Goal: Complete application form: Complete application form

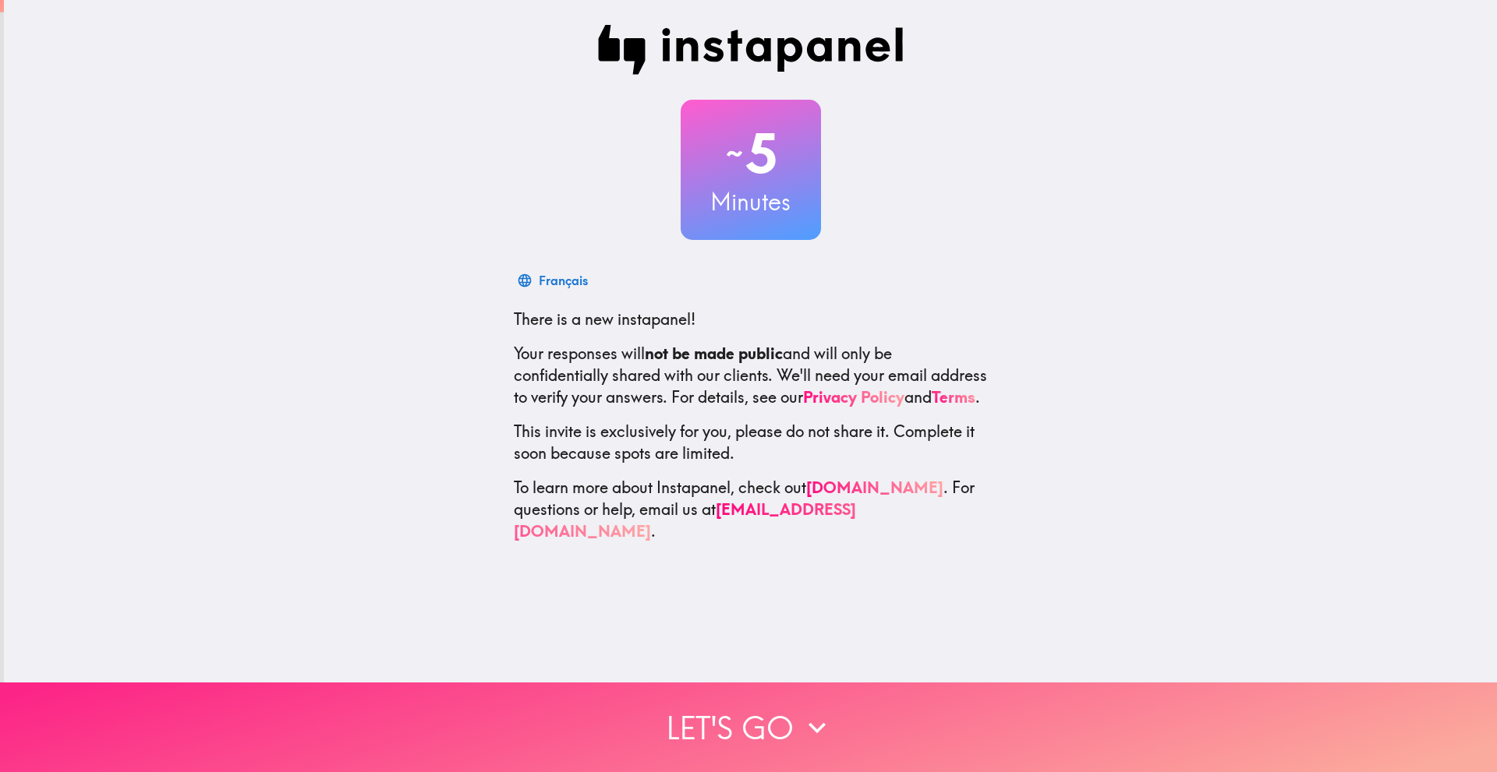
click at [783, 683] on button "Let's go" at bounding box center [748, 728] width 1497 height 90
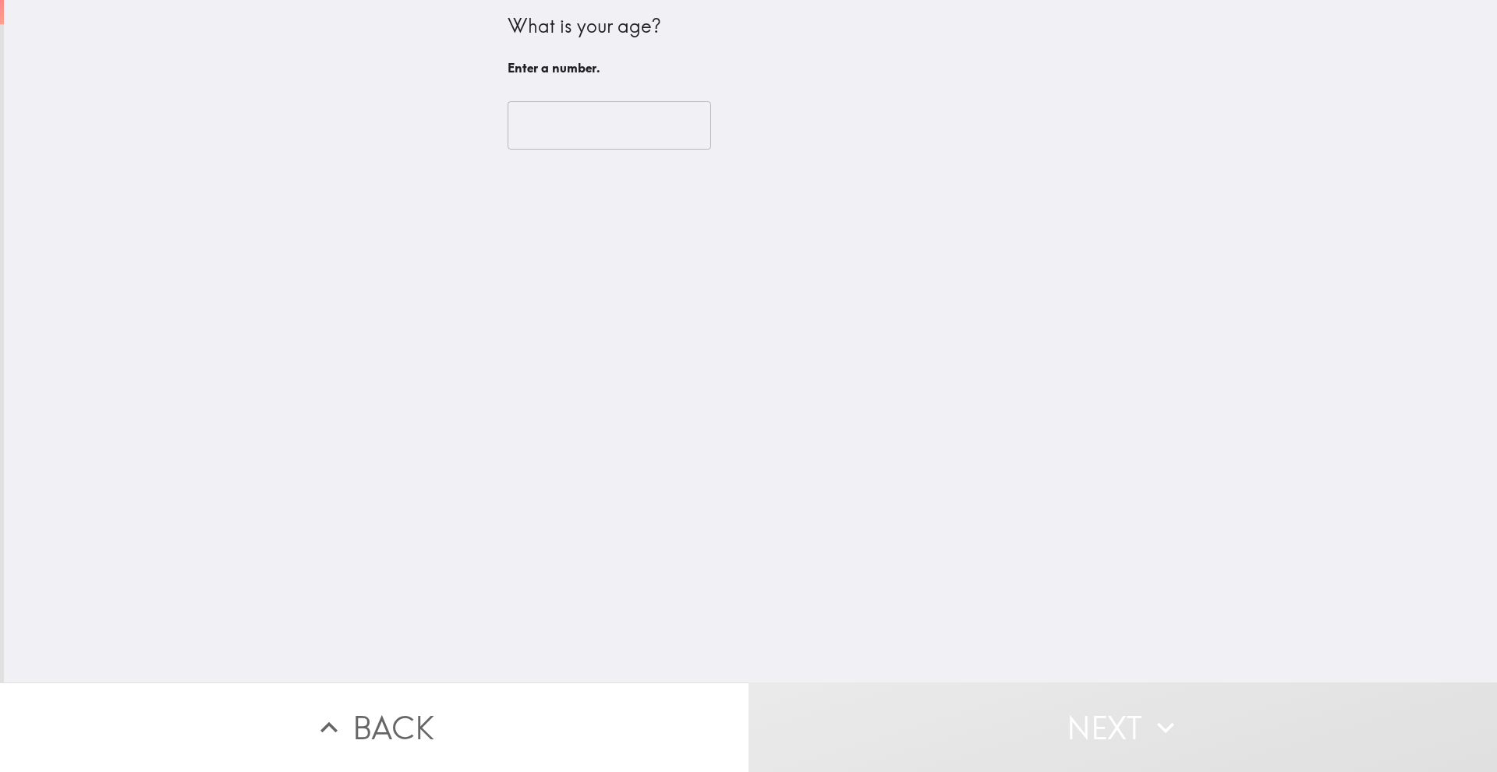
click at [581, 122] on input "number" at bounding box center [608, 125] width 203 height 48
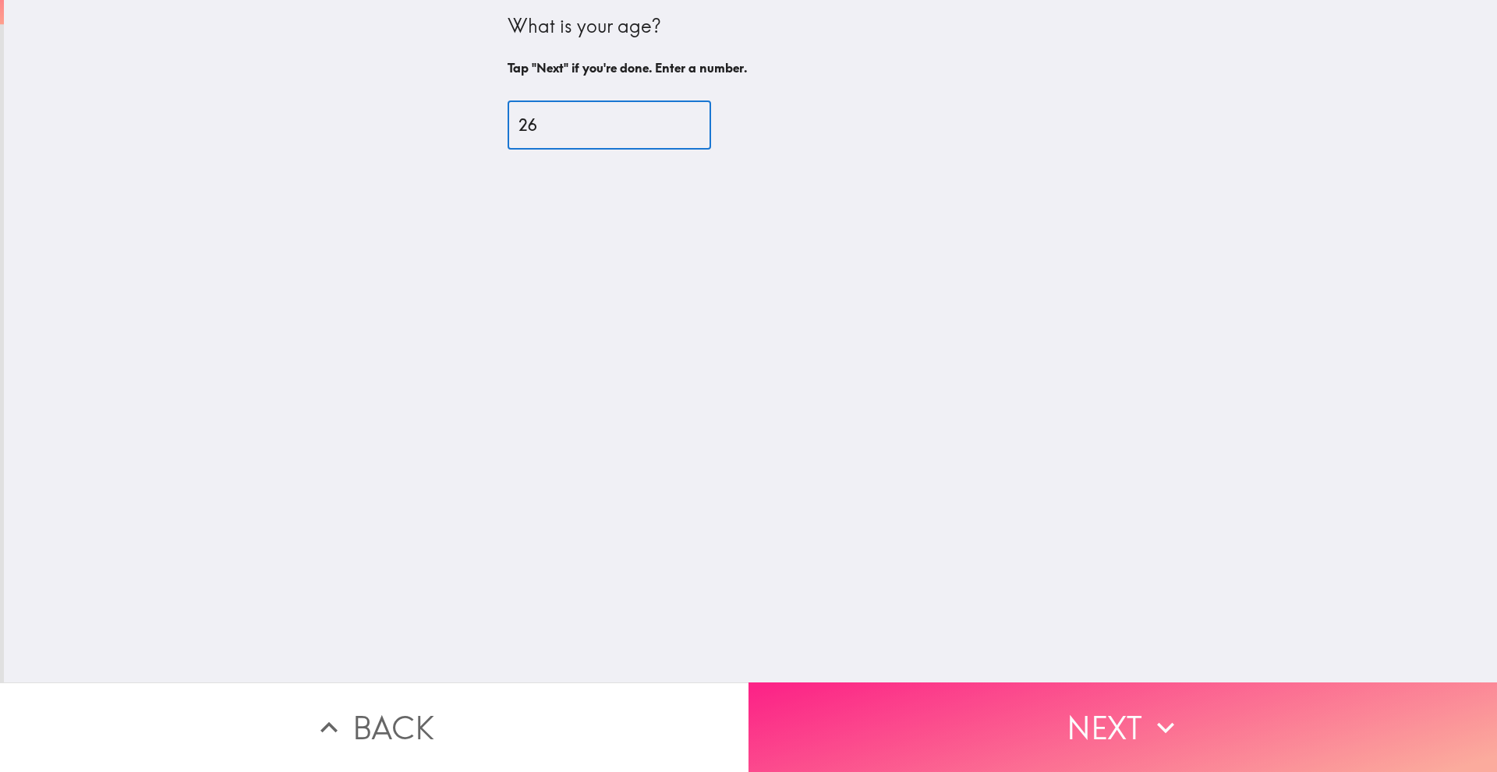
type input "26"
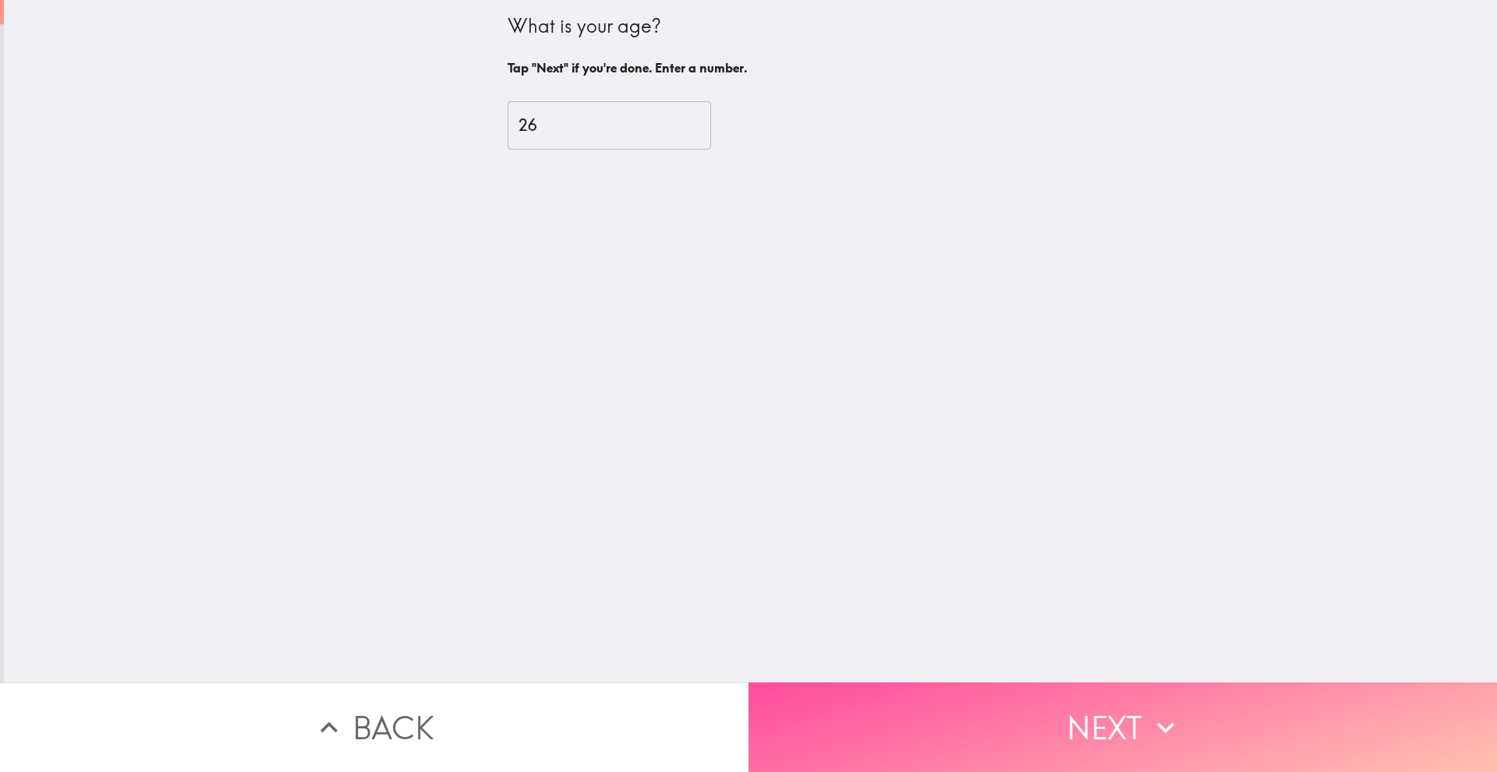
drag, startPoint x: 1019, startPoint y: 710, endPoint x: 1005, endPoint y: 711, distance: 14.1
click at [1019, 709] on button "Next" at bounding box center [1122, 728] width 748 height 90
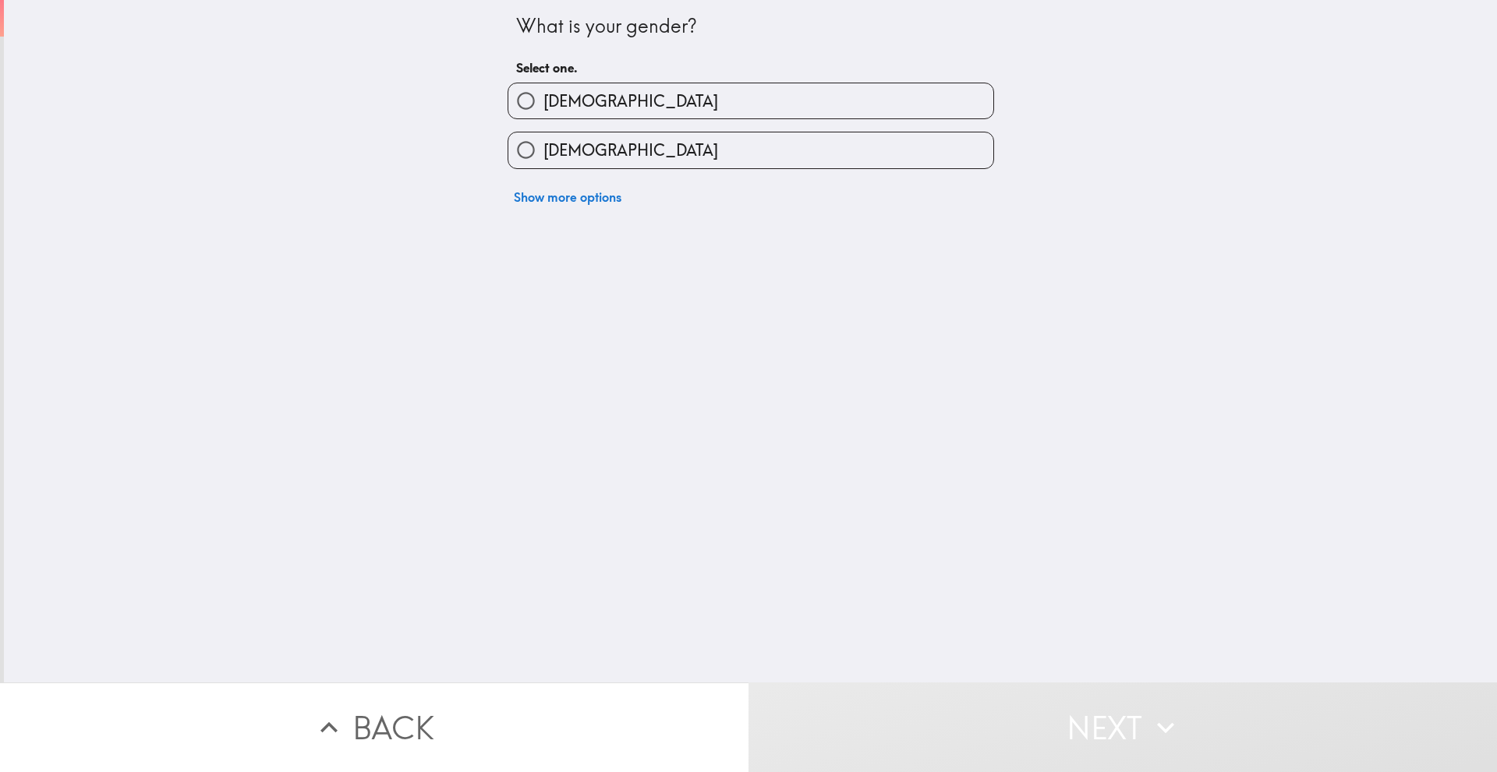
click at [568, 89] on label "[DEMOGRAPHIC_DATA]" at bounding box center [750, 100] width 485 height 35
click at [543, 89] on input "[DEMOGRAPHIC_DATA]" at bounding box center [525, 100] width 35 height 35
radio input "true"
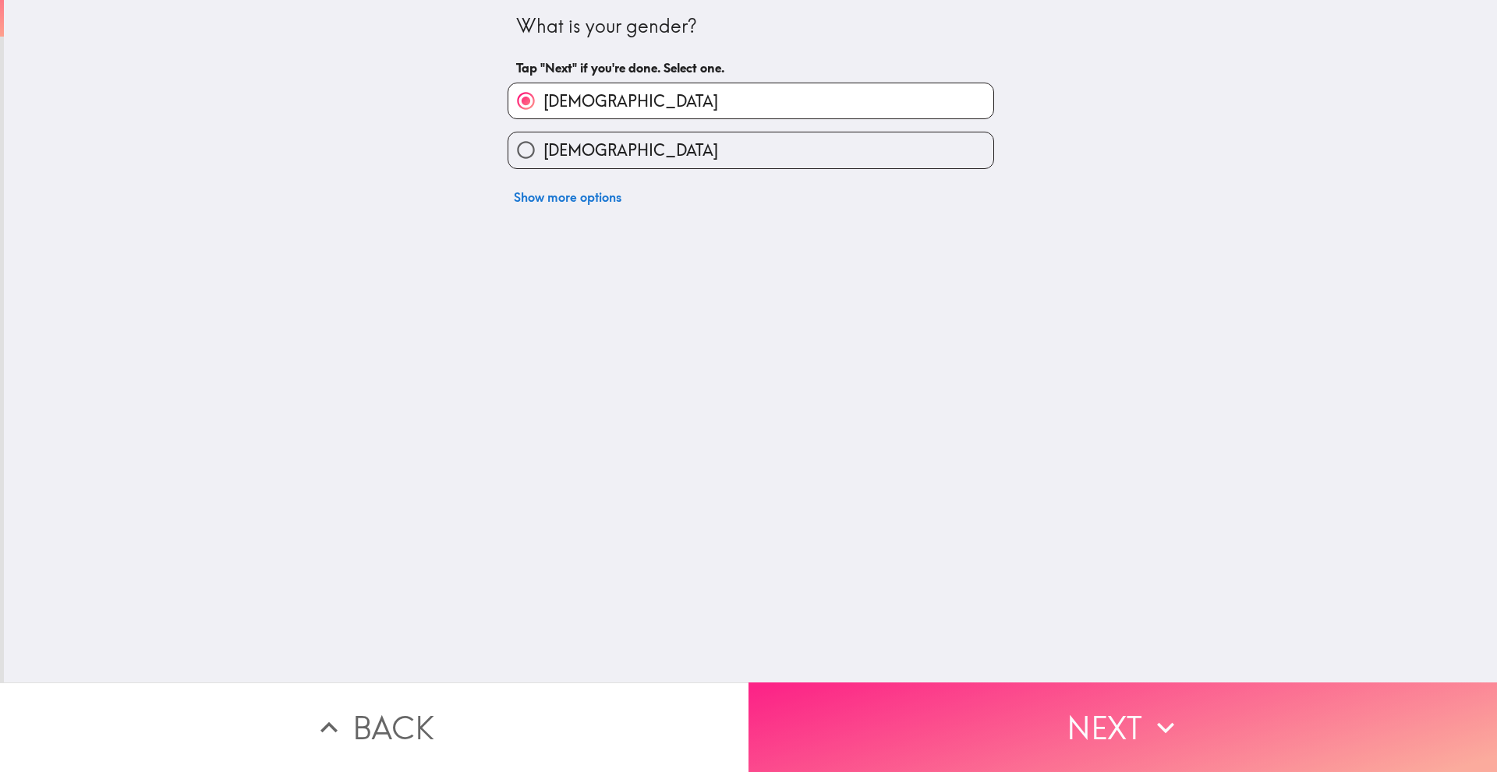
click at [1052, 705] on button "Next" at bounding box center [1122, 728] width 748 height 90
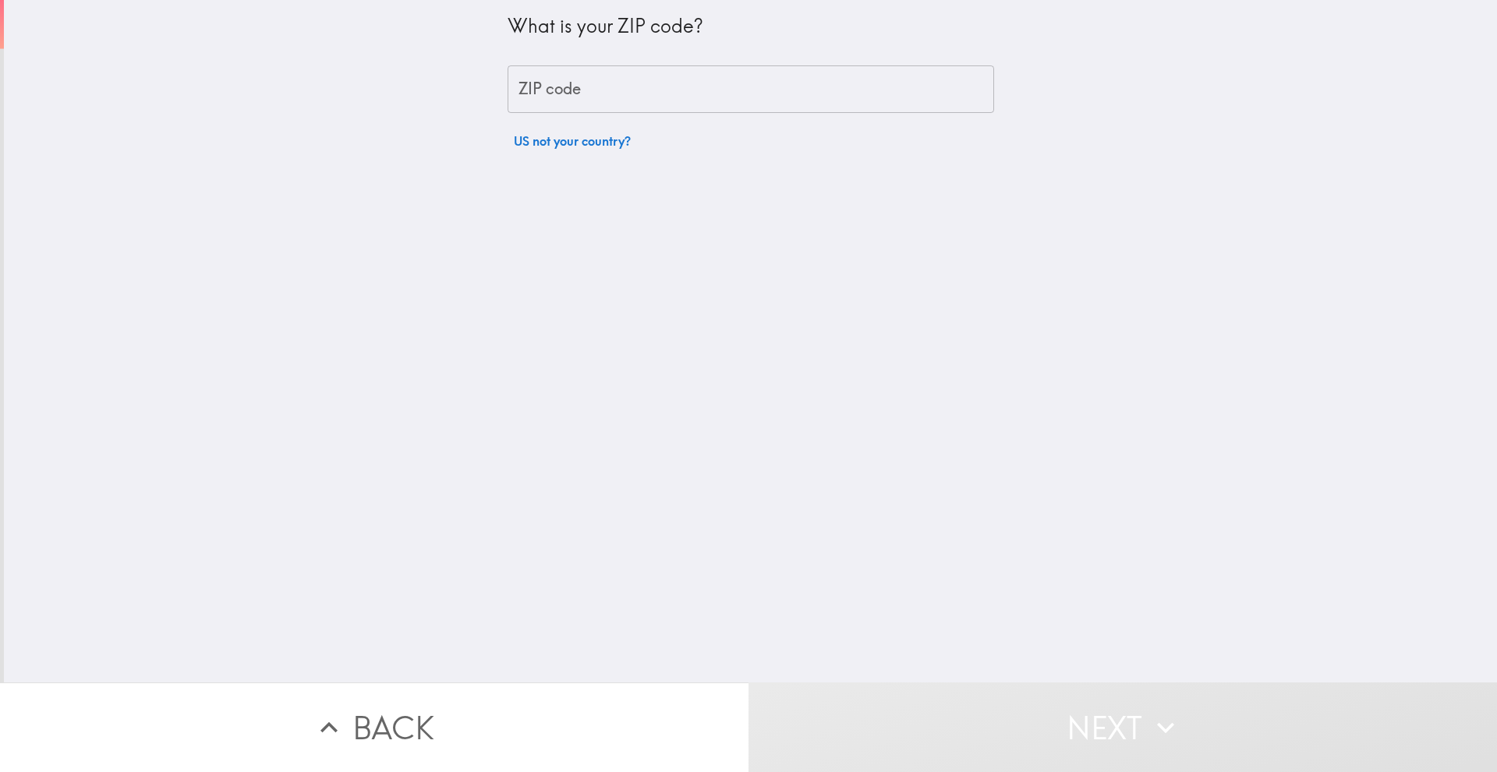
click at [595, 95] on input "ZIP code" at bounding box center [750, 89] width 486 height 48
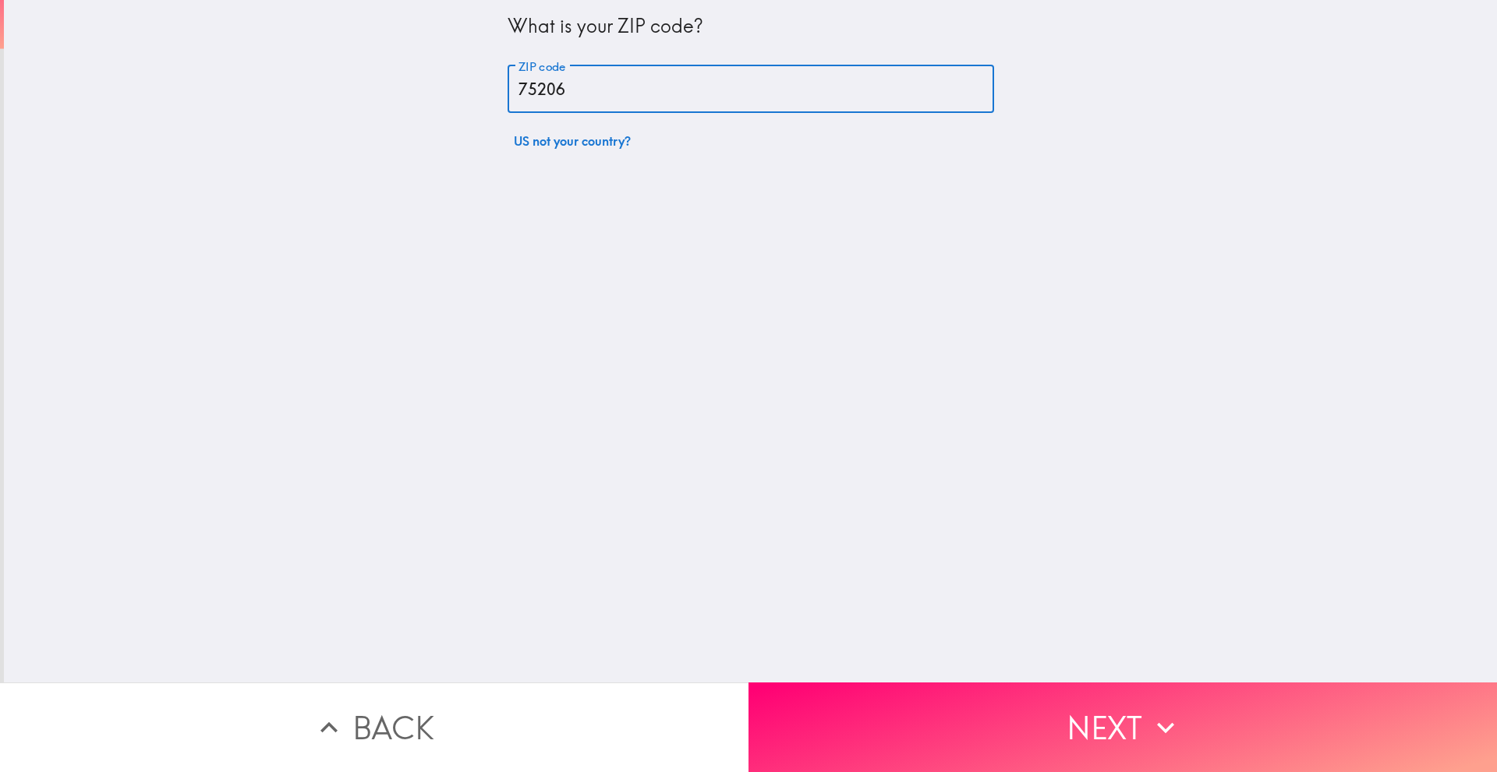
type input "75206"
click at [998, 666] on div "What is your ZIP code? ZIP code 75206 ZIP code US not your country?" at bounding box center [750, 341] width 1493 height 683
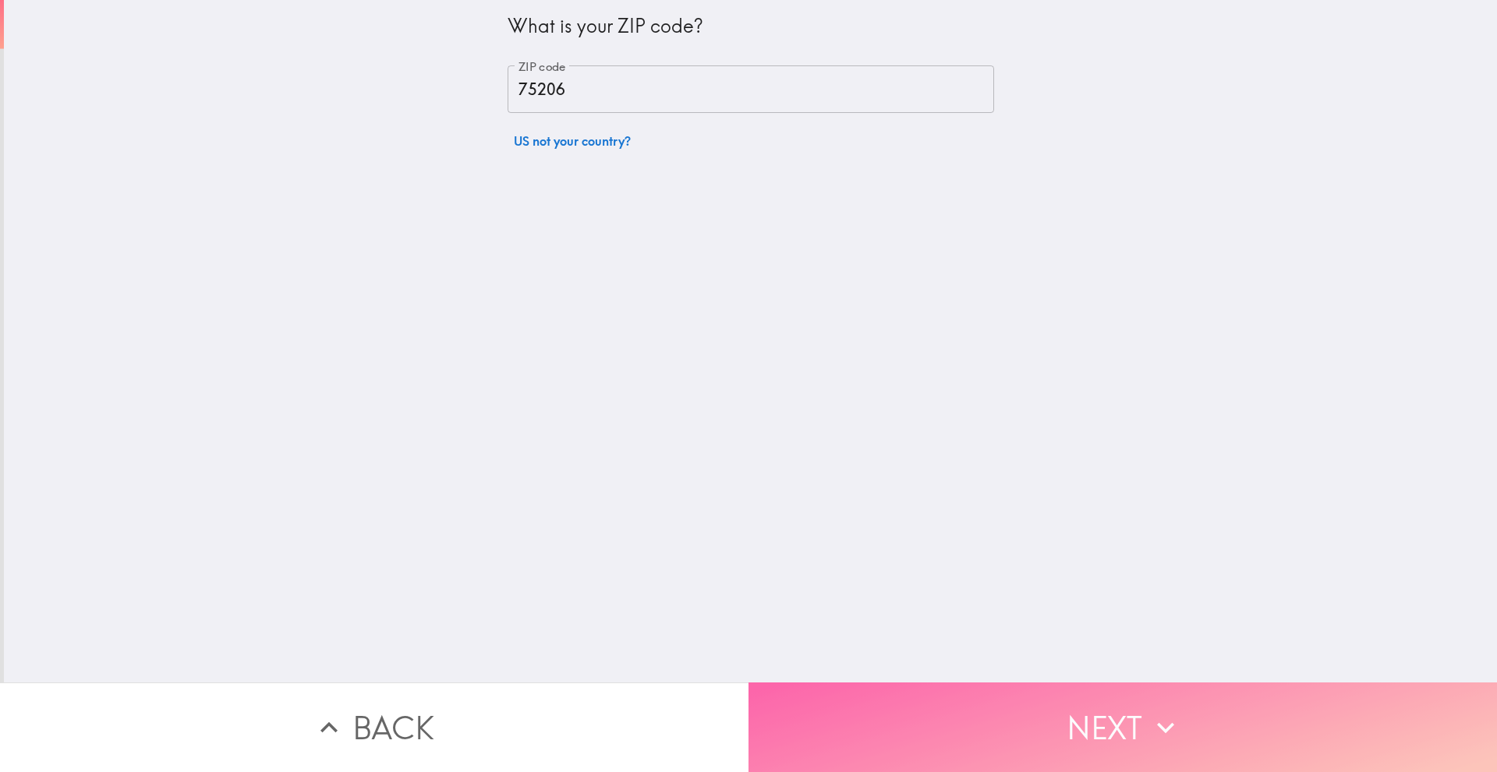
click at [997, 692] on button "Next" at bounding box center [1122, 728] width 748 height 90
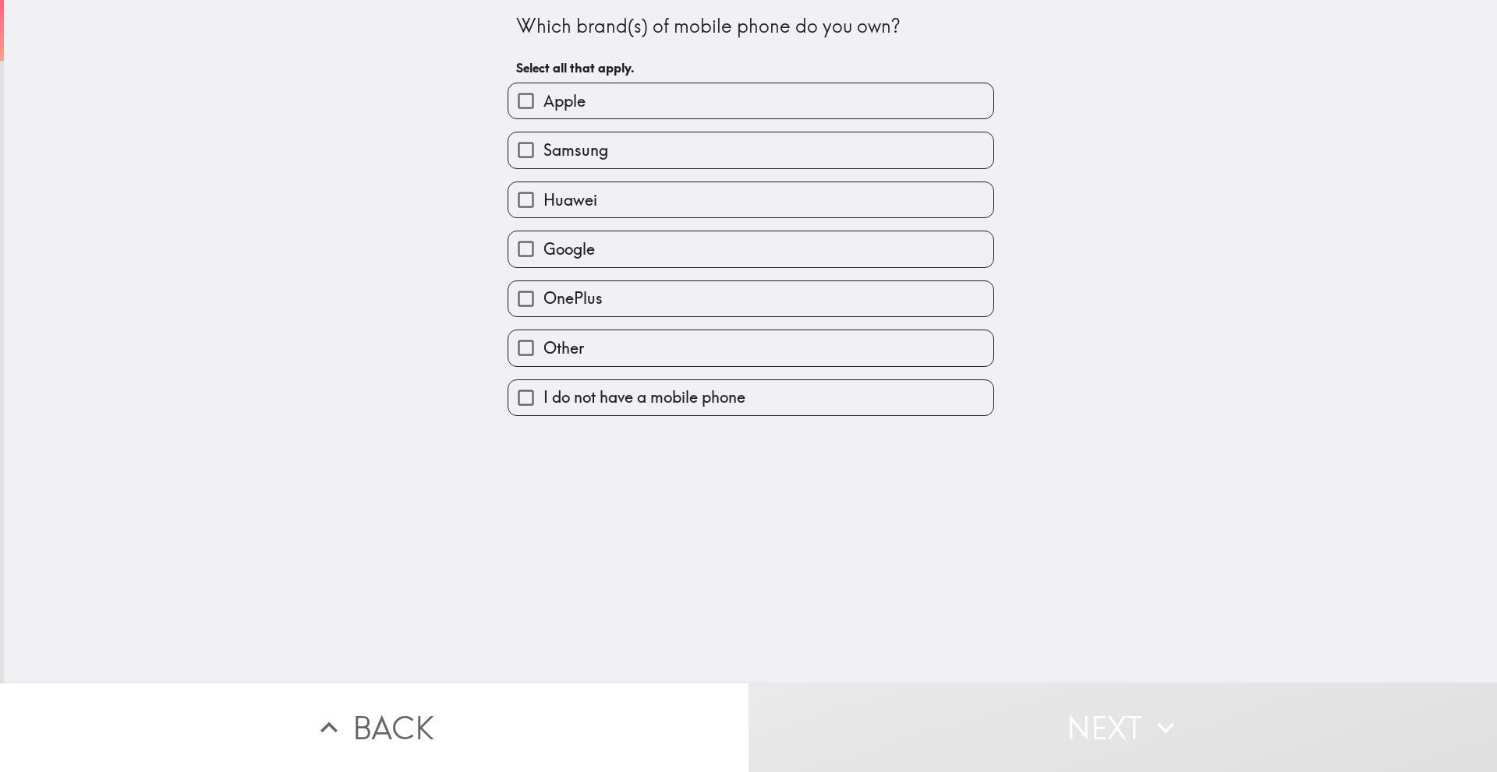
click at [561, 101] on span "Apple" at bounding box center [564, 101] width 42 height 22
click at [543, 101] on input "Apple" at bounding box center [525, 100] width 35 height 35
checkbox input "true"
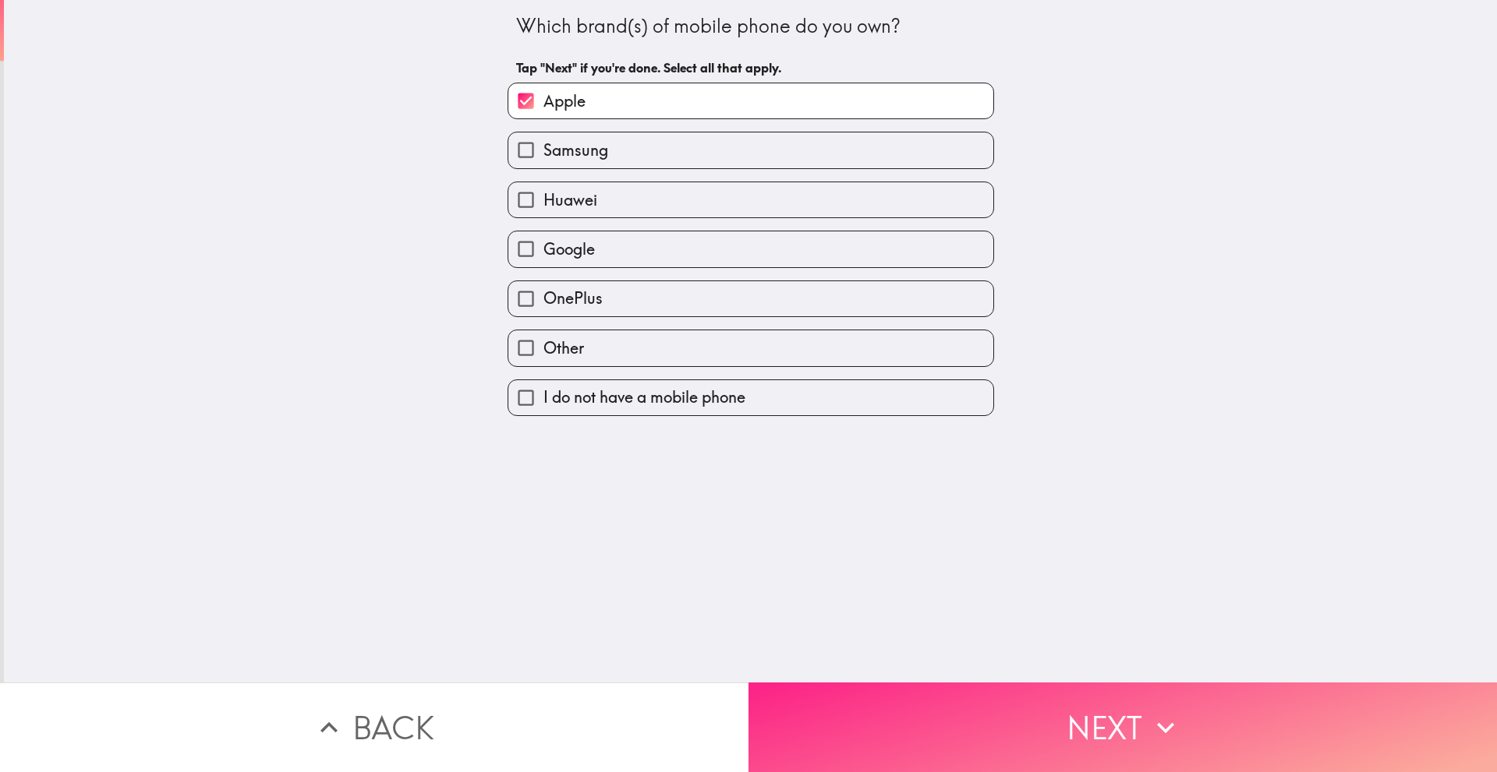
click at [969, 712] on button "Next" at bounding box center [1122, 728] width 748 height 90
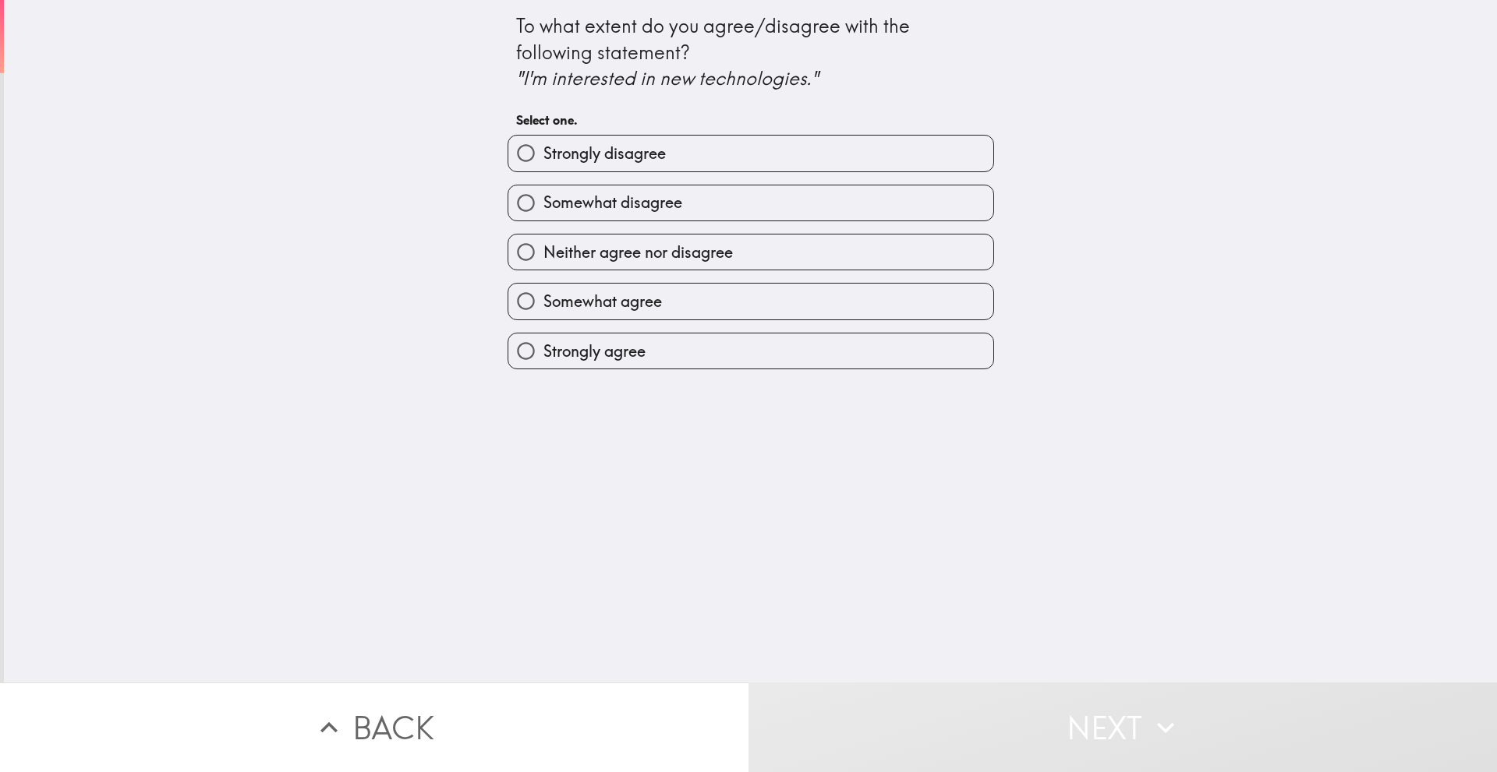
click at [641, 369] on div "Strongly agree" at bounding box center [750, 351] width 486 height 37
click at [721, 355] on label "Strongly agree" at bounding box center [750, 351] width 485 height 35
click at [543, 355] on input "Strongly agree" at bounding box center [525, 351] width 35 height 35
radio input "true"
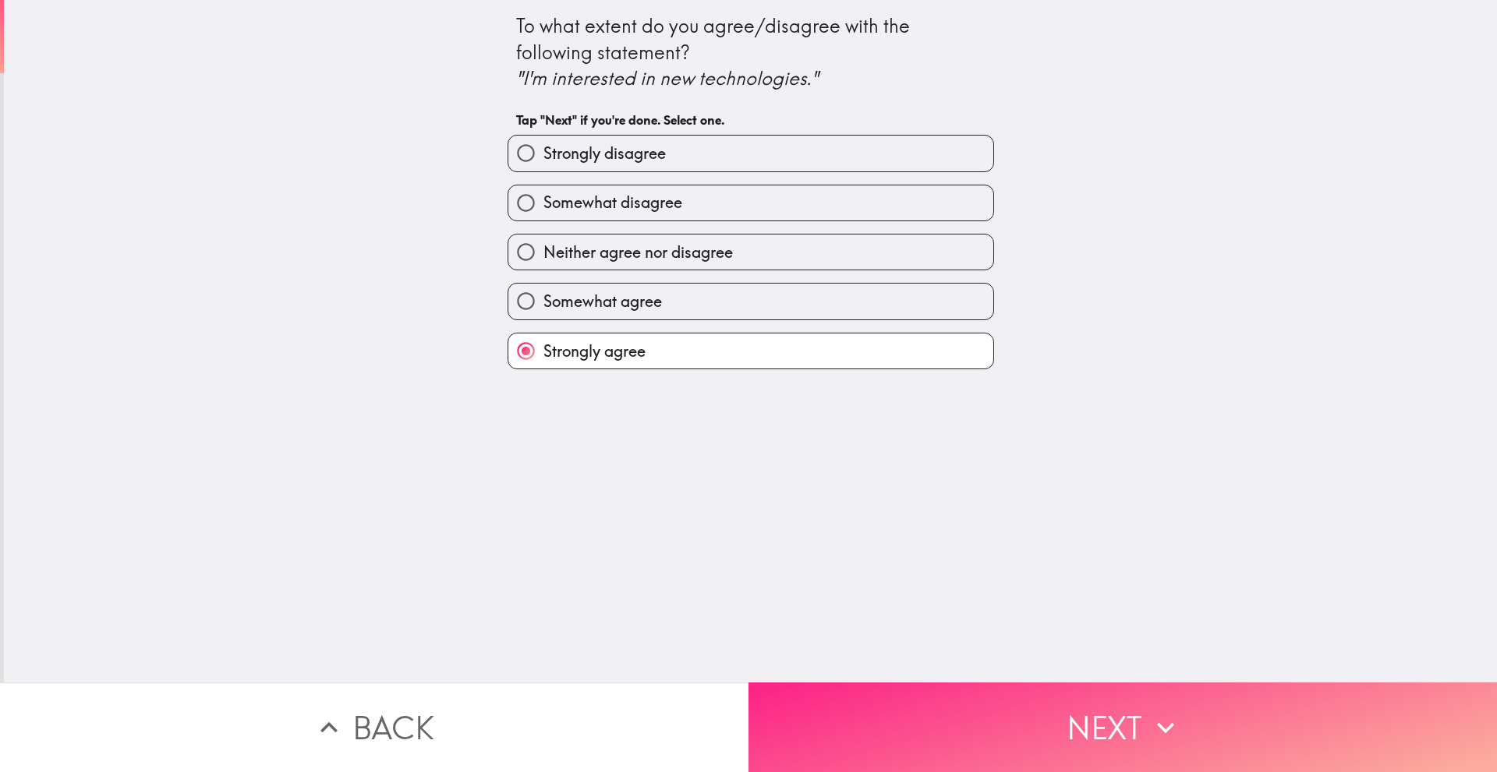
click at [1099, 730] on button "Next" at bounding box center [1122, 728] width 748 height 90
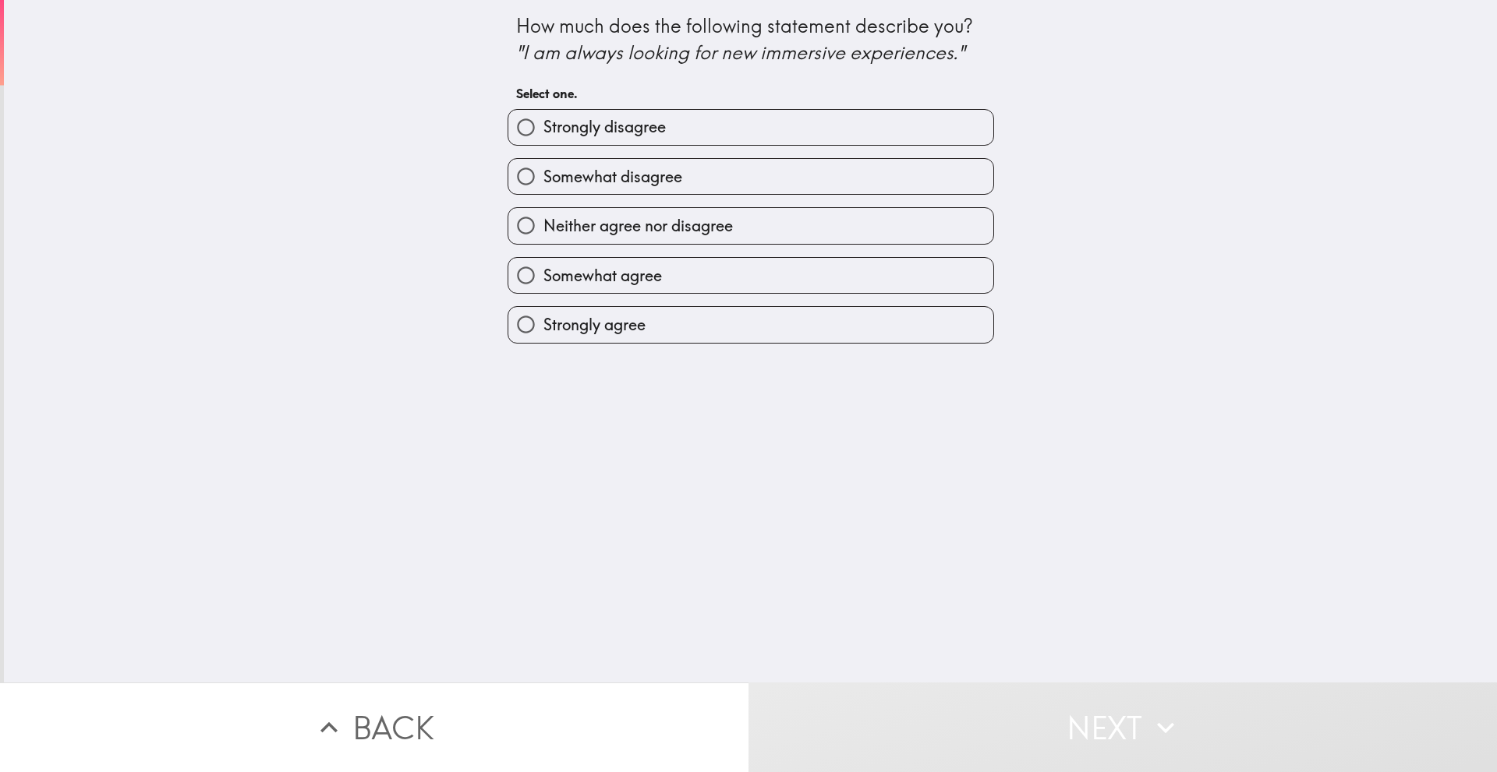
click at [712, 307] on label "Strongly agree" at bounding box center [750, 324] width 485 height 35
click at [543, 307] on input "Strongly agree" at bounding box center [525, 324] width 35 height 35
radio input "true"
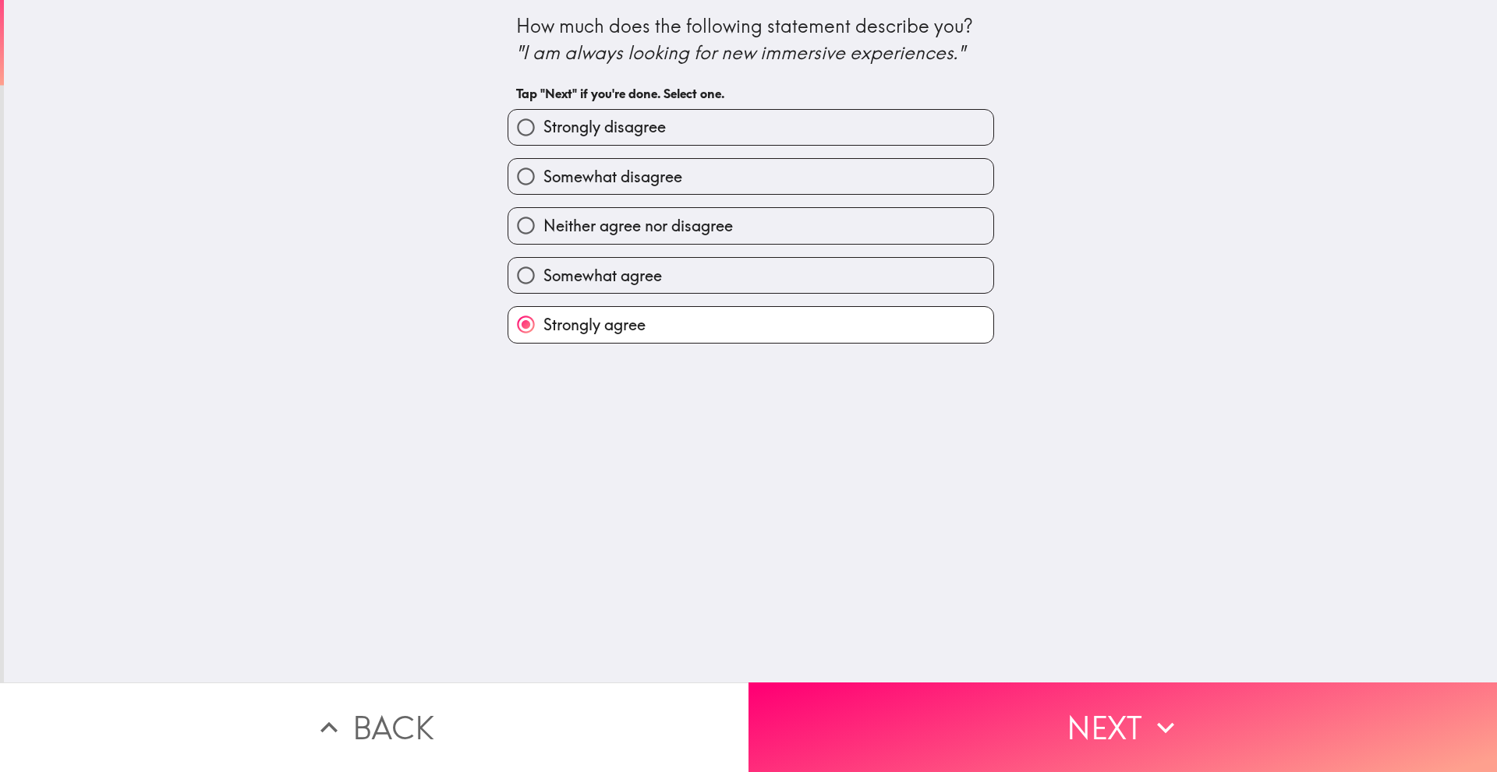
click at [703, 277] on label "Somewhat agree" at bounding box center [750, 275] width 485 height 35
click at [543, 277] on input "Somewhat agree" at bounding box center [525, 275] width 35 height 35
radio input "true"
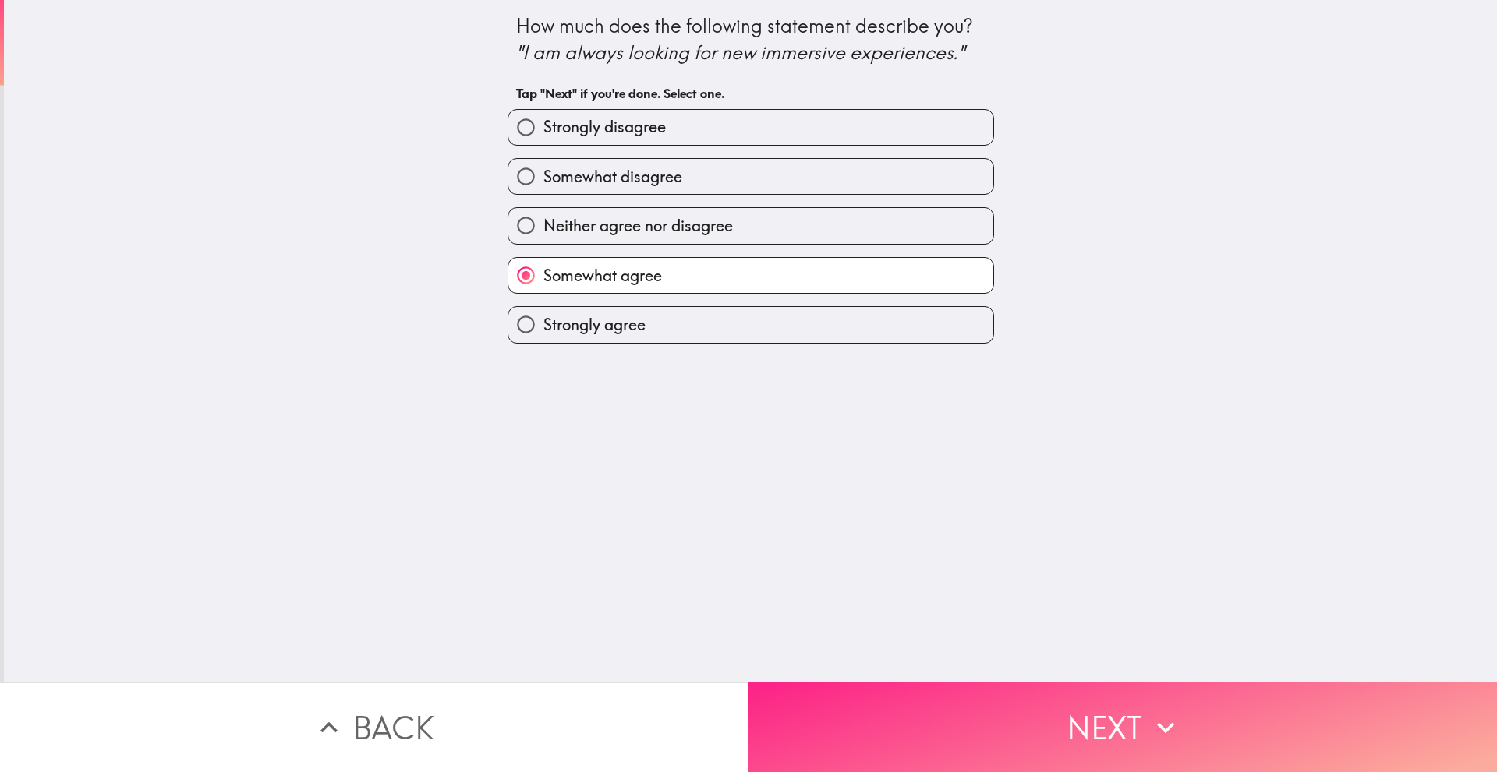
click at [1148, 719] on icon "button" at bounding box center [1165, 728] width 34 height 34
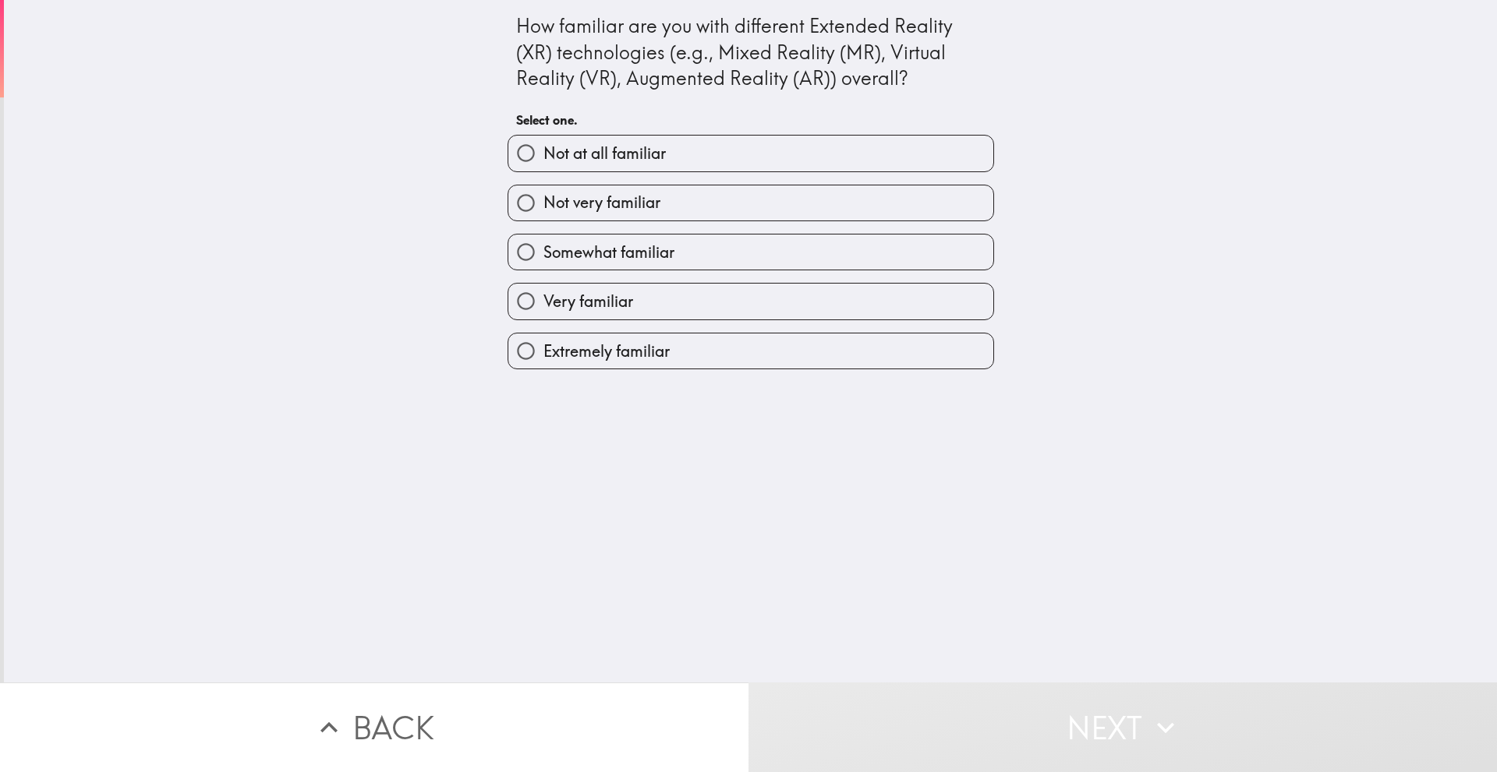
click at [757, 318] on label "Very familiar" at bounding box center [750, 301] width 485 height 35
click at [543, 318] on input "Very familiar" at bounding box center [525, 301] width 35 height 35
radio input "true"
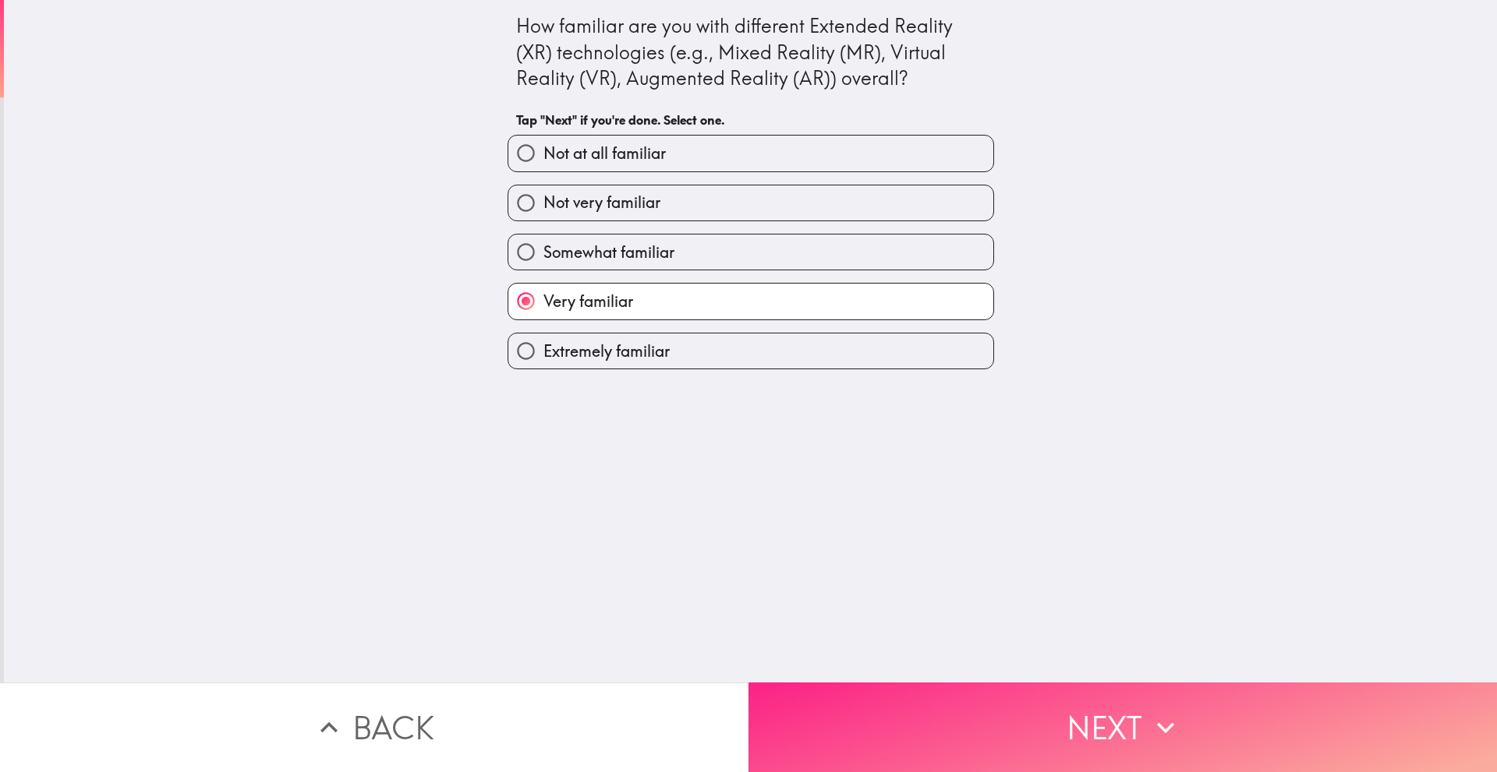
click at [1109, 703] on button "Next" at bounding box center [1122, 728] width 748 height 90
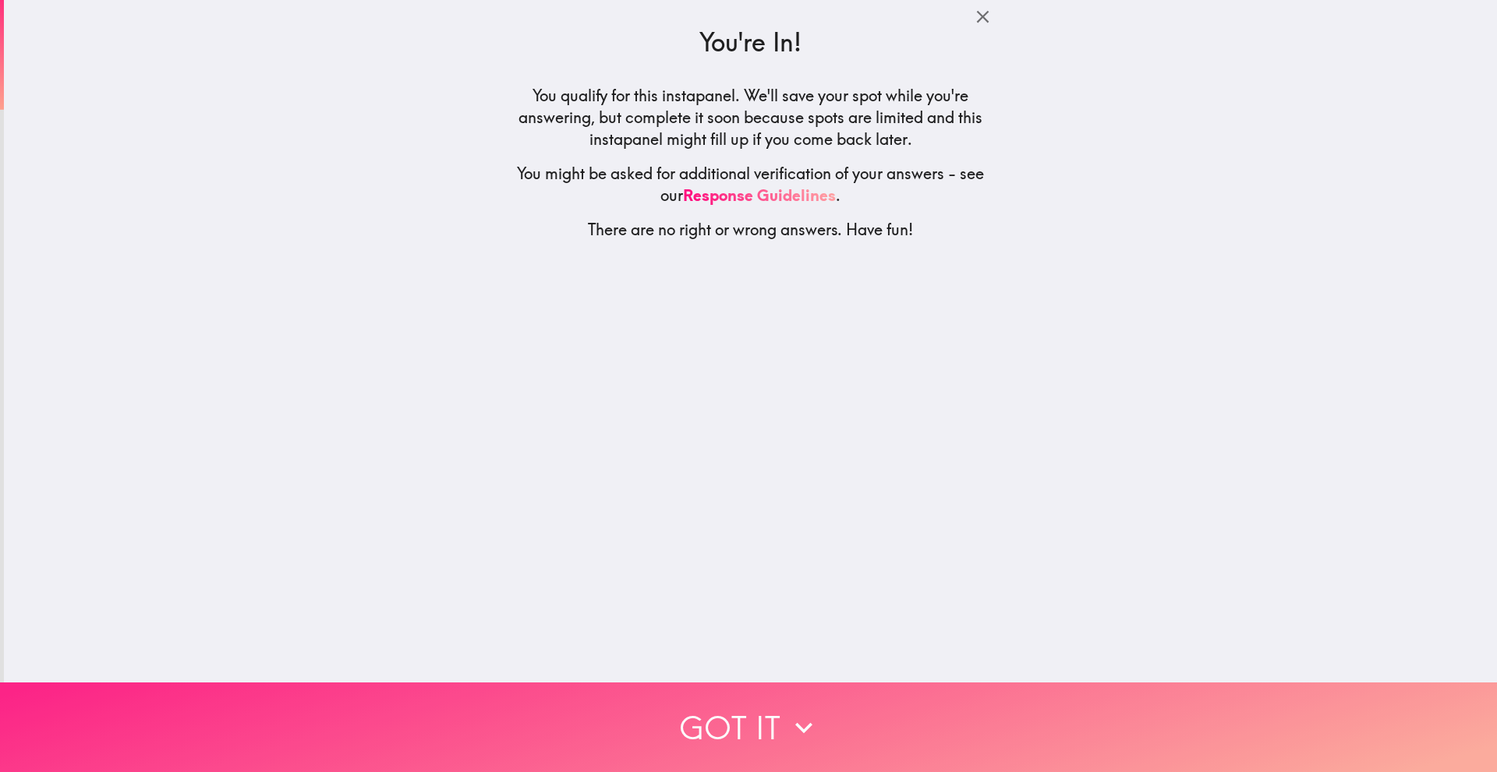
click at [879, 732] on button "Got it" at bounding box center [748, 728] width 1497 height 90
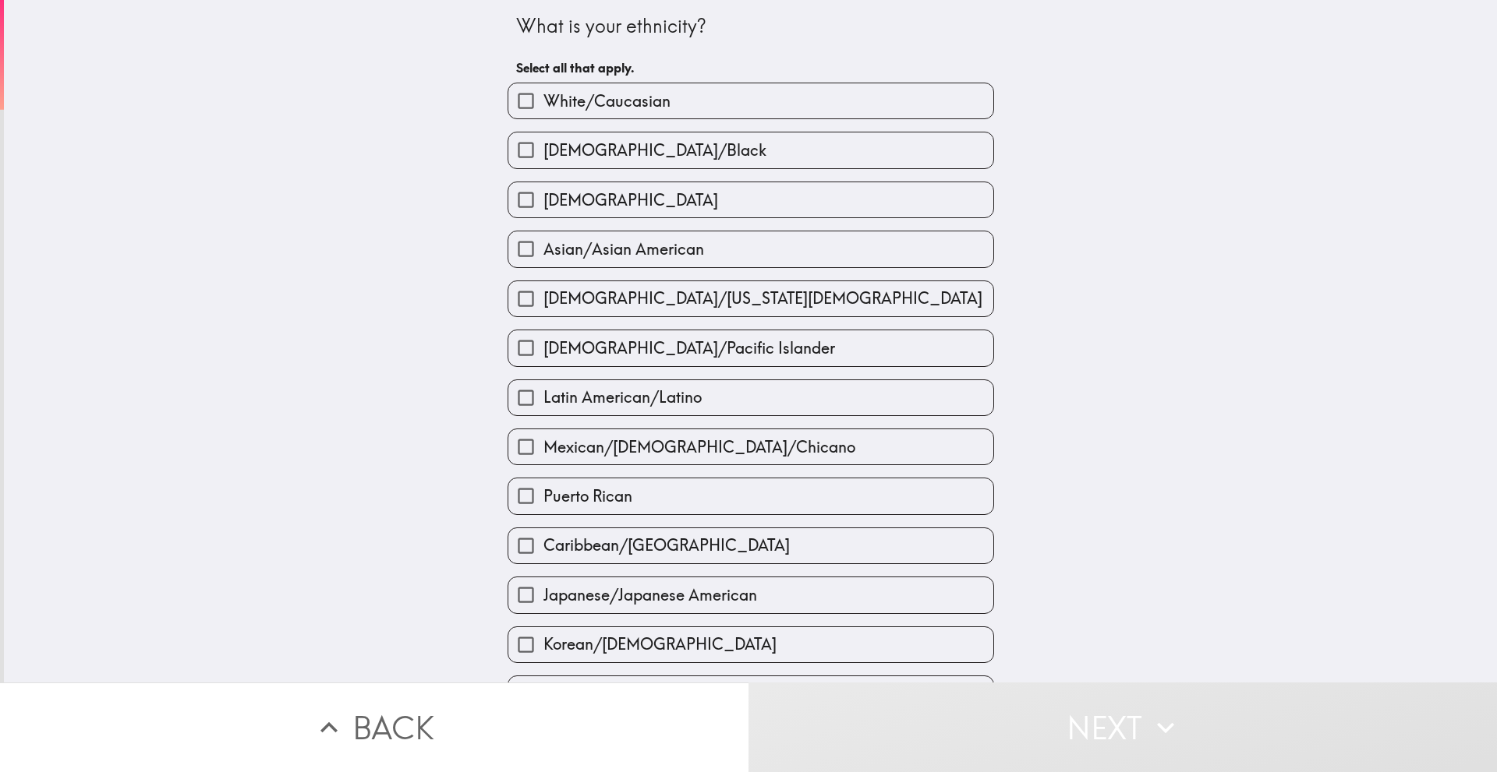
drag, startPoint x: 648, startPoint y: 98, endPoint x: 811, endPoint y: 424, distance: 364.6
click at [647, 98] on span "White/Caucasian" at bounding box center [606, 101] width 127 height 22
click at [543, 98] on input "White/Caucasian" at bounding box center [525, 100] width 35 height 35
checkbox input "true"
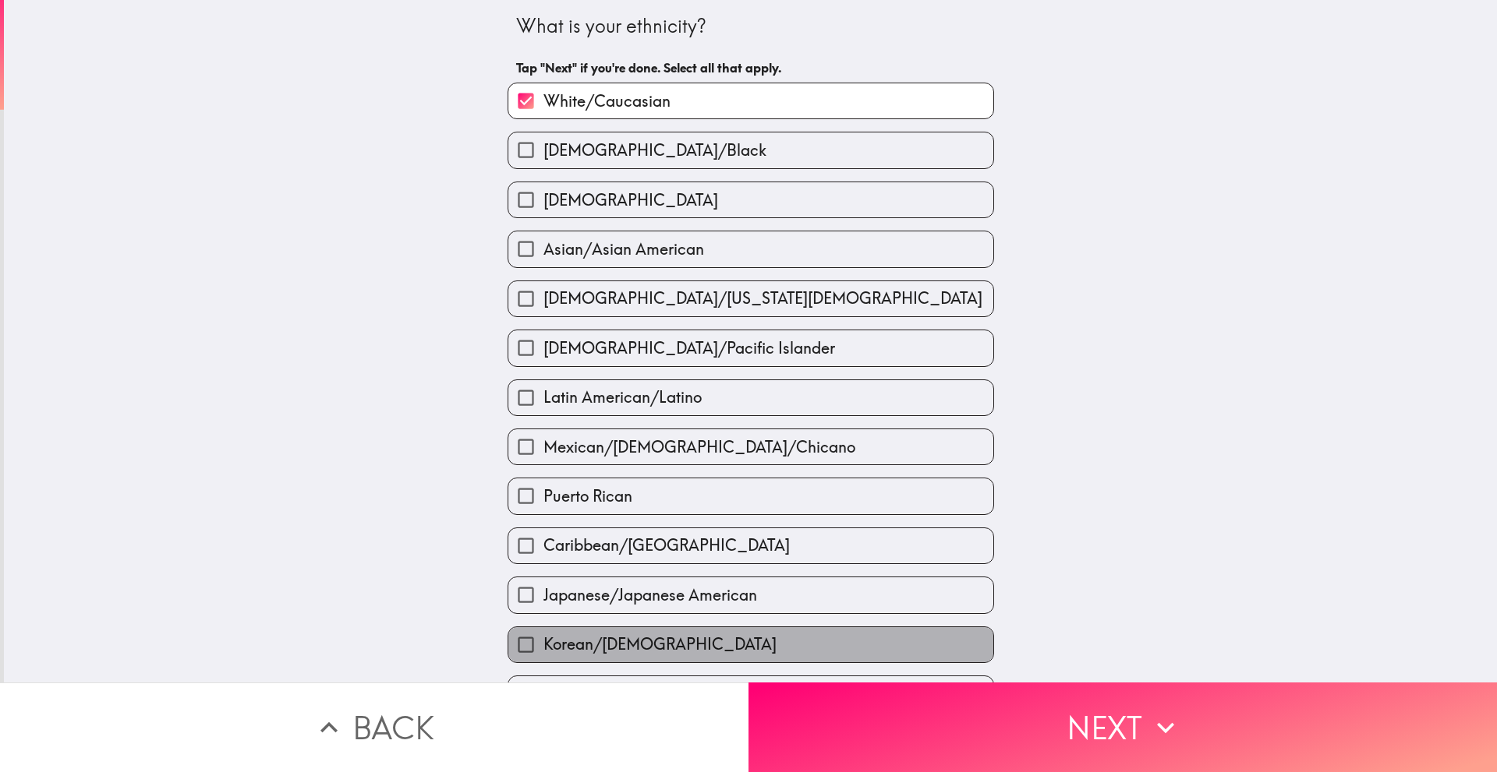
click at [980, 636] on label "Korean/[DEMOGRAPHIC_DATA]" at bounding box center [750, 644] width 485 height 35
click at [543, 636] on input "Korean/[DEMOGRAPHIC_DATA]" at bounding box center [525, 644] width 35 height 35
checkbox input "true"
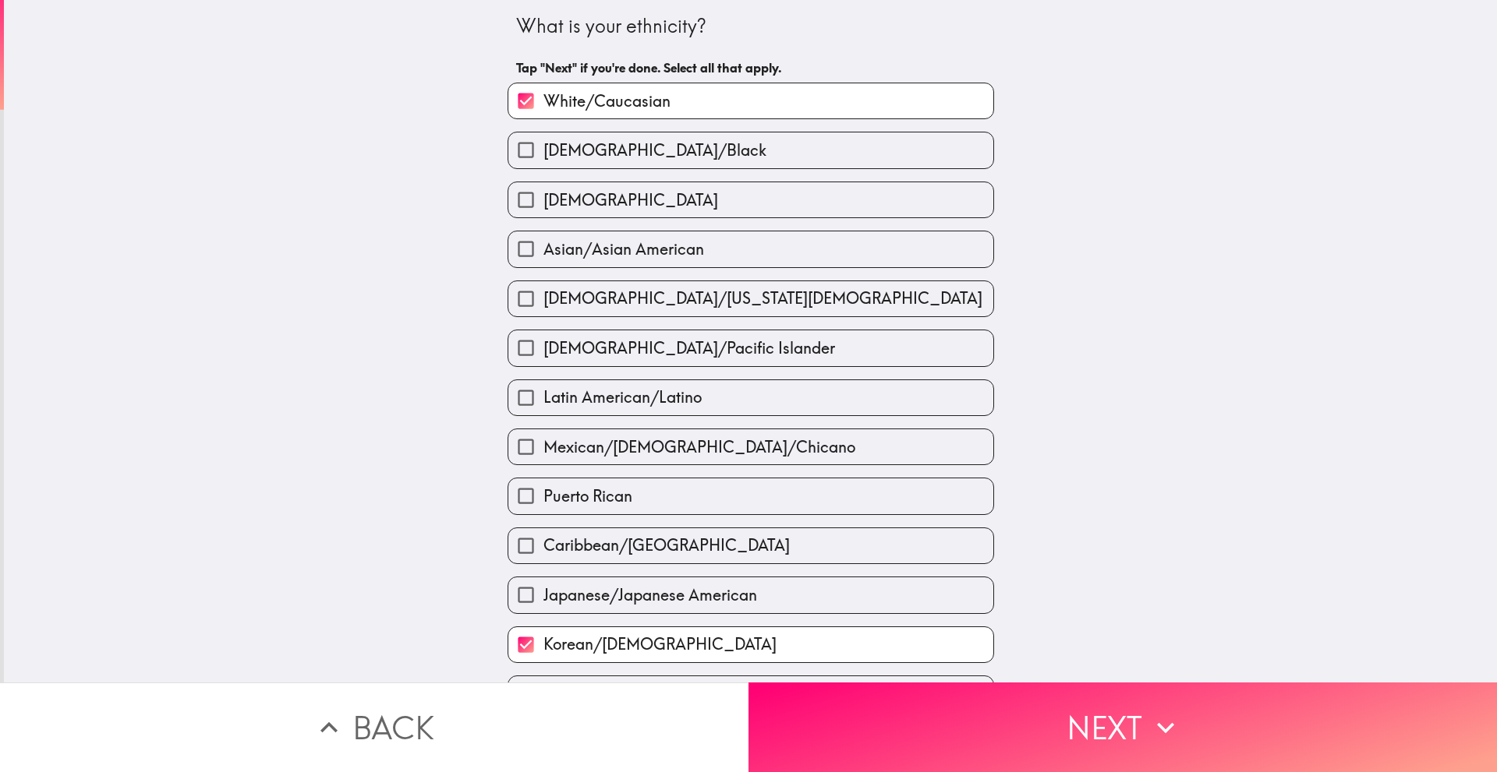
click at [742, 108] on label "White/Caucasian" at bounding box center [750, 100] width 485 height 35
click at [543, 108] on input "White/Caucasian" at bounding box center [525, 100] width 35 height 35
checkbox input "false"
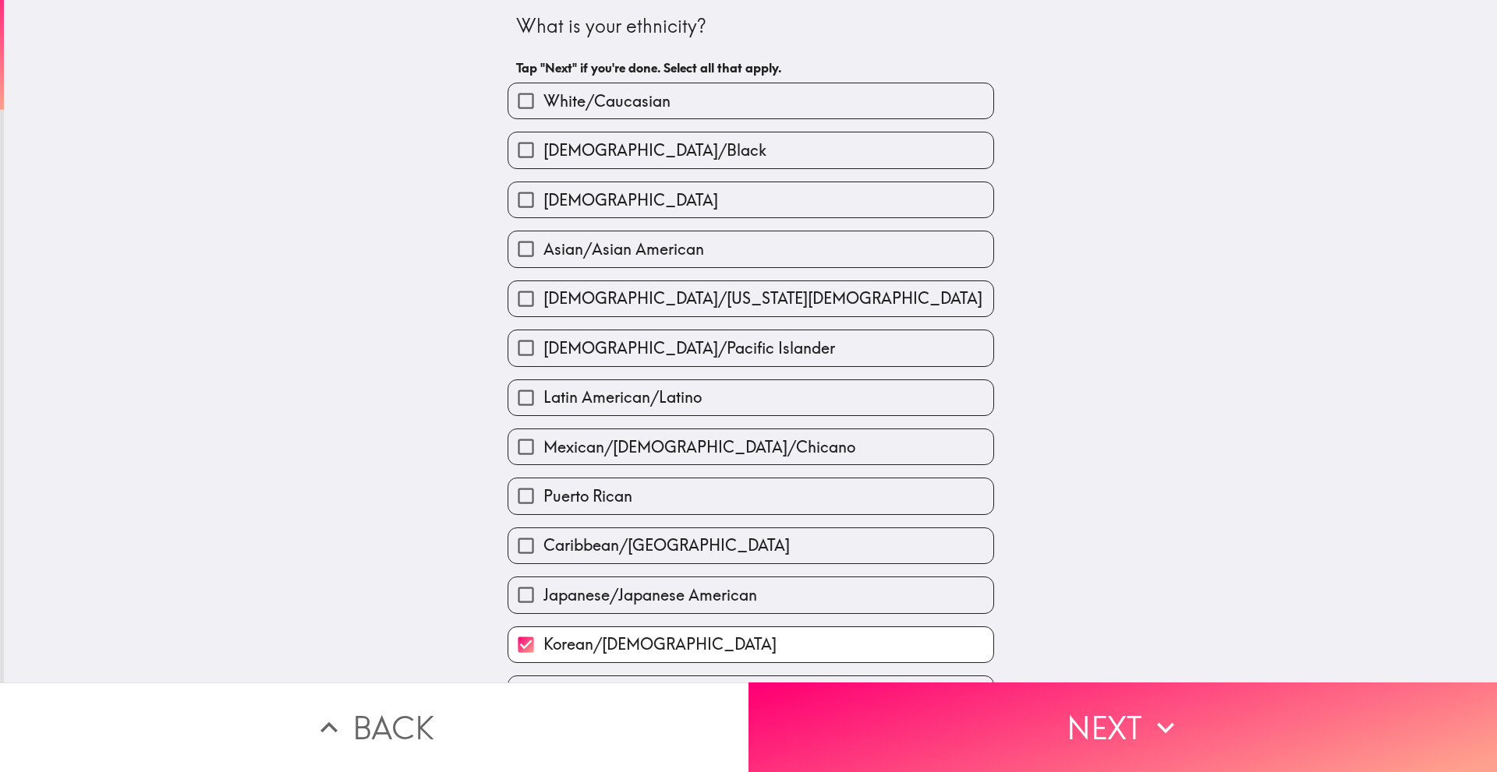
click at [683, 618] on div "Korean/[DEMOGRAPHIC_DATA]" at bounding box center [744, 638] width 499 height 49
click at [671, 637] on span "Korean/[DEMOGRAPHIC_DATA]" at bounding box center [659, 645] width 233 height 22
click at [543, 637] on input "Korean/[DEMOGRAPHIC_DATA]" at bounding box center [525, 644] width 35 height 35
checkbox input "false"
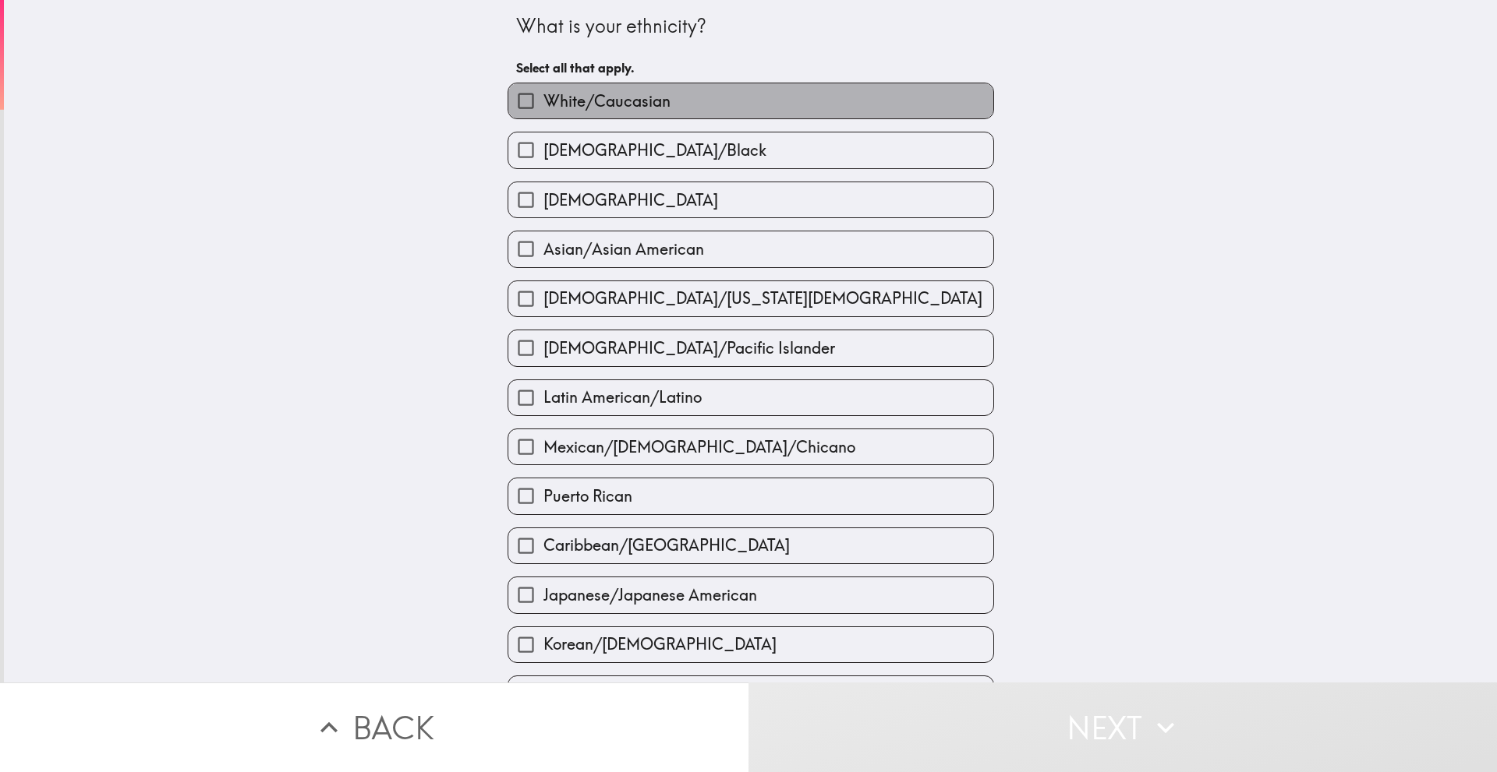
click at [668, 85] on label "White/Caucasian" at bounding box center [750, 100] width 485 height 35
click at [543, 85] on input "White/Caucasian" at bounding box center [525, 100] width 35 height 35
checkbox input "true"
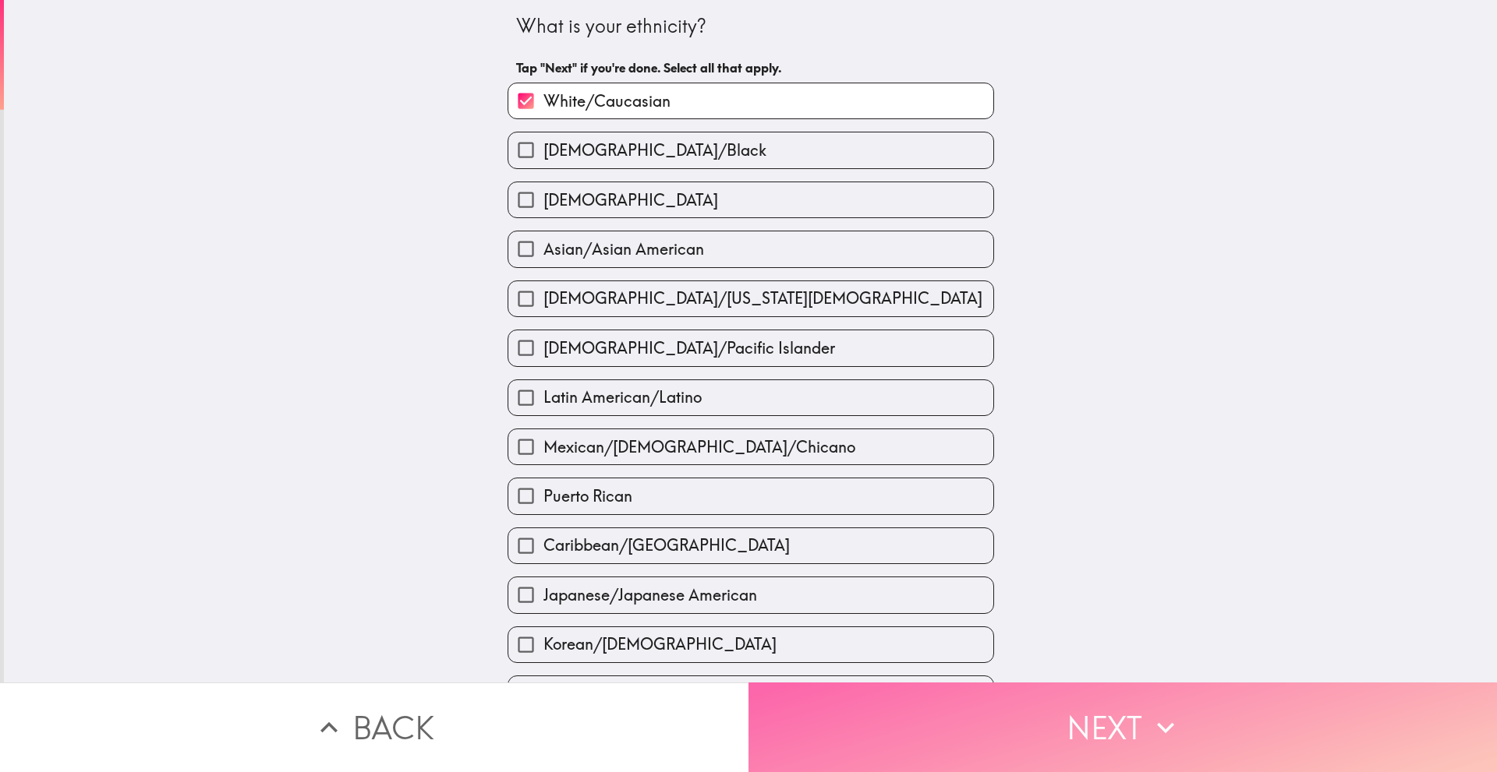
click at [1065, 687] on button "Next" at bounding box center [1122, 728] width 748 height 90
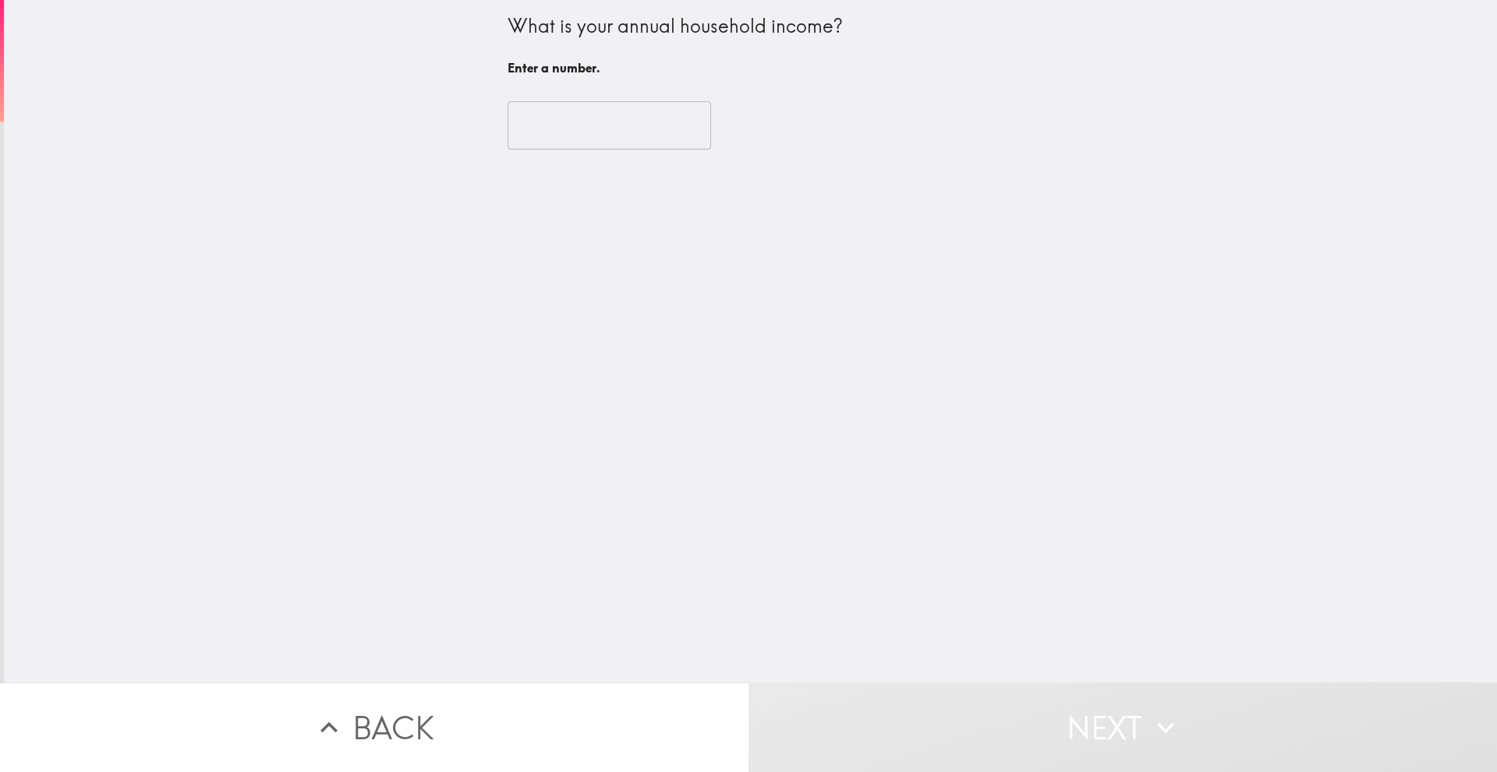
click at [547, 158] on div "​" at bounding box center [750, 126] width 486 height 86
click at [555, 122] on input "number" at bounding box center [608, 125] width 203 height 48
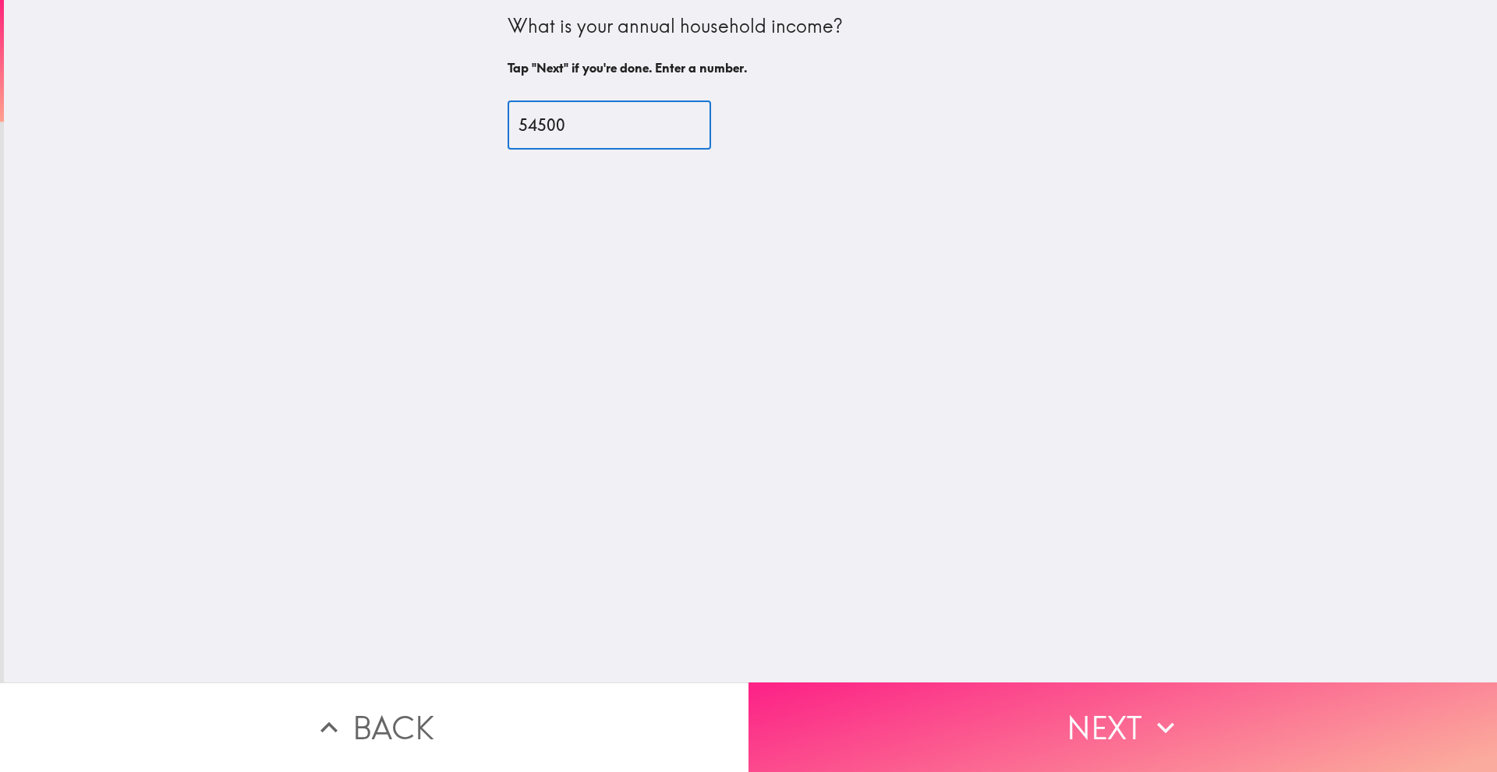
type input "54500"
click at [886, 692] on button "Next" at bounding box center [1122, 728] width 748 height 90
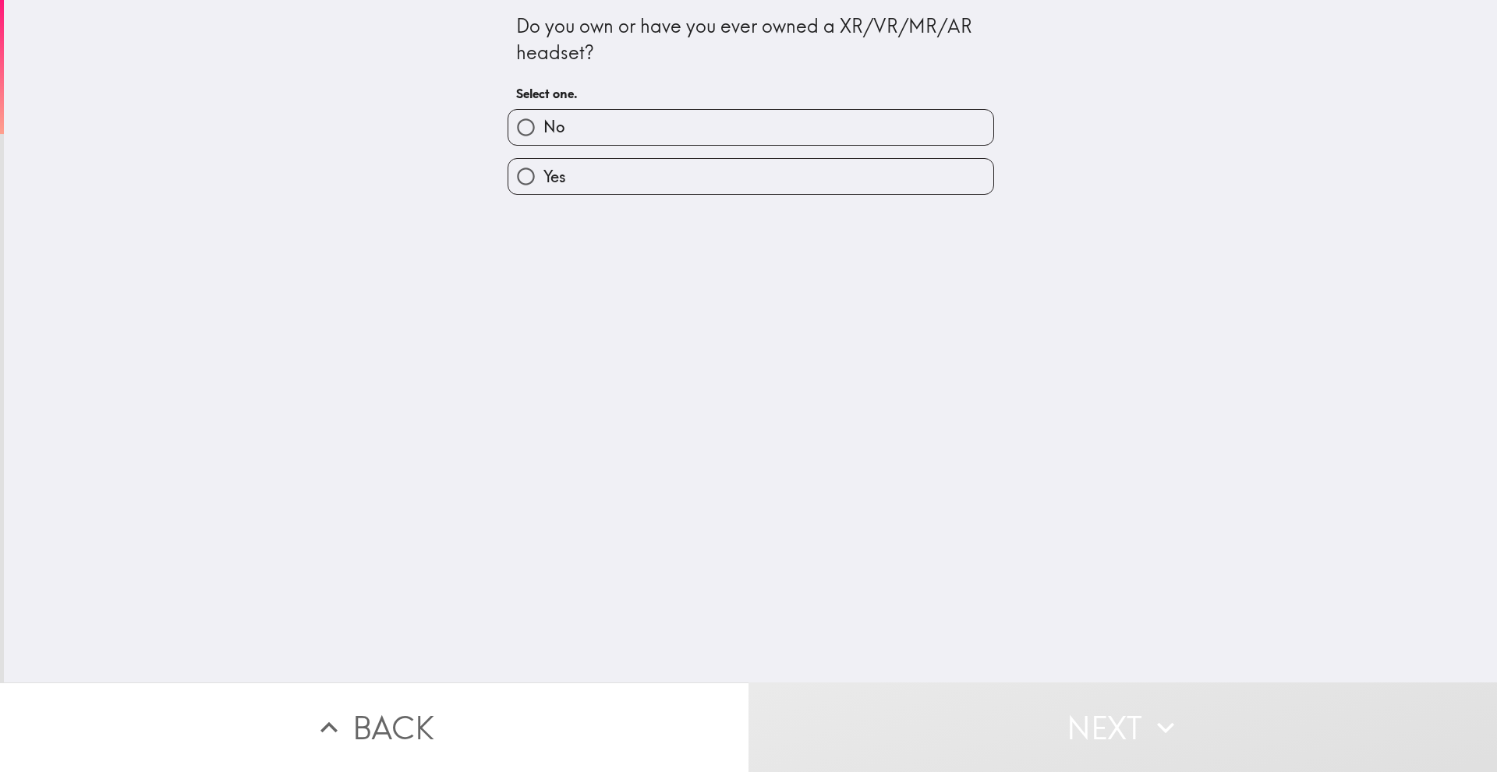
click at [645, 141] on label "No" at bounding box center [750, 127] width 485 height 35
click at [543, 141] on input "No" at bounding box center [525, 127] width 35 height 35
radio input "true"
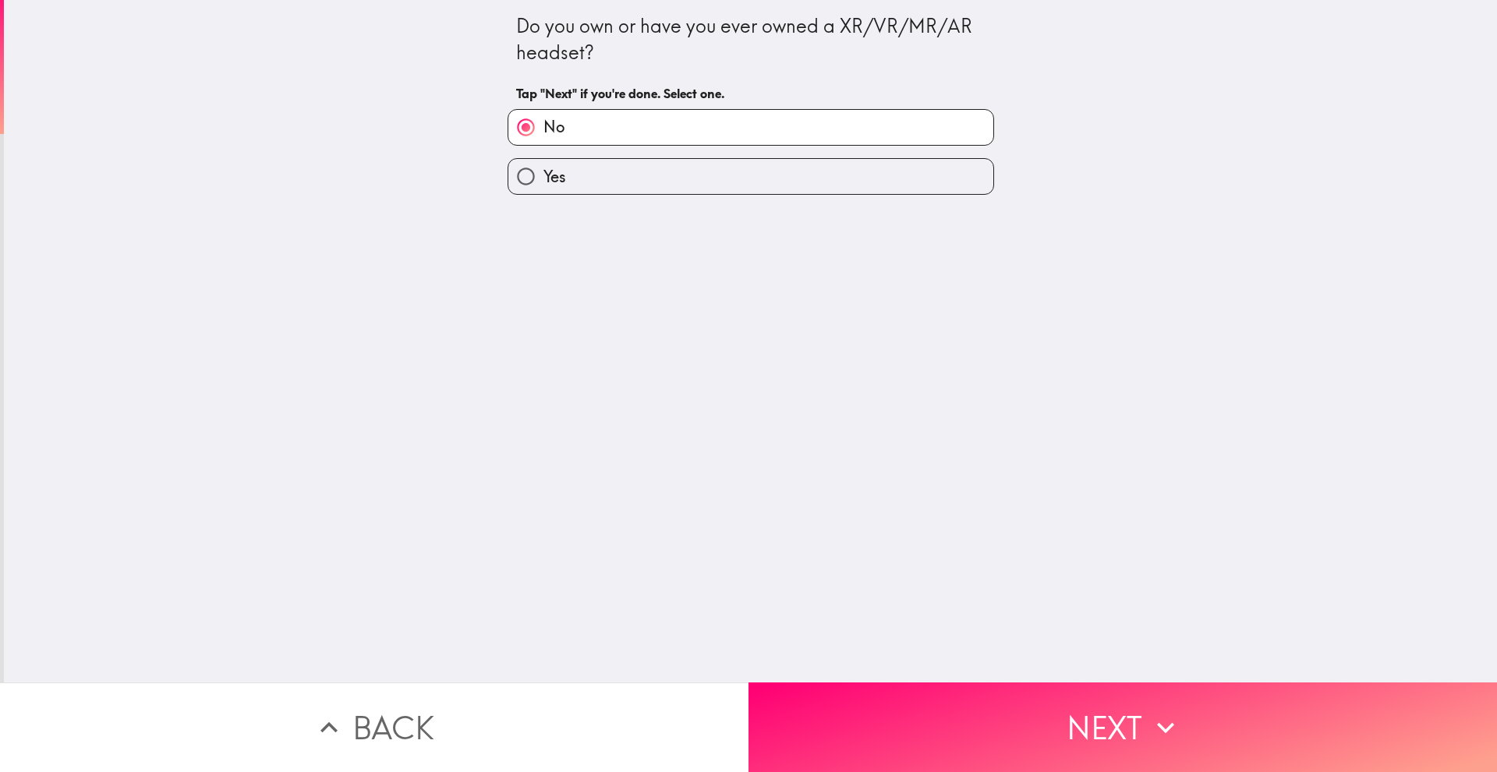
click at [1016, 641] on div "Do you own or have you ever owned a XR/VR/MR/AR headset? Tap "Next" if you're d…" at bounding box center [750, 341] width 1493 height 683
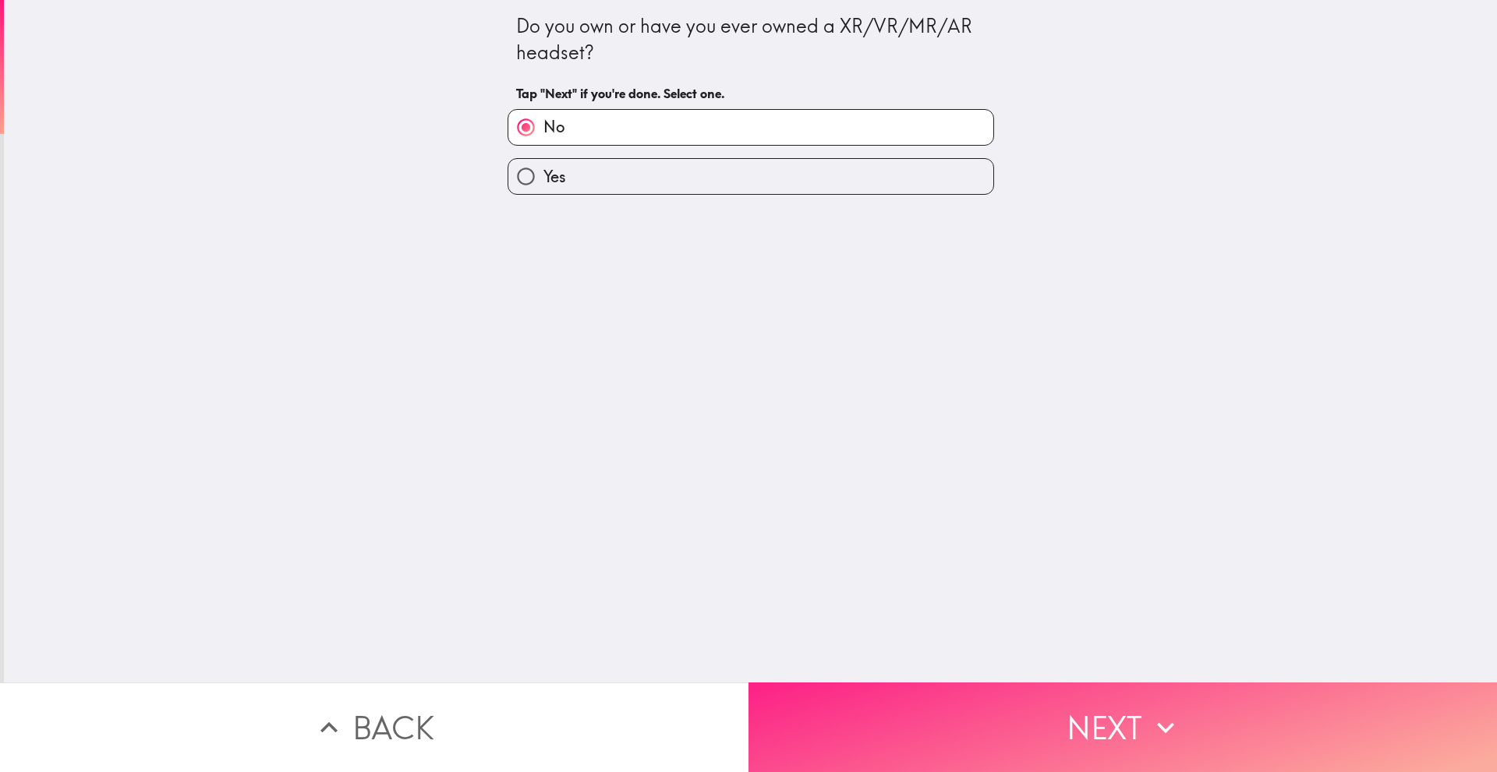
click at [1031, 695] on button "Next" at bounding box center [1122, 728] width 748 height 90
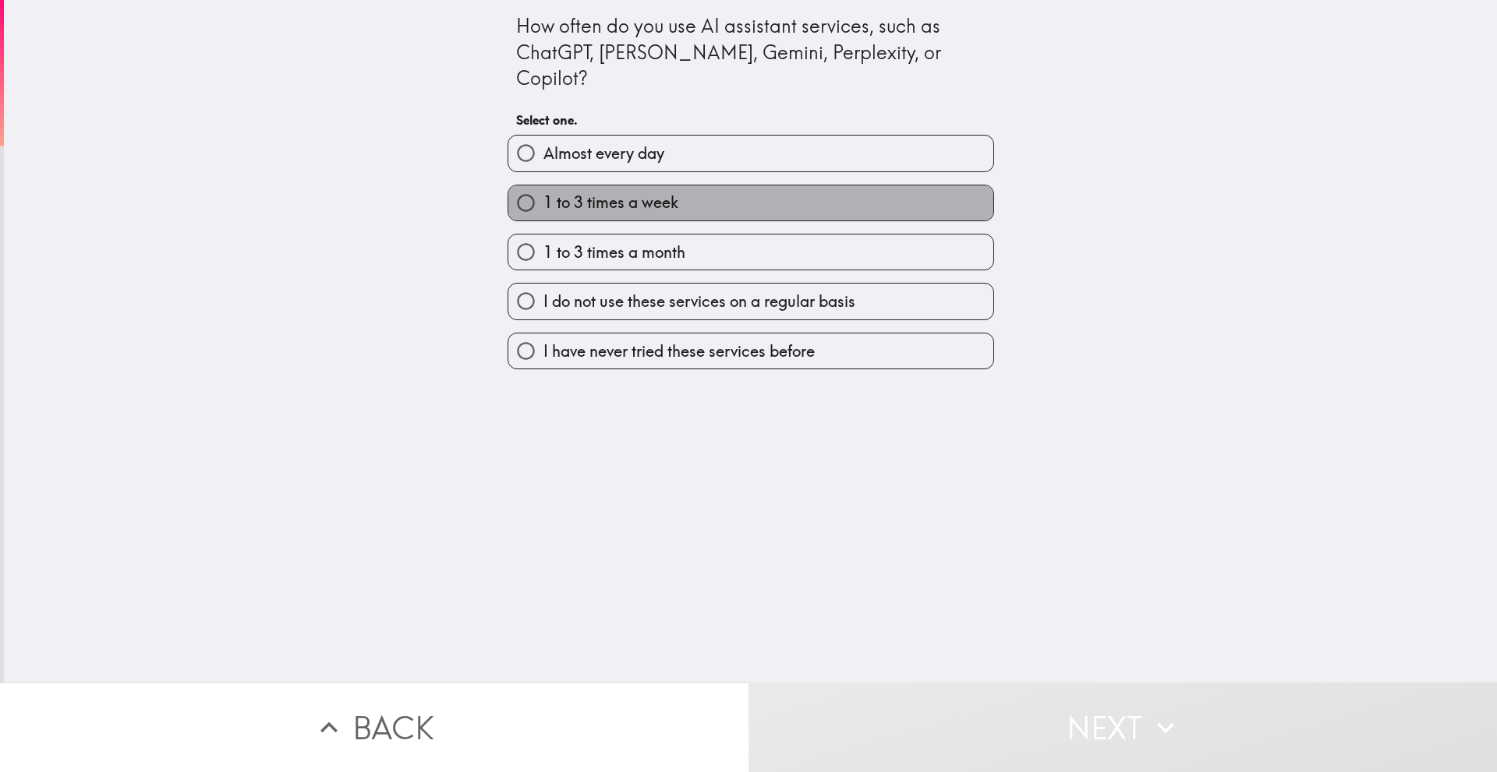
click at [641, 189] on label "1 to 3 times a week" at bounding box center [750, 203] width 485 height 35
click at [543, 189] on input "1 to 3 times a week" at bounding box center [525, 203] width 35 height 35
radio input "true"
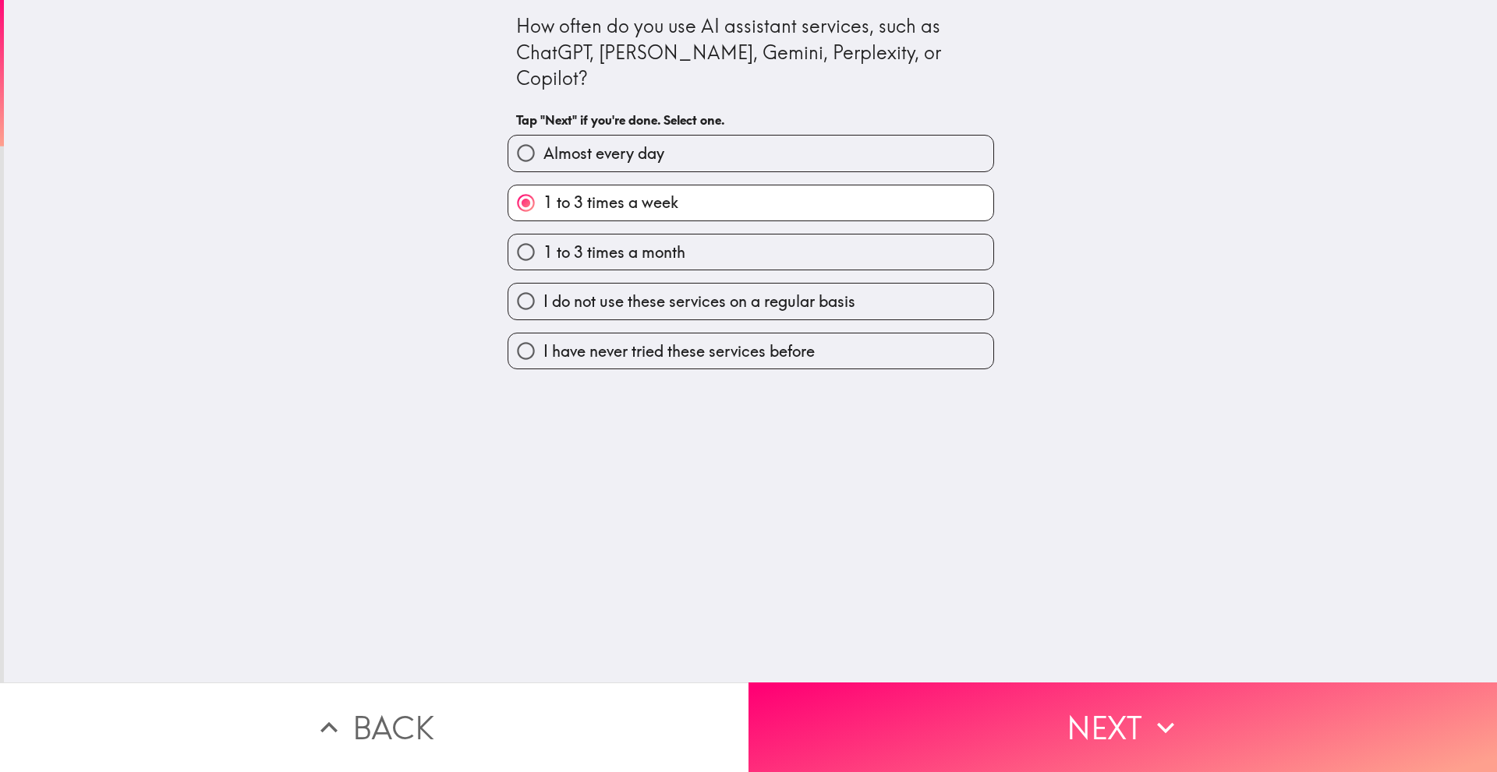
click at [998, 668] on div "How often do you use AI assistant services, such as ChatGPT, [PERSON_NAME], Gem…" at bounding box center [750, 341] width 1493 height 683
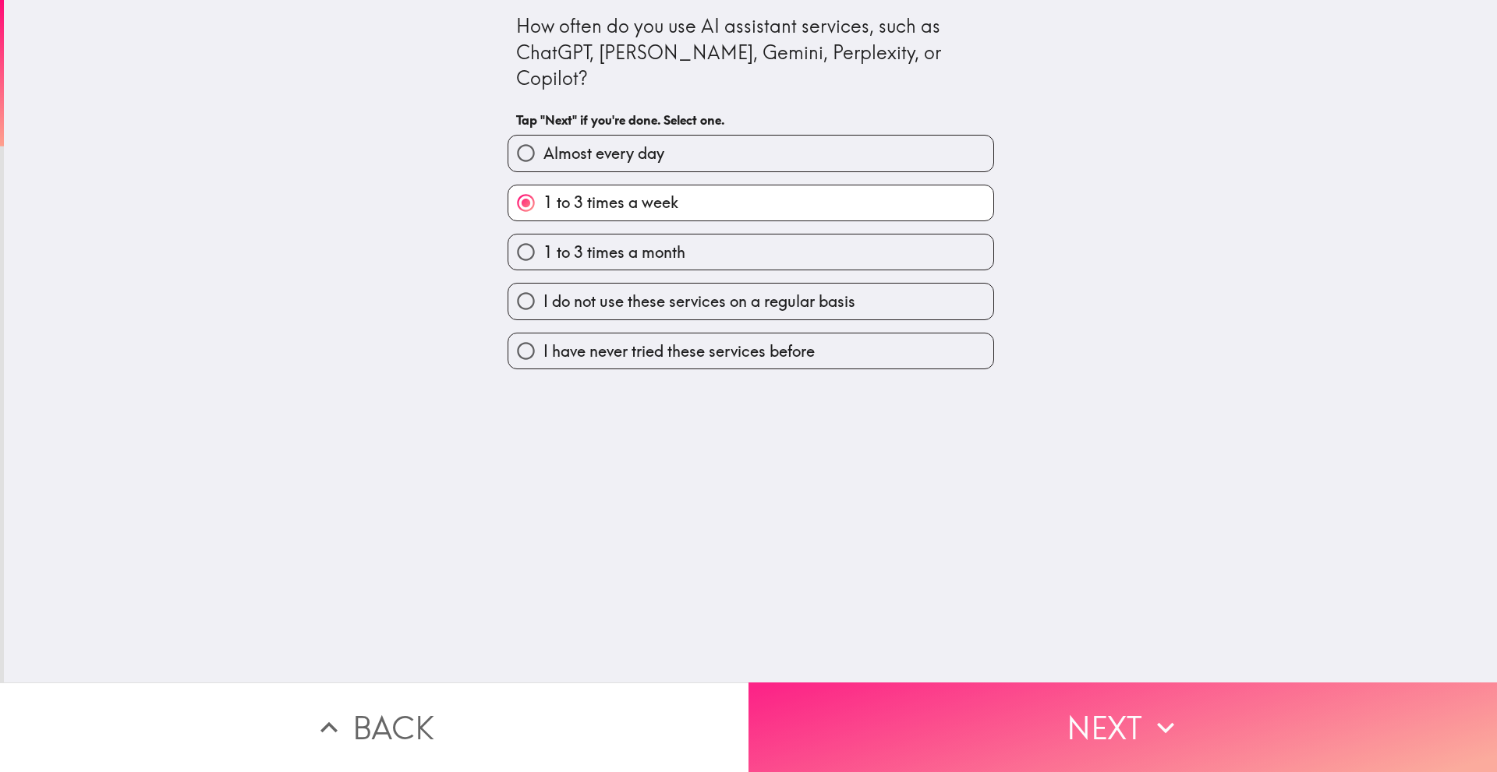
click at [1009, 703] on button "Next" at bounding box center [1122, 728] width 748 height 90
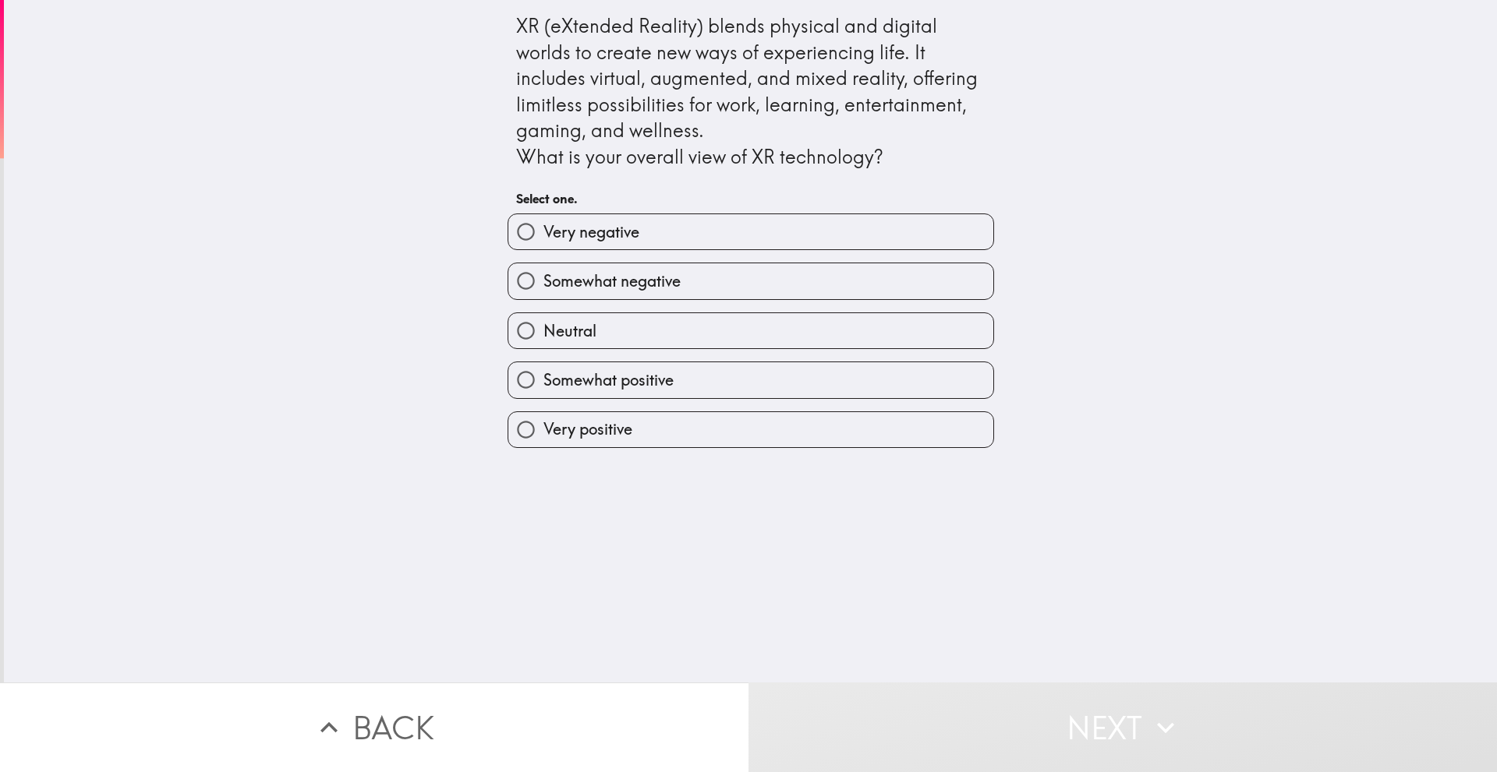
click at [635, 376] on span "Somewhat positive" at bounding box center [608, 380] width 130 height 22
click at [543, 376] on input "Somewhat positive" at bounding box center [525, 379] width 35 height 35
radio input "true"
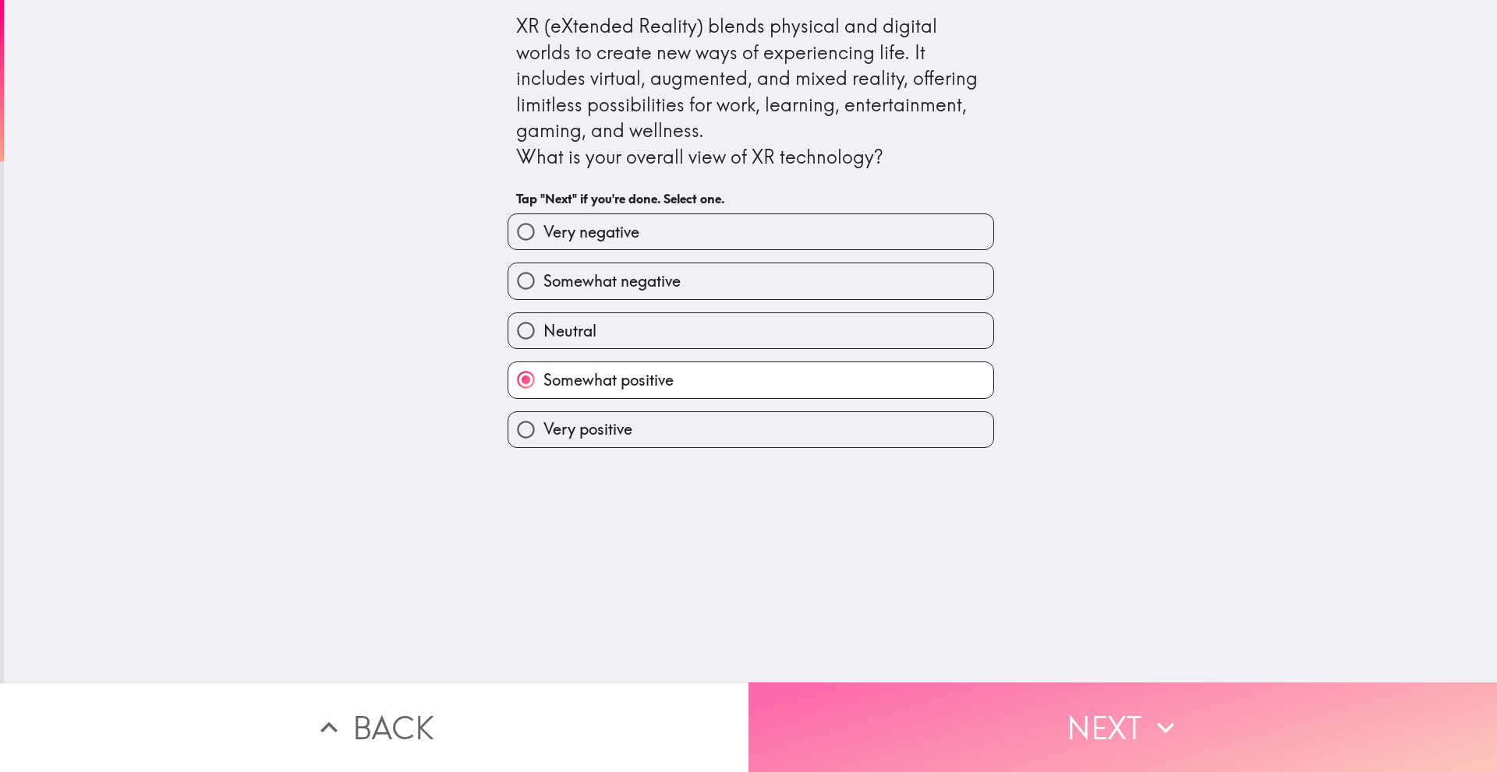
drag, startPoint x: 1060, startPoint y: 753, endPoint x: 1042, endPoint y: 724, distance: 34.0
click at [1060, 752] on button "Next" at bounding box center [1122, 728] width 748 height 90
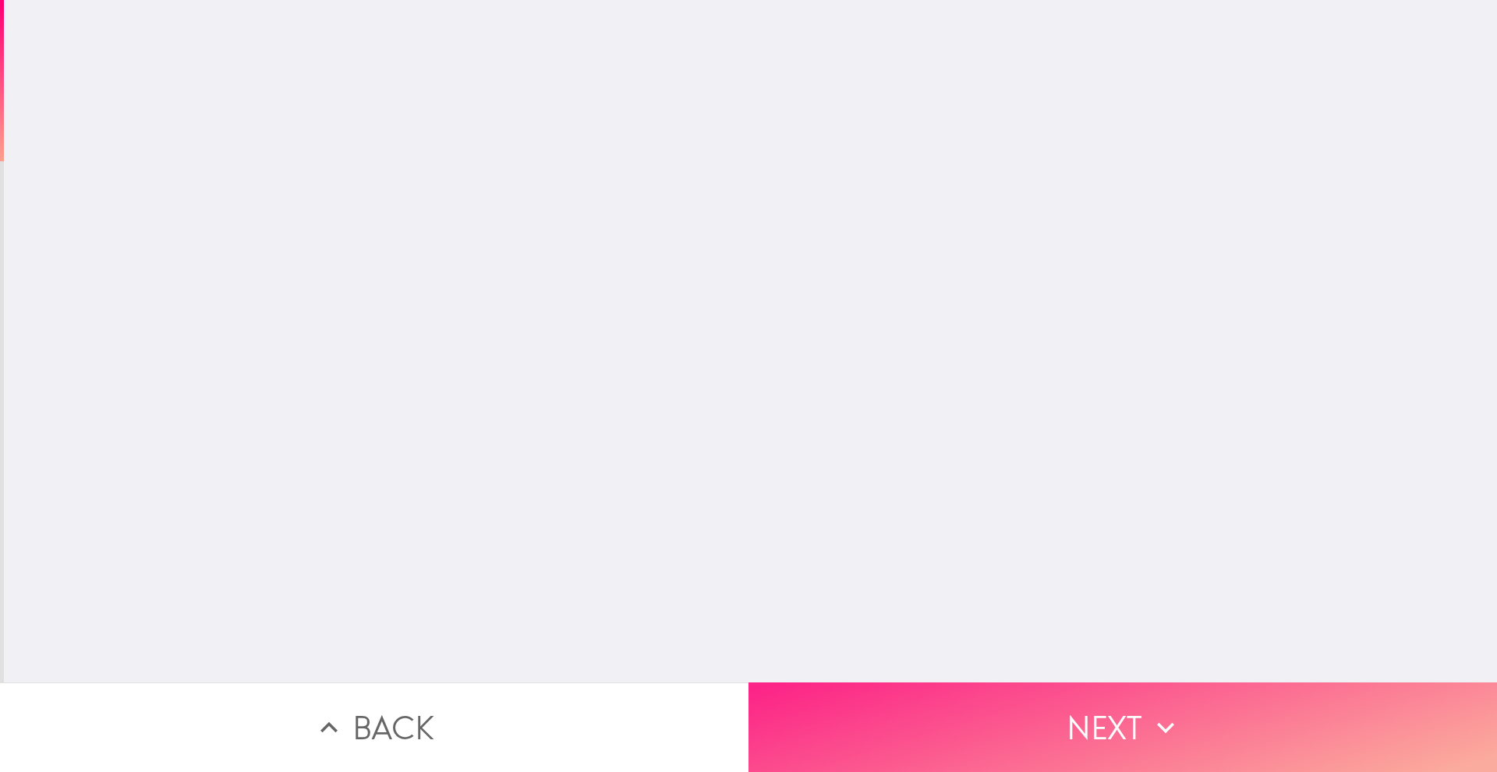
click at [1034, 711] on button "Next" at bounding box center [1122, 728] width 748 height 90
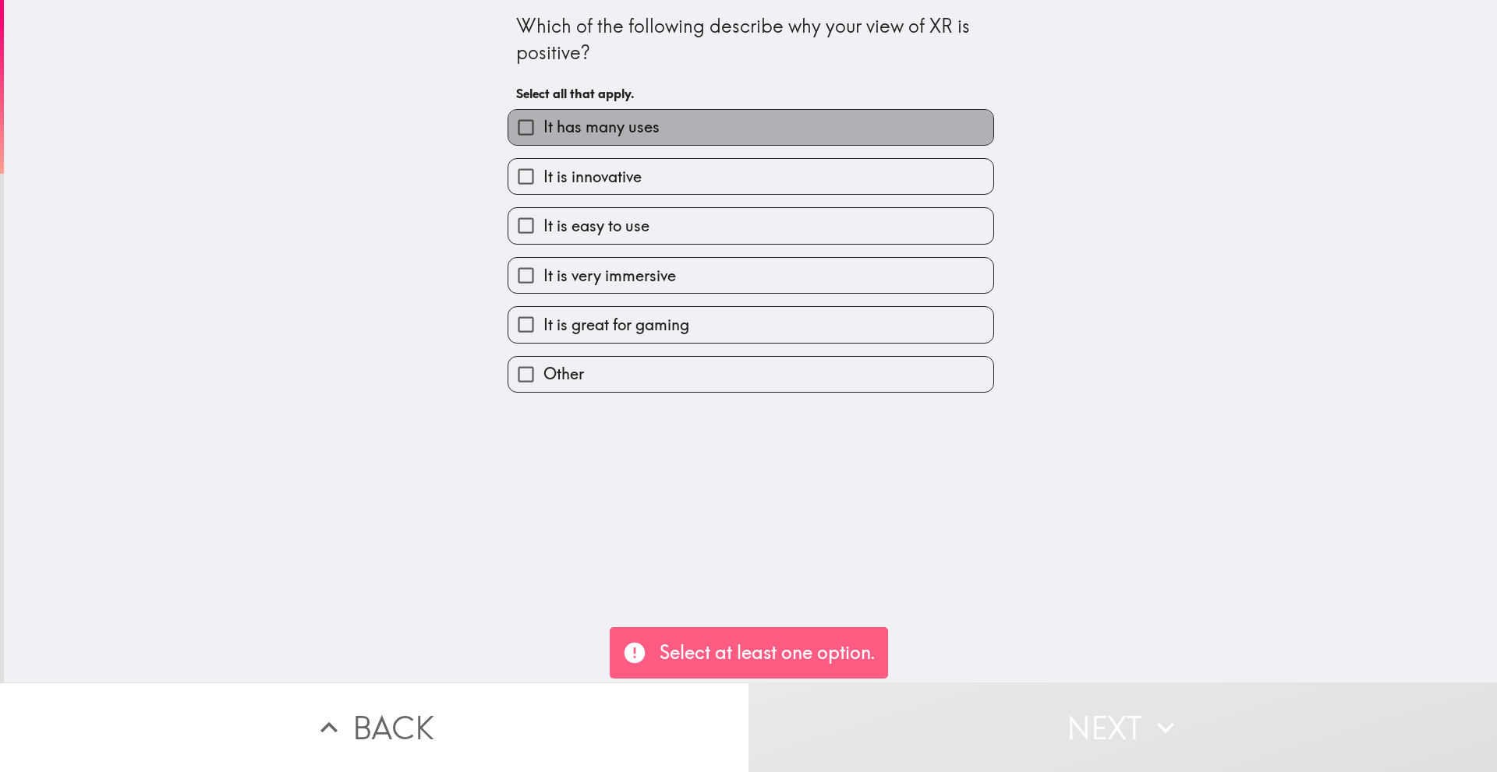
click at [661, 113] on label "It has many uses" at bounding box center [750, 127] width 485 height 35
click at [543, 113] on input "It has many uses" at bounding box center [525, 127] width 35 height 35
checkbox input "true"
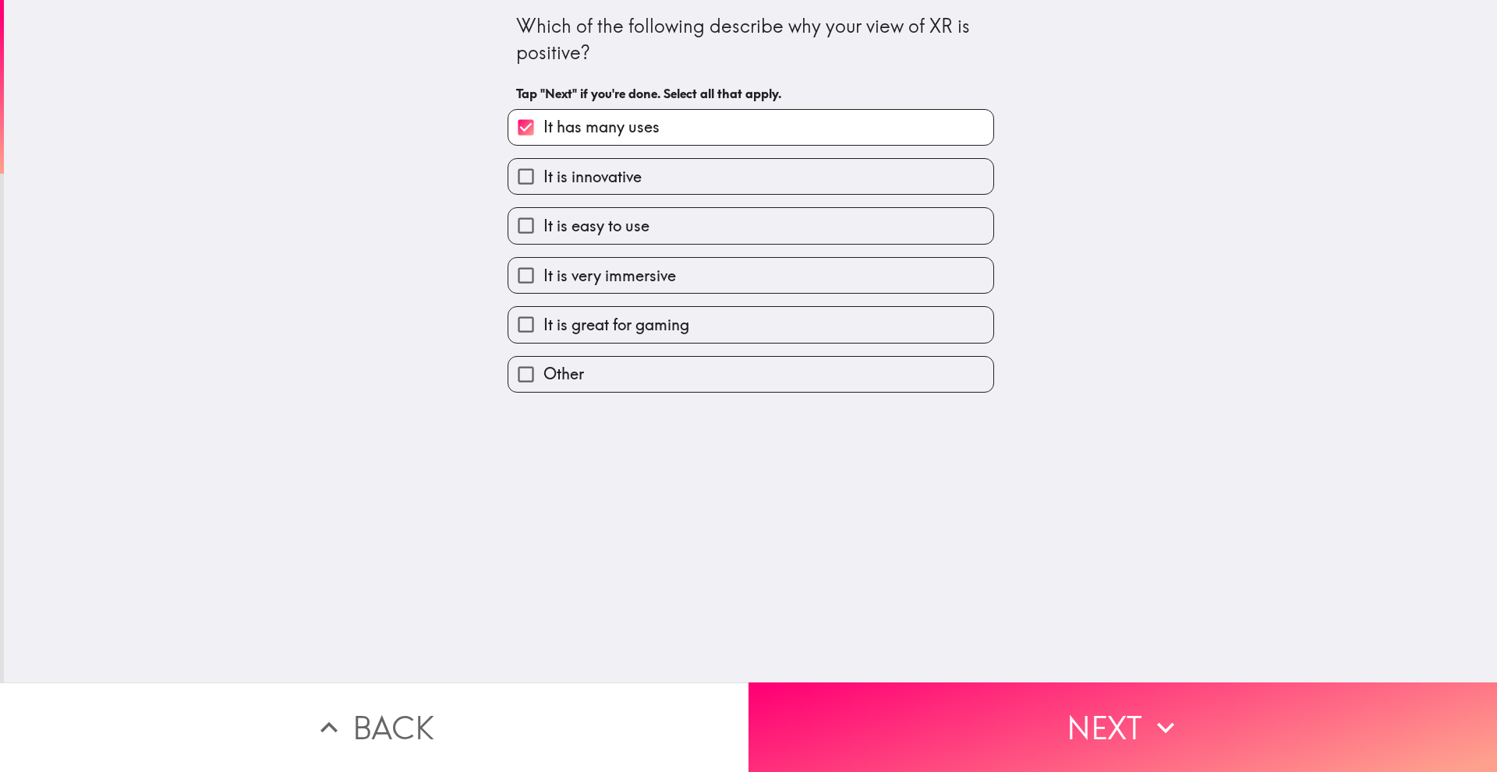
click at [631, 225] on span "It is easy to use" at bounding box center [596, 226] width 106 height 22
click at [543, 225] on input "It is easy to use" at bounding box center [525, 225] width 35 height 35
checkbox input "true"
click at [637, 272] on span "It is very immersive" at bounding box center [609, 276] width 133 height 22
click at [543, 272] on input "It is very immersive" at bounding box center [525, 275] width 35 height 35
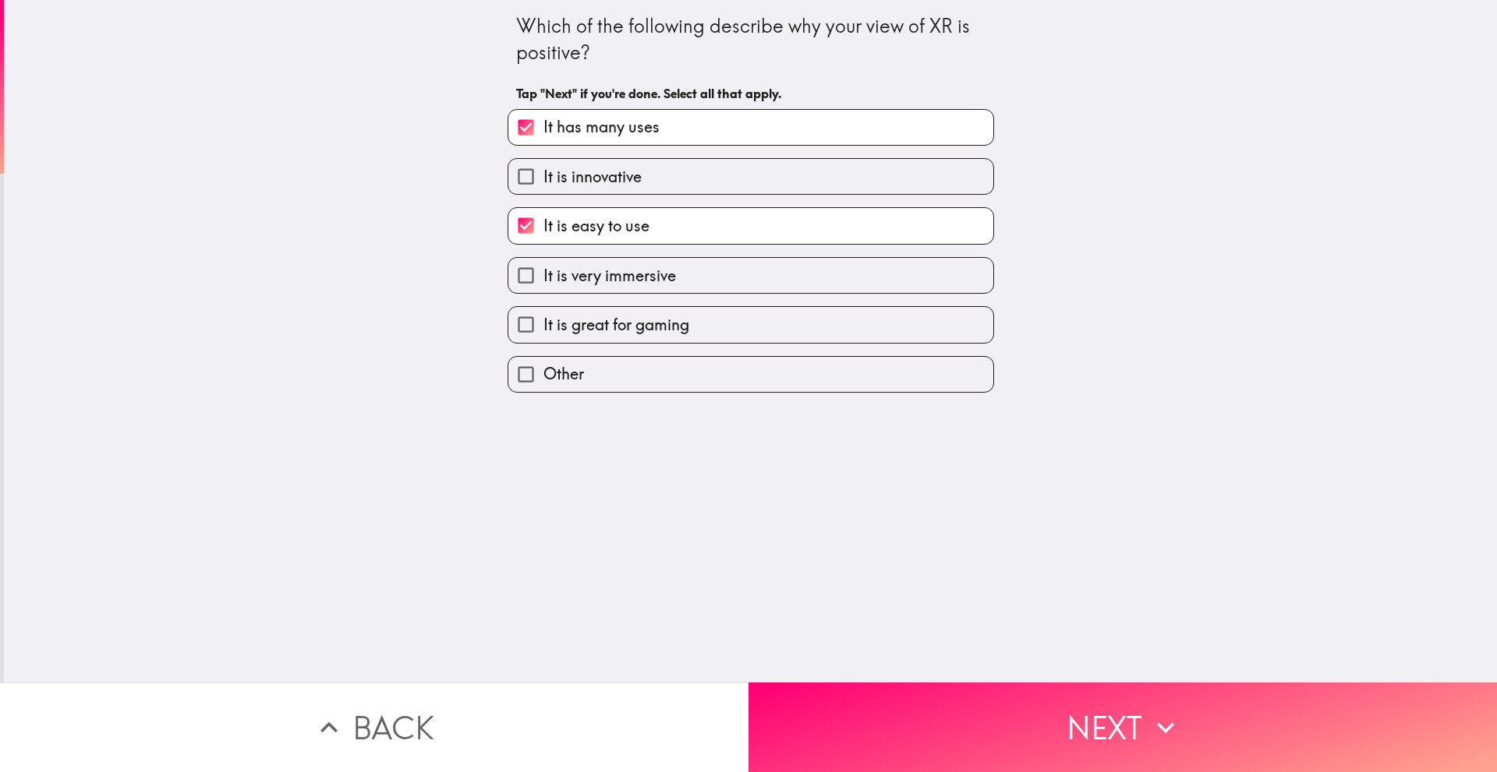
checkbox input "true"
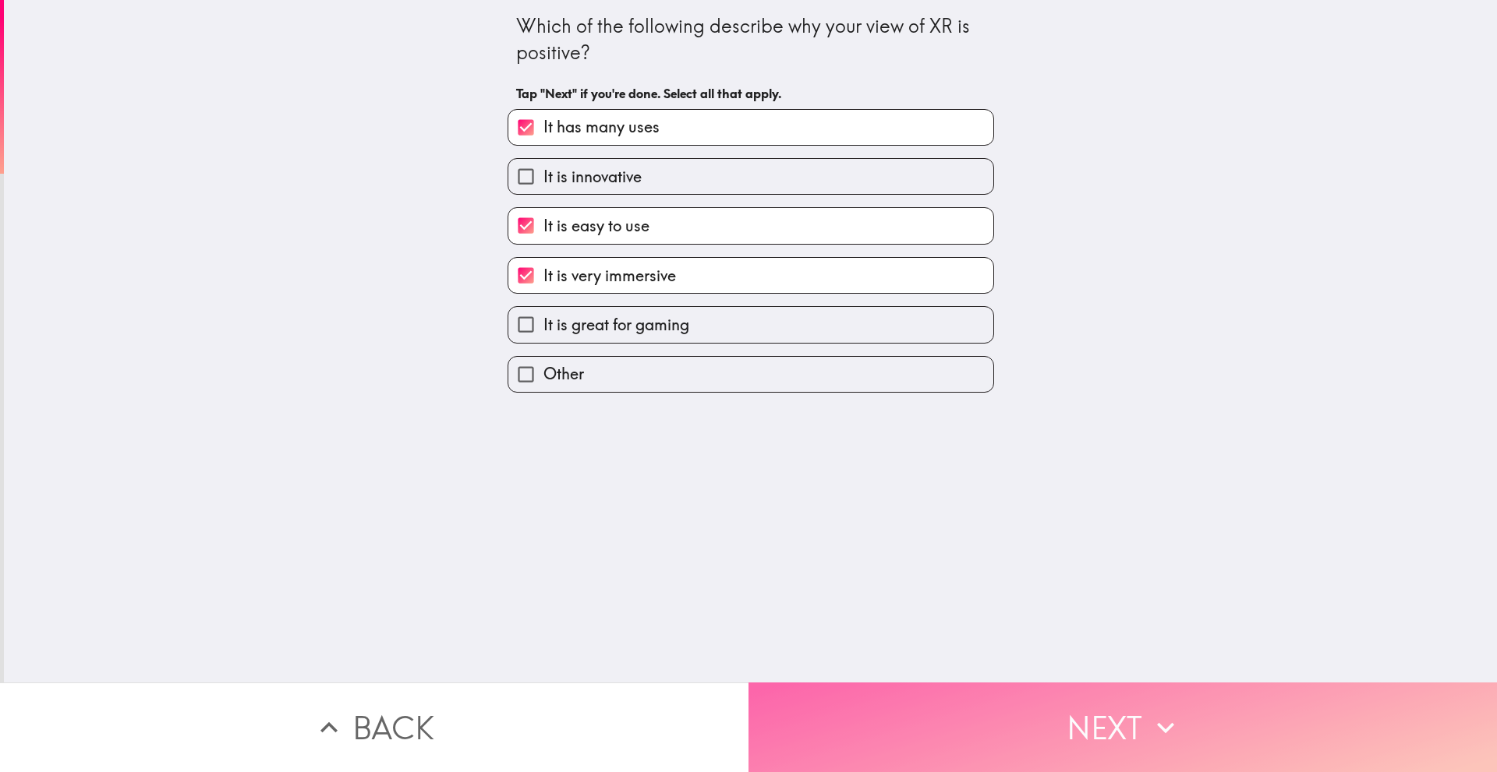
click at [1014, 698] on button "Next" at bounding box center [1122, 728] width 748 height 90
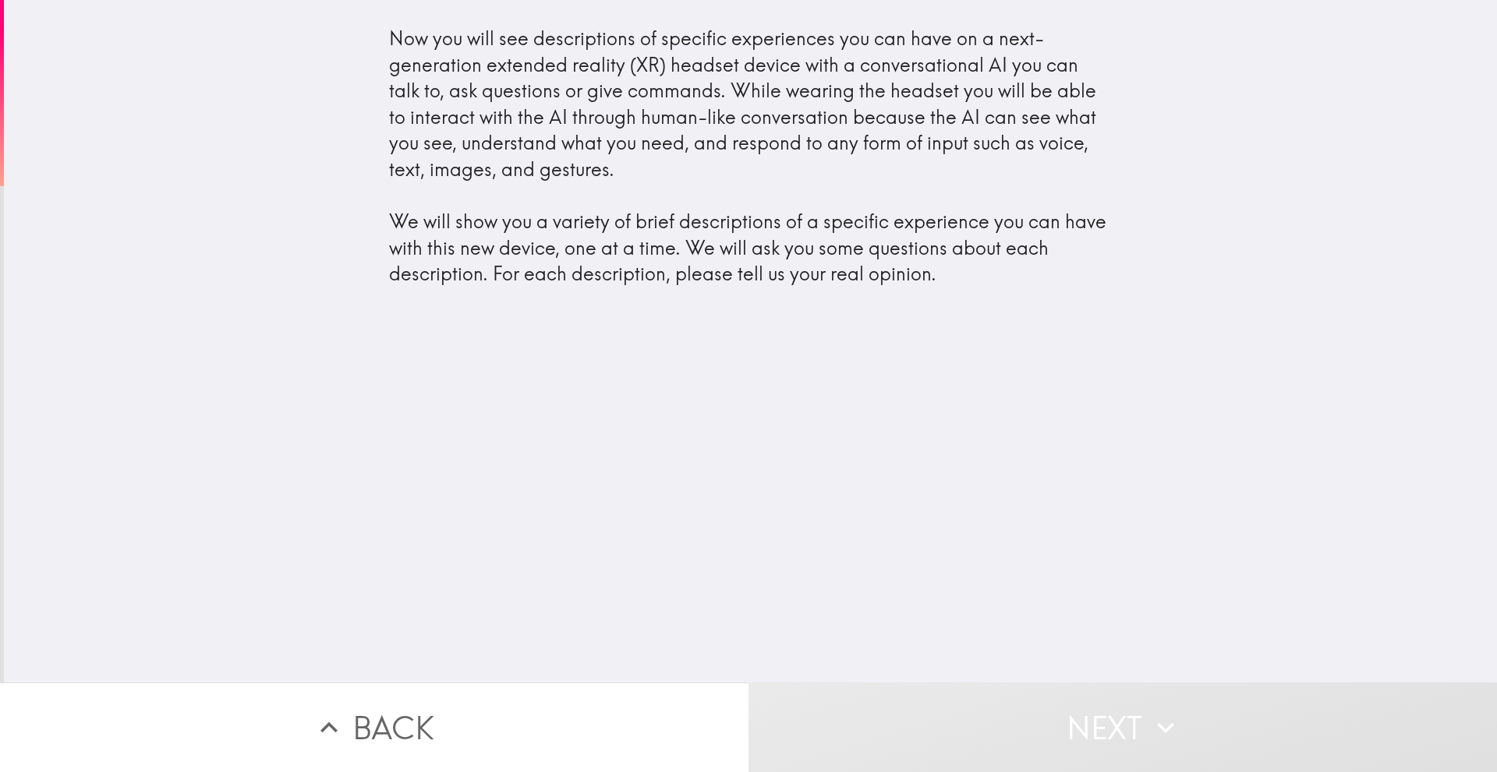
click at [868, 303] on div "Now you will see descriptions of specific experiences you can have on a next-ge…" at bounding box center [750, 162] width 748 height 301
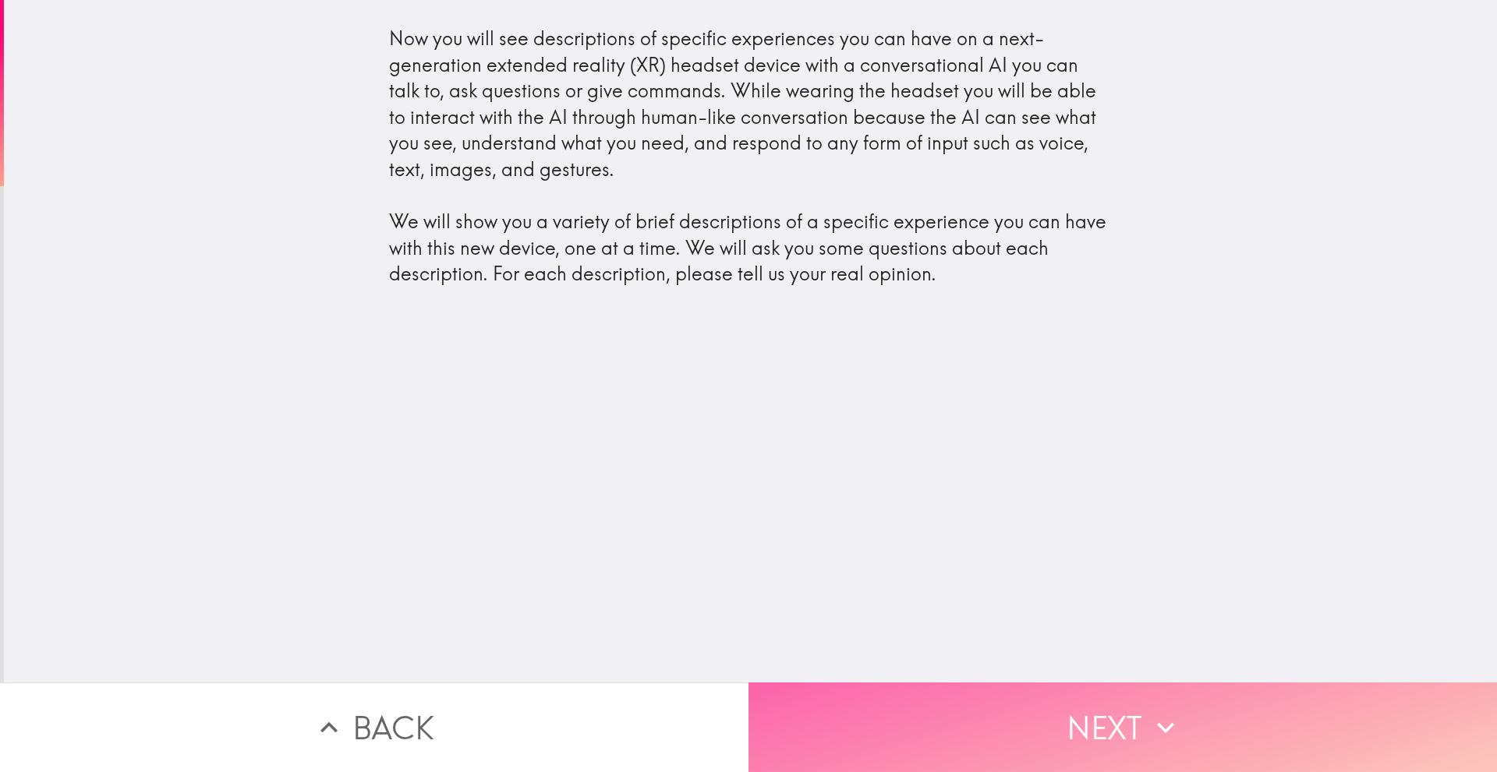
click at [929, 690] on button "Next" at bounding box center [1122, 728] width 748 height 90
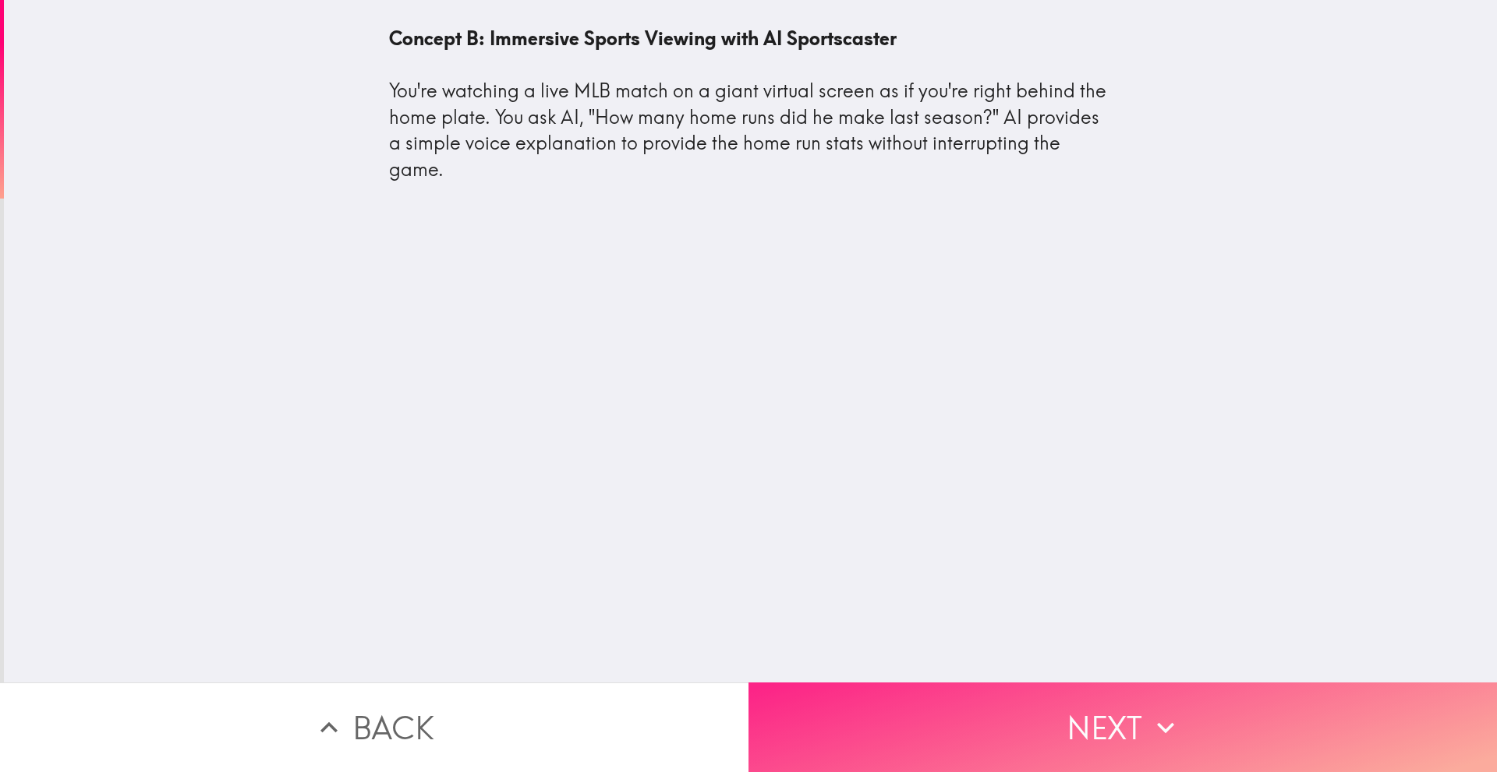
click at [1044, 683] on button "Next" at bounding box center [1122, 728] width 748 height 90
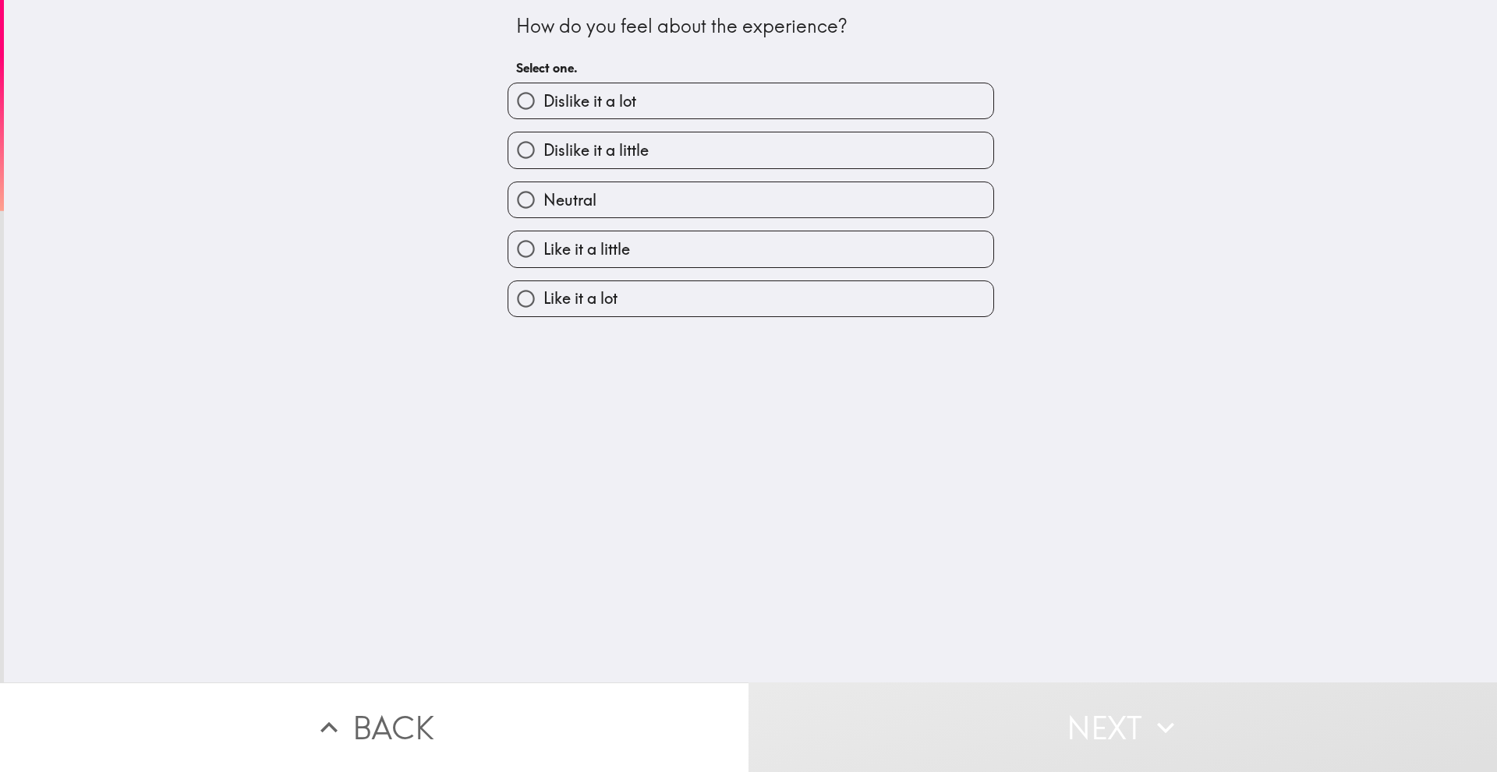
click at [619, 239] on span "Like it a little" at bounding box center [586, 250] width 87 height 22
click at [543, 238] on input "Like it a little" at bounding box center [525, 248] width 35 height 35
radio input "true"
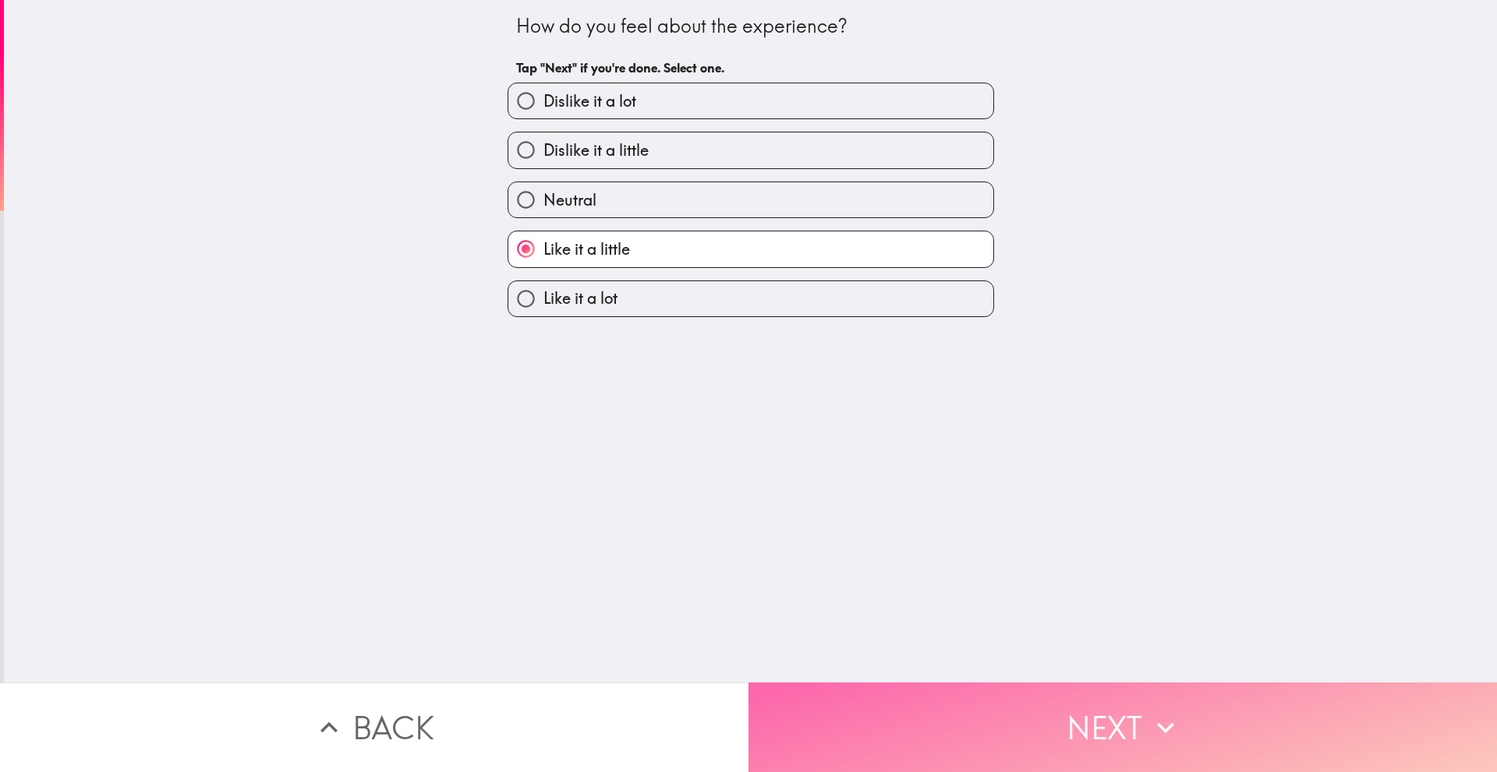
click at [971, 723] on button "Next" at bounding box center [1122, 728] width 748 height 90
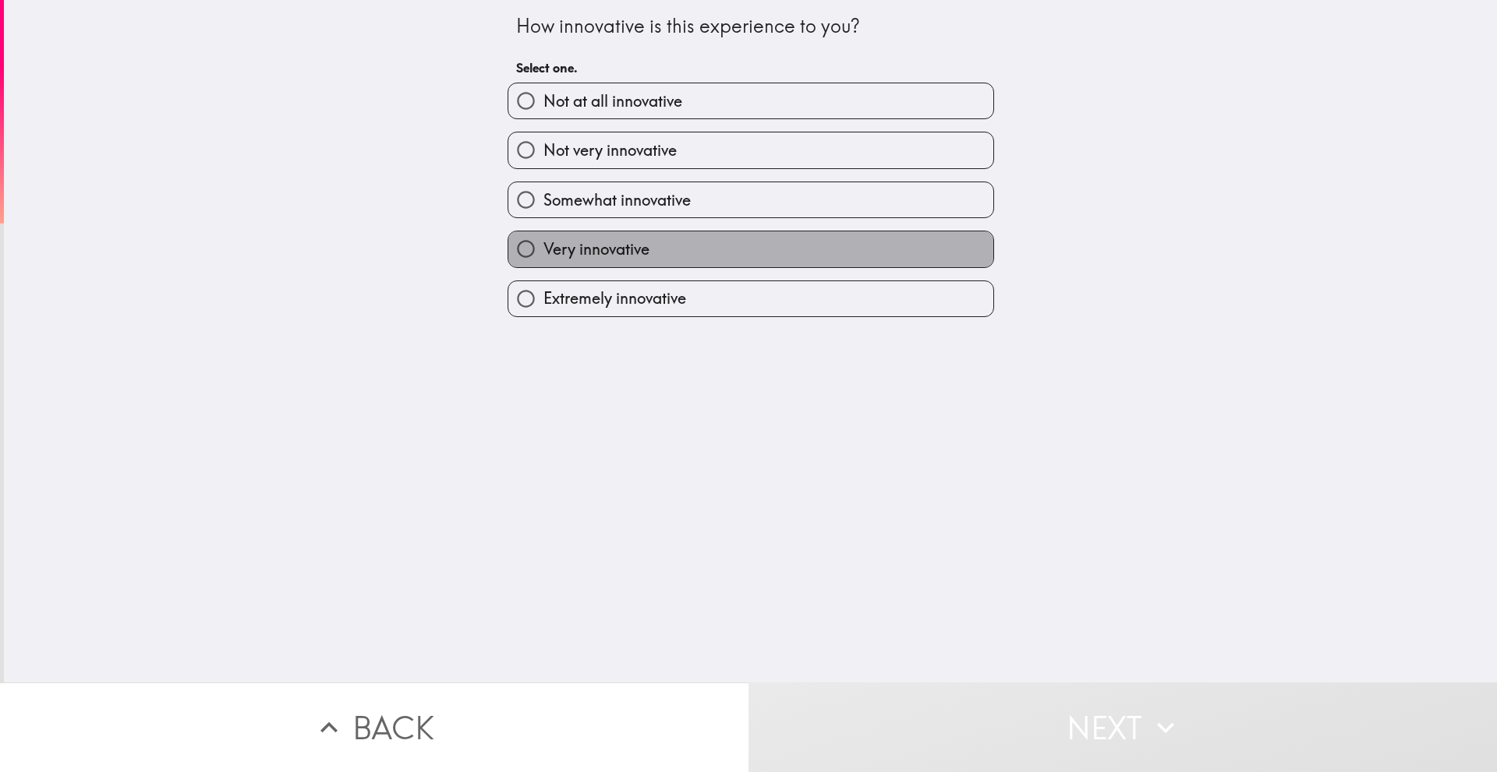
click at [670, 239] on label "Very innovative" at bounding box center [750, 248] width 485 height 35
click at [543, 239] on input "Very innovative" at bounding box center [525, 248] width 35 height 35
radio input "true"
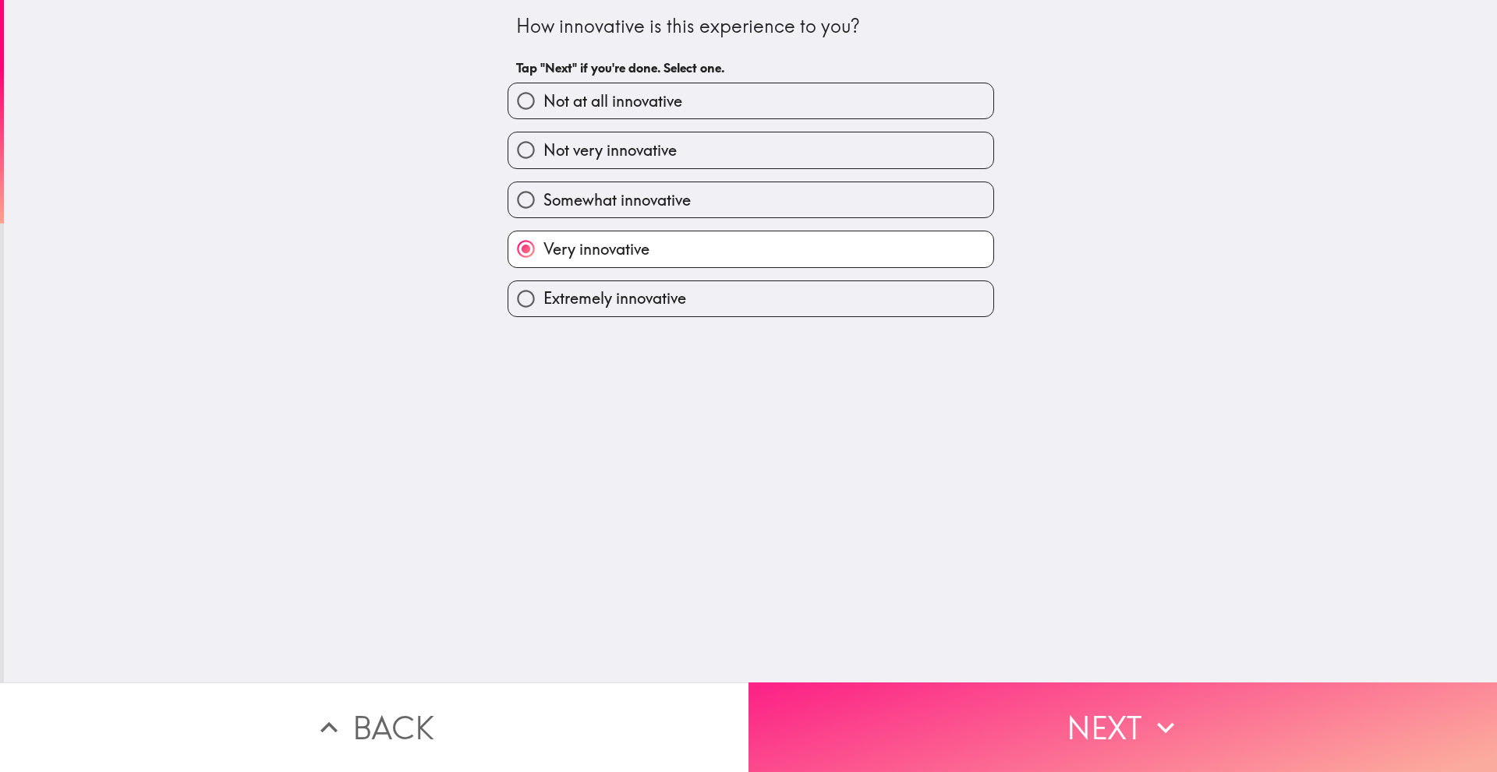
click at [1056, 706] on button "Next" at bounding box center [1122, 728] width 748 height 90
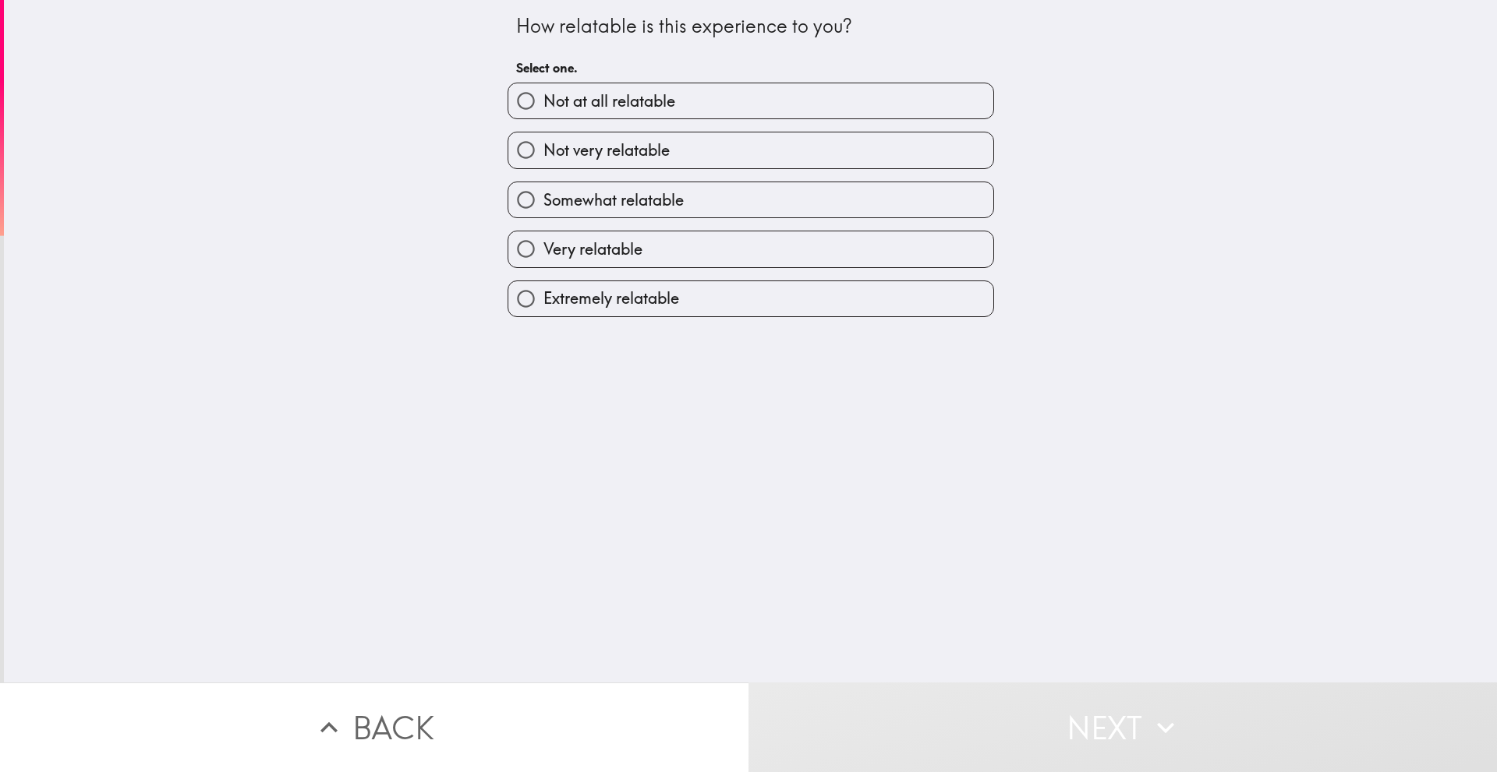
click at [624, 261] on label "Very relatable" at bounding box center [750, 248] width 485 height 35
click at [543, 261] on input "Very relatable" at bounding box center [525, 248] width 35 height 35
radio input "true"
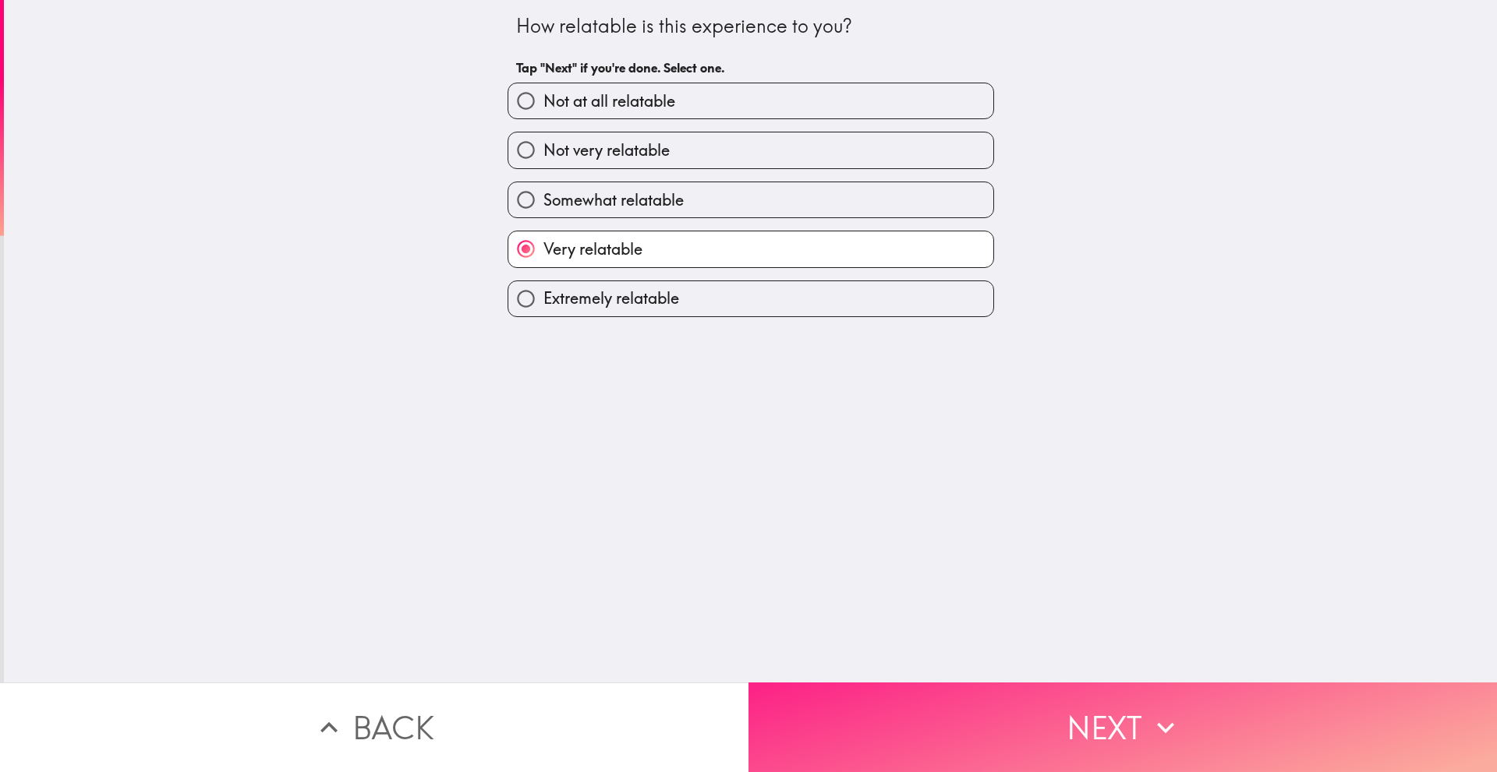
click at [1089, 750] on button "Next" at bounding box center [1122, 728] width 748 height 90
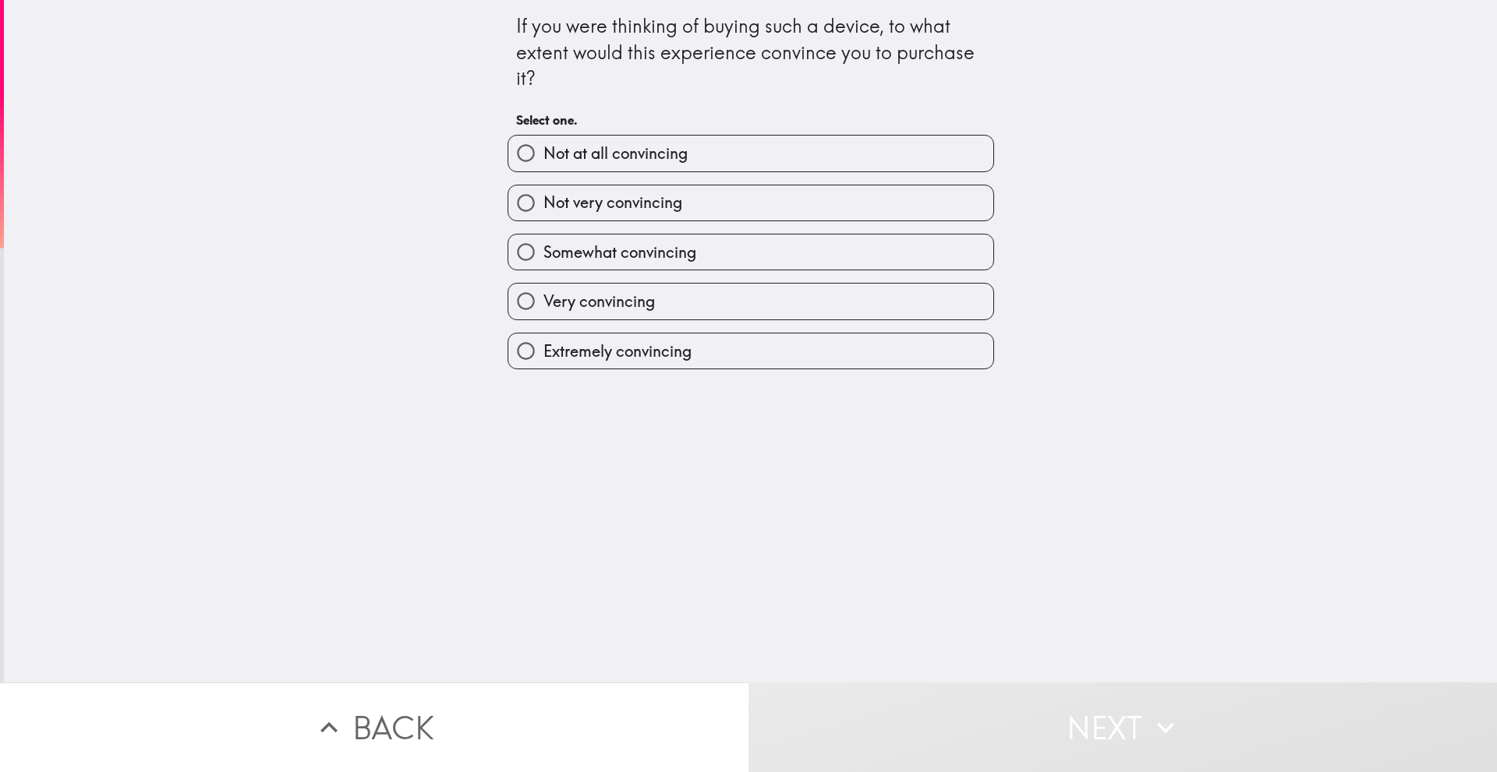
drag, startPoint x: 614, startPoint y: 291, endPoint x: 652, endPoint y: 340, distance: 62.2
click at [614, 290] on label "Very convincing" at bounding box center [750, 301] width 485 height 35
click at [543, 290] on input "Very convincing" at bounding box center [525, 301] width 35 height 35
radio input "true"
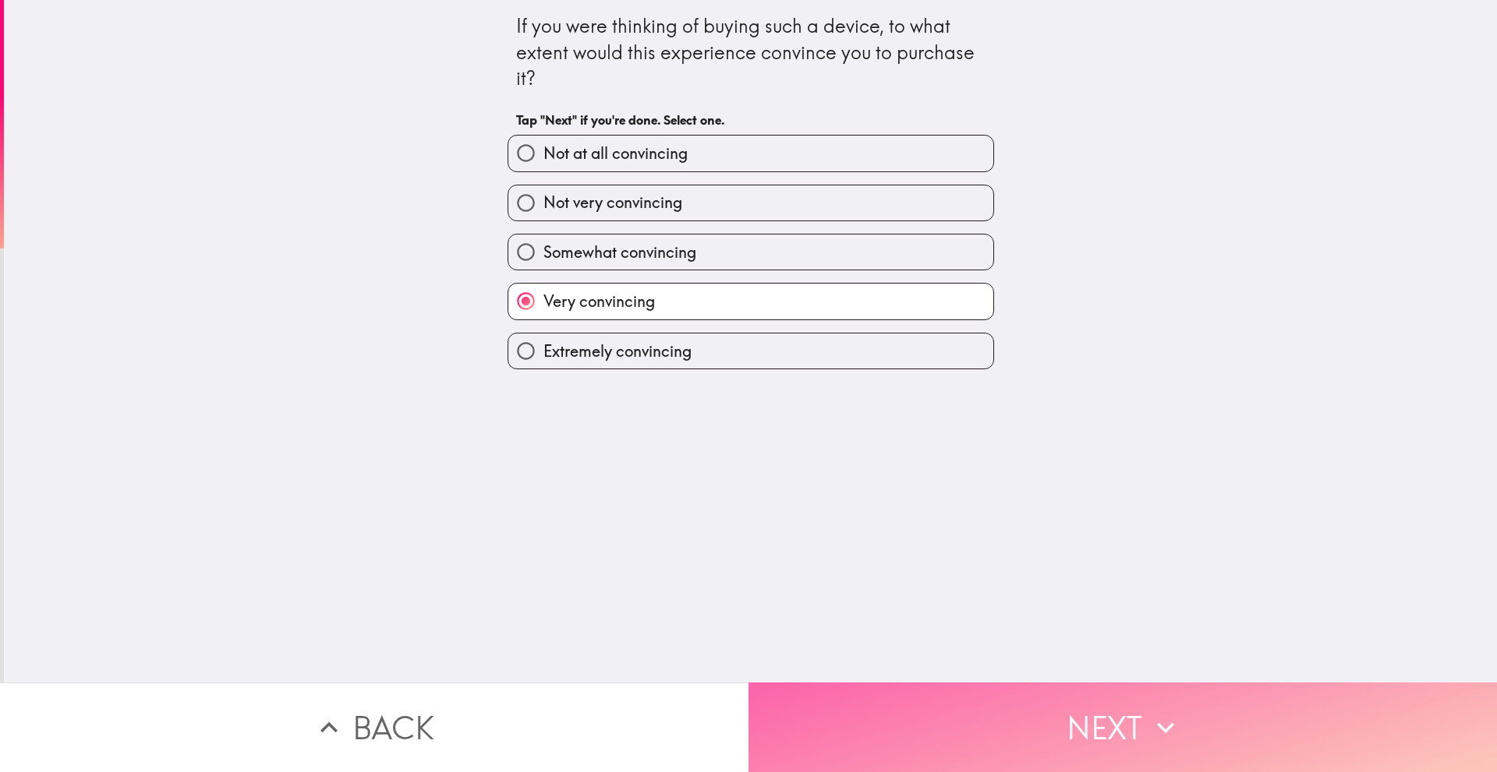
click at [1034, 704] on button "Next" at bounding box center [1122, 728] width 748 height 90
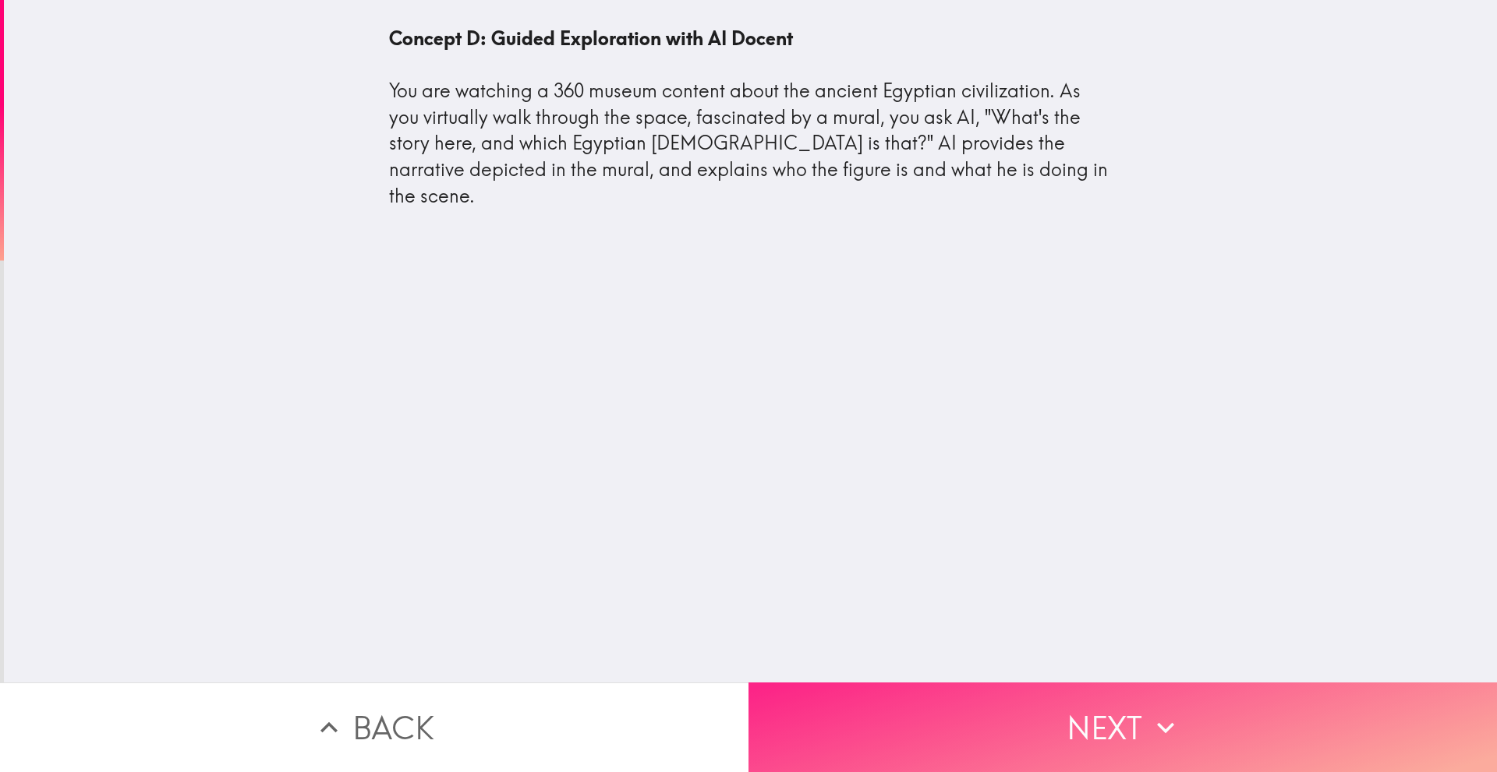
click at [1072, 723] on button "Next" at bounding box center [1122, 728] width 748 height 90
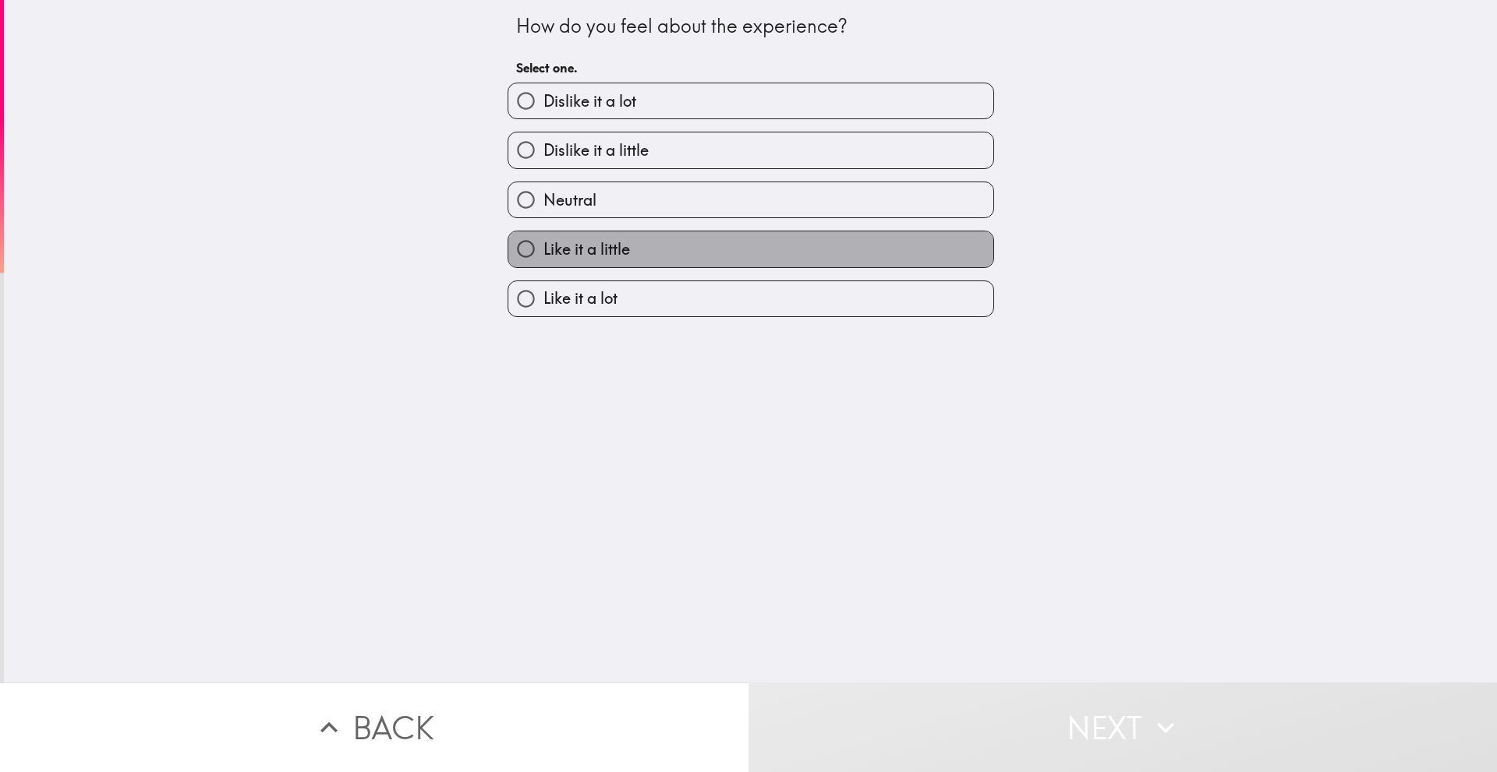
click at [569, 253] on span "Like it a little" at bounding box center [586, 250] width 87 height 22
click at [543, 253] on input "Like it a little" at bounding box center [525, 248] width 35 height 35
radio input "true"
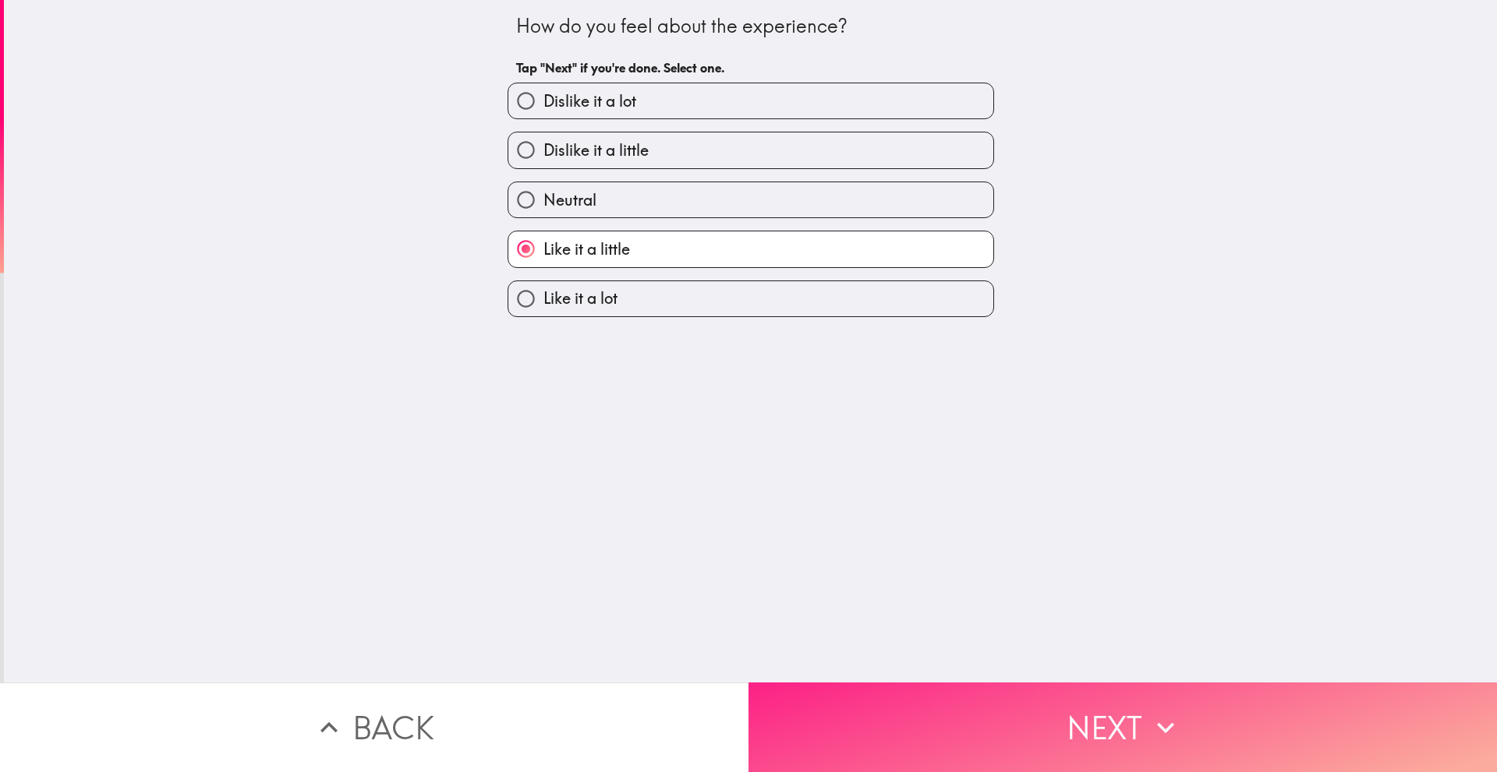
click at [1016, 698] on button "Next" at bounding box center [1122, 728] width 748 height 90
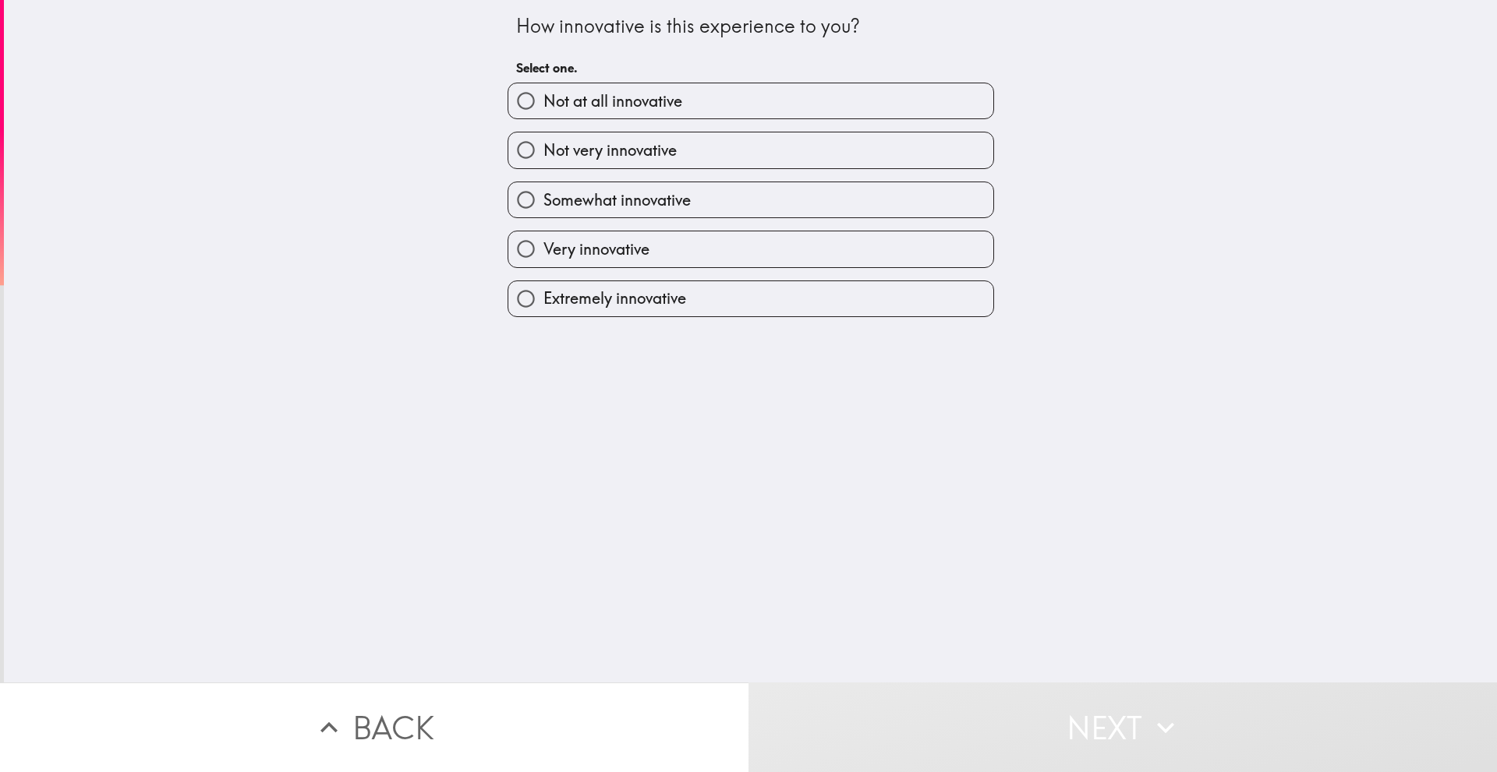
click at [575, 226] on div "Very innovative" at bounding box center [744, 242] width 499 height 49
click at [575, 227] on div "Very innovative" at bounding box center [744, 242] width 499 height 49
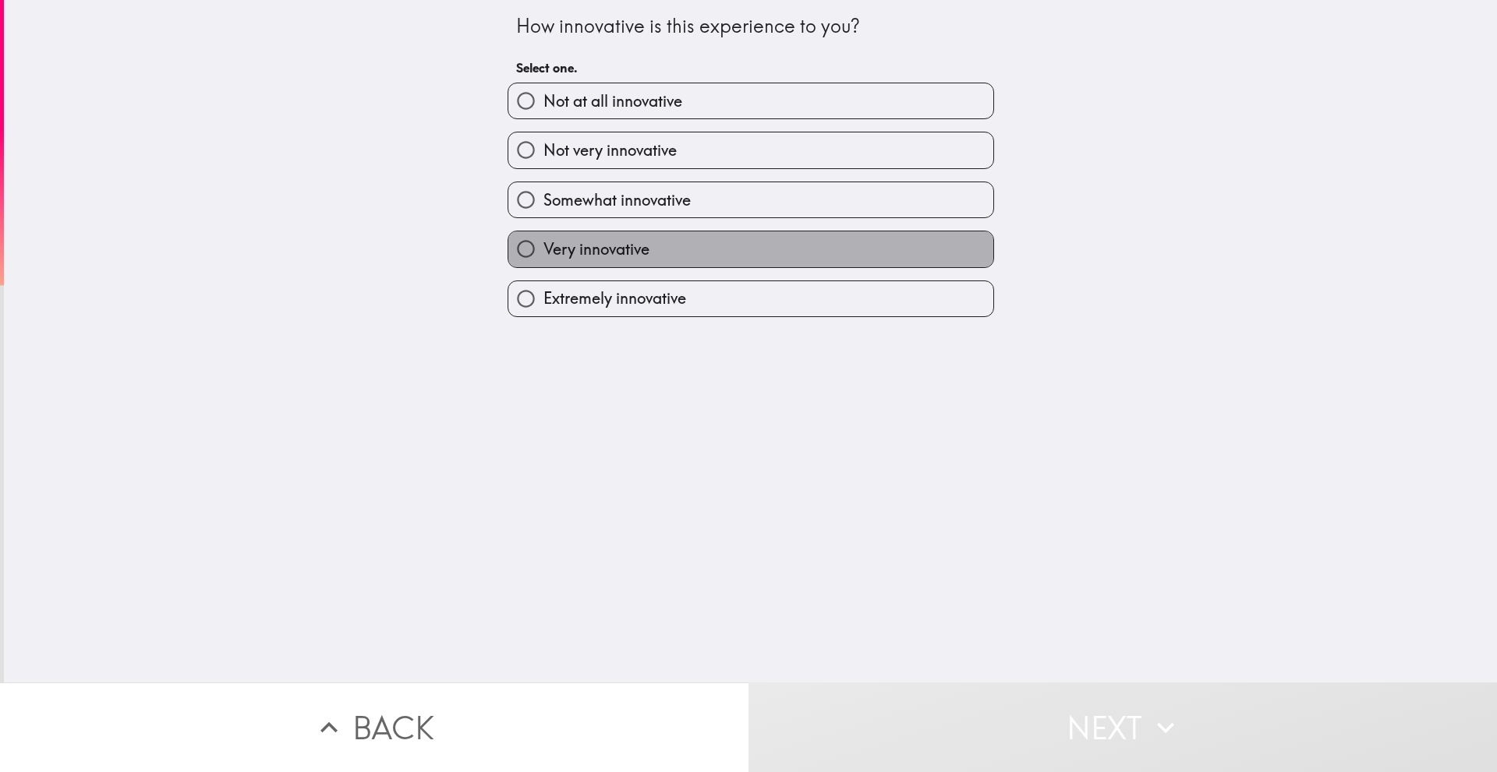
click at [586, 260] on span "Very innovative" at bounding box center [596, 250] width 106 height 22
click at [543, 260] on input "Very innovative" at bounding box center [525, 248] width 35 height 35
radio input "true"
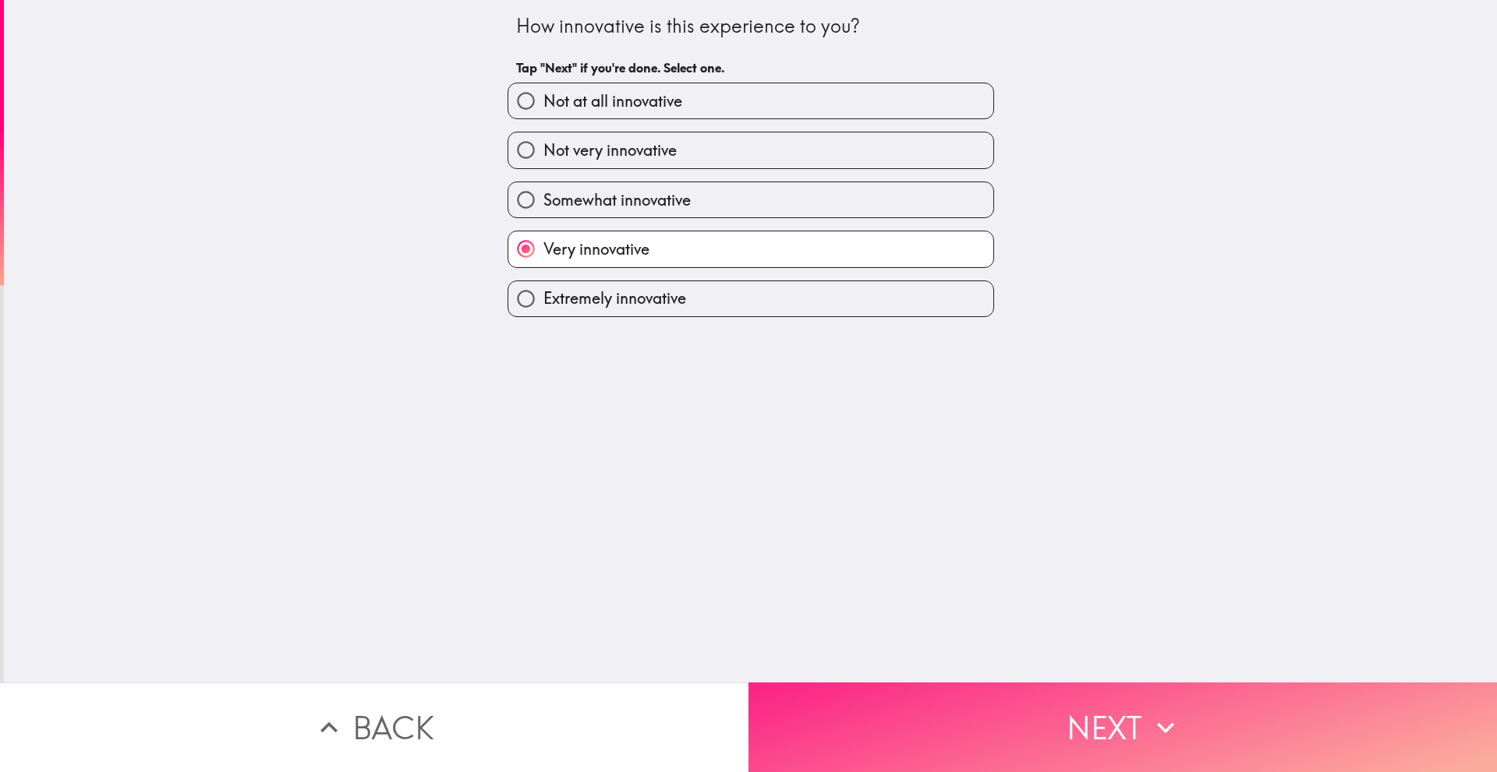
click at [995, 694] on button "Next" at bounding box center [1122, 728] width 748 height 90
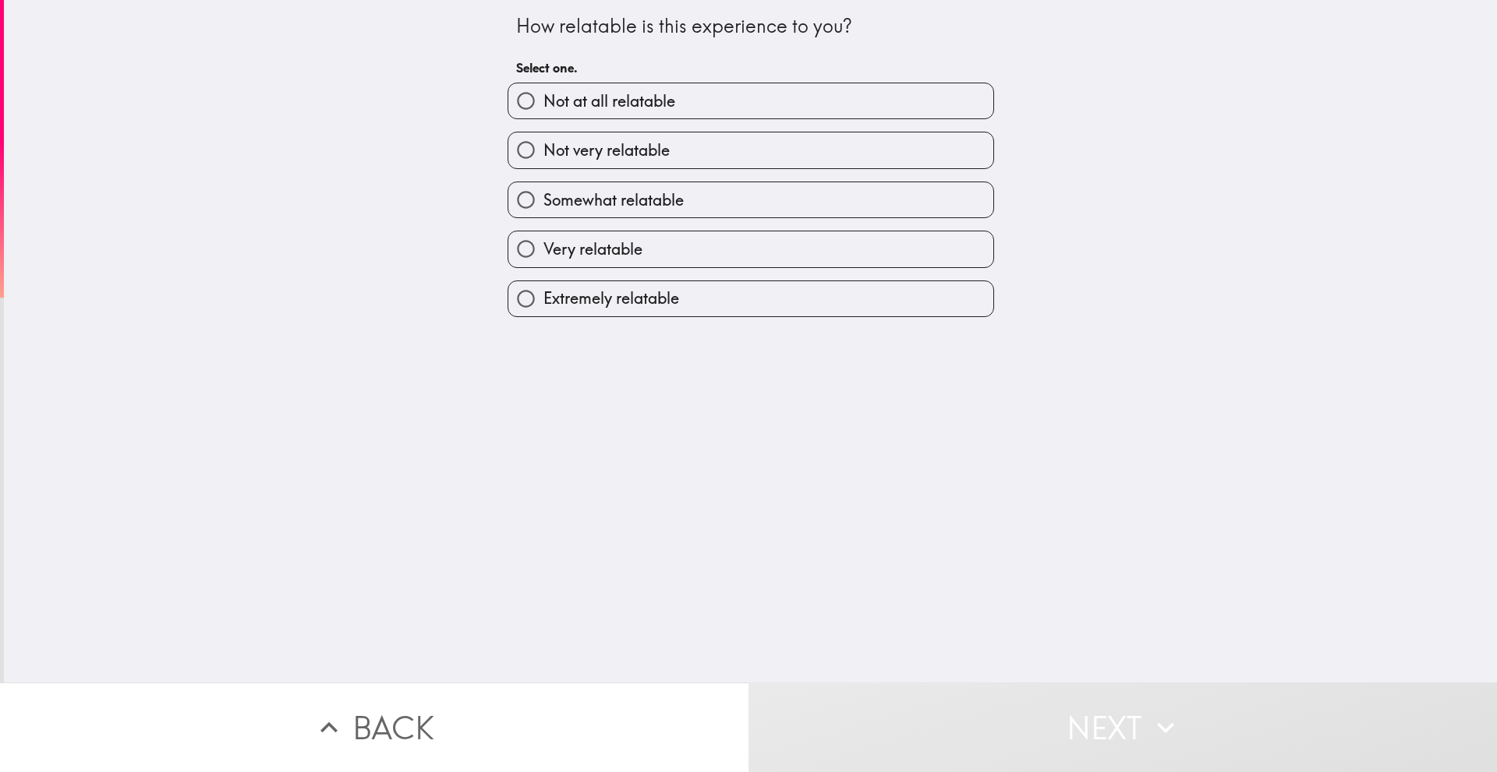
drag, startPoint x: 599, startPoint y: 254, endPoint x: 797, endPoint y: 407, distance: 250.1
click at [599, 254] on span "Very relatable" at bounding box center [592, 250] width 99 height 22
click at [543, 254] on input "Very relatable" at bounding box center [525, 248] width 35 height 35
radio input "true"
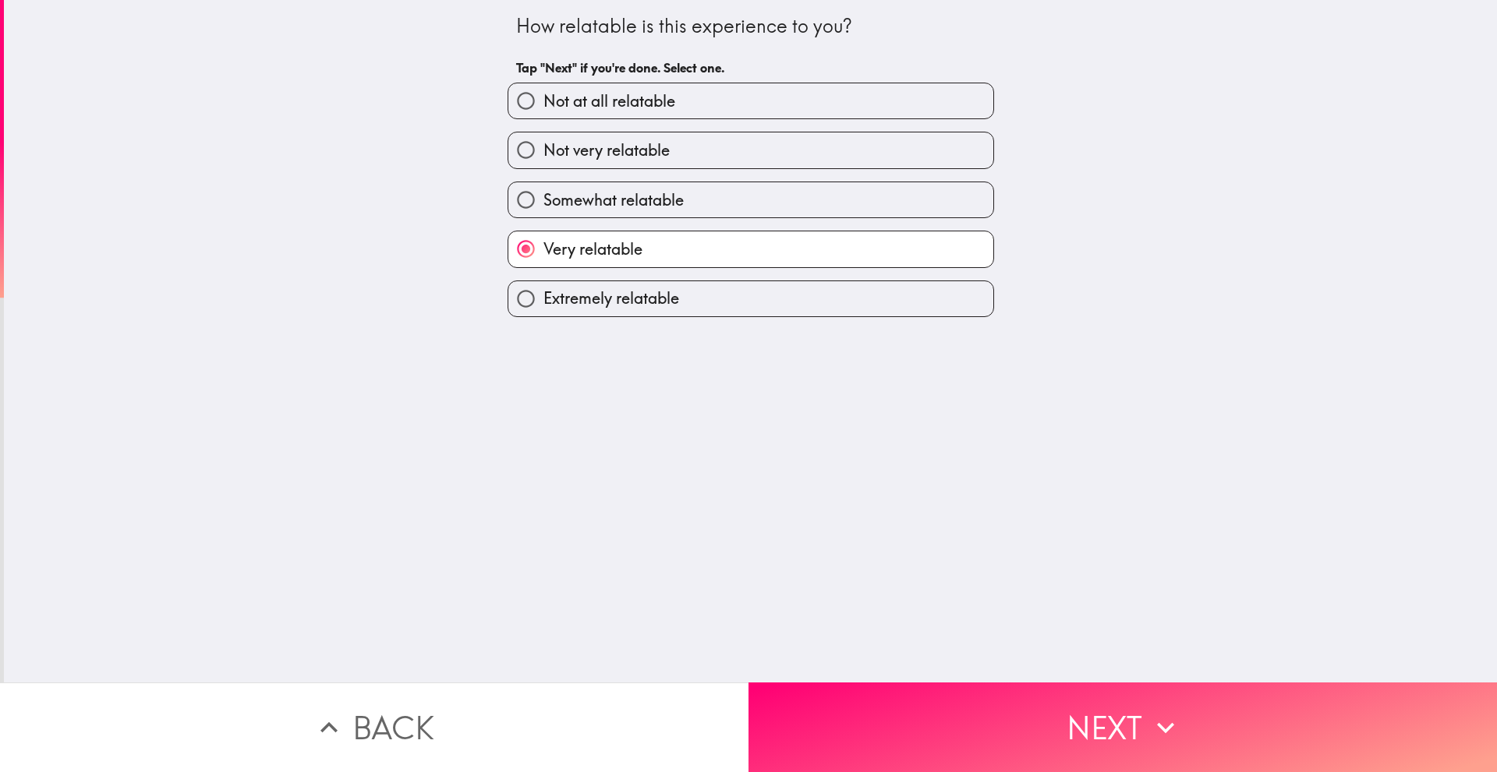
click at [1096, 666] on div "How relatable is this experience to you? Tap "Next" if you're done. Select one.…" at bounding box center [750, 341] width 1493 height 683
click at [1059, 623] on div "How relatable is this experience to you? Tap "Next" if you're done. Select one.…" at bounding box center [750, 341] width 1493 height 683
click at [1054, 662] on div "How relatable is this experience to you? Tap "Next" if you're done. Select one.…" at bounding box center [750, 341] width 1493 height 683
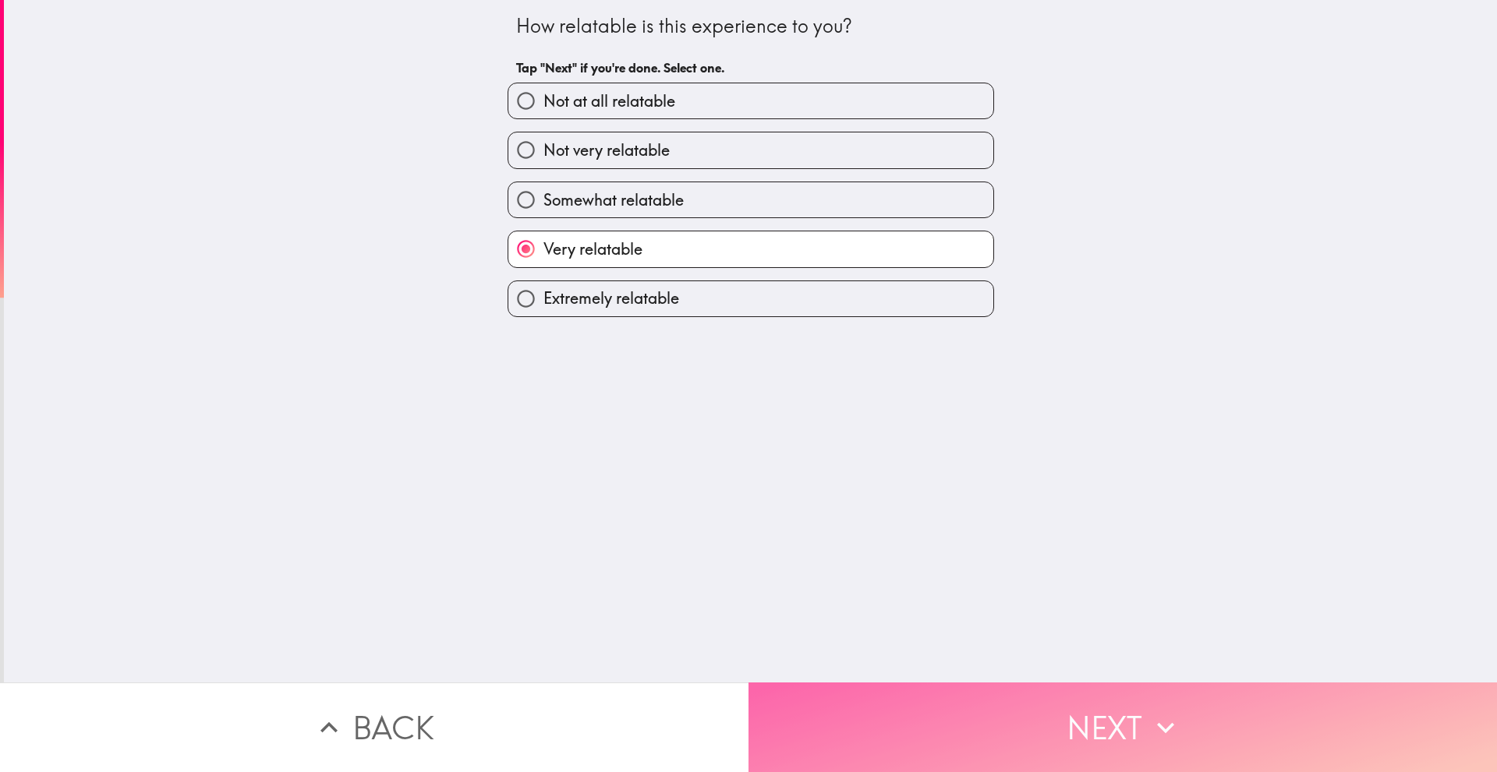
click at [1049, 736] on button "Next" at bounding box center [1122, 728] width 748 height 90
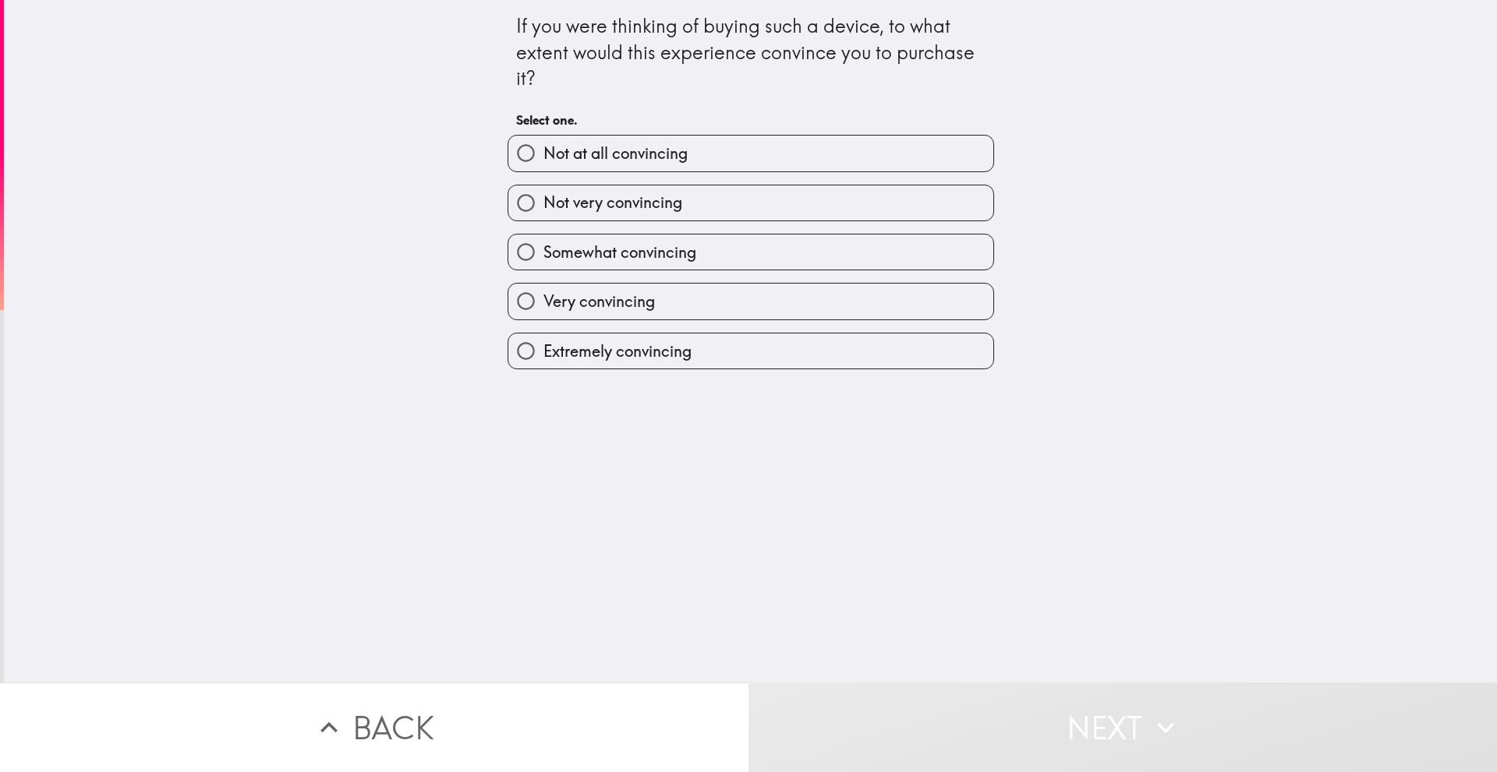
click at [667, 306] on label "Very convincing" at bounding box center [750, 301] width 485 height 35
click at [543, 306] on input "Very convincing" at bounding box center [525, 301] width 35 height 35
radio input "true"
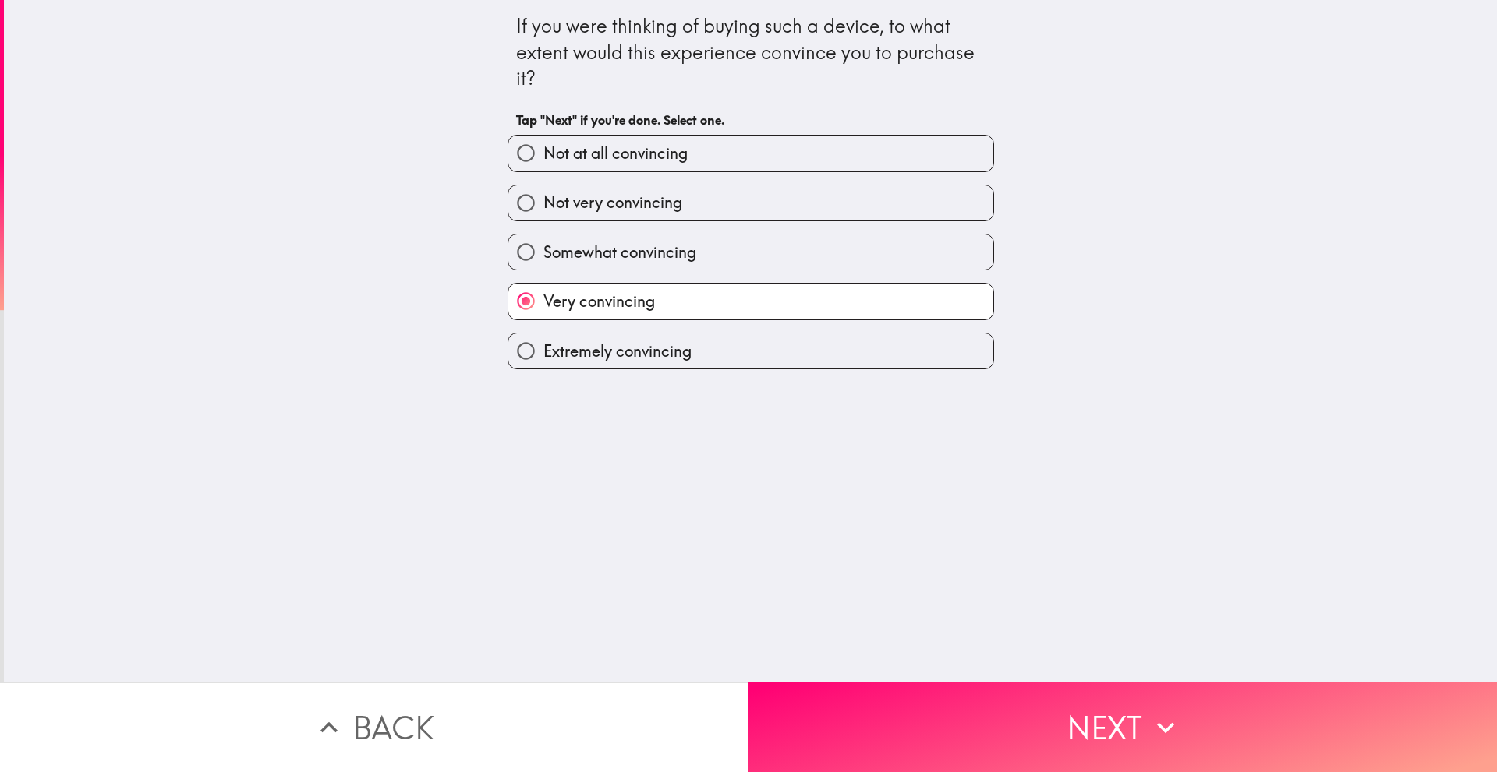
click at [1032, 659] on div "If you were thinking of buying such a device, to what extent would this experie…" at bounding box center [750, 341] width 1493 height 683
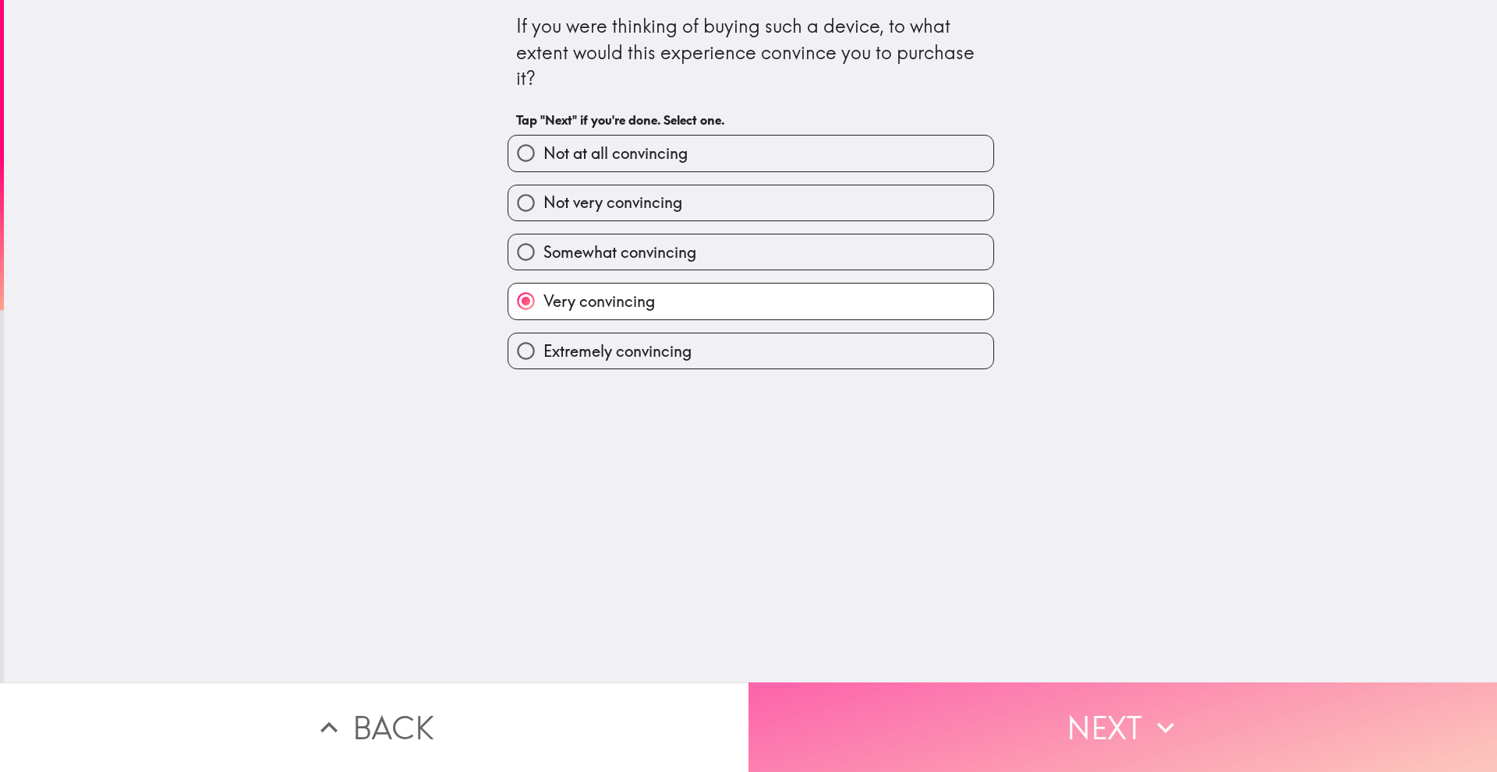
click at [1048, 733] on button "Next" at bounding box center [1122, 728] width 748 height 90
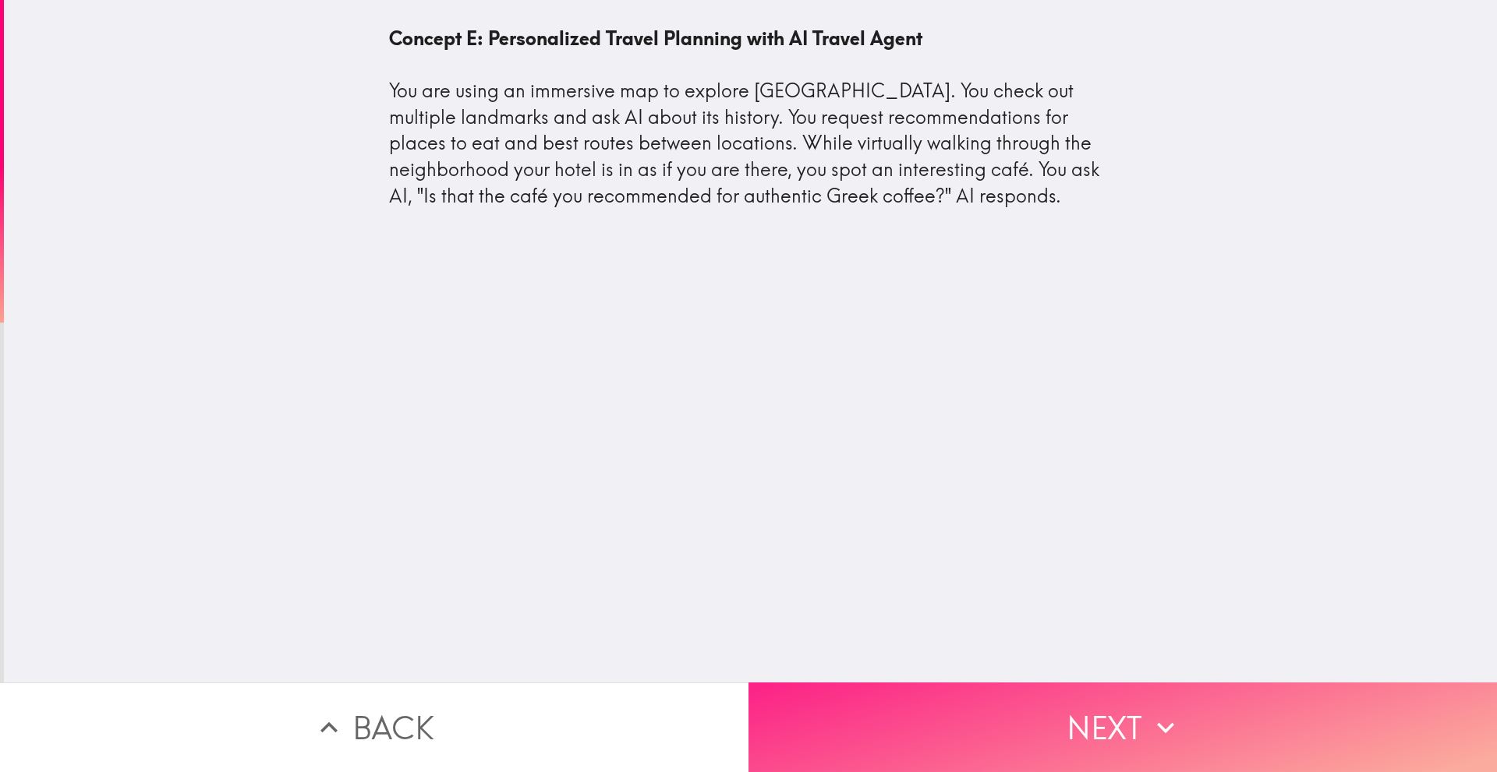
click at [1121, 691] on button "Next" at bounding box center [1122, 728] width 748 height 90
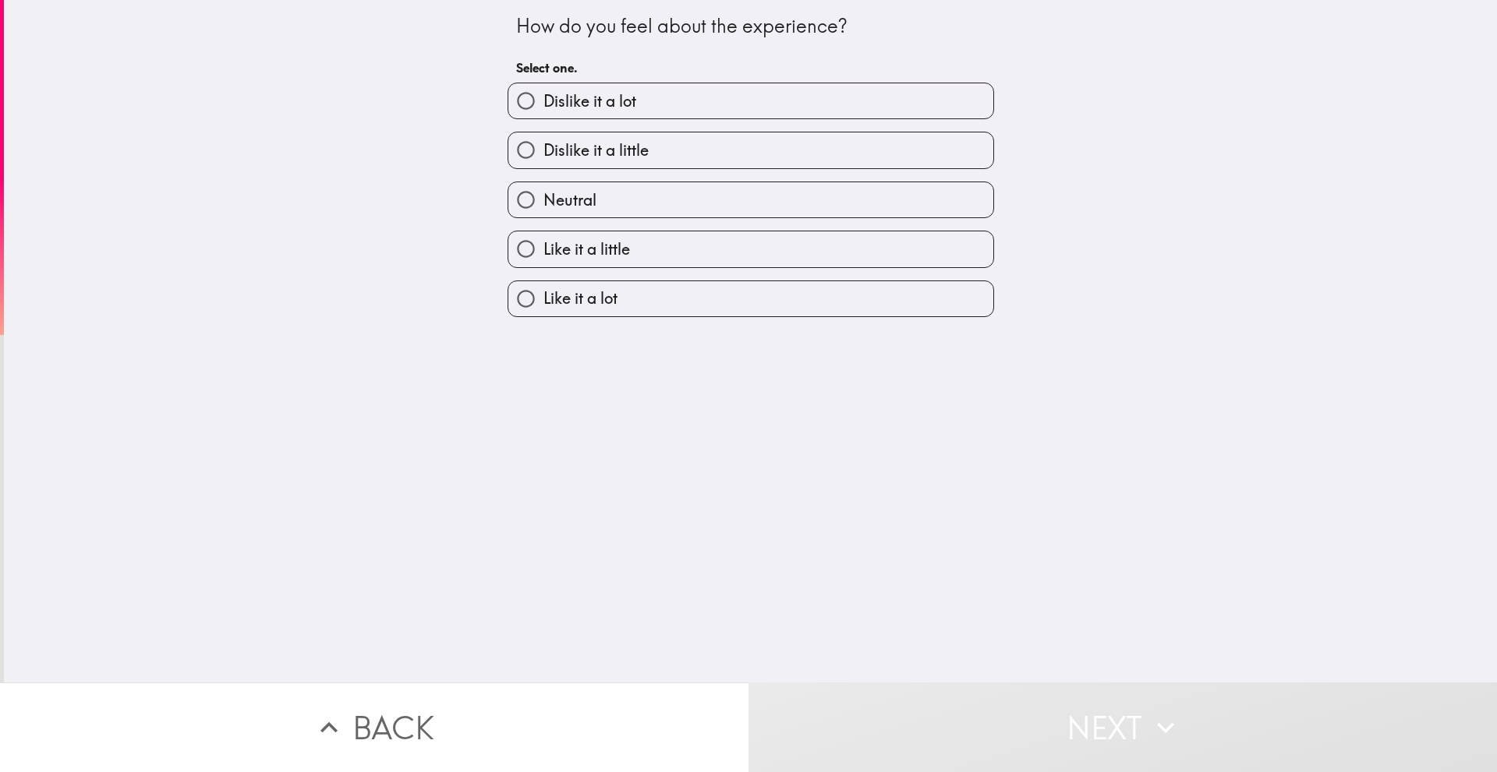
click at [700, 248] on label "Like it a little" at bounding box center [750, 248] width 485 height 35
click at [543, 248] on input "Like it a little" at bounding box center [525, 248] width 35 height 35
radio input "true"
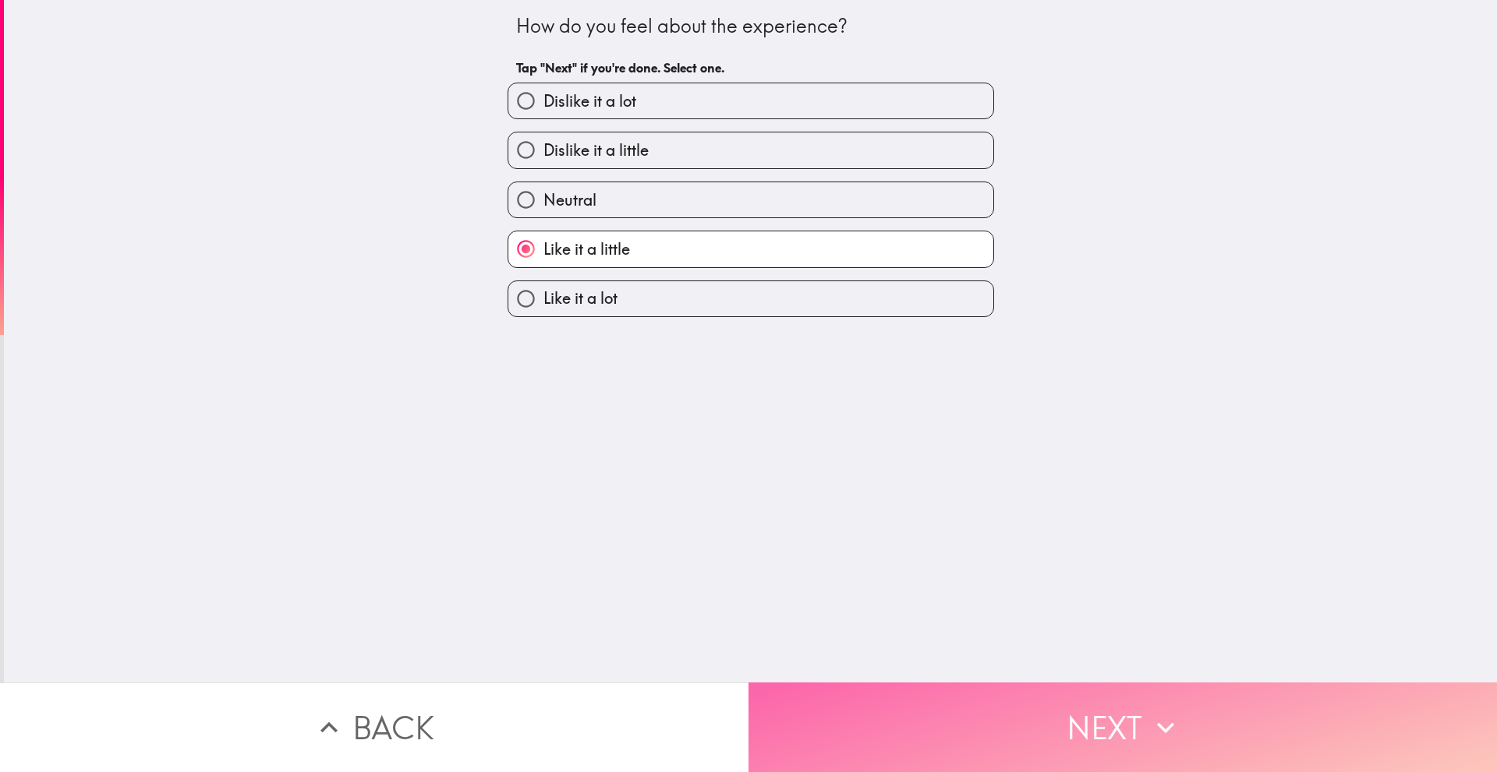
click at [1018, 698] on button "Next" at bounding box center [1122, 728] width 748 height 90
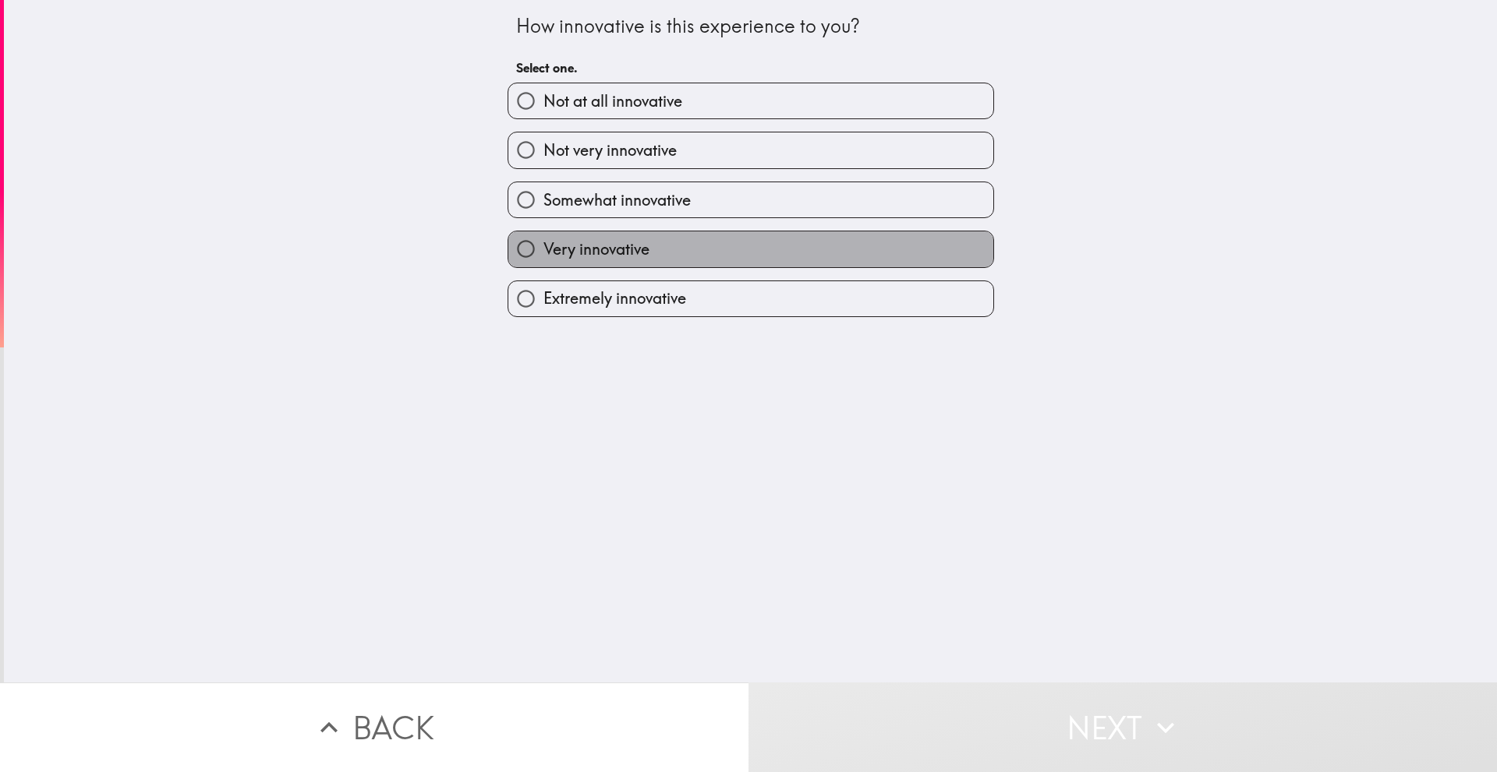
click at [567, 267] on label "Very innovative" at bounding box center [750, 248] width 485 height 35
click at [543, 267] on input "Very innovative" at bounding box center [525, 248] width 35 height 35
radio input "true"
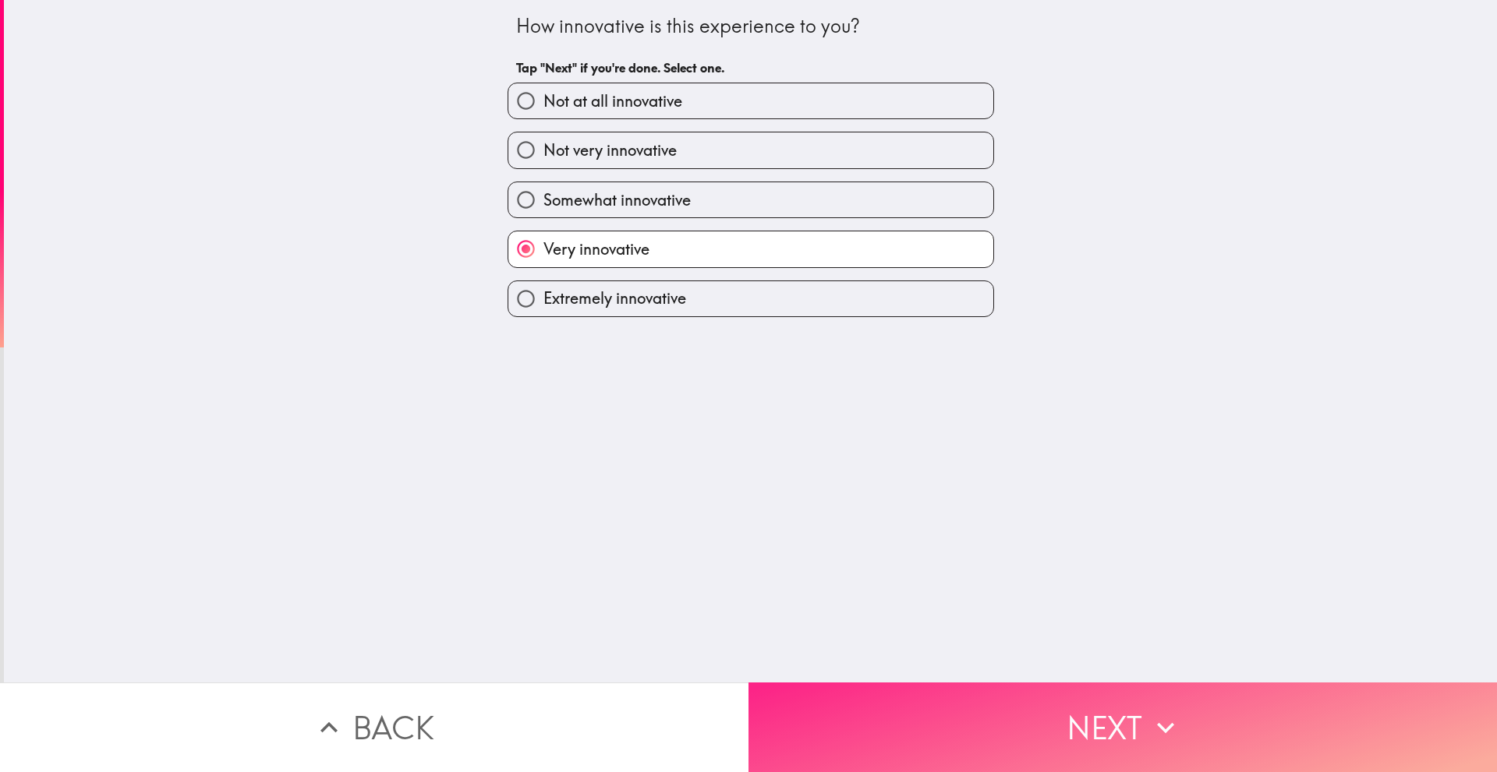
click at [1037, 747] on button "Next" at bounding box center [1122, 728] width 748 height 90
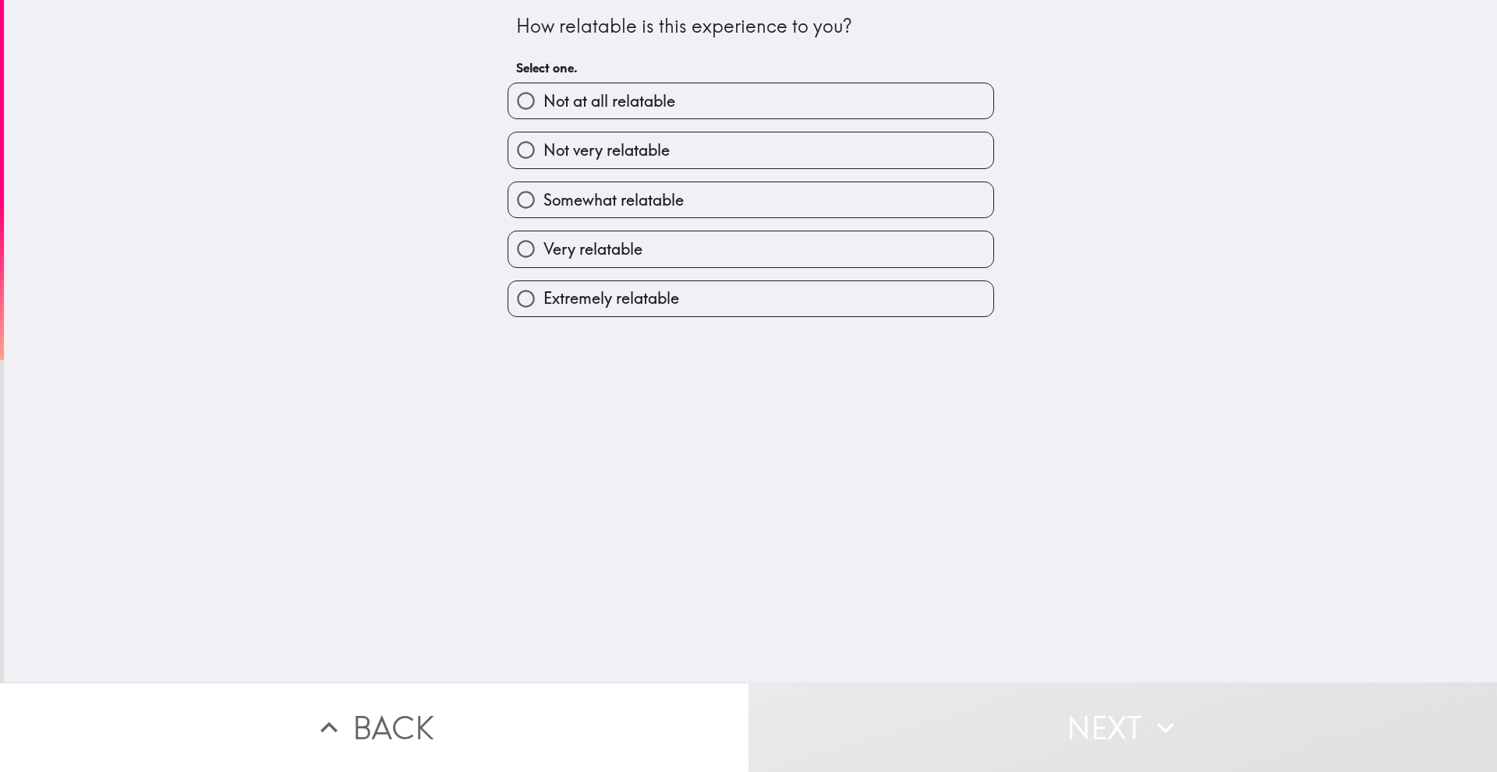
click at [630, 249] on span "Very relatable" at bounding box center [592, 250] width 99 height 22
click at [543, 249] on input "Very relatable" at bounding box center [525, 248] width 35 height 35
radio input "true"
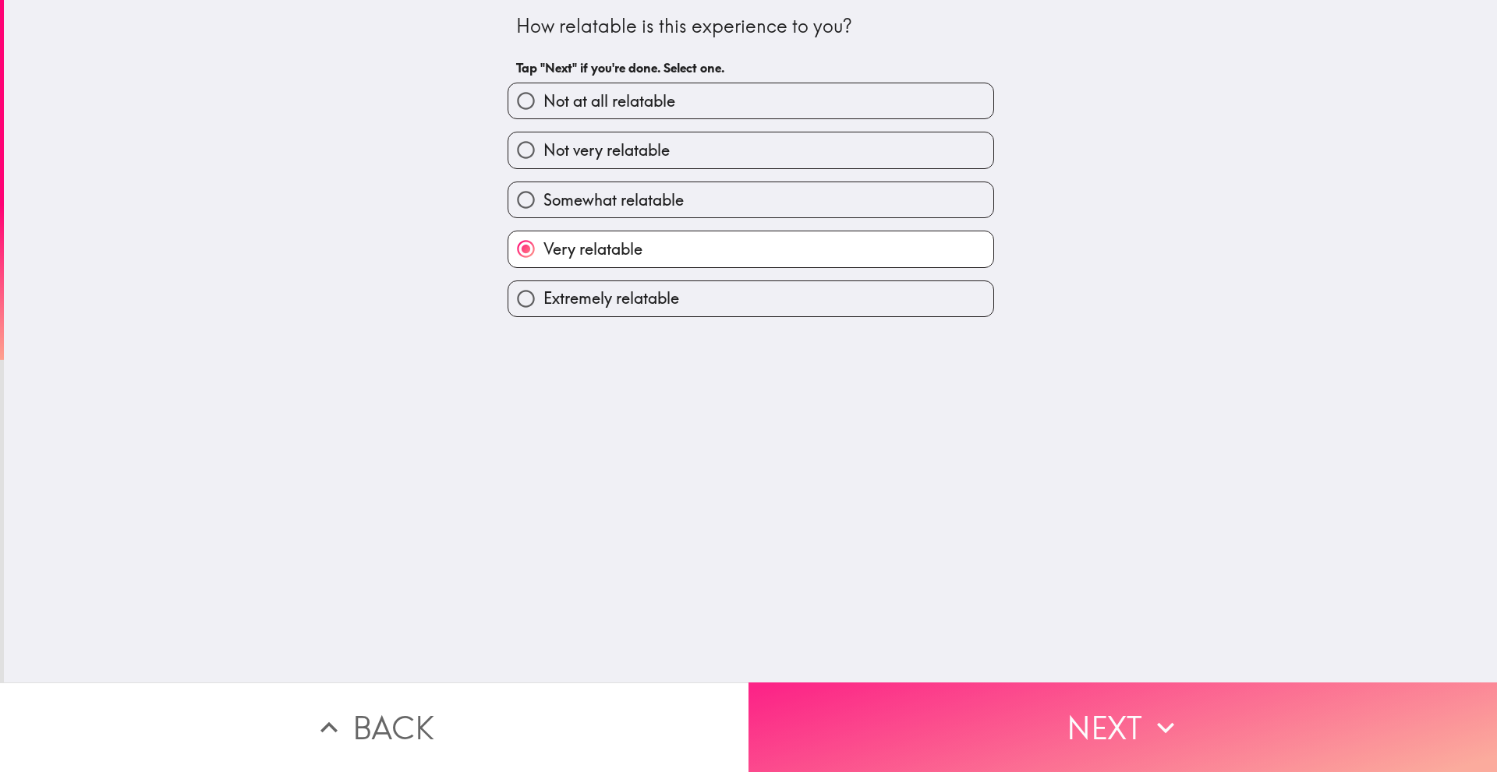
click at [1055, 716] on button "Next" at bounding box center [1122, 728] width 748 height 90
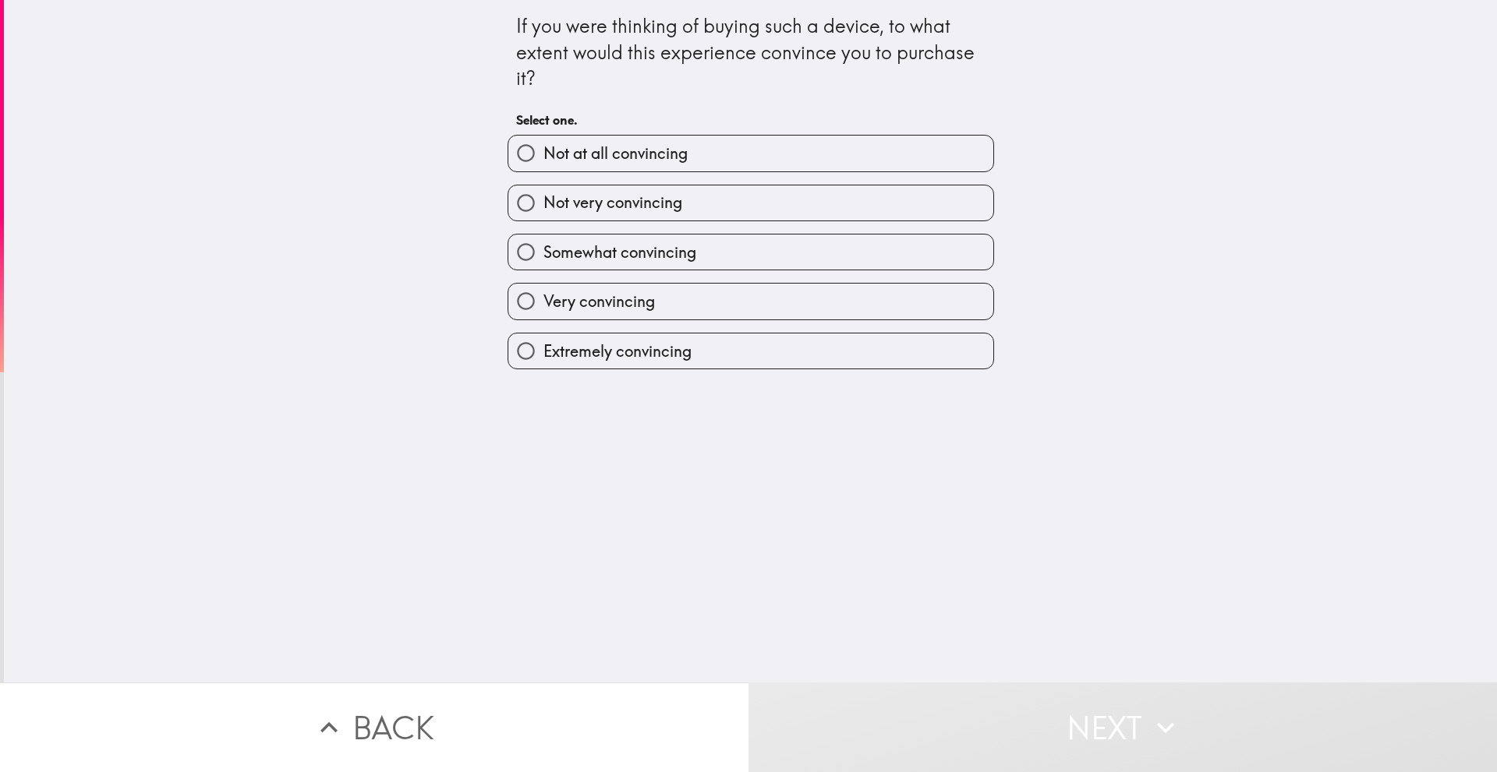
click at [612, 282] on div "Very convincing" at bounding box center [744, 294] width 499 height 49
click at [658, 317] on label "Very convincing" at bounding box center [750, 301] width 485 height 35
click at [543, 317] on input "Very convincing" at bounding box center [525, 301] width 35 height 35
radio input "true"
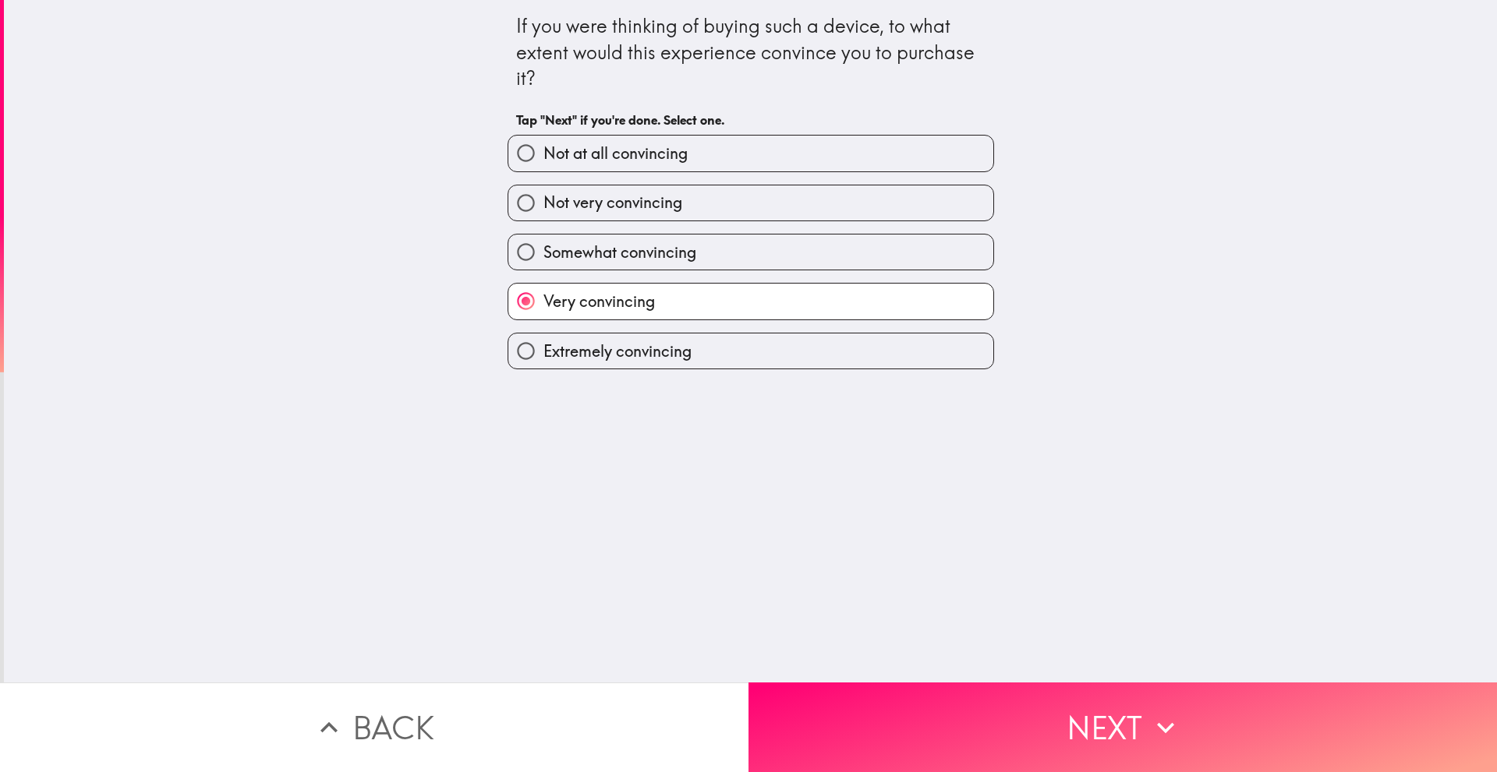
click at [917, 636] on div "If you were thinking of buying such a device, to what extent would this experie…" at bounding box center [750, 341] width 1493 height 683
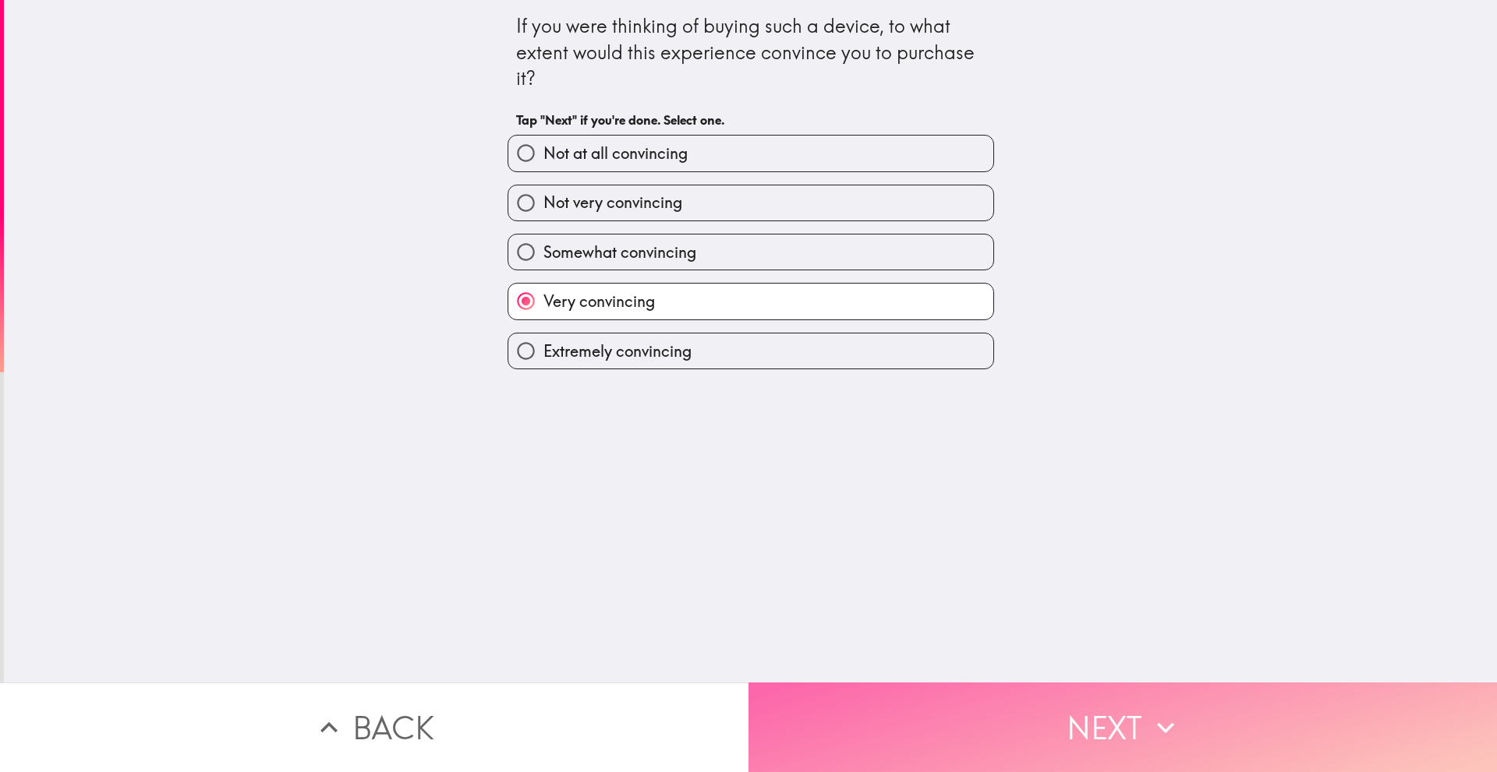
click at [906, 711] on button "Next" at bounding box center [1122, 728] width 748 height 90
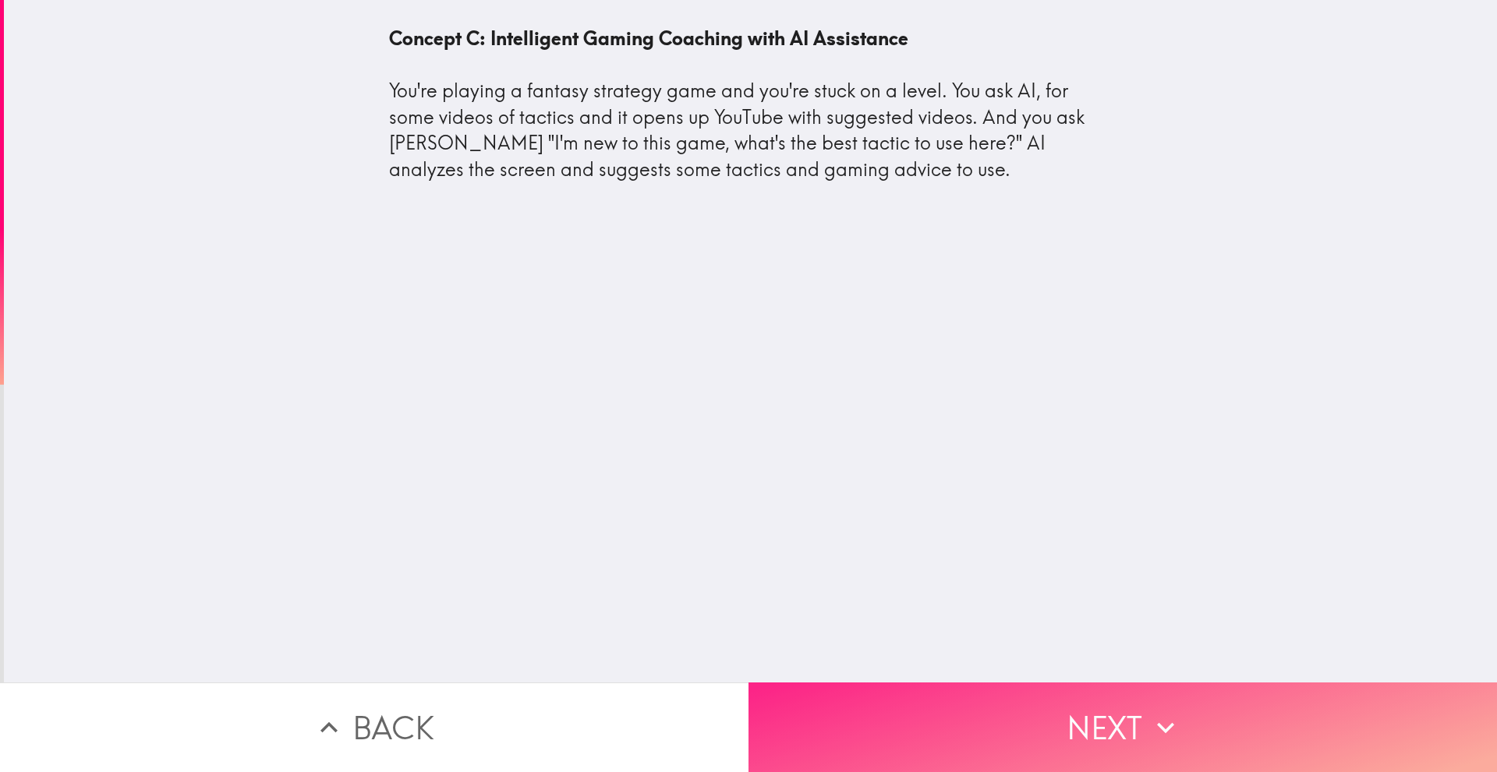
click at [1076, 717] on button "Next" at bounding box center [1122, 728] width 748 height 90
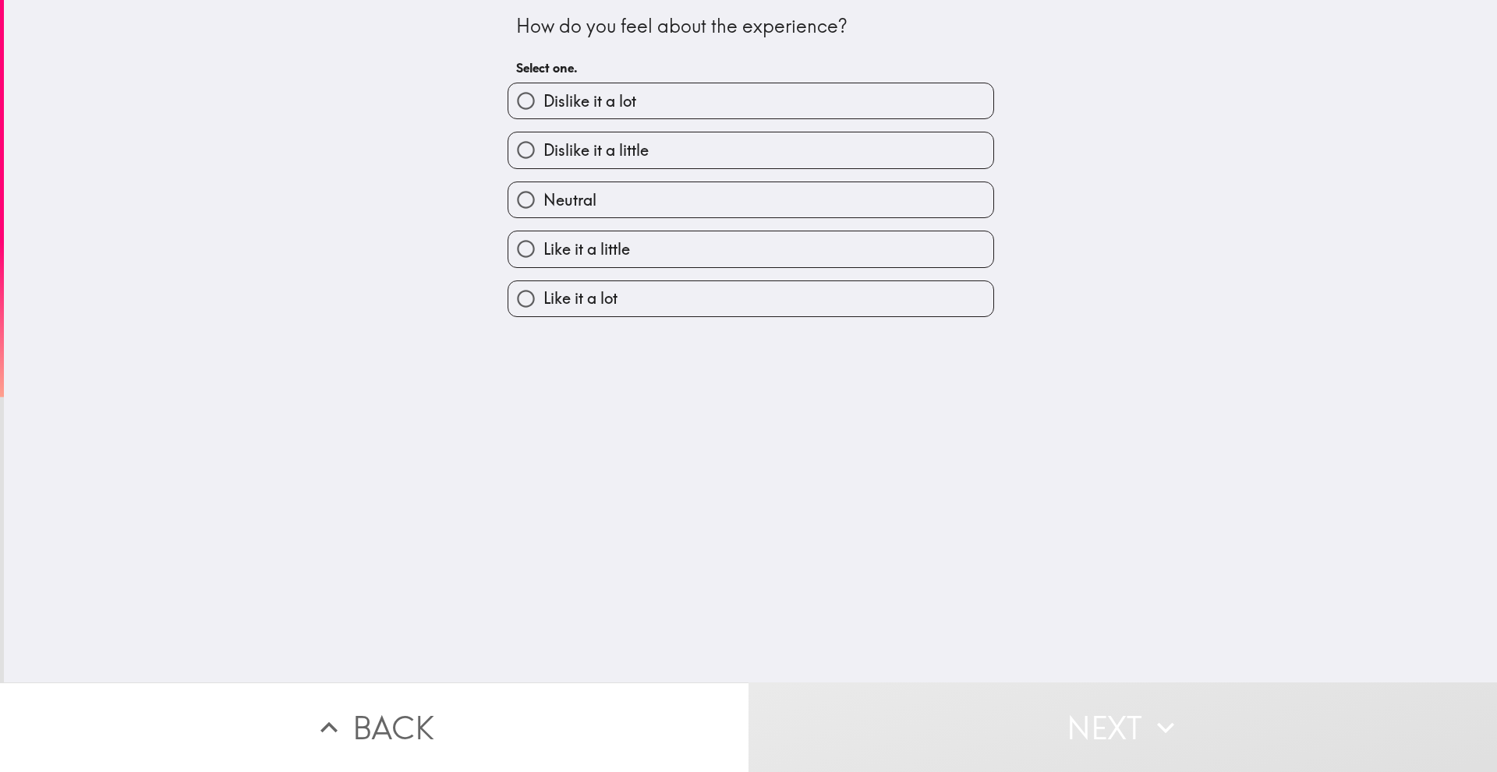
click at [568, 207] on span "Neutral" at bounding box center [569, 200] width 53 height 22
click at [543, 207] on input "Neutral" at bounding box center [525, 199] width 35 height 35
radio input "true"
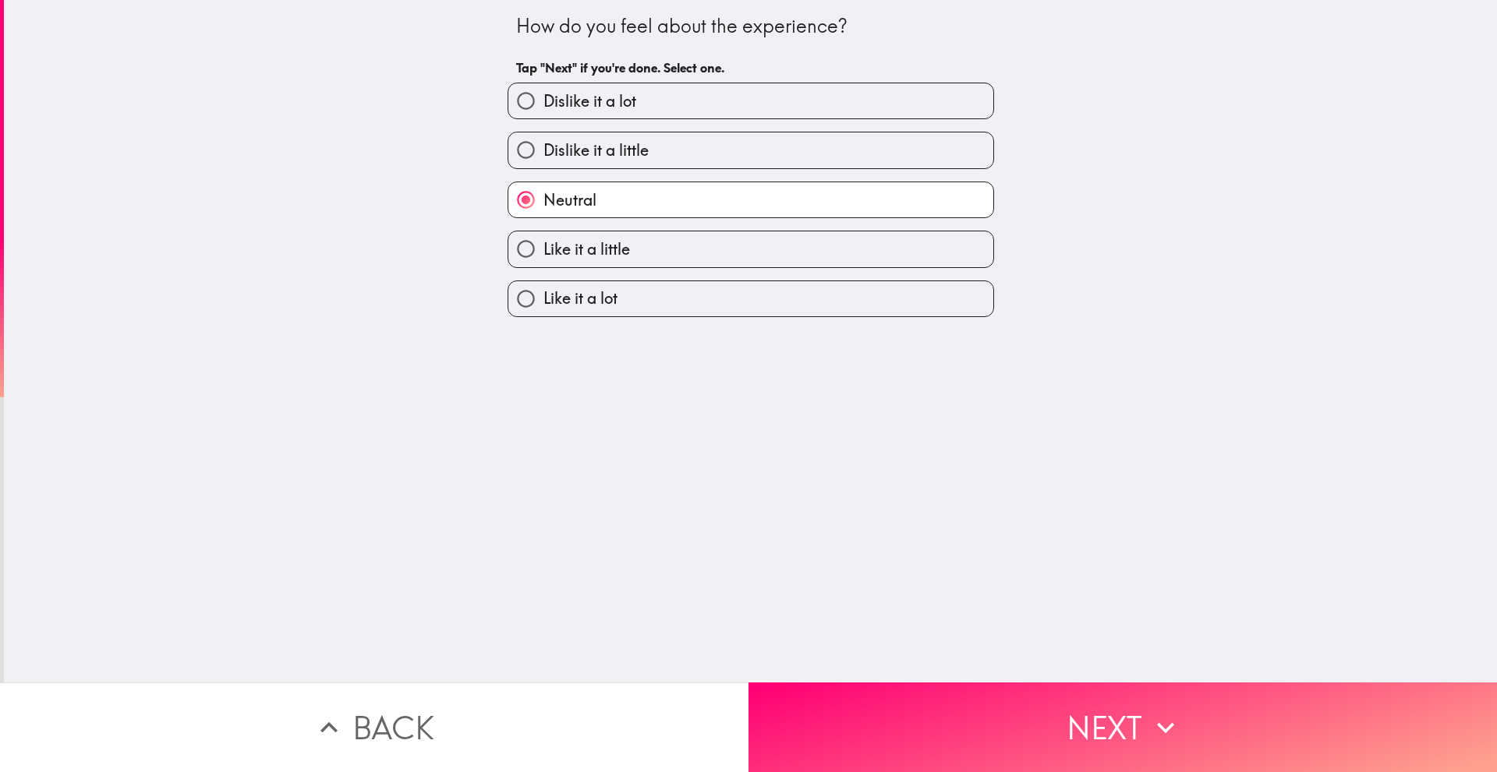
click at [571, 247] on span "Like it a little" at bounding box center [586, 250] width 87 height 22
click at [543, 247] on input "Like it a little" at bounding box center [525, 248] width 35 height 35
radio input "true"
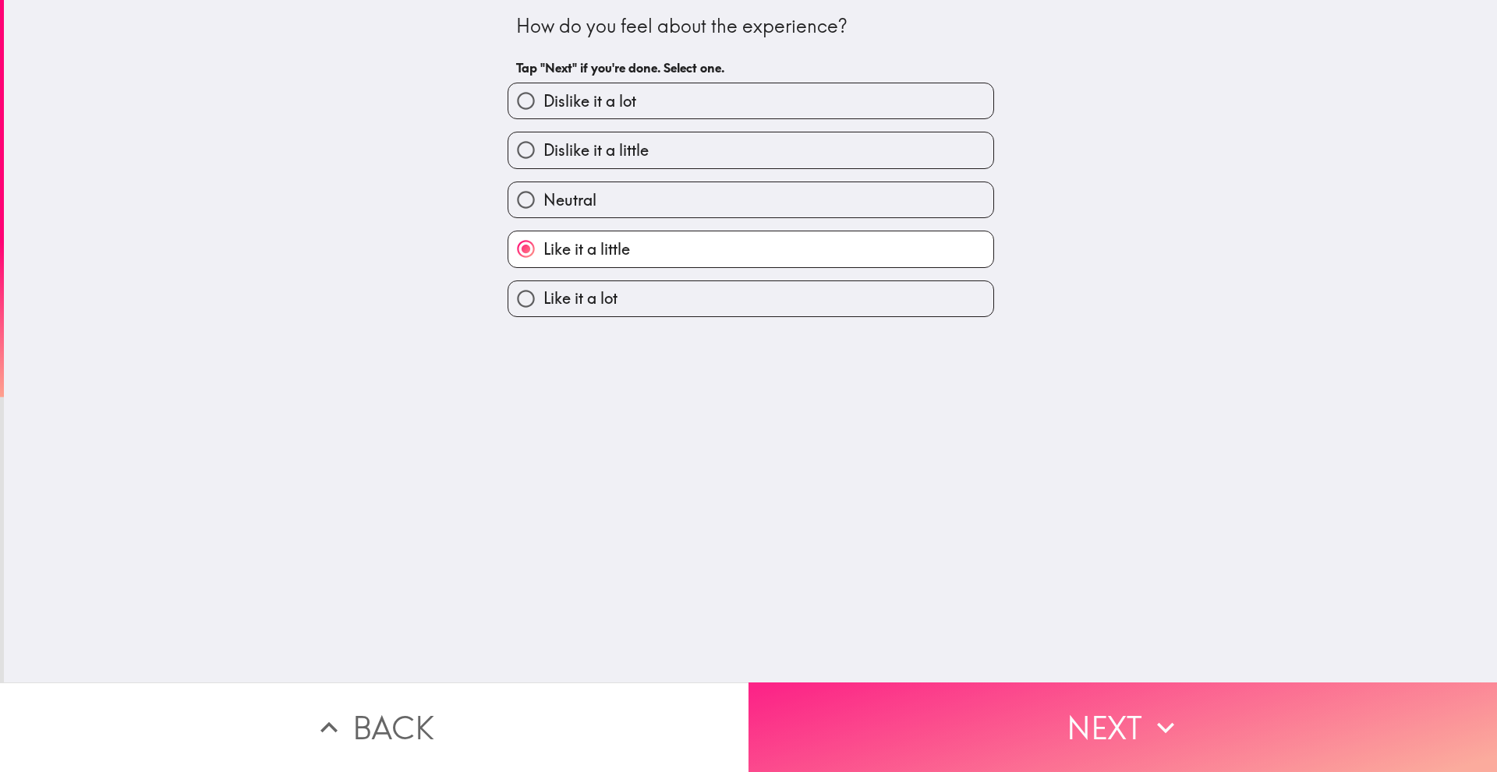
click at [995, 707] on button "Next" at bounding box center [1122, 728] width 748 height 90
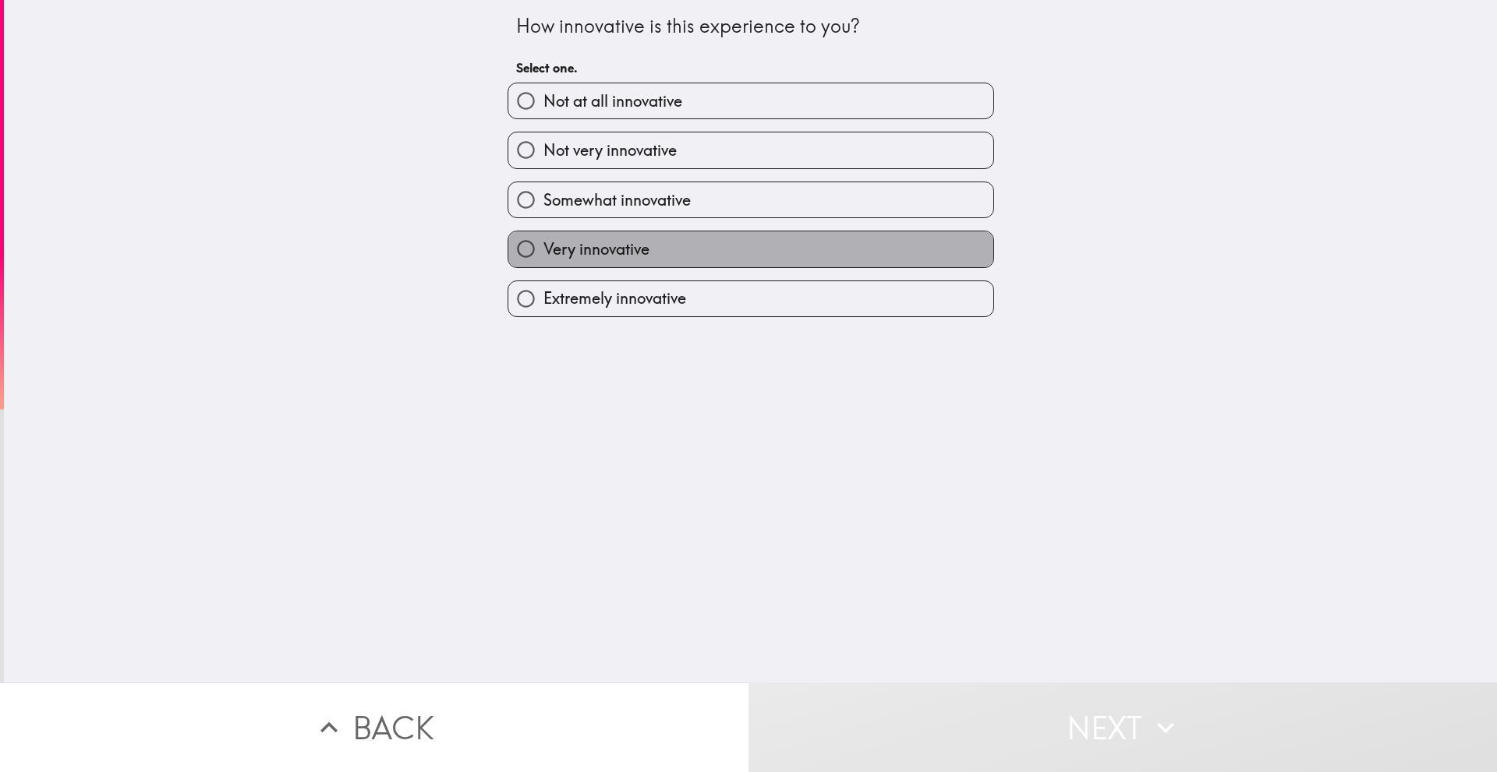
click at [575, 253] on span "Very innovative" at bounding box center [596, 250] width 106 height 22
click at [543, 253] on input "Very innovative" at bounding box center [525, 248] width 35 height 35
radio input "true"
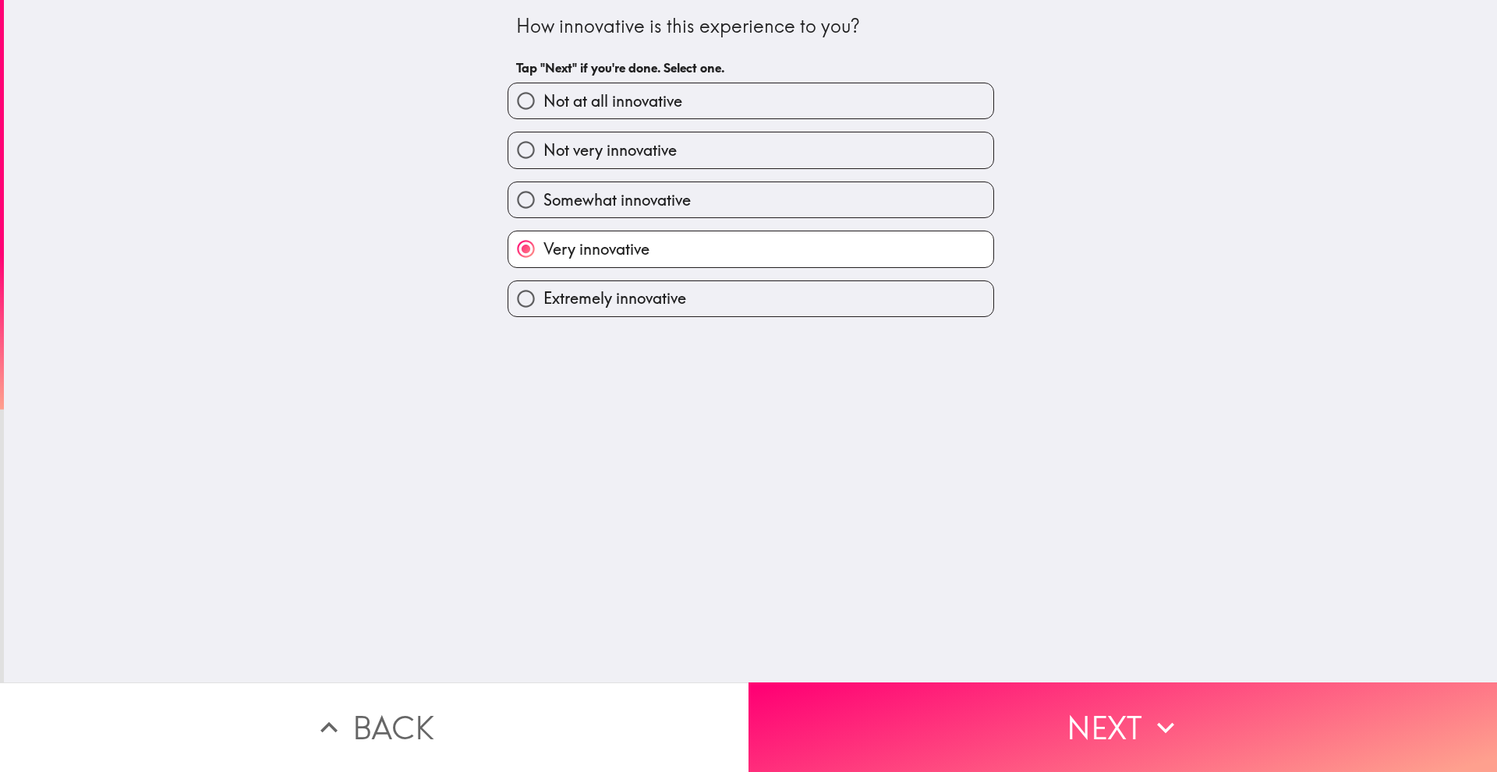
click at [963, 666] on div "How innovative is this experience to you? Tap "Next" if you're done. Select one…" at bounding box center [750, 341] width 1493 height 683
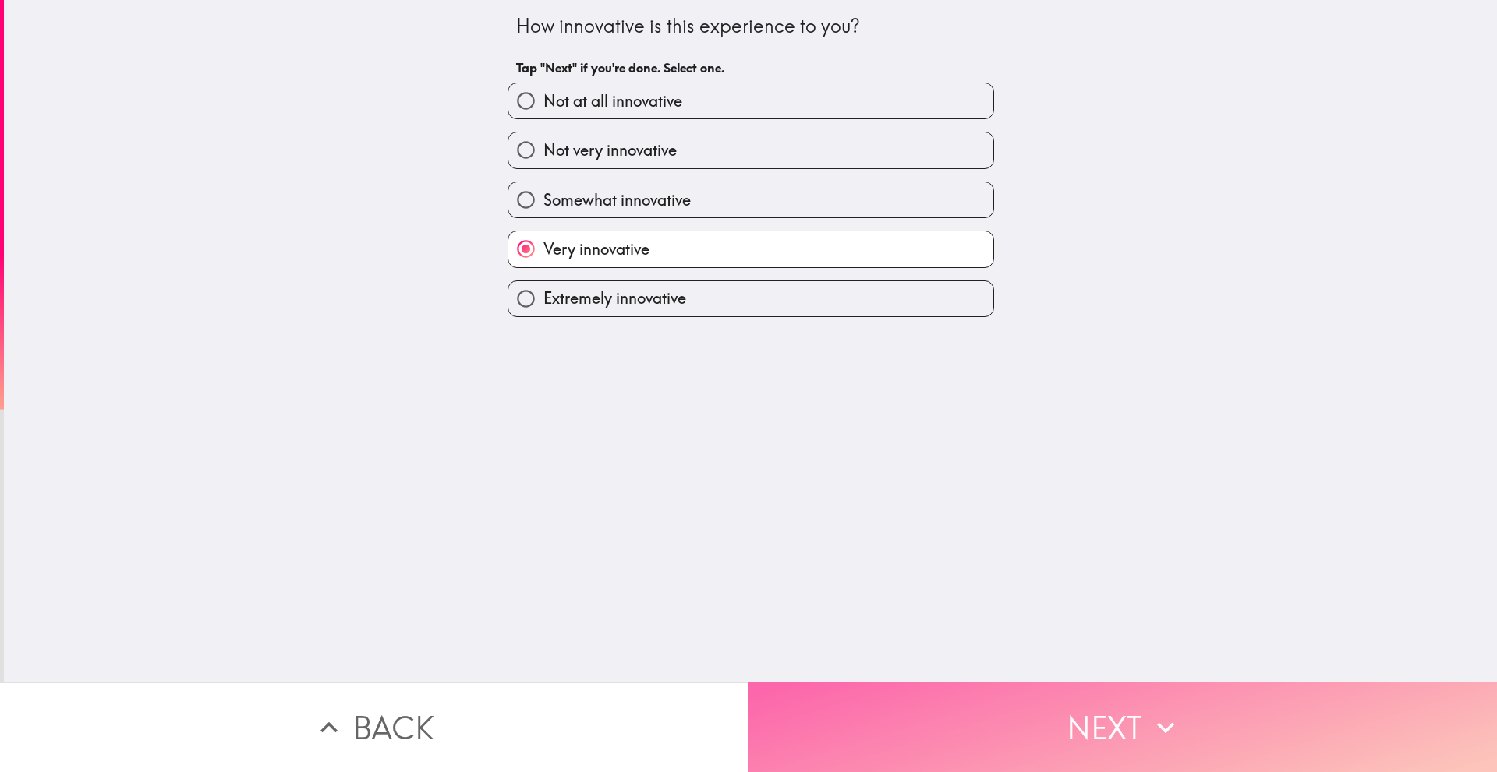
click at [966, 683] on button "Next" at bounding box center [1122, 728] width 748 height 90
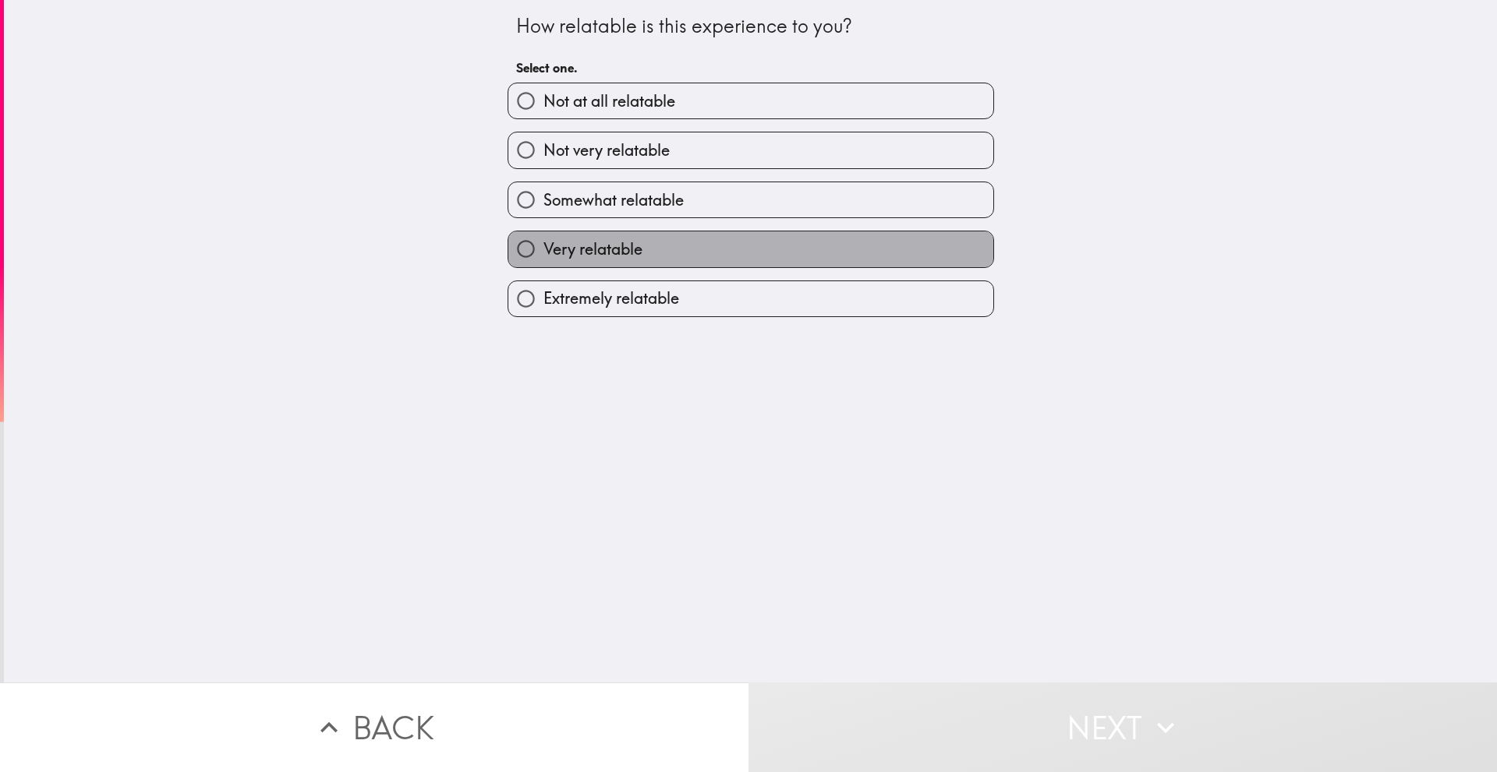
click at [574, 231] on label "Very relatable" at bounding box center [750, 248] width 485 height 35
click at [543, 231] on input "Very relatable" at bounding box center [525, 248] width 35 height 35
radio input "true"
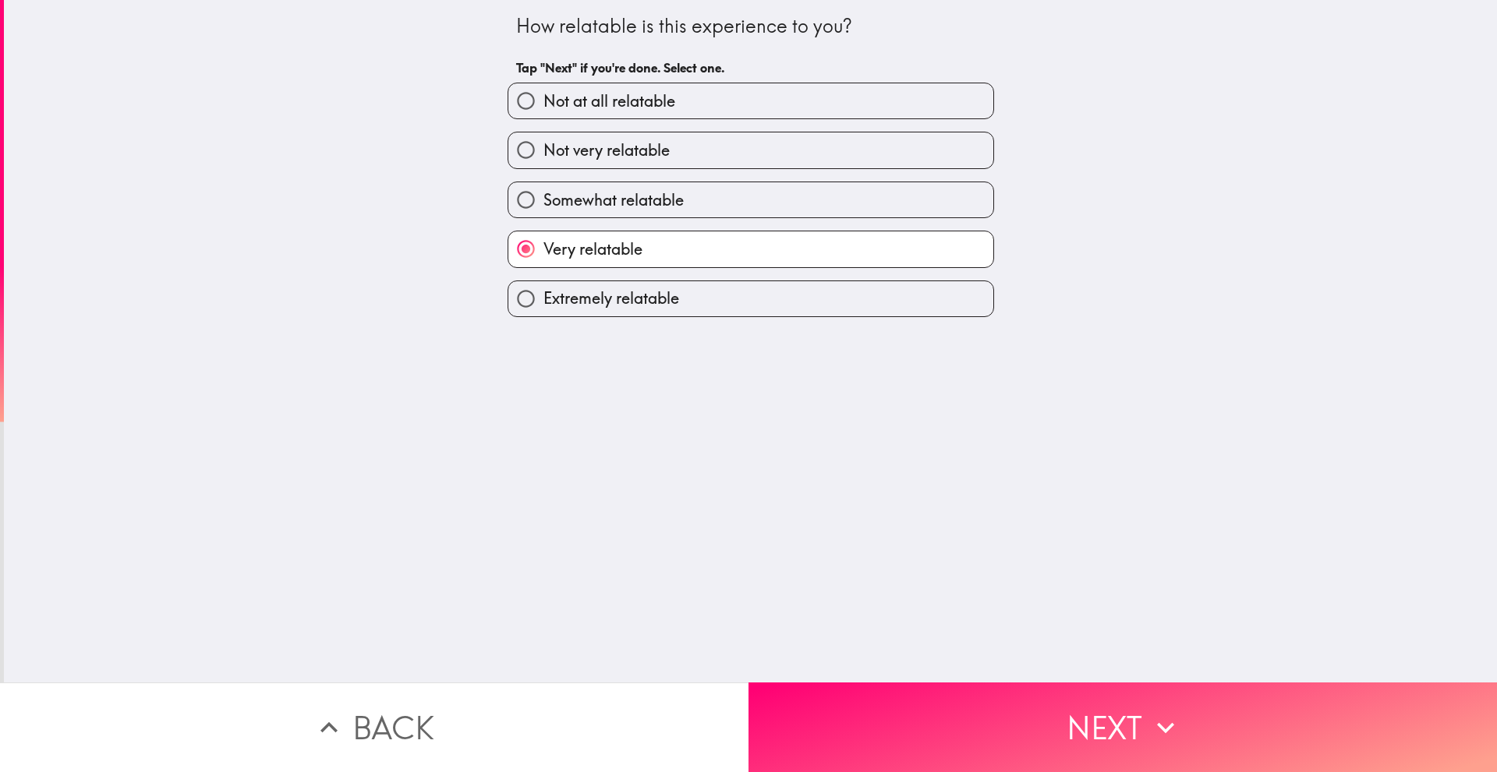
click at [935, 652] on div "How relatable is this experience to you? Tap "Next" if you're done. Select one.…" at bounding box center [750, 341] width 1493 height 683
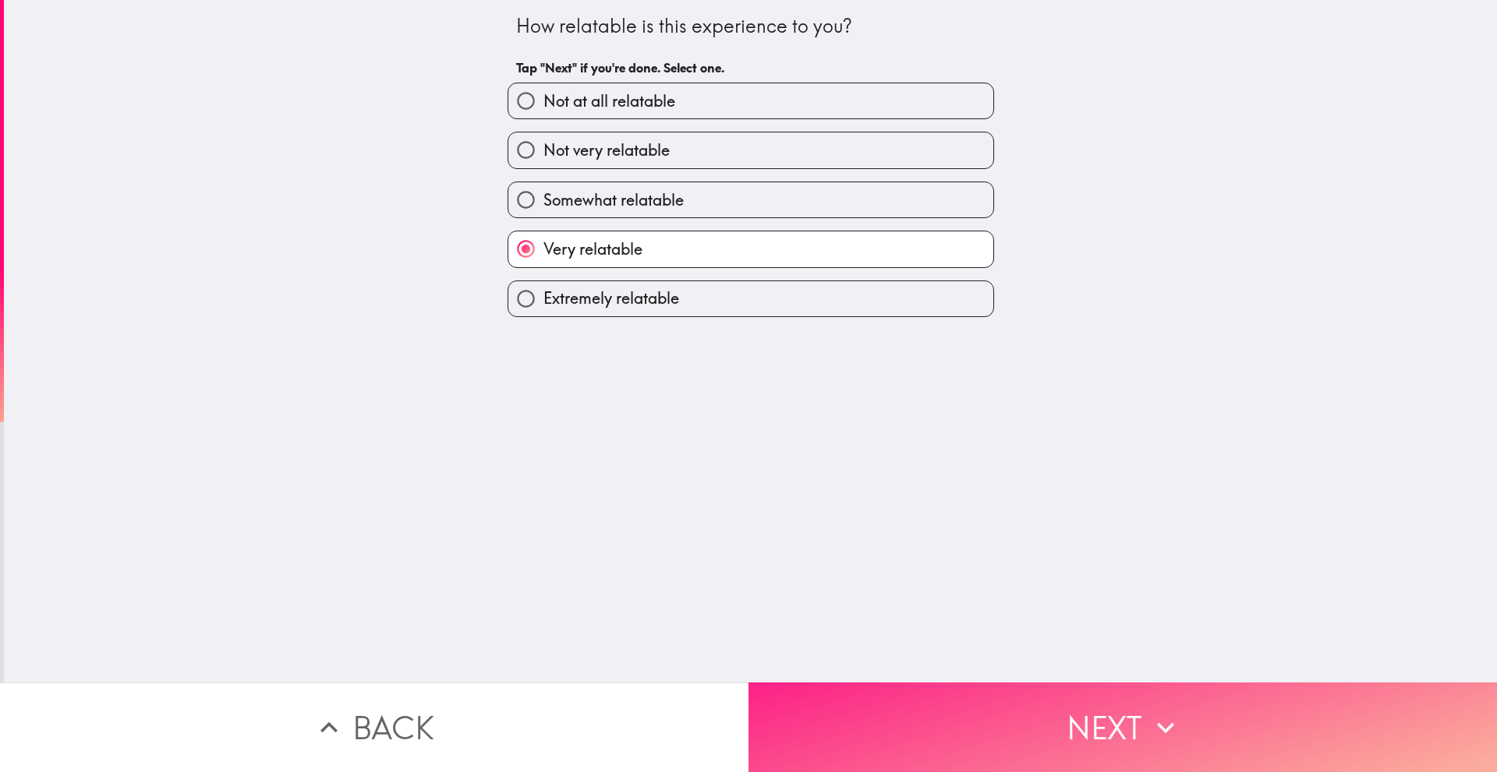
click at [951, 687] on button "Next" at bounding box center [1122, 728] width 748 height 90
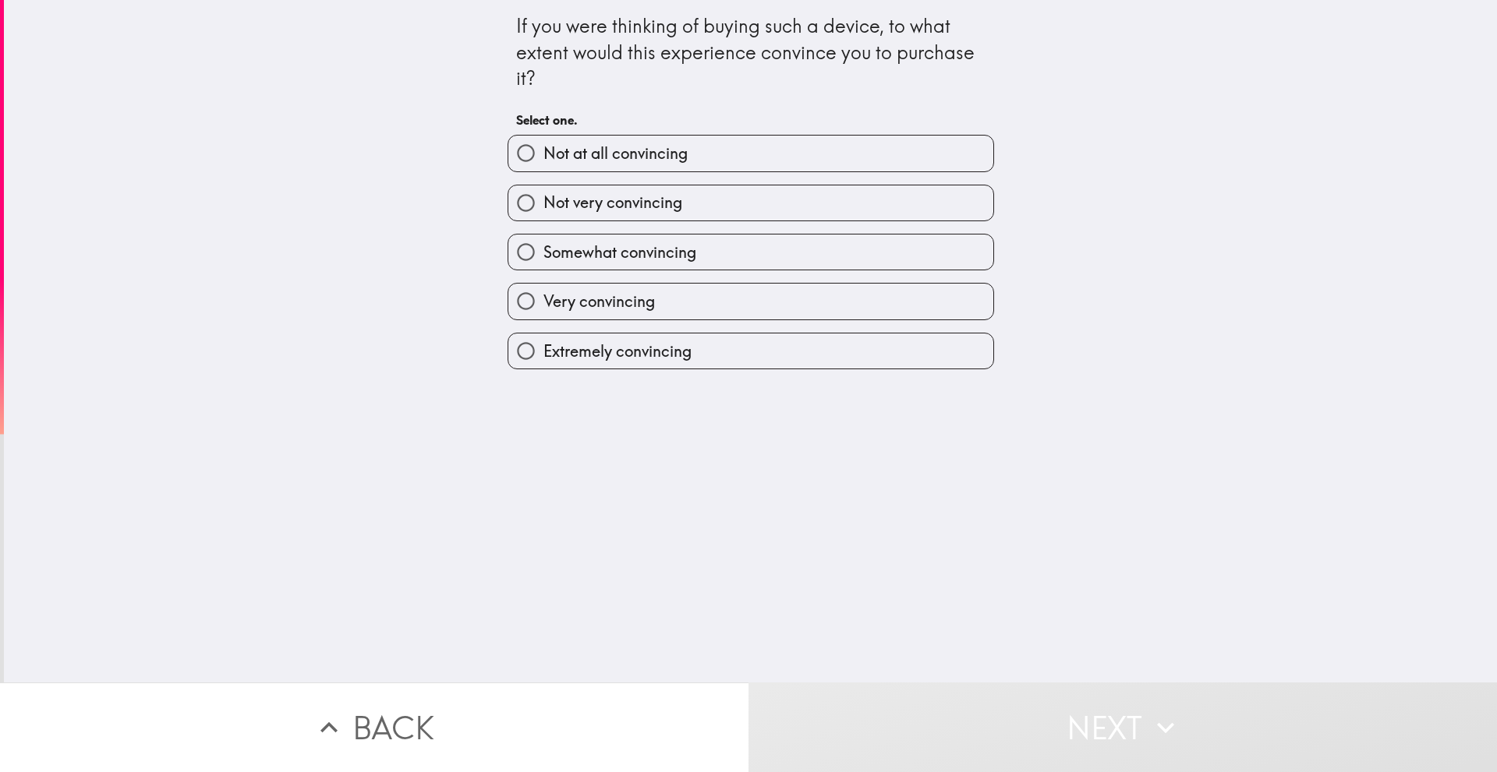
click at [601, 327] on div "Extremely convincing" at bounding box center [744, 344] width 499 height 49
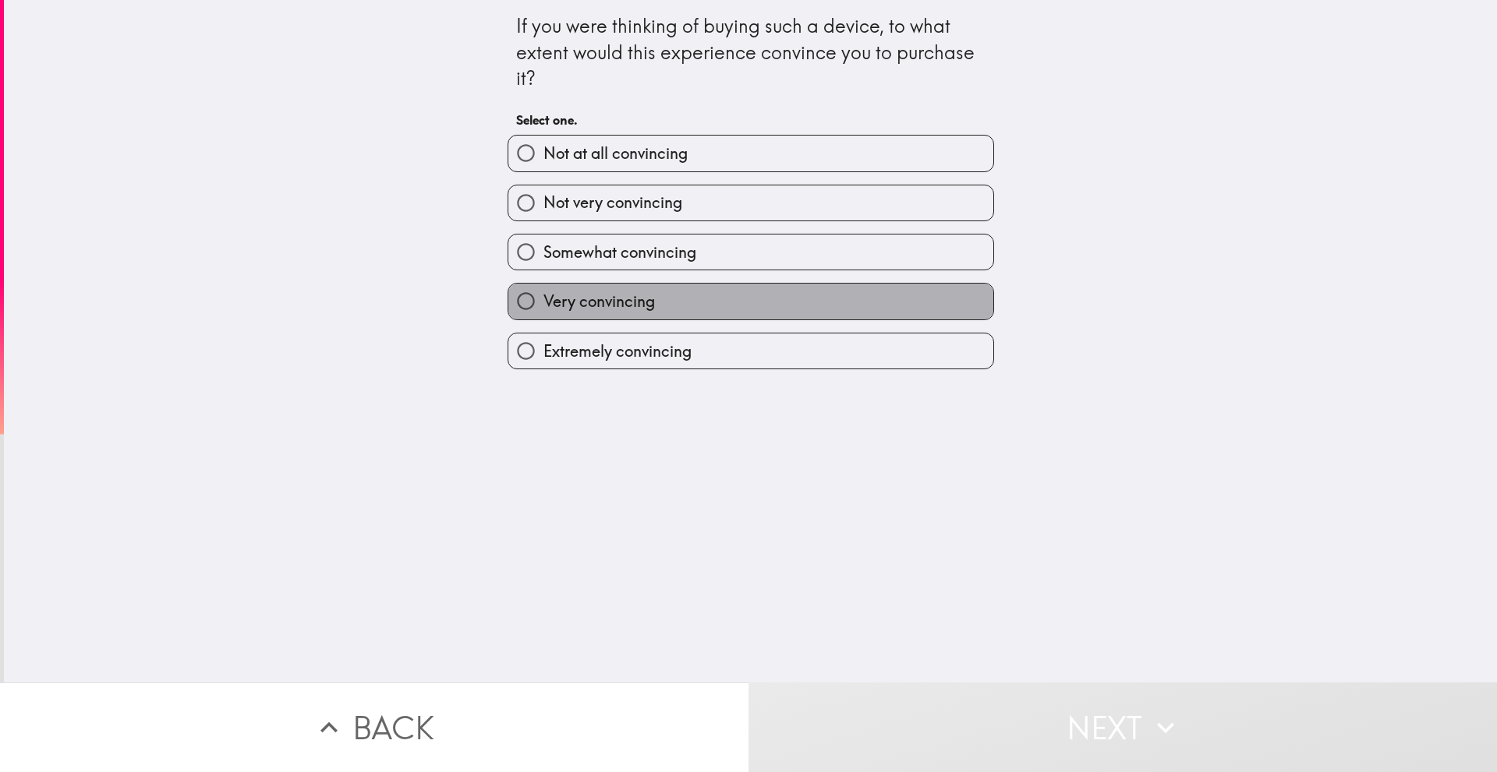
click at [580, 288] on label "Very convincing" at bounding box center [750, 301] width 485 height 35
click at [543, 288] on input "Very convincing" at bounding box center [525, 301] width 35 height 35
radio input "true"
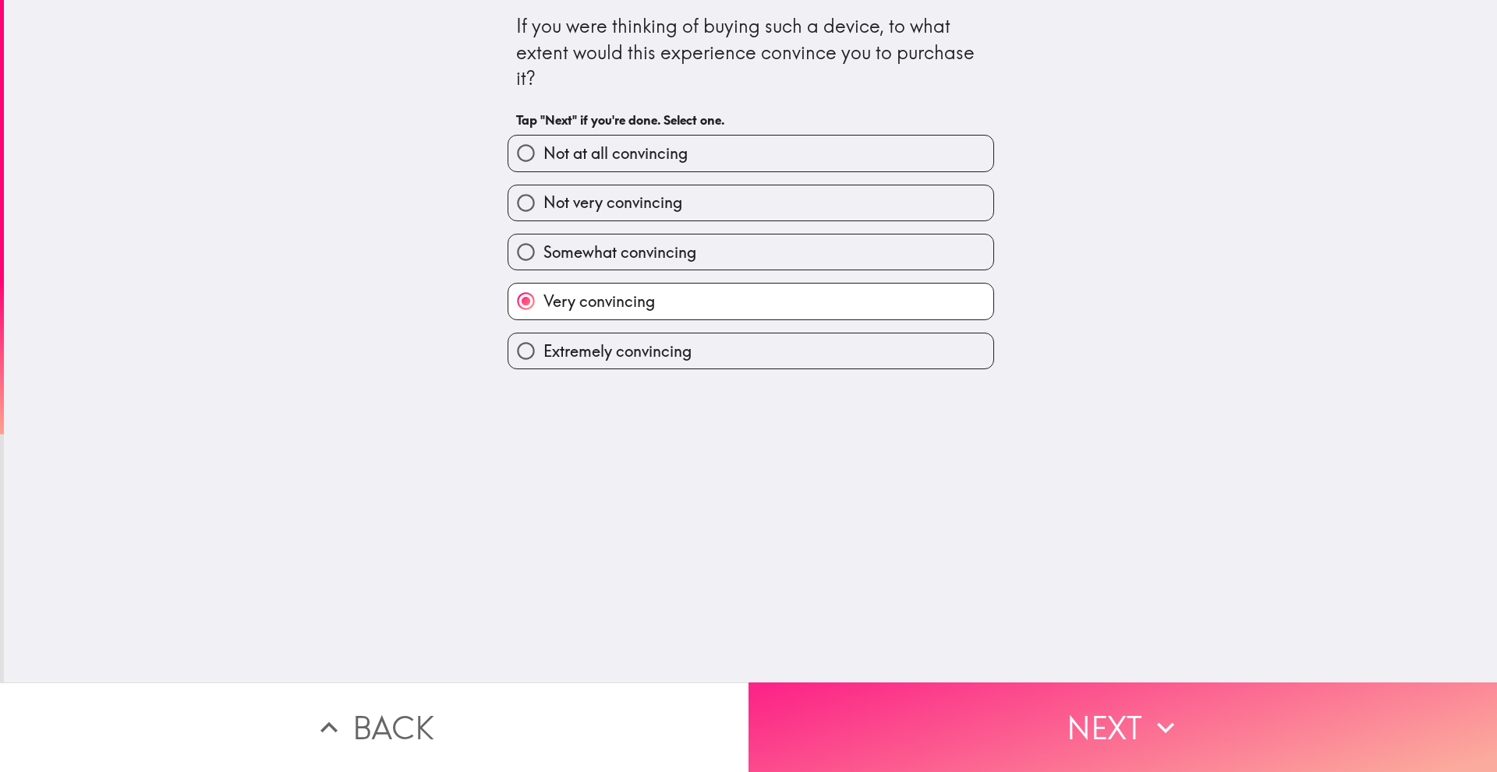
click at [953, 713] on button "Next" at bounding box center [1122, 728] width 748 height 90
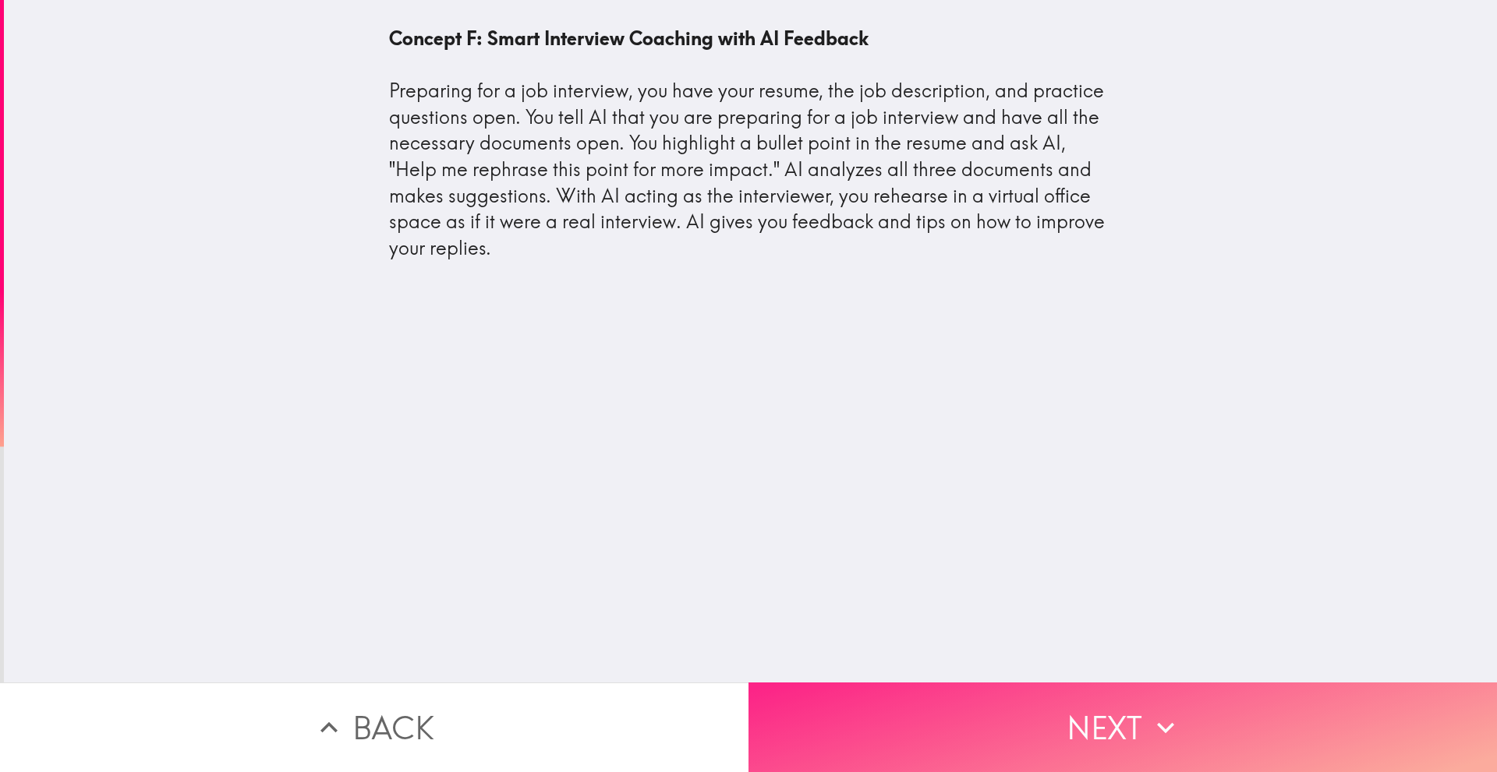
click at [1129, 716] on button "Next" at bounding box center [1122, 728] width 748 height 90
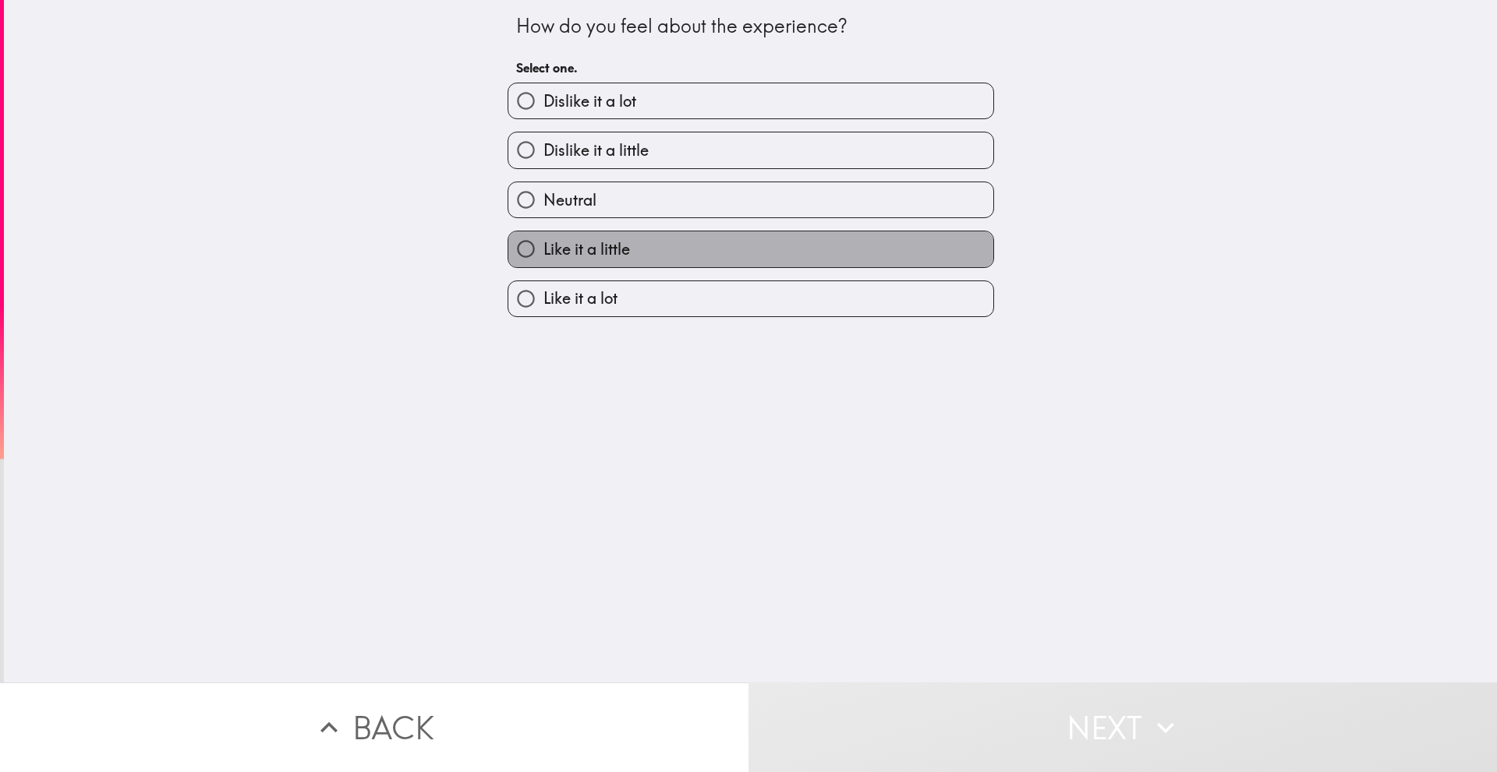
click at [737, 260] on label "Like it a little" at bounding box center [750, 248] width 485 height 35
click at [543, 260] on input "Like it a little" at bounding box center [525, 248] width 35 height 35
radio input "true"
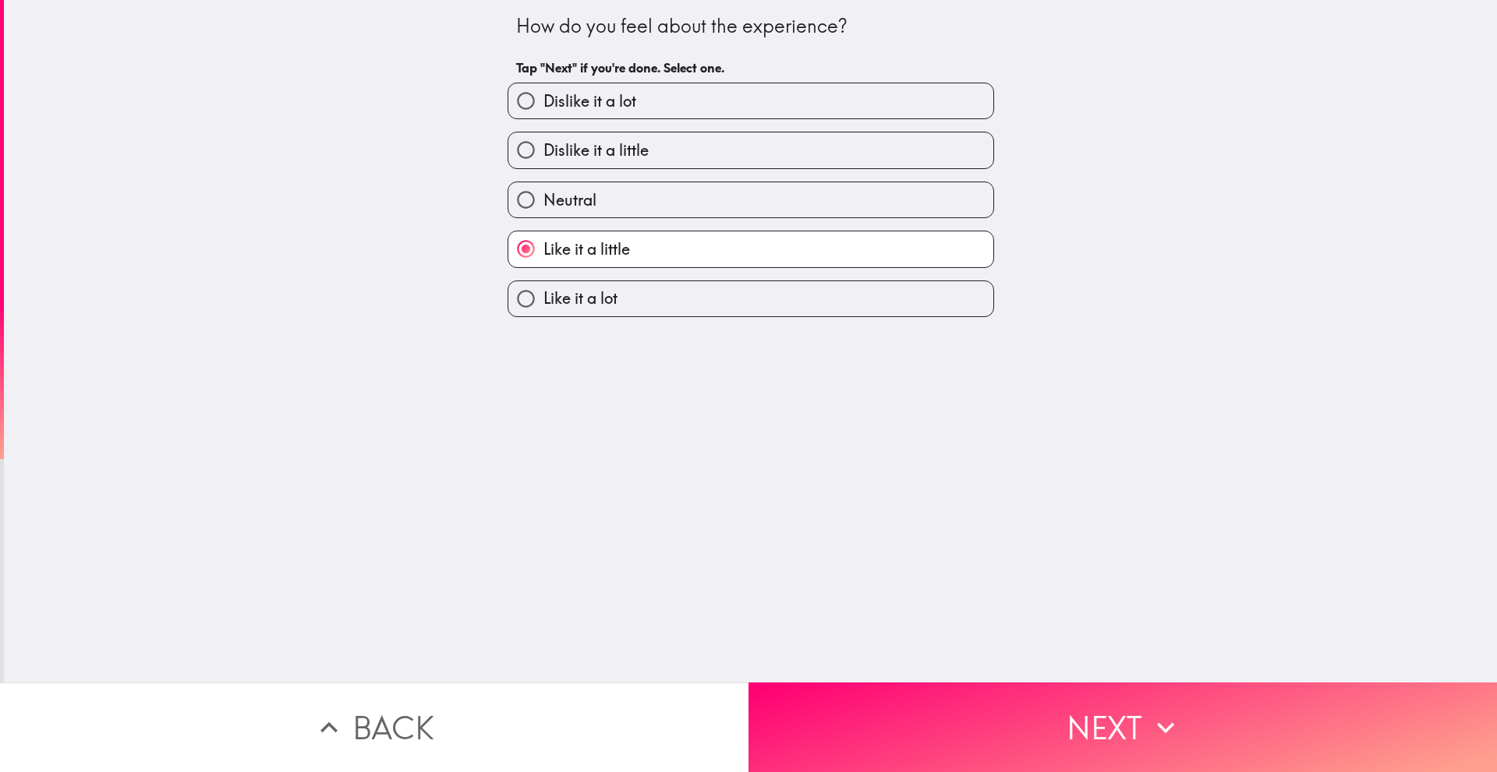
click at [1030, 659] on div "How do you feel about the experience? Tap "Next" if you're done. Select one. Di…" at bounding box center [750, 341] width 1493 height 683
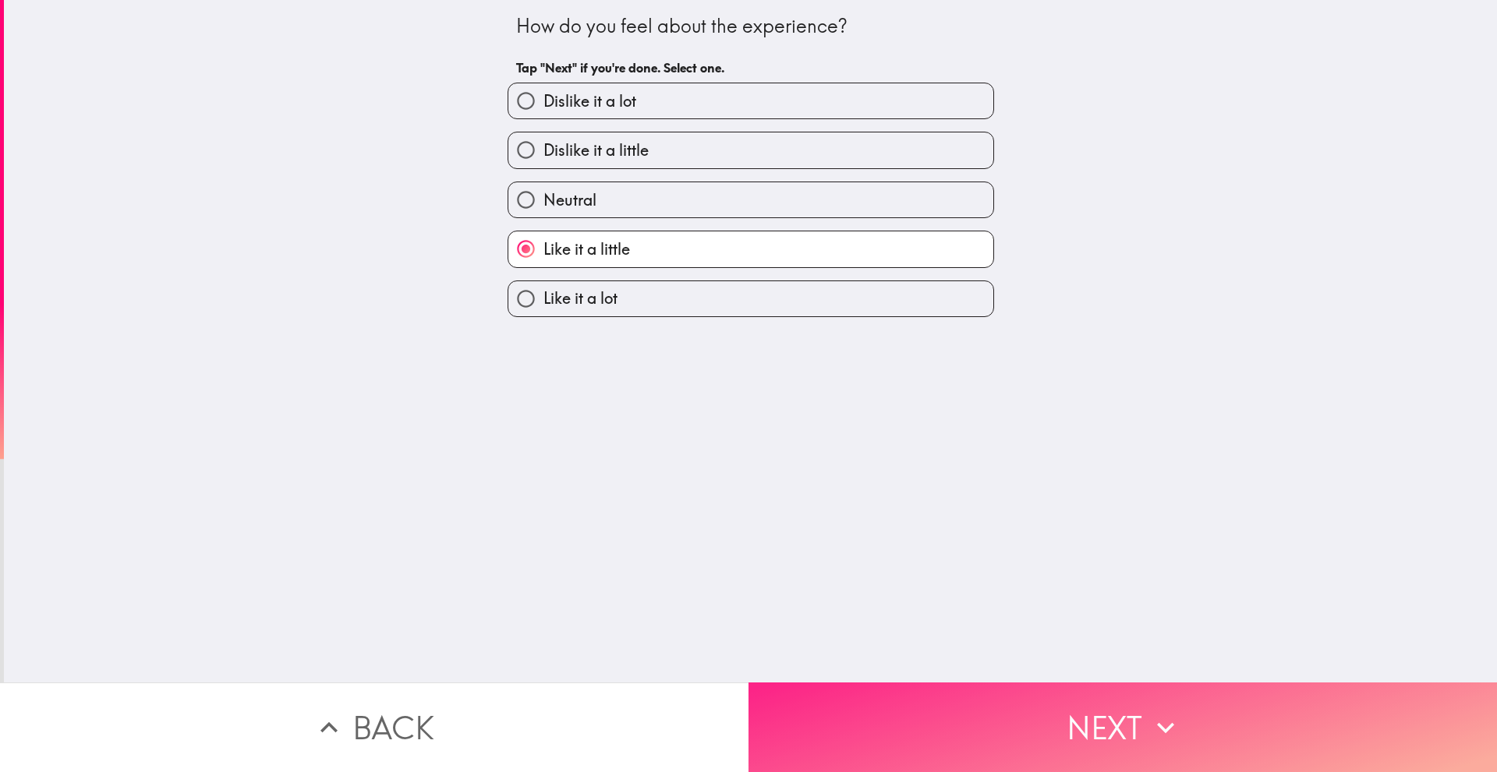
click at [1042, 705] on button "Next" at bounding box center [1122, 728] width 748 height 90
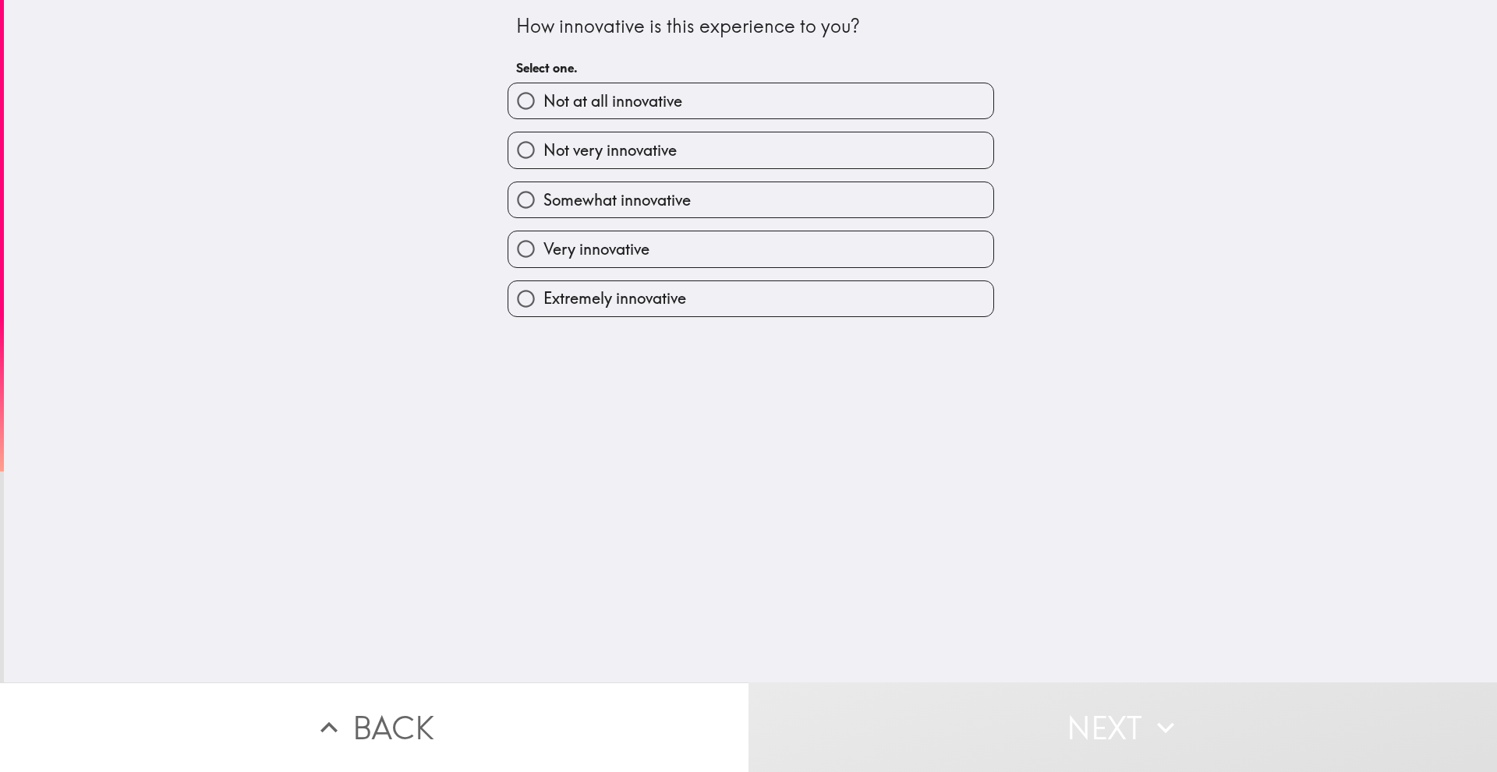
click at [641, 241] on label "Very innovative" at bounding box center [750, 248] width 485 height 35
click at [543, 241] on input "Very innovative" at bounding box center [525, 248] width 35 height 35
radio input "true"
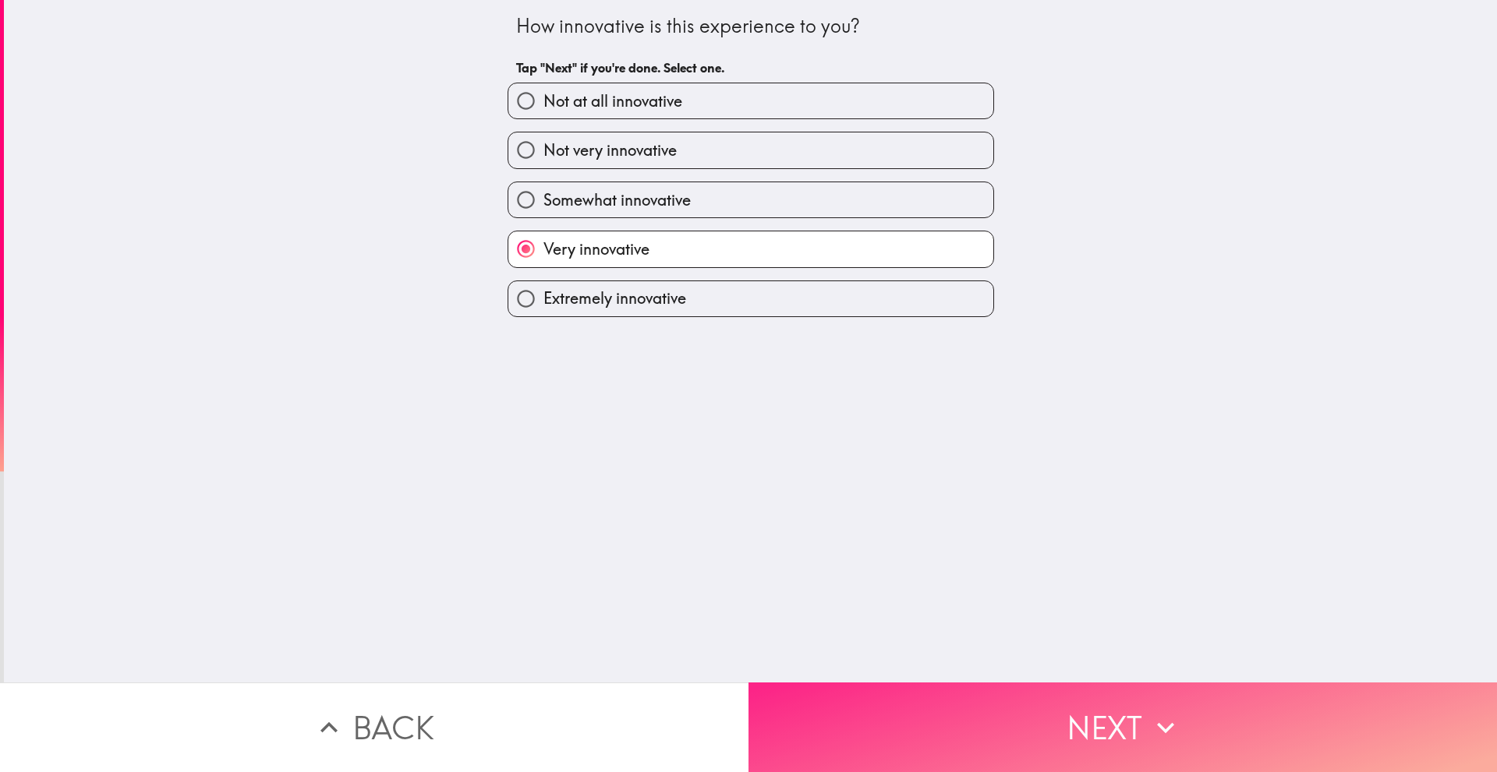
click at [1030, 683] on button "Next" at bounding box center [1122, 728] width 748 height 90
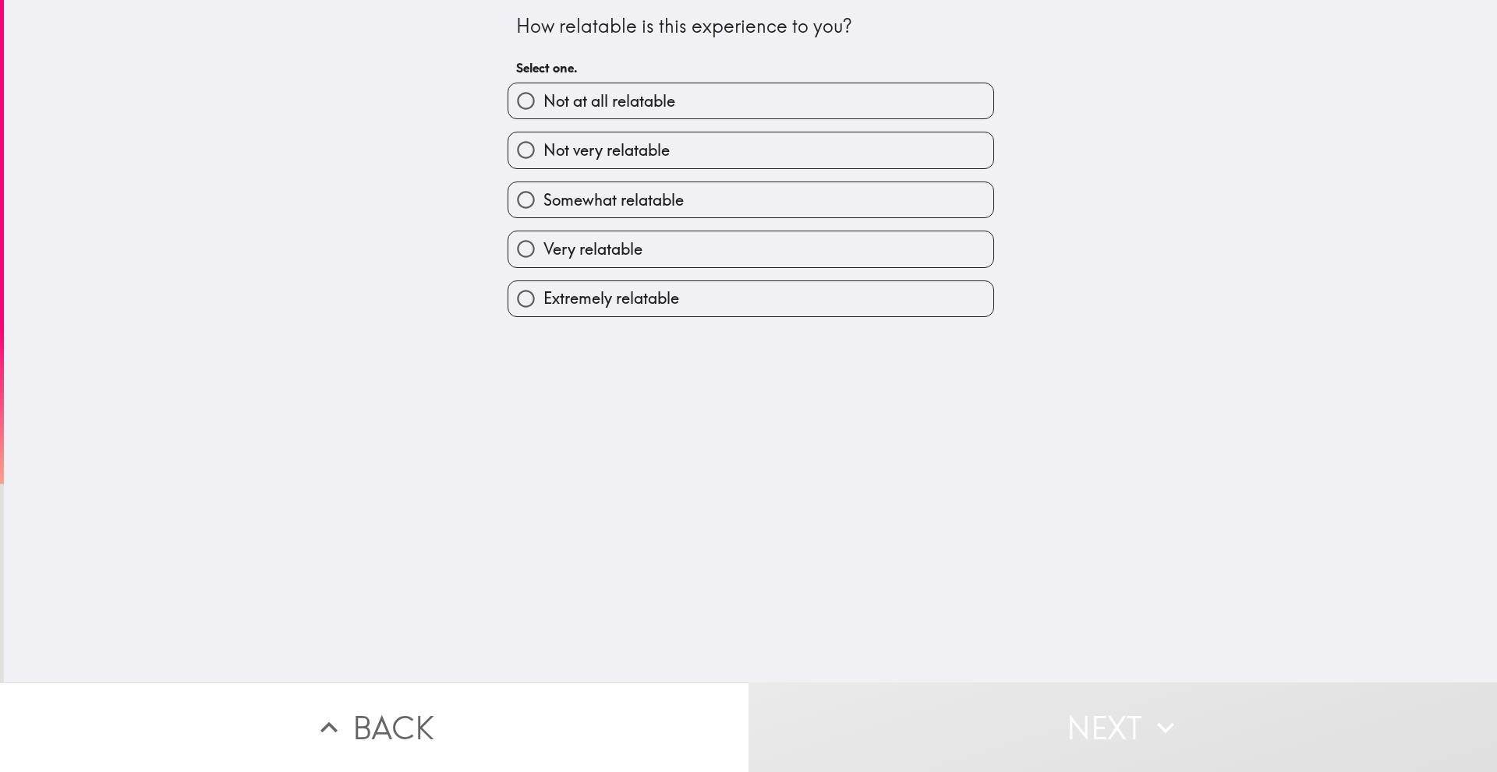
click at [656, 259] on label "Very relatable" at bounding box center [750, 248] width 485 height 35
click at [543, 259] on input "Very relatable" at bounding box center [525, 248] width 35 height 35
radio input "true"
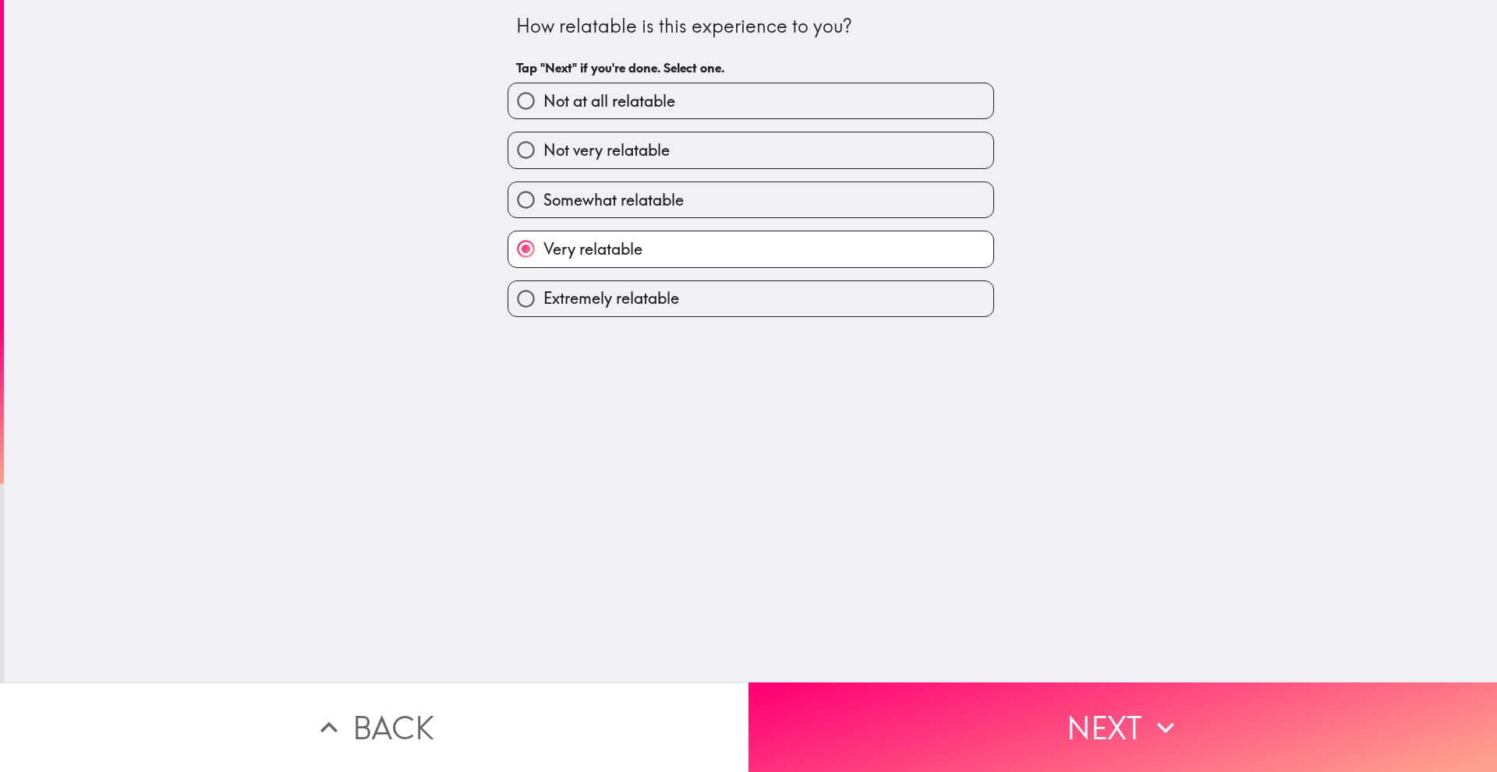
click at [940, 621] on div "How relatable is this experience to you? Tap "Next" if you're done. Select one.…" at bounding box center [750, 341] width 1493 height 683
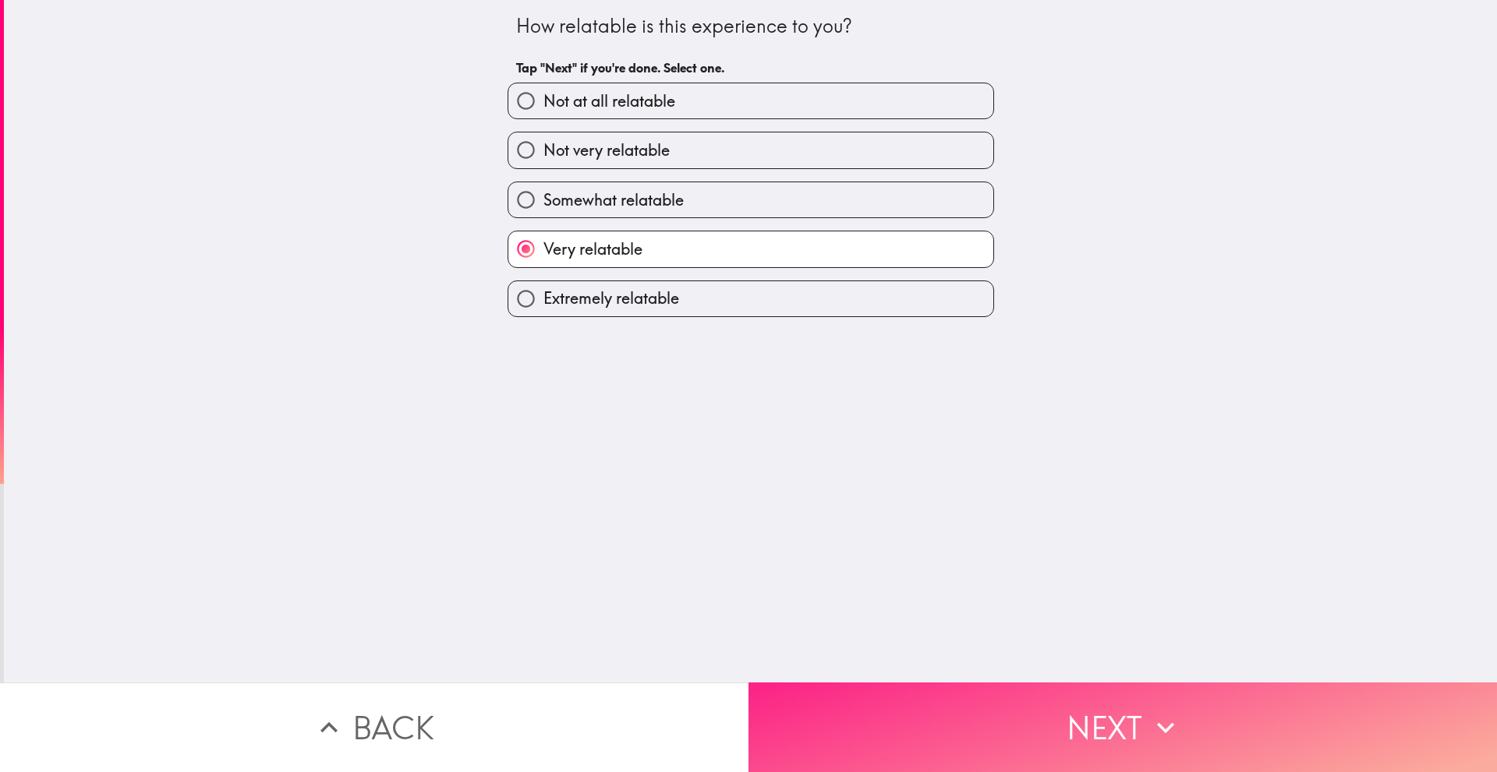
click at [979, 713] on button "Next" at bounding box center [1122, 728] width 748 height 90
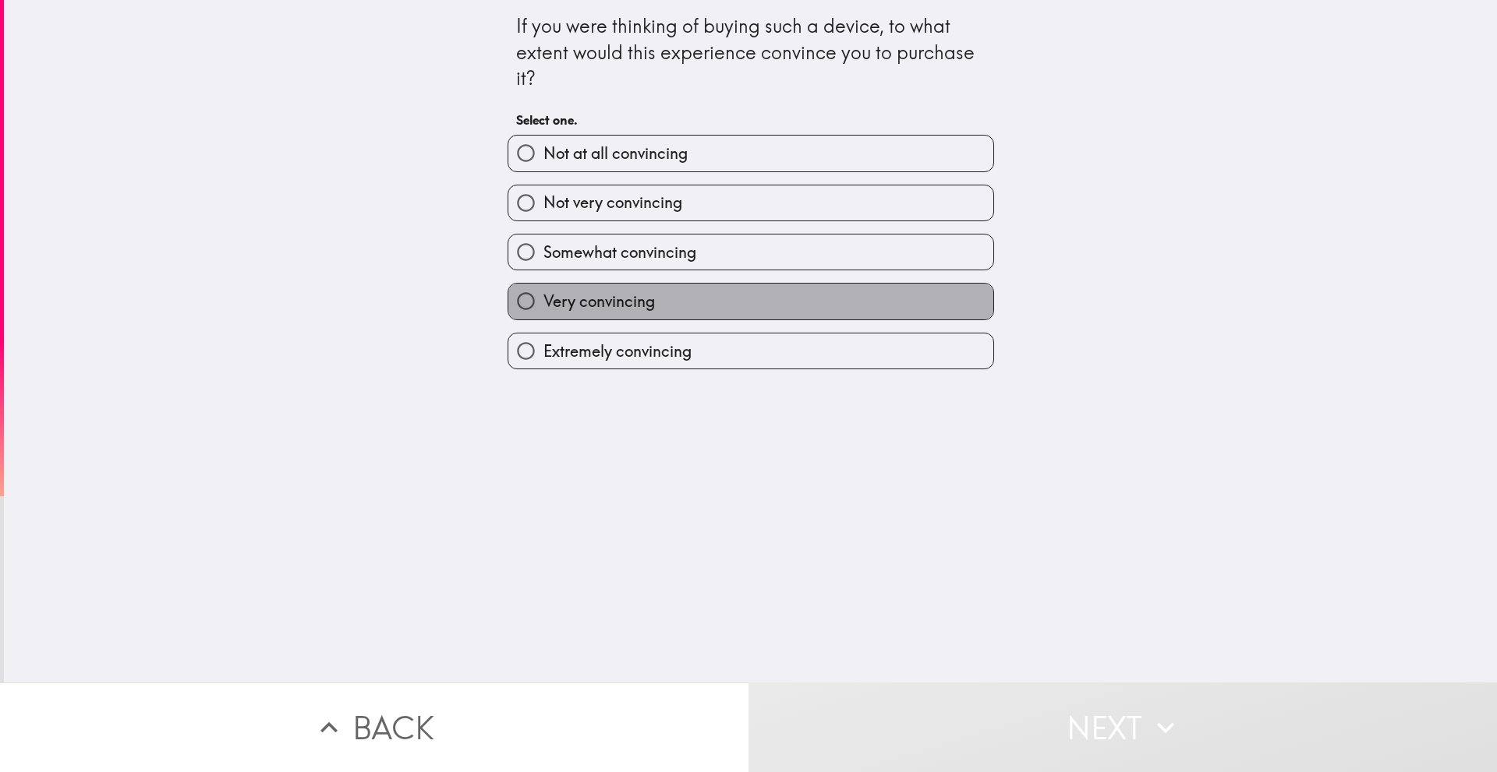
click at [635, 291] on span "Very convincing" at bounding box center [598, 302] width 111 height 22
click at [543, 291] on input "Very convincing" at bounding box center [525, 301] width 35 height 35
radio input "true"
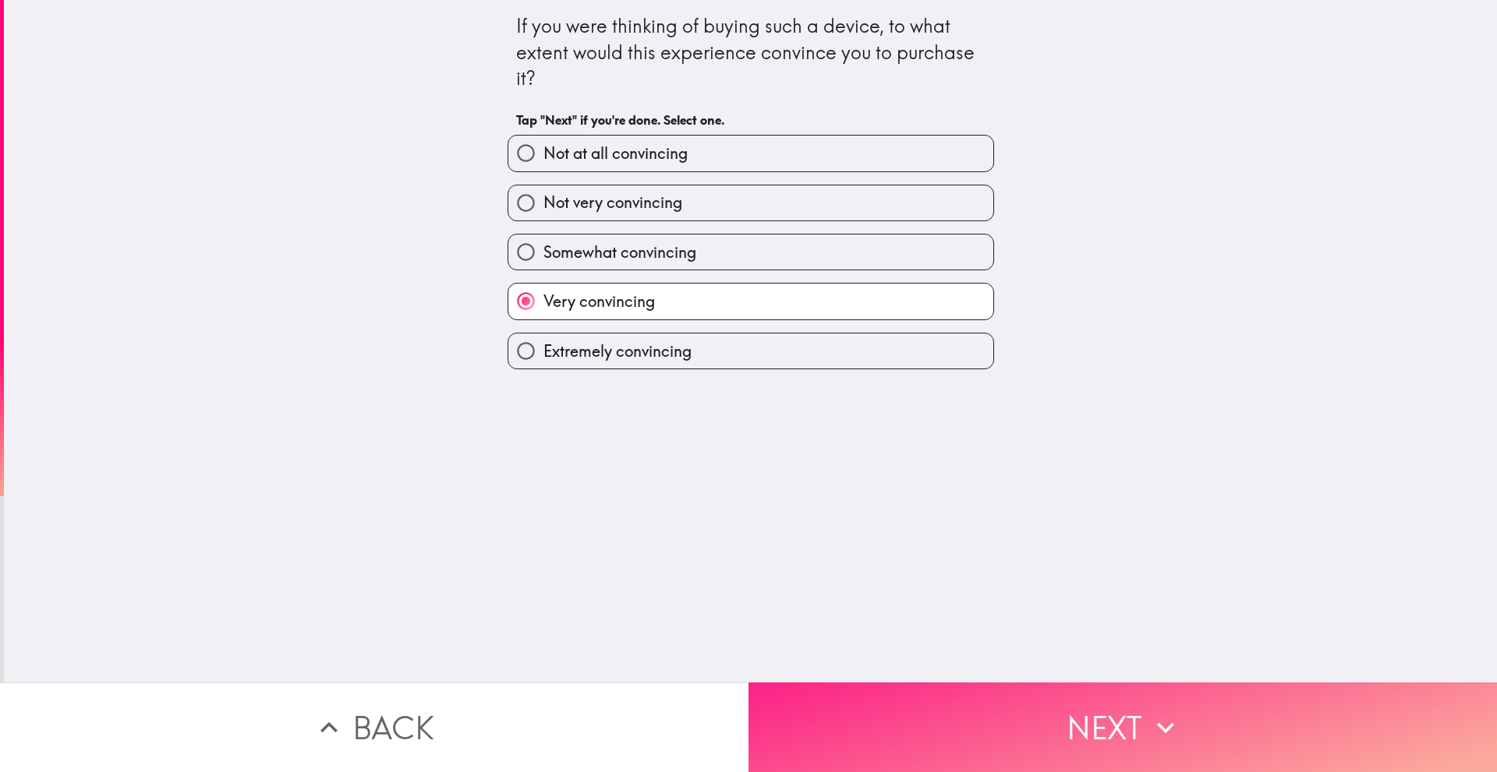
click at [994, 751] on button "Next" at bounding box center [1122, 728] width 748 height 90
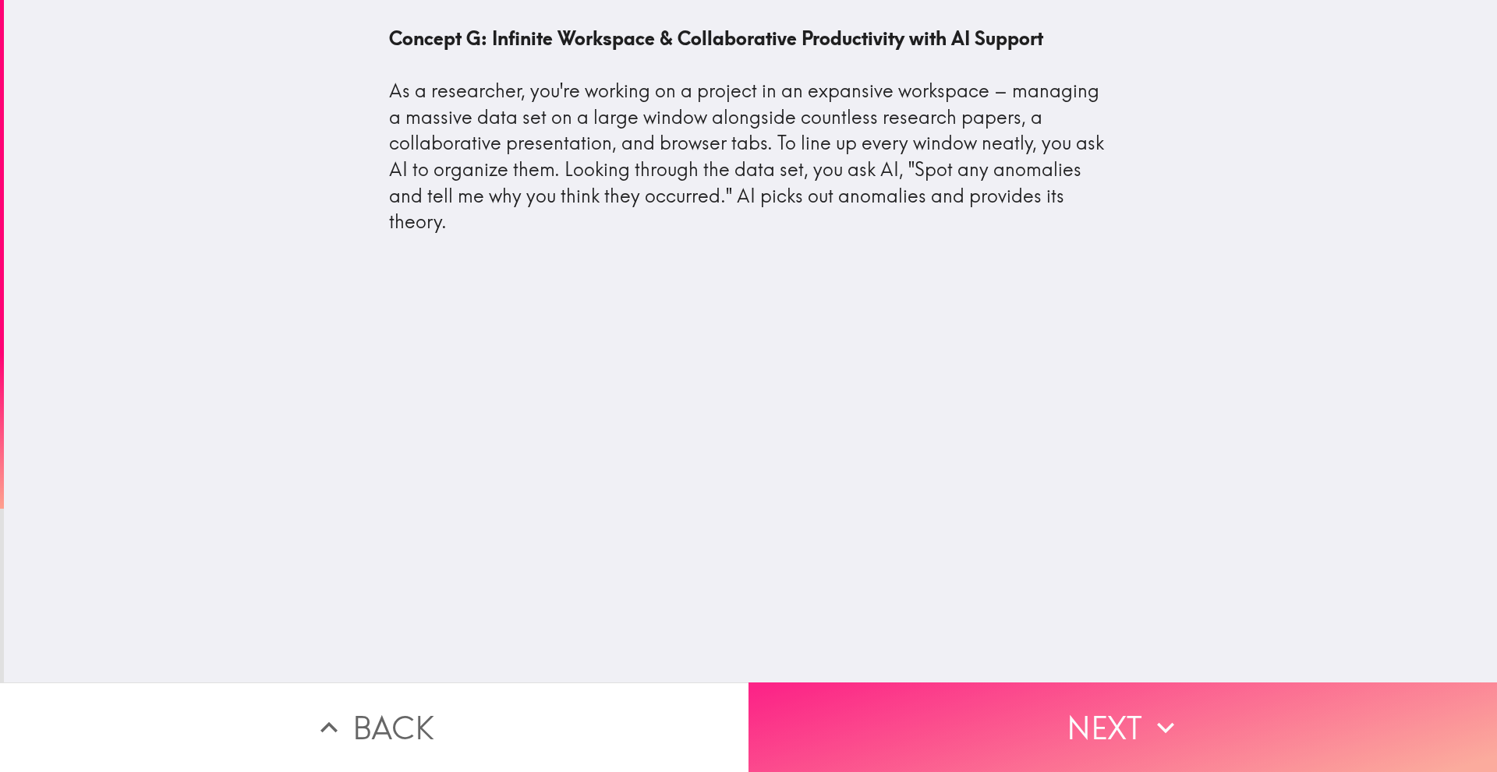
click at [1035, 717] on button "Next" at bounding box center [1122, 728] width 748 height 90
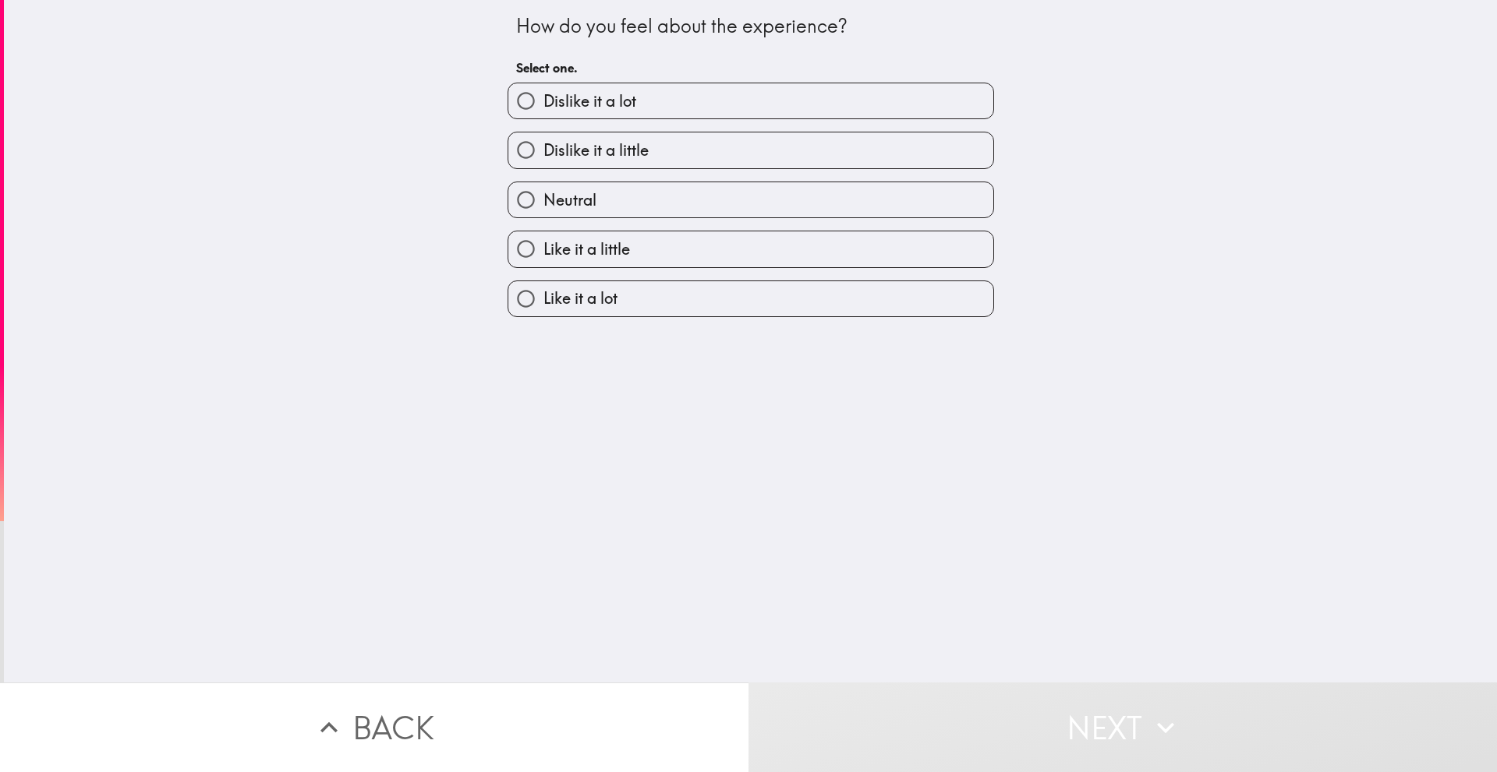
click at [627, 270] on div "Like it a lot" at bounding box center [744, 292] width 499 height 49
click at [679, 249] on label "Like it a little" at bounding box center [750, 248] width 485 height 35
click at [543, 249] on input "Like it a little" at bounding box center [525, 248] width 35 height 35
radio input "true"
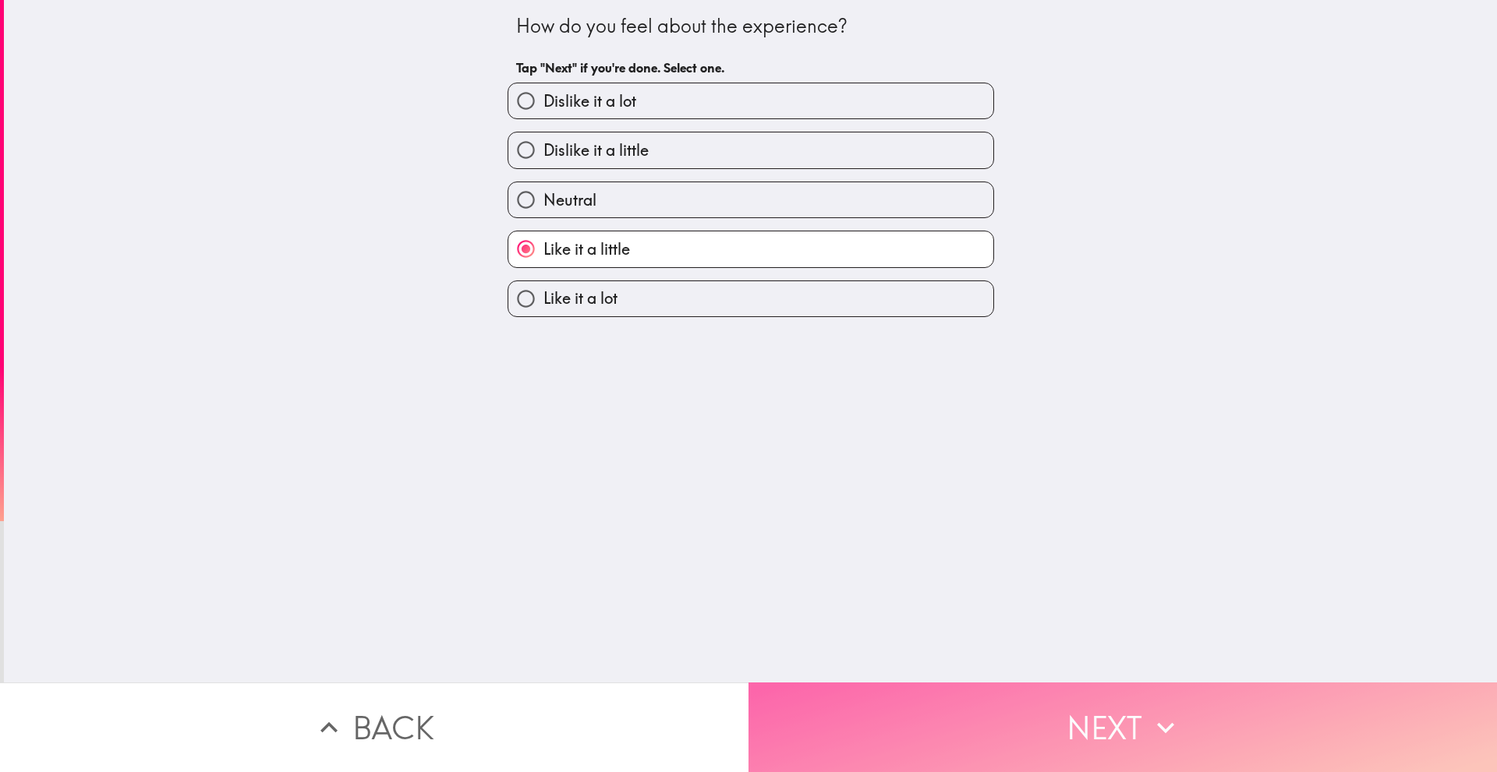
click at [943, 683] on button "Next" at bounding box center [1122, 728] width 748 height 90
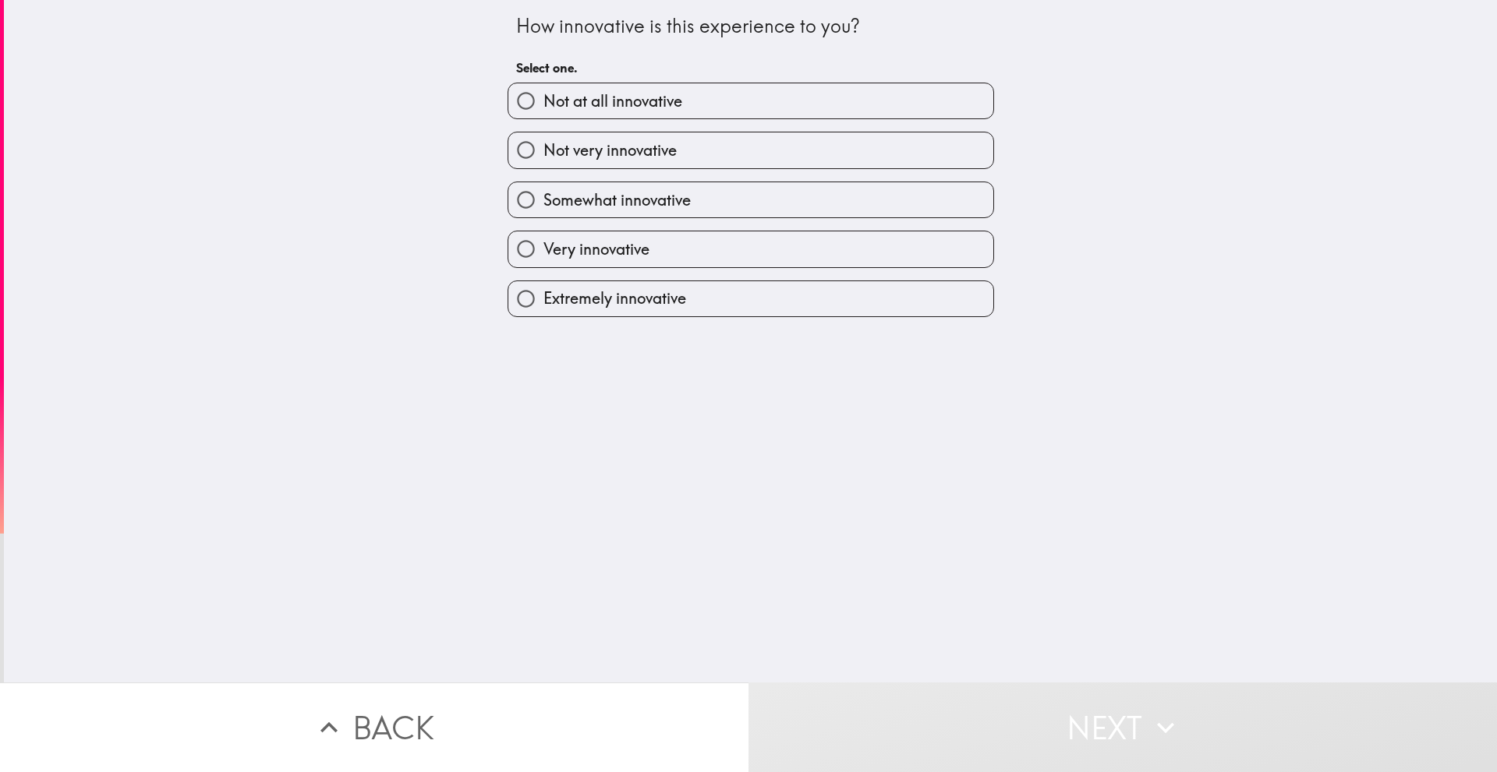
click at [582, 239] on span "Very innovative" at bounding box center [596, 250] width 106 height 22
click at [543, 239] on input "Very innovative" at bounding box center [525, 248] width 35 height 35
radio input "true"
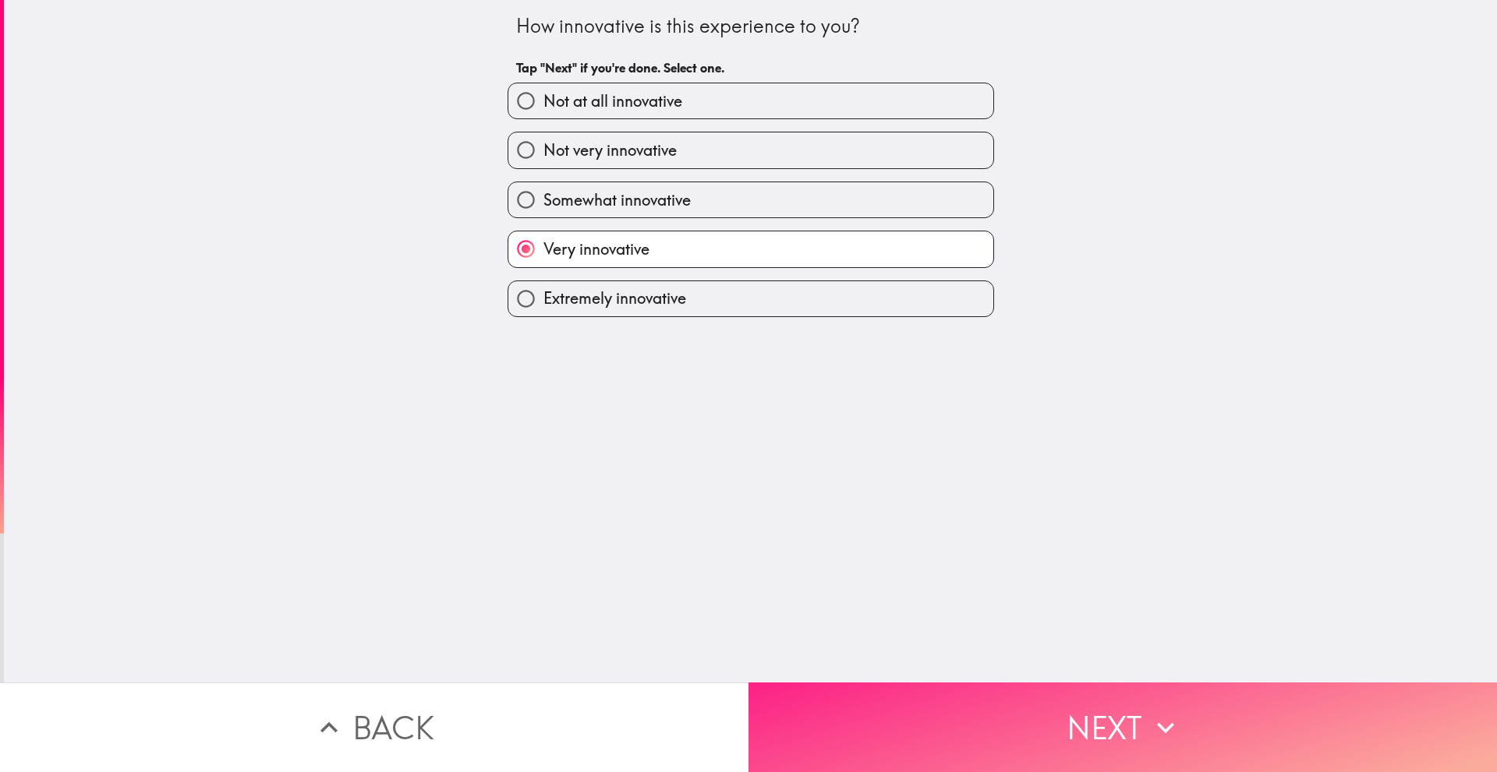
click at [981, 688] on button "Next" at bounding box center [1122, 728] width 748 height 90
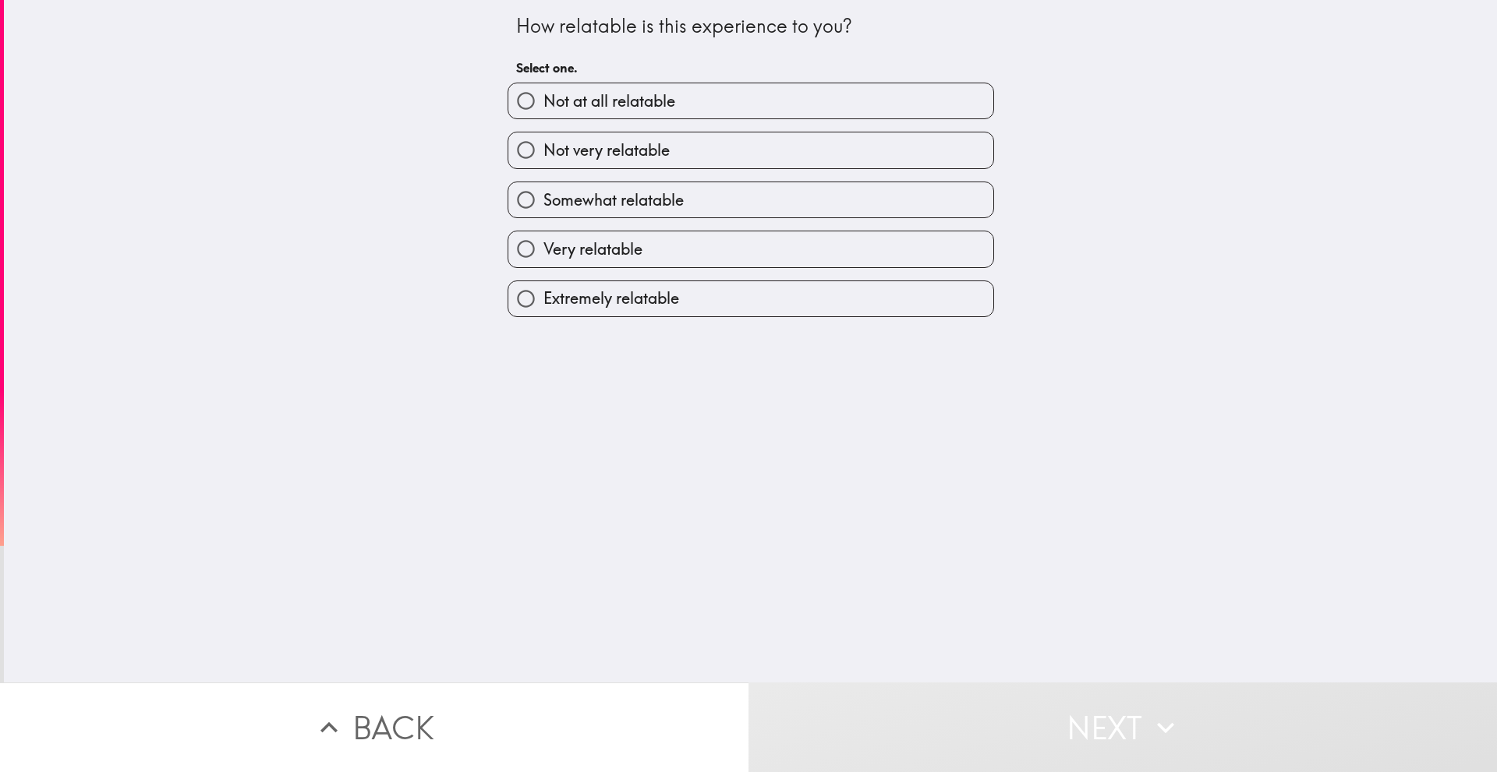
click at [603, 270] on div "Extremely relatable" at bounding box center [744, 292] width 499 height 49
click at [559, 231] on div "Very relatable" at bounding box center [750, 249] width 486 height 37
click at [968, 708] on button "Next" at bounding box center [1122, 728] width 748 height 90
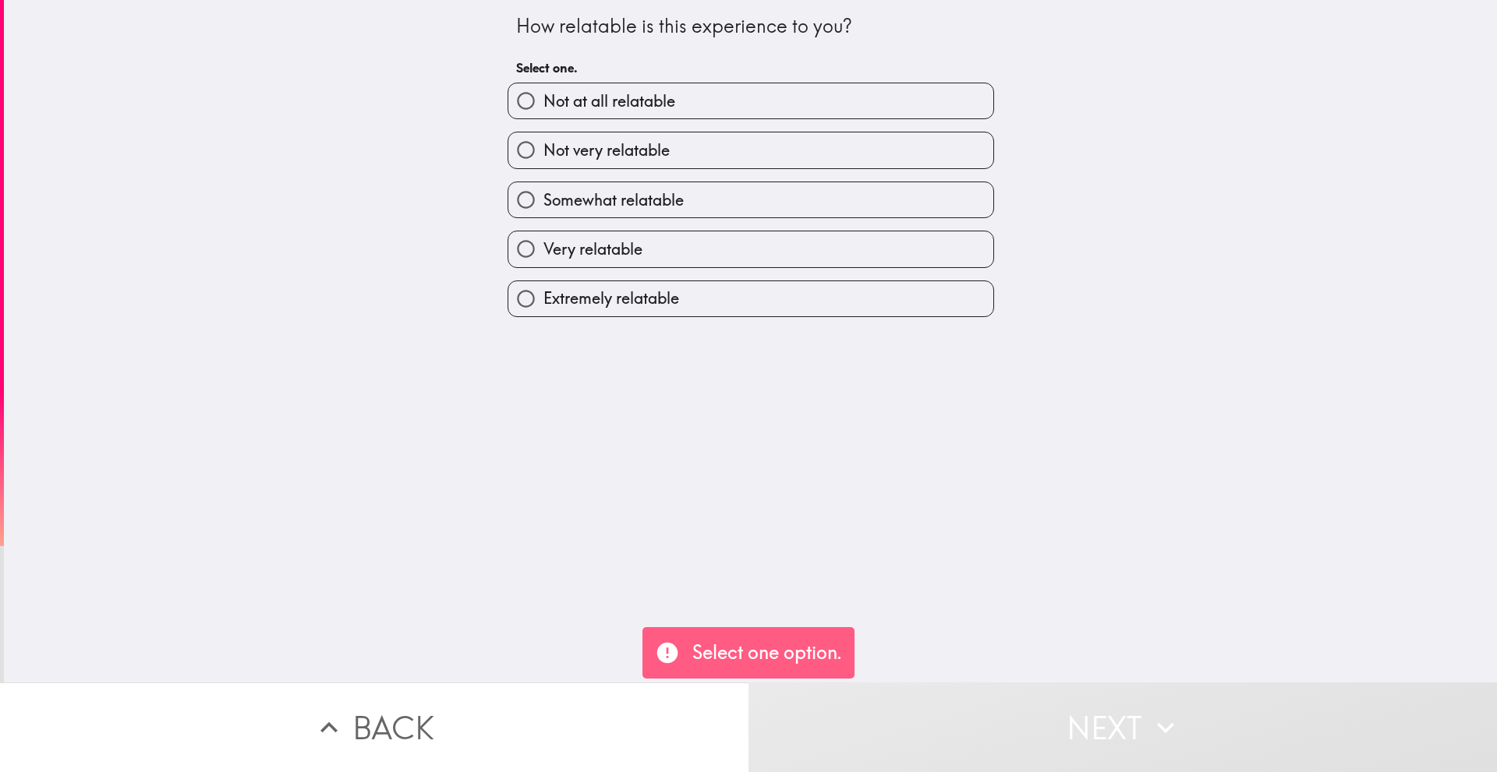
click at [612, 270] on div "Extremely relatable" at bounding box center [744, 292] width 499 height 49
click at [597, 250] on span "Very relatable" at bounding box center [592, 250] width 99 height 22
click at [543, 250] on input "Very relatable" at bounding box center [525, 248] width 35 height 35
radio input "true"
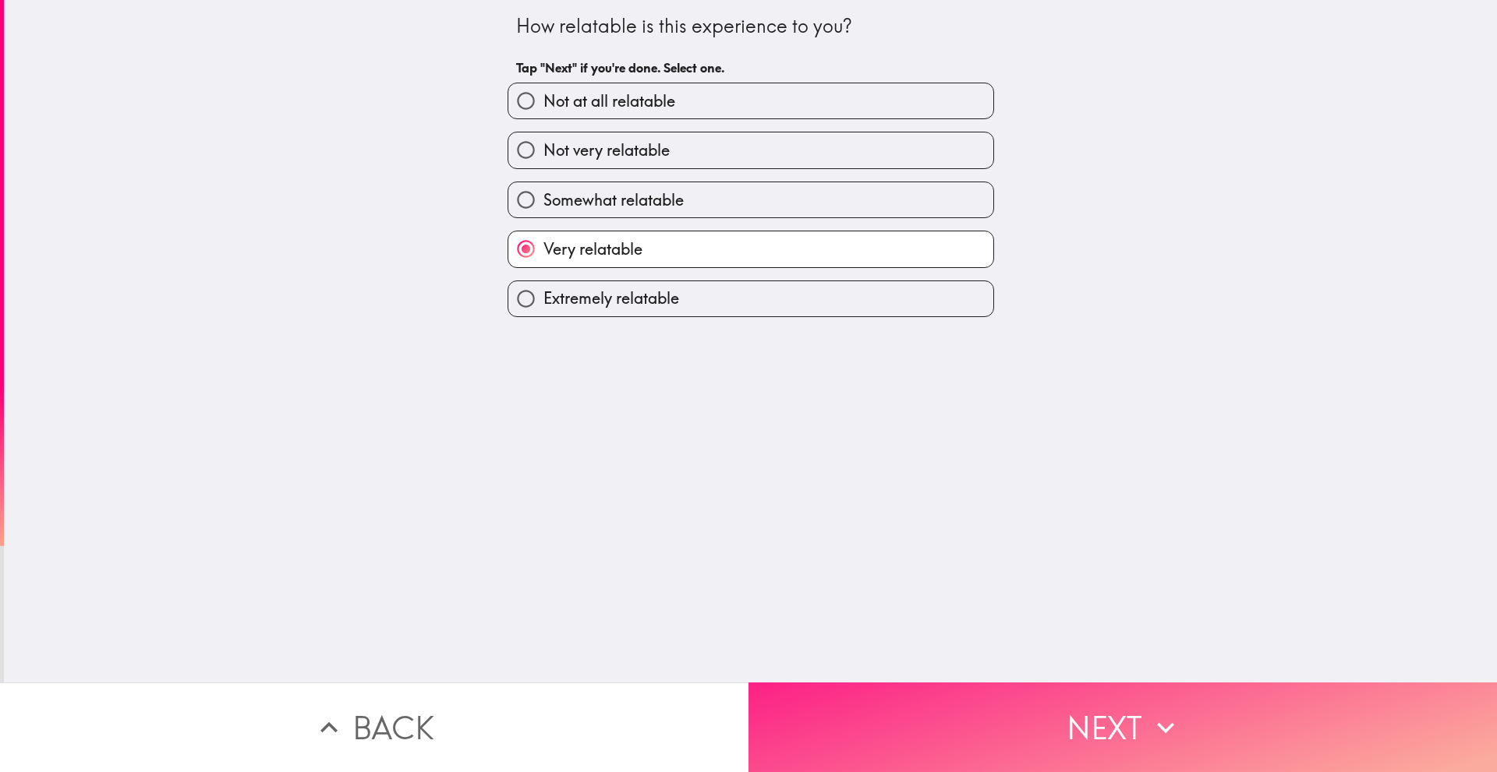
click at [949, 724] on button "Next" at bounding box center [1122, 728] width 748 height 90
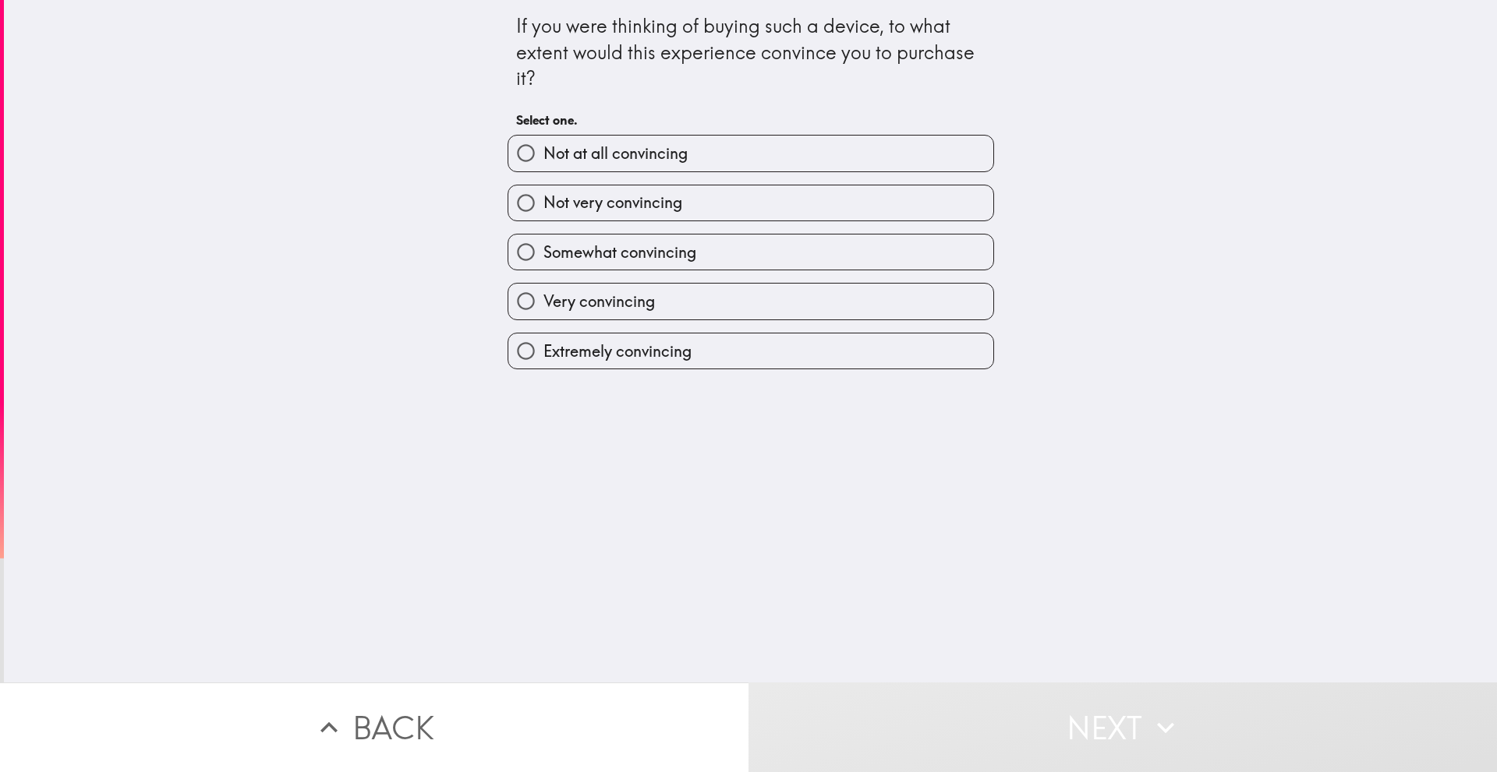
click at [559, 277] on div "Very convincing" at bounding box center [744, 294] width 499 height 49
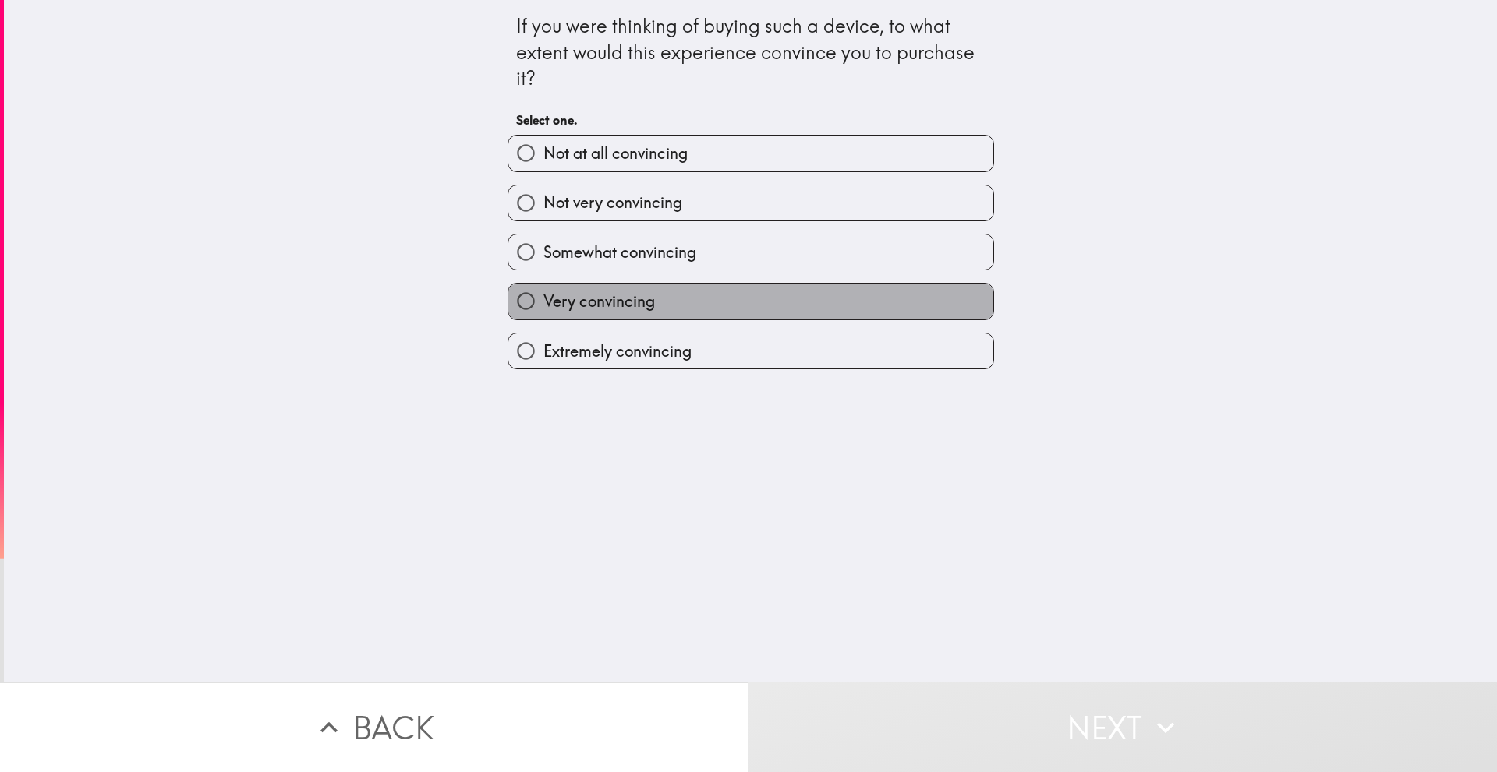
click at [560, 287] on label "Very convincing" at bounding box center [750, 301] width 485 height 35
click at [543, 287] on input "Very convincing" at bounding box center [525, 301] width 35 height 35
radio input "true"
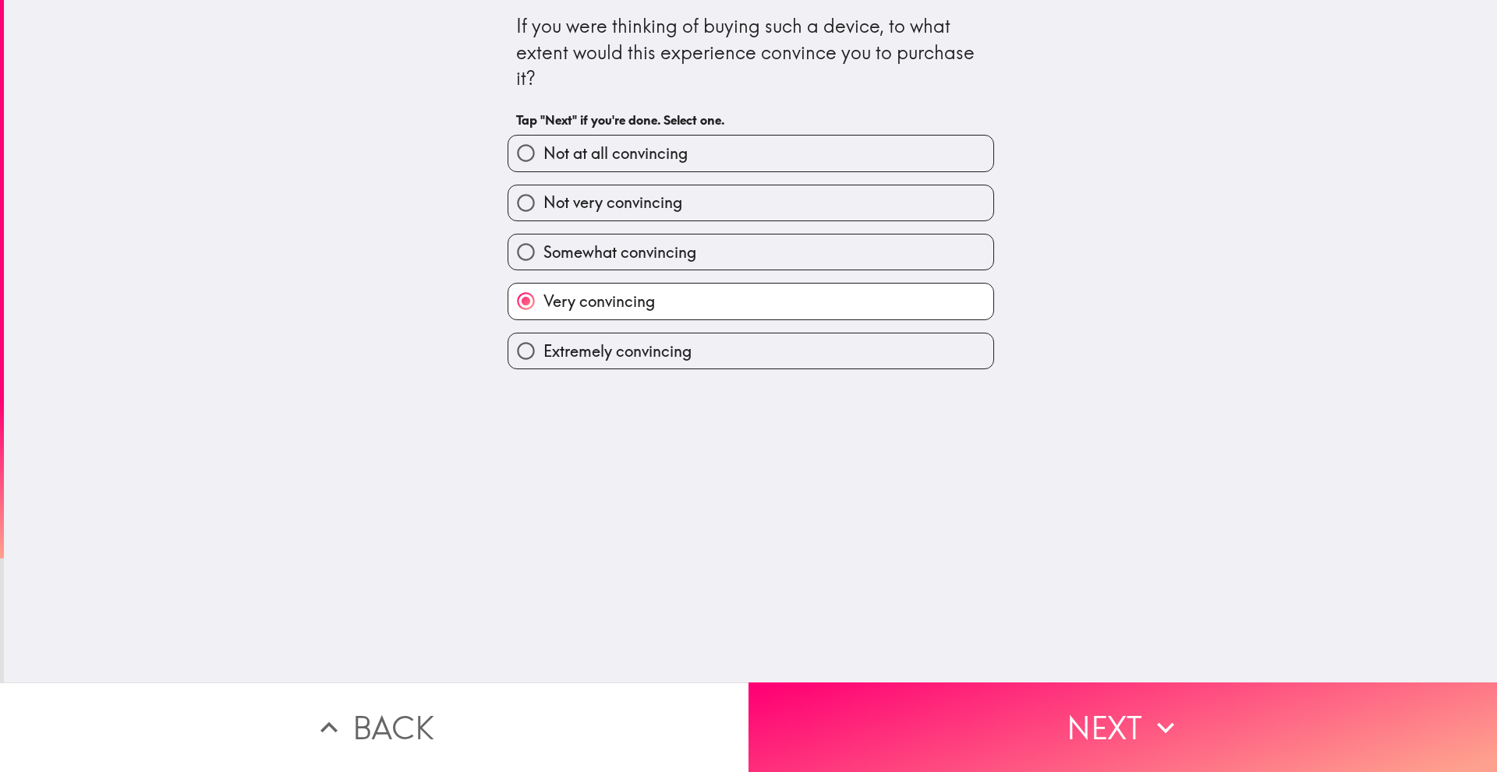
click at [908, 652] on div "If you were thinking of buying such a device, to what extent would this experie…" at bounding box center [750, 341] width 1493 height 683
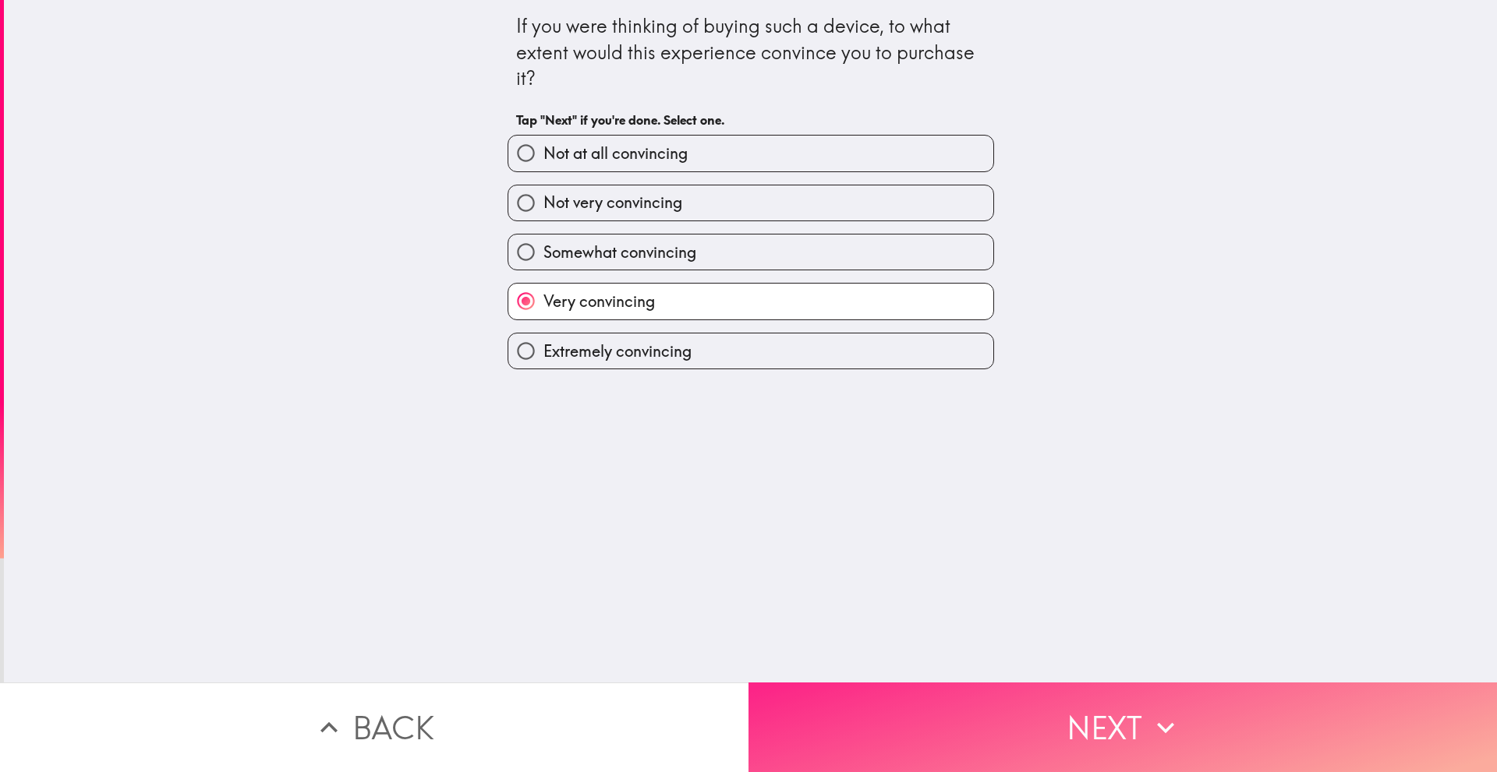
click at [919, 699] on button "Next" at bounding box center [1122, 728] width 748 height 90
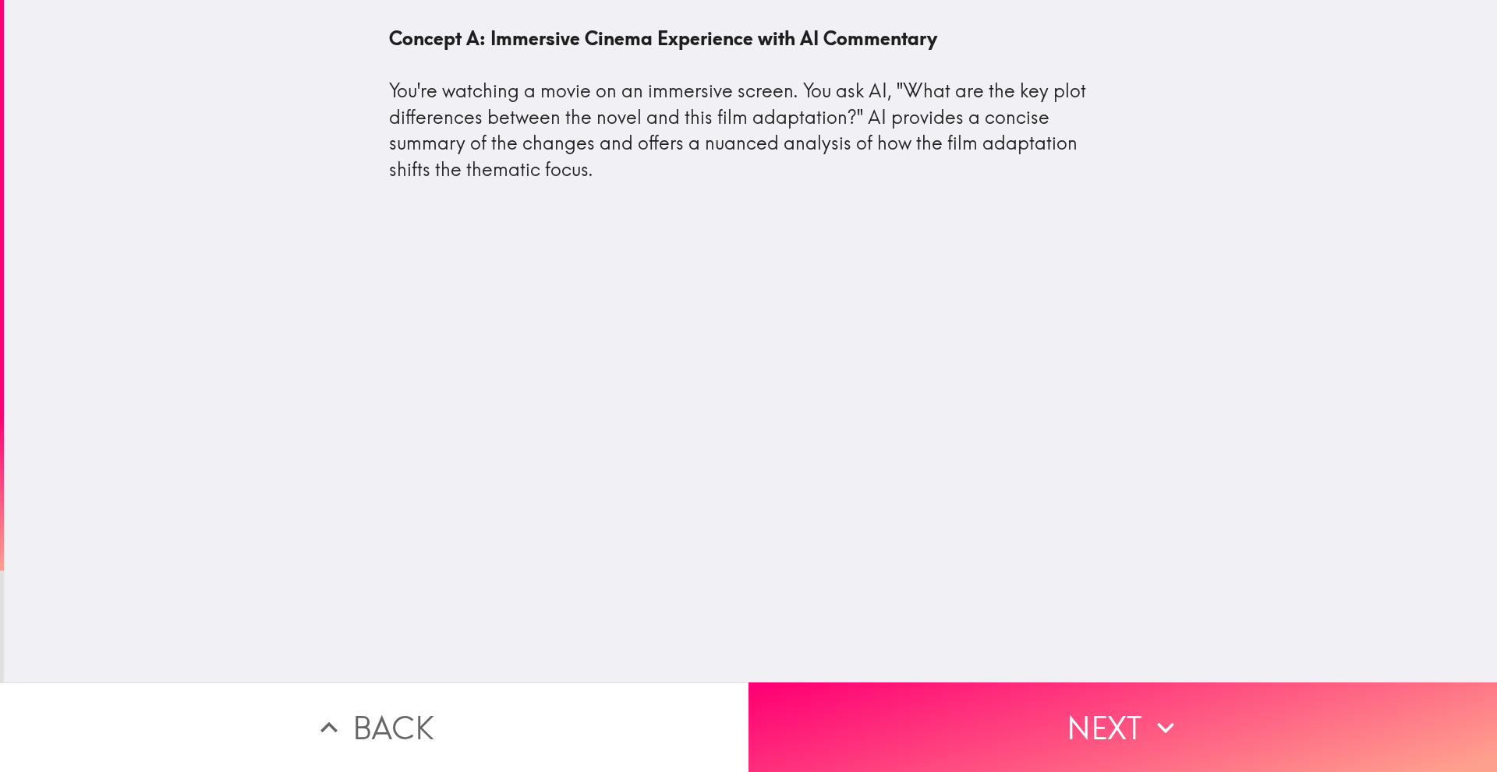
click at [1132, 553] on div "Concept A: Immersive Cinema Experience with AI Commentary You're watching a mov…" at bounding box center [750, 341] width 1493 height 683
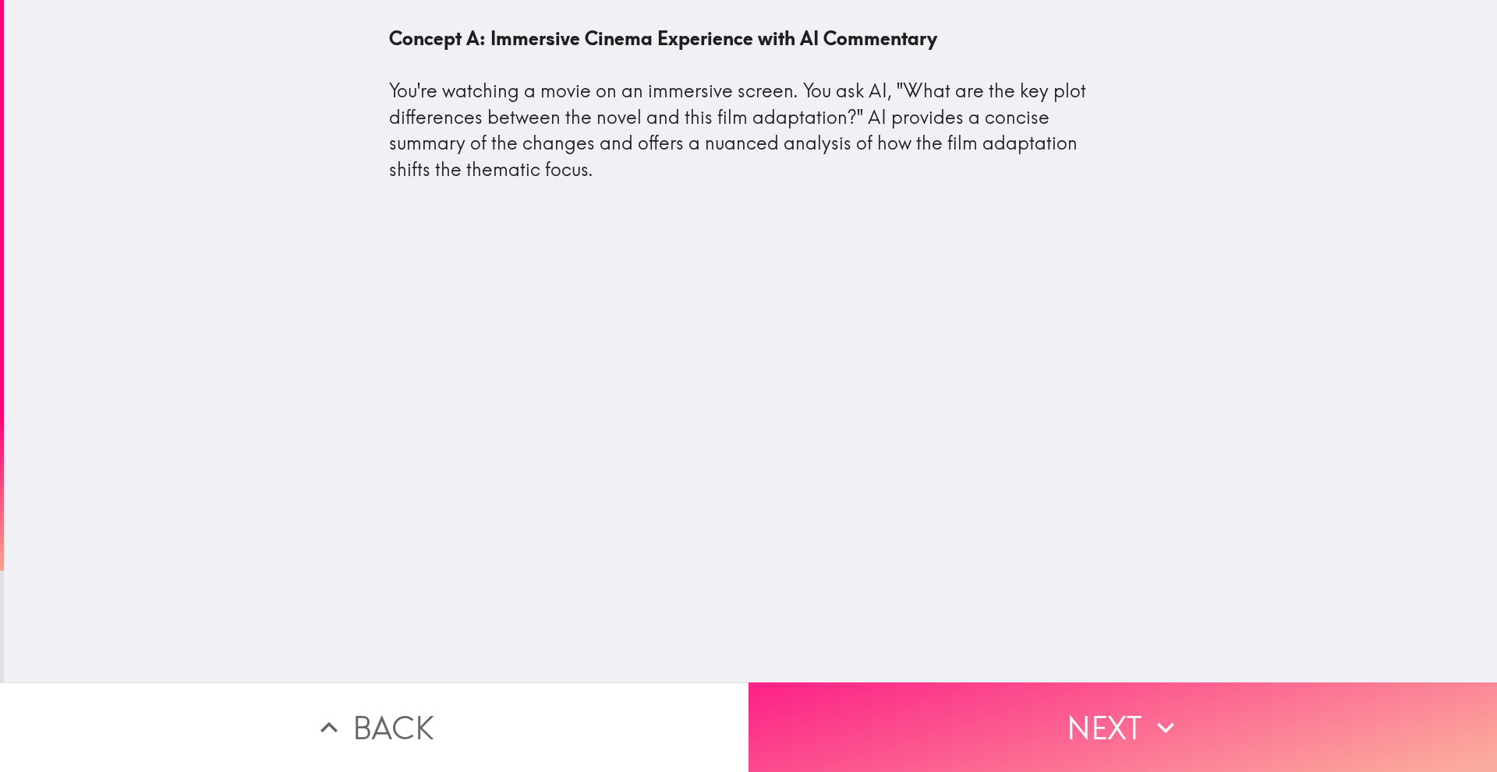
click at [1128, 708] on button "Next" at bounding box center [1122, 728] width 748 height 90
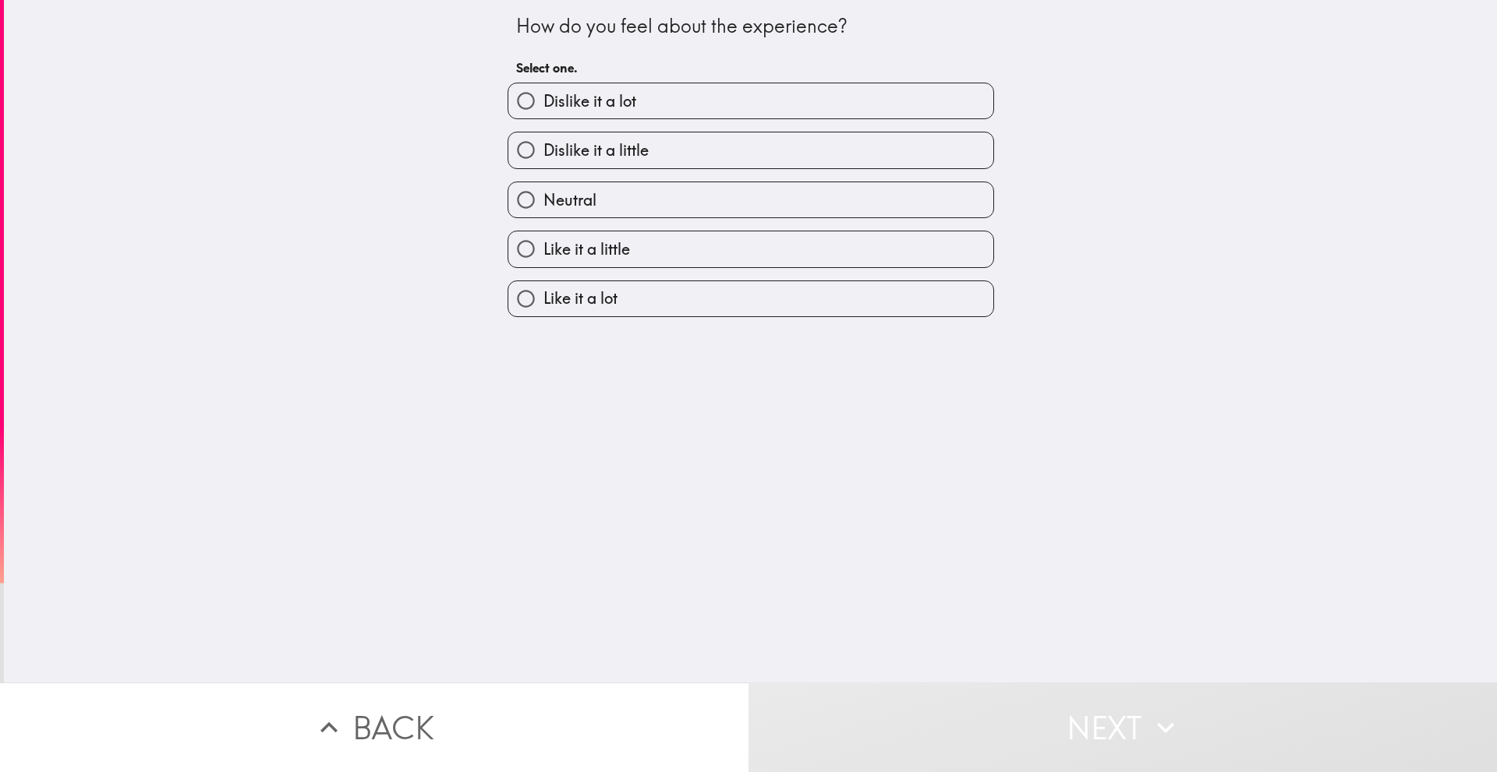
click at [629, 230] on div "Like it a little" at bounding box center [744, 242] width 499 height 49
click at [628, 230] on div "Like it a little" at bounding box center [744, 242] width 499 height 49
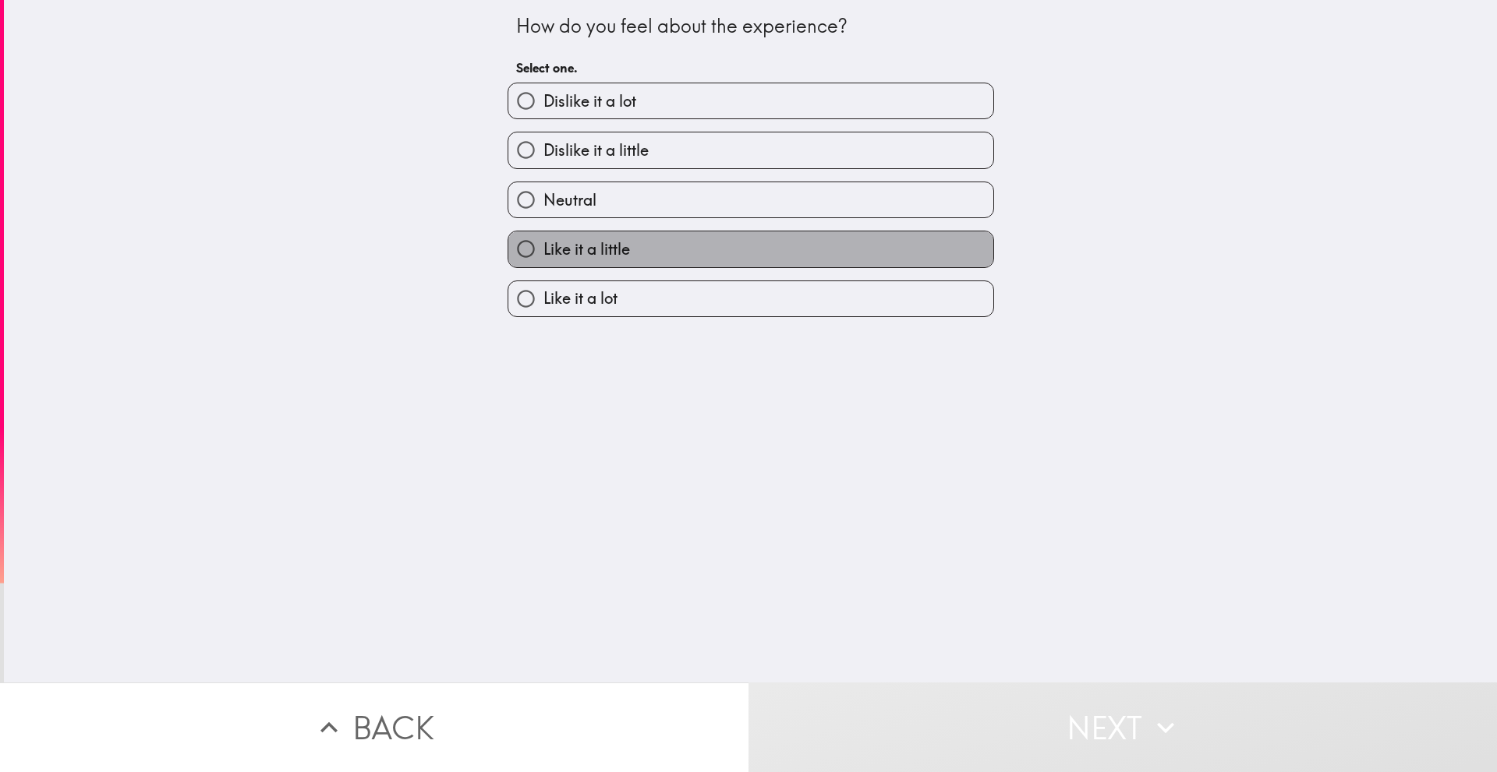
click at [620, 246] on label "Like it a little" at bounding box center [750, 248] width 485 height 35
click at [543, 246] on input "Like it a little" at bounding box center [525, 248] width 35 height 35
radio input "true"
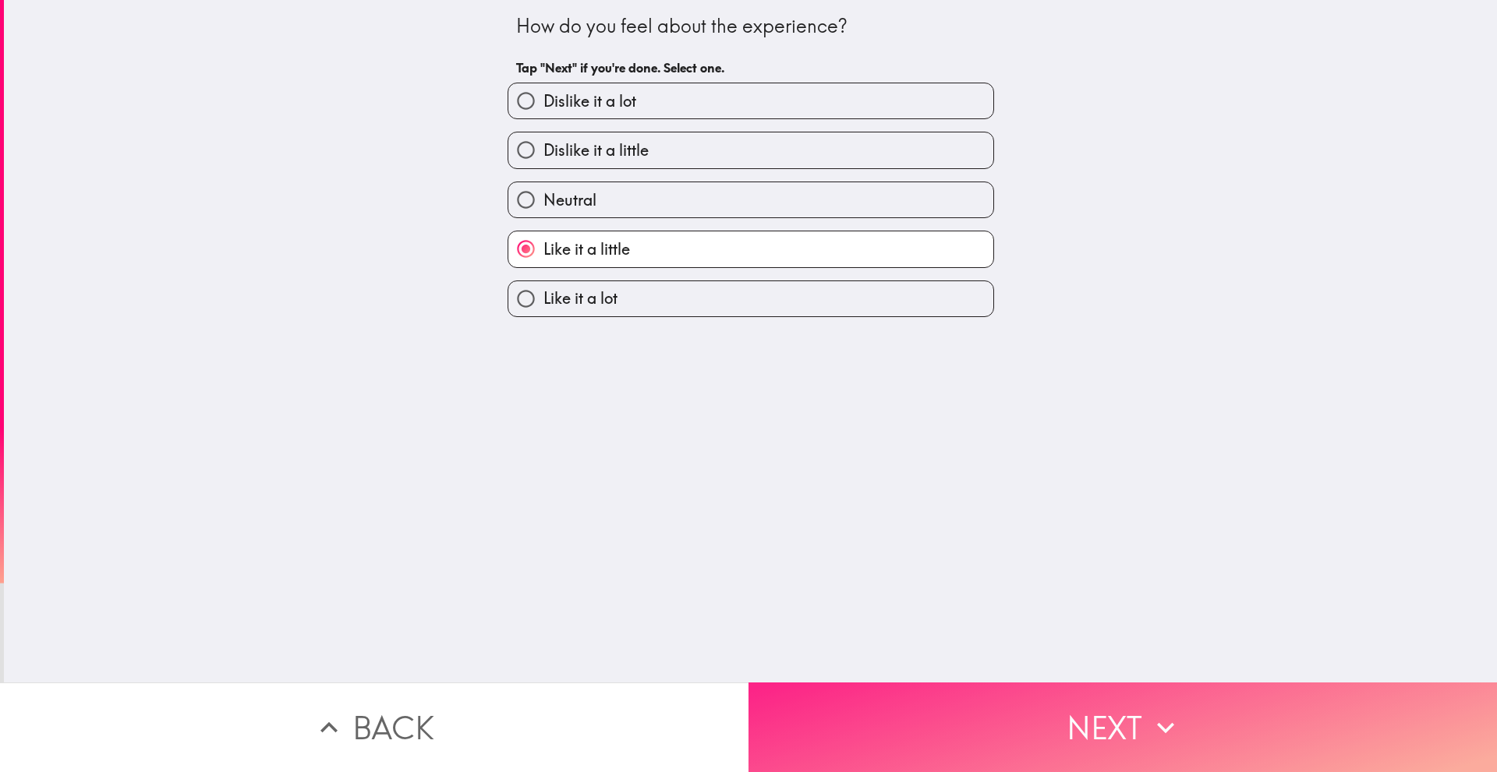
click at [924, 740] on button "Next" at bounding box center [1122, 728] width 748 height 90
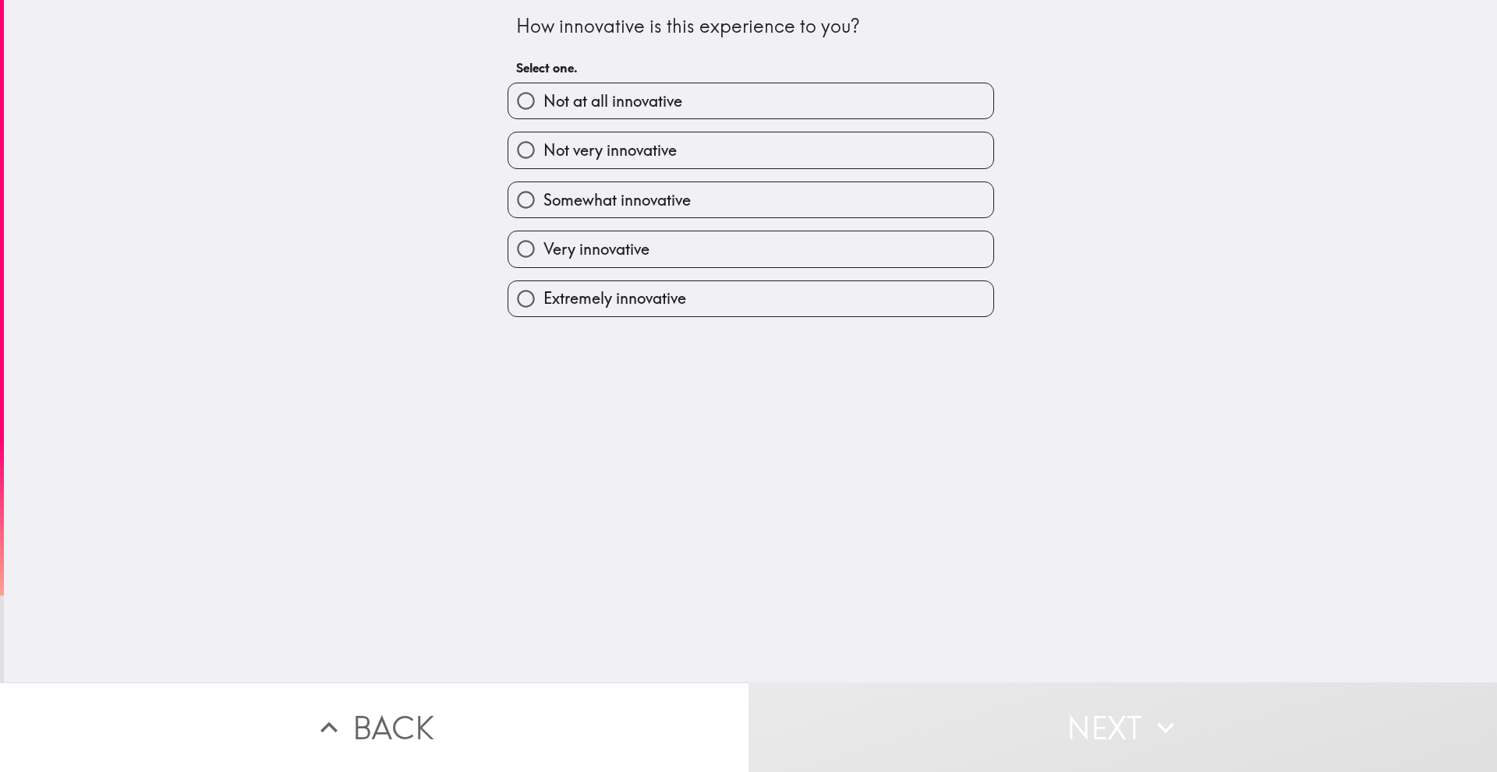
click at [578, 268] on div "Extremely innovative" at bounding box center [744, 292] width 499 height 49
click at [595, 239] on span "Very innovative" at bounding box center [596, 250] width 106 height 22
click at [543, 239] on input "Very innovative" at bounding box center [525, 248] width 35 height 35
radio input "true"
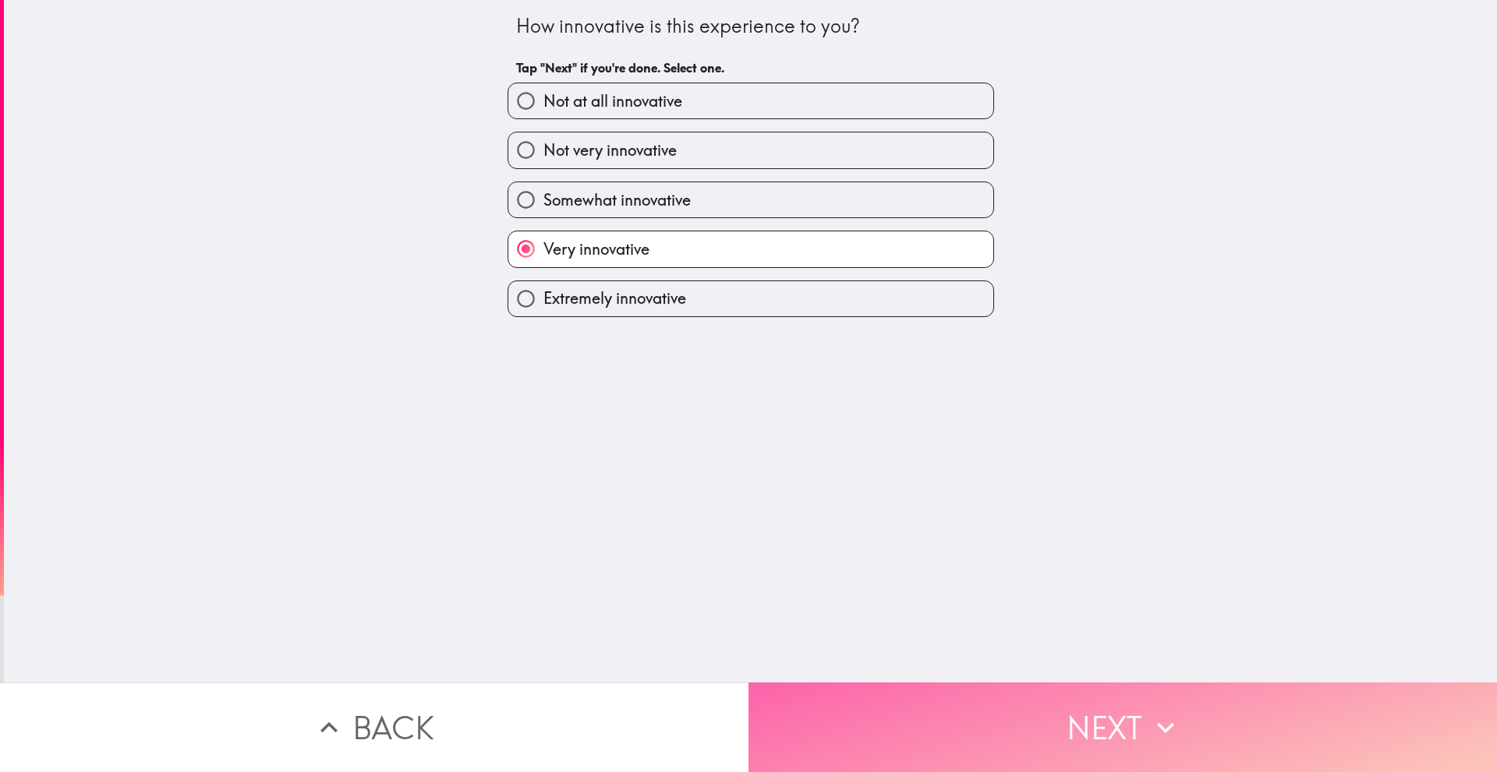
click at [966, 726] on button "Next" at bounding box center [1122, 728] width 748 height 90
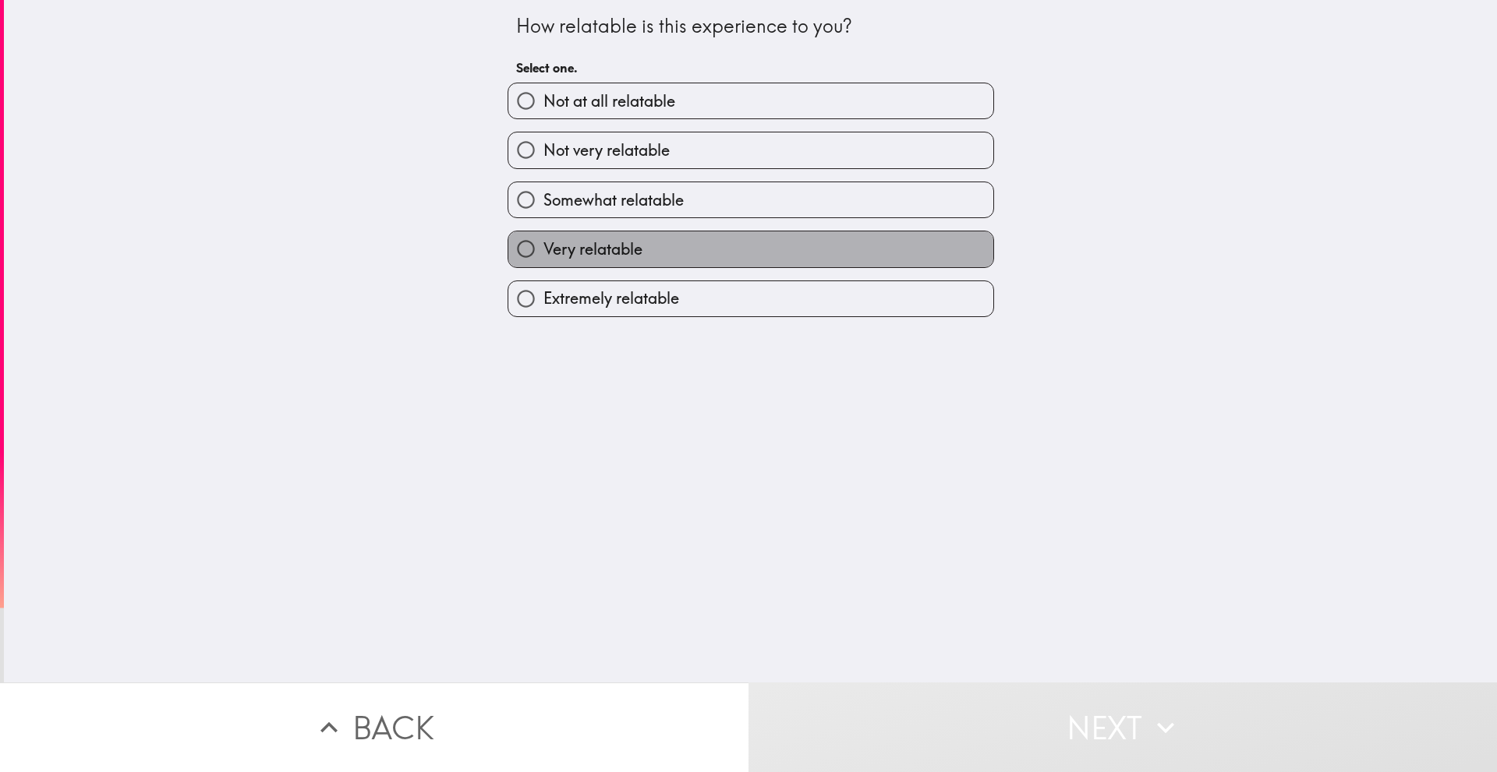
click at [604, 246] on span "Very relatable" at bounding box center [592, 250] width 99 height 22
click at [543, 246] on input "Very relatable" at bounding box center [525, 248] width 35 height 35
radio input "true"
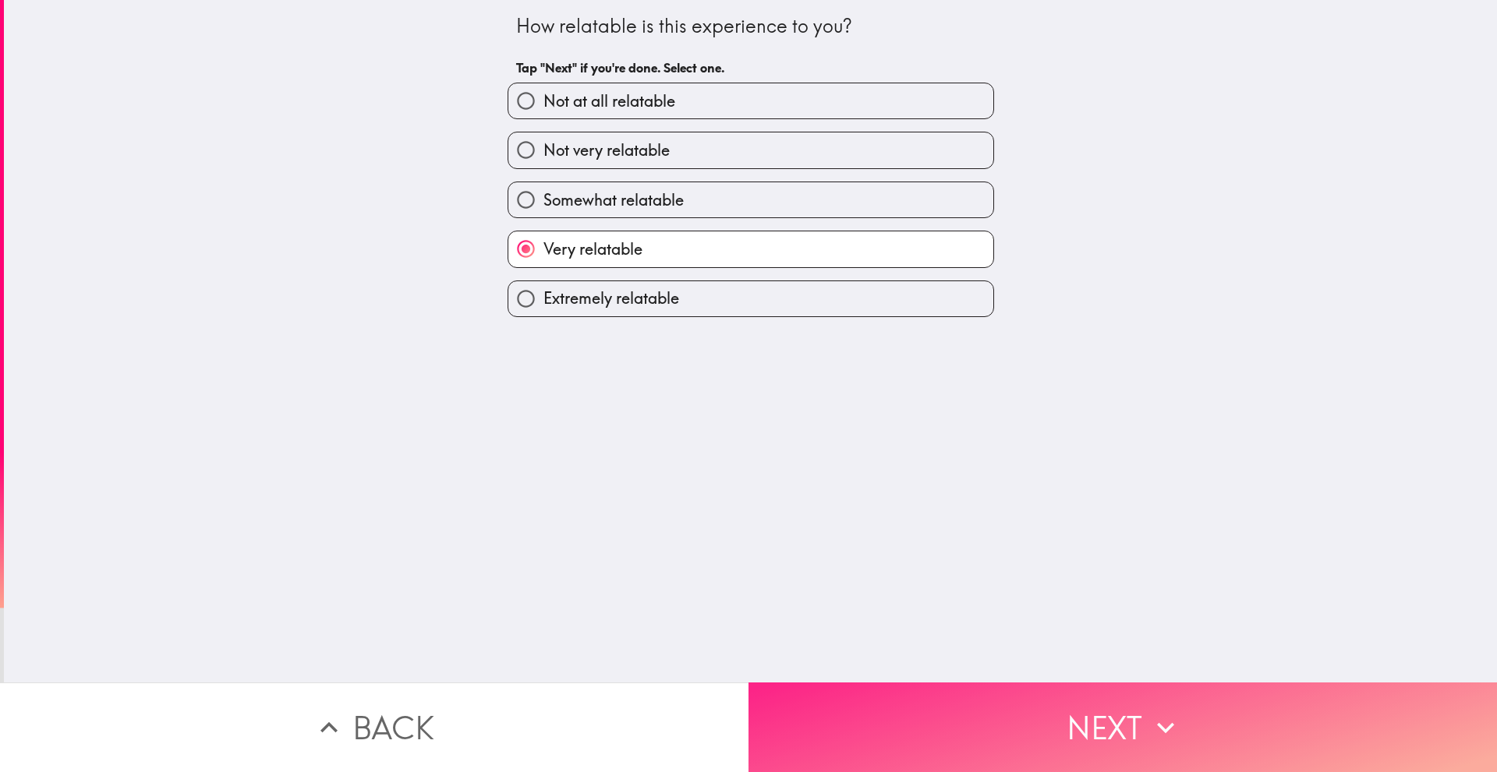
click at [924, 683] on button "Next" at bounding box center [1122, 728] width 748 height 90
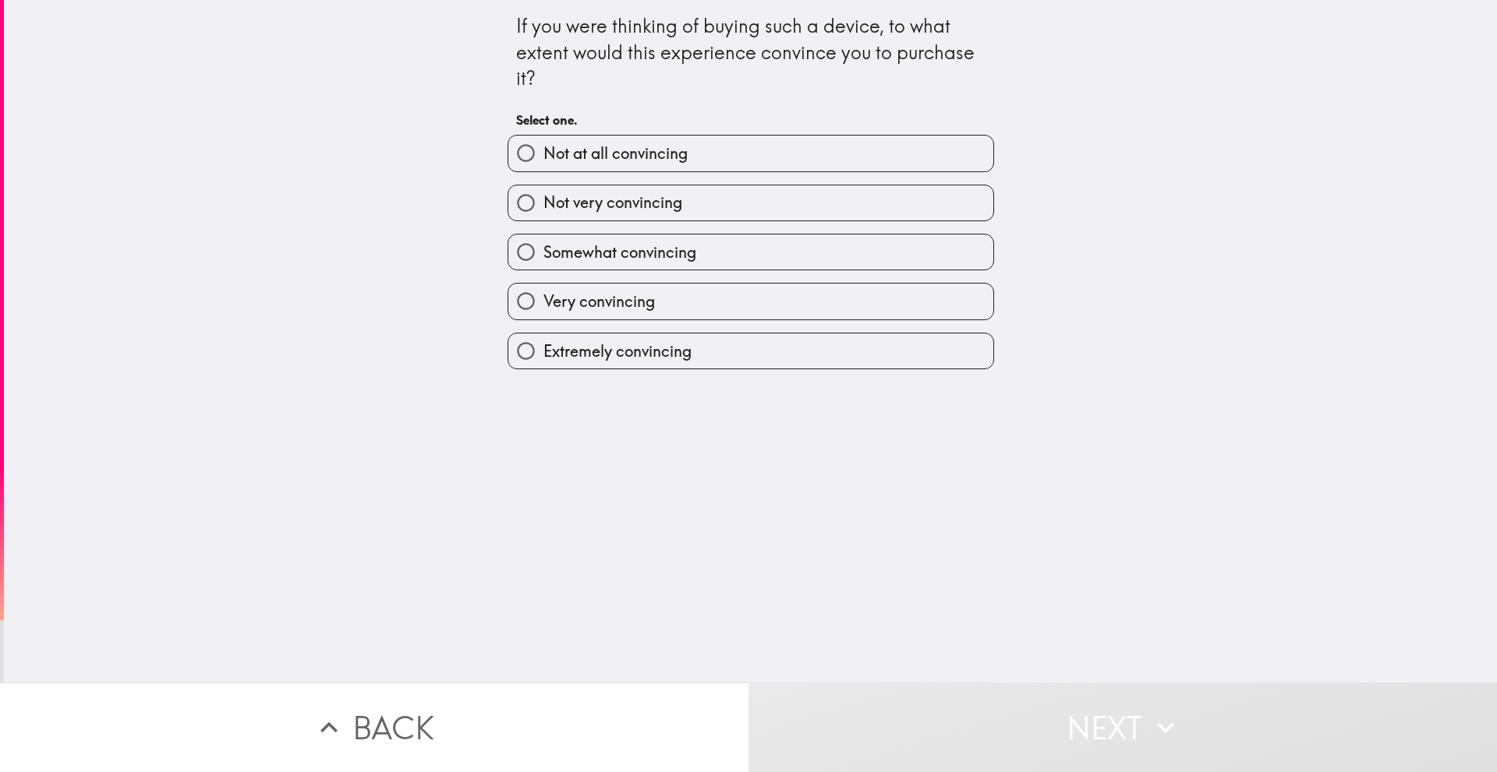
click at [612, 278] on div "Very convincing" at bounding box center [744, 294] width 499 height 49
click at [602, 294] on span "Very convincing" at bounding box center [598, 302] width 111 height 22
click at [543, 294] on input "Very convincing" at bounding box center [525, 301] width 35 height 35
radio input "true"
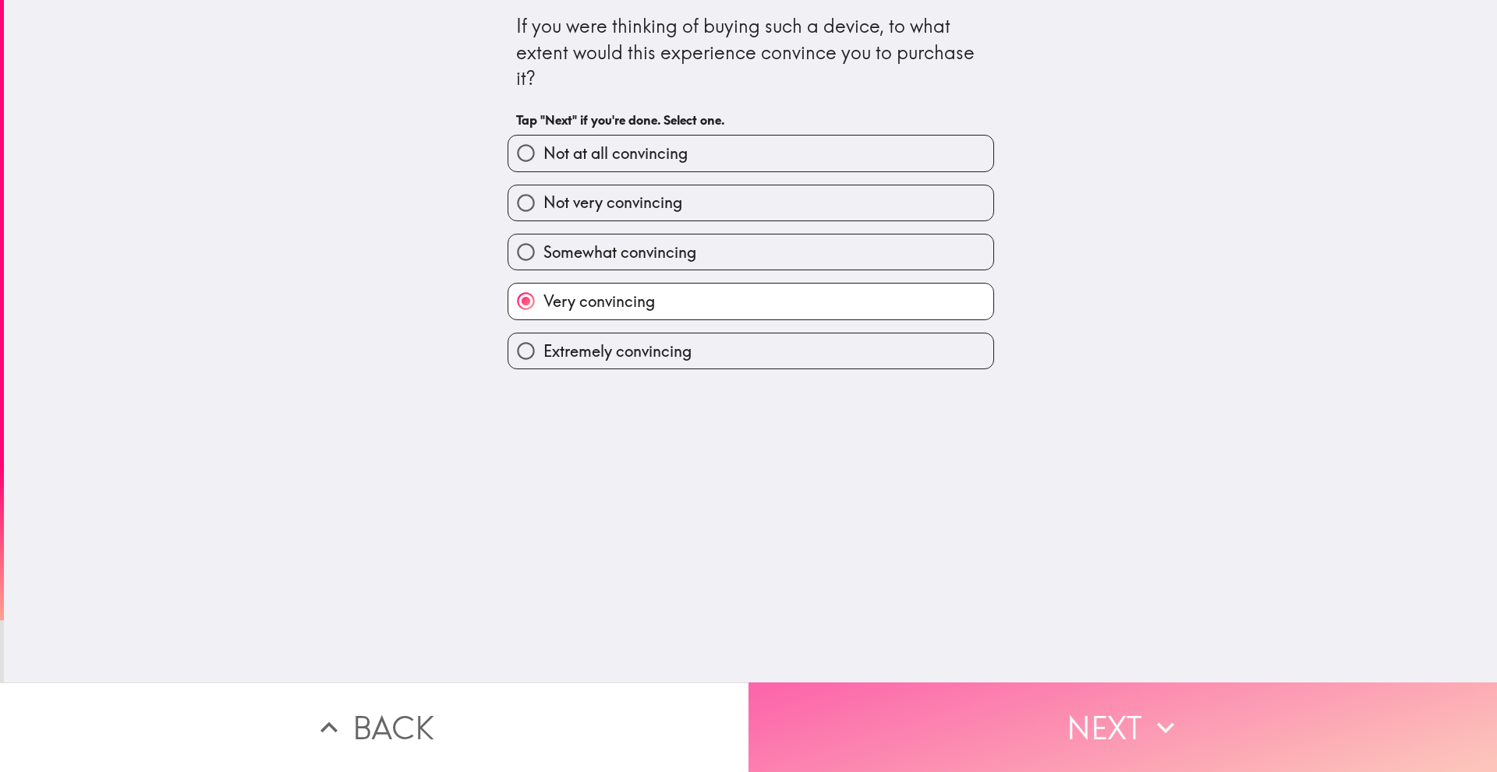
click at [969, 747] on button "Next" at bounding box center [1122, 728] width 748 height 90
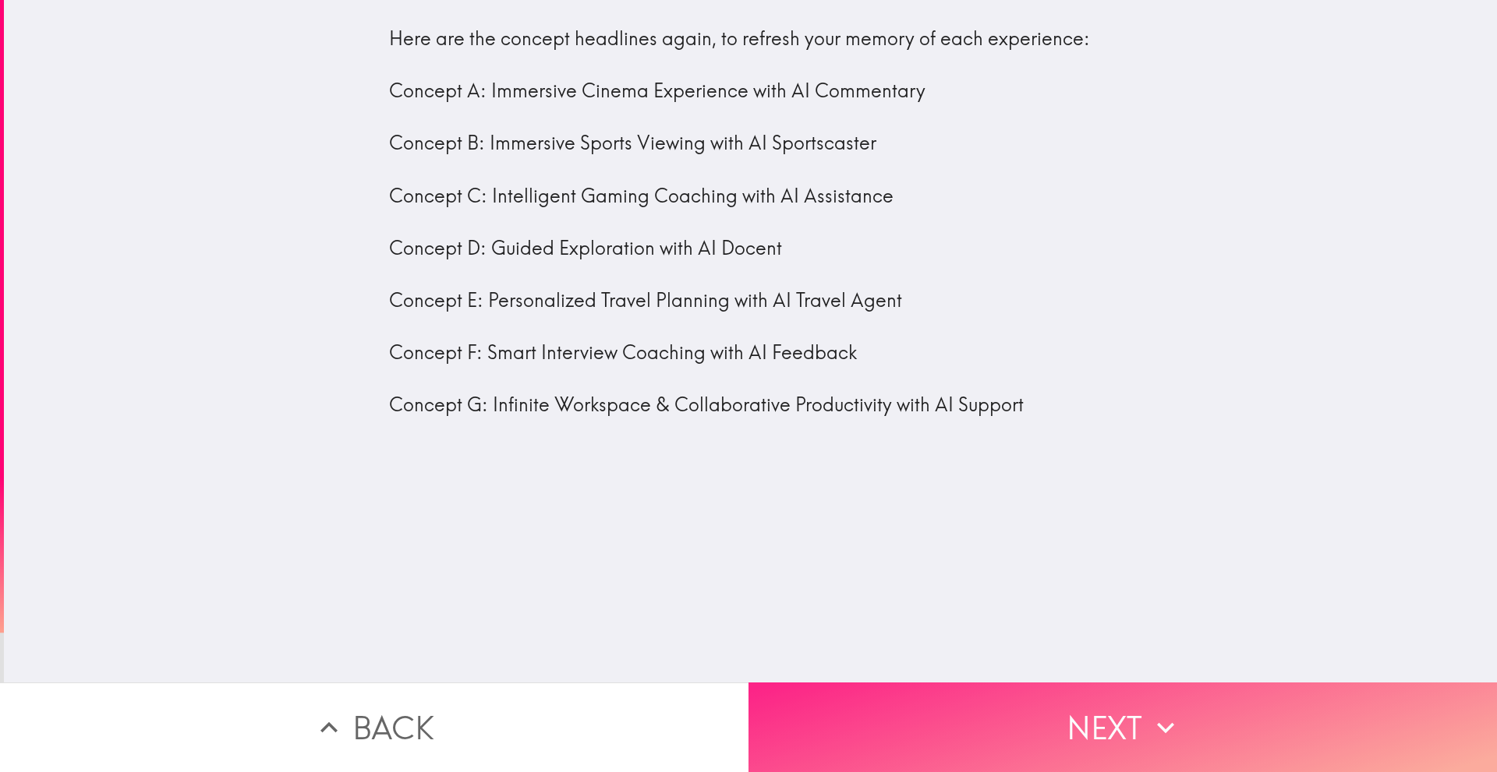
click at [1047, 700] on button "Next" at bounding box center [1122, 728] width 748 height 90
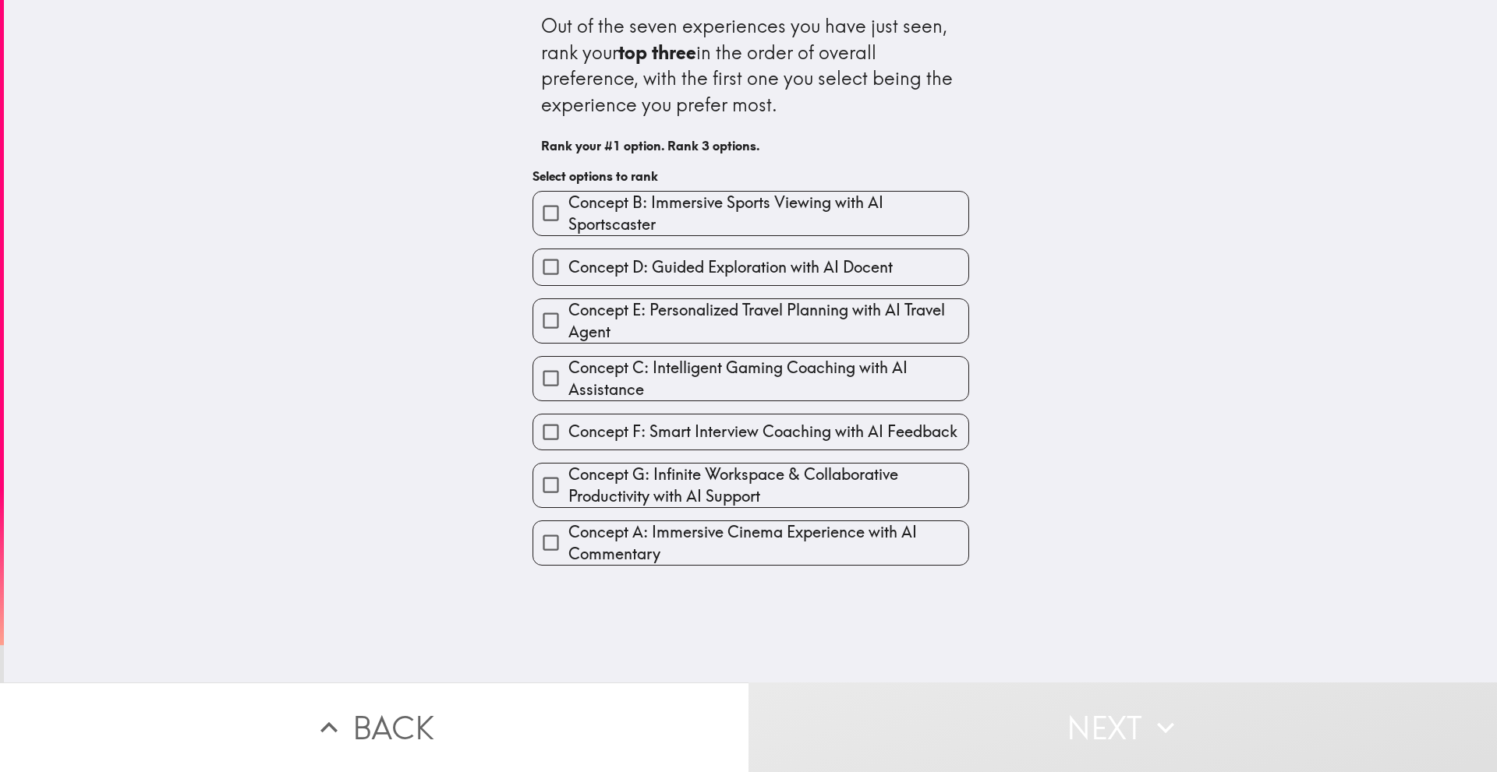
click at [795, 430] on span "Concept F: Smart Interview Coaching with AI Feedback" at bounding box center [762, 432] width 389 height 22
click at [568, 430] on input "Concept F: Smart Interview Coaching with AI Feedback" at bounding box center [550, 432] width 35 height 35
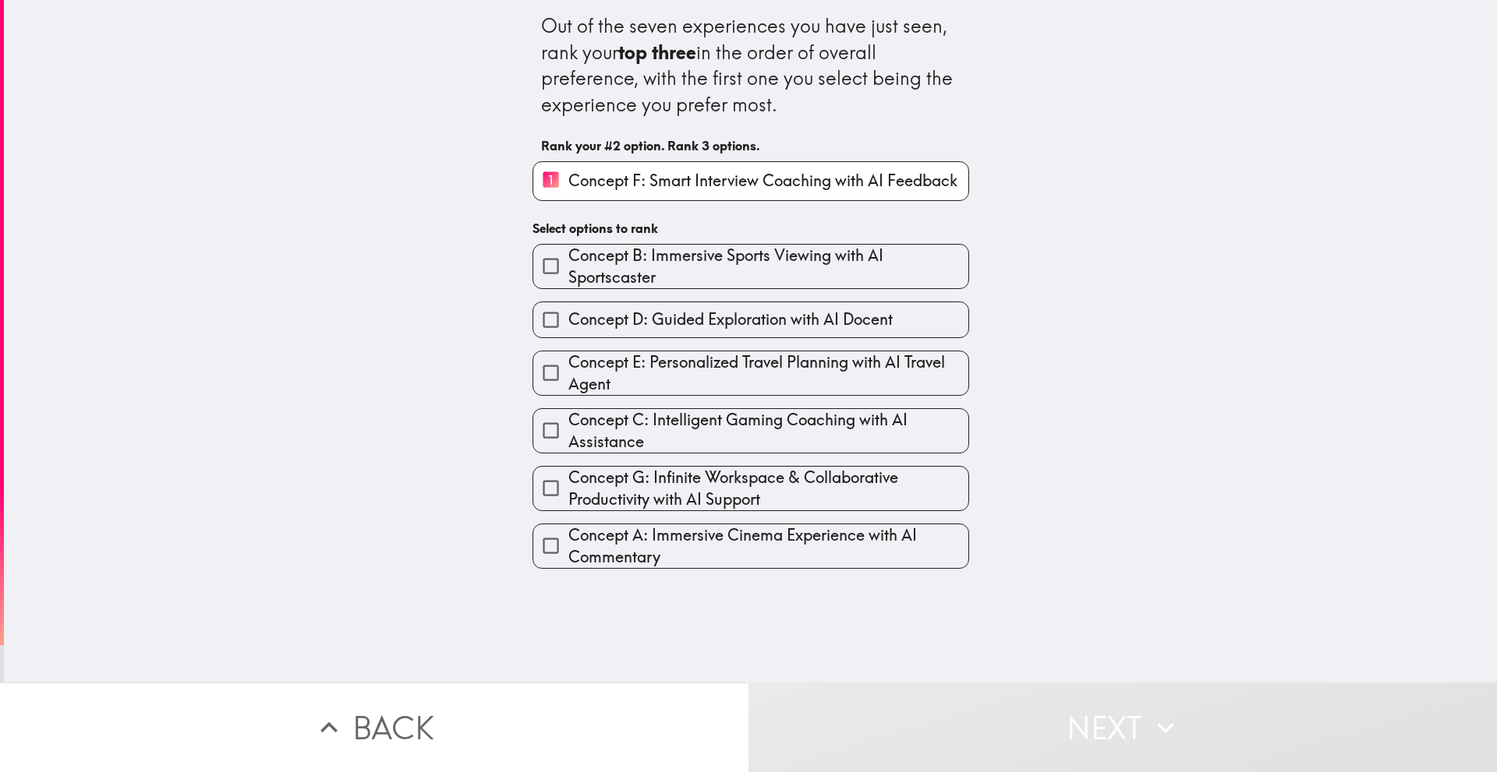
click at [794, 366] on span "Concept E: Personalized Travel Planning with AI Travel Agent" at bounding box center [768, 374] width 400 height 44
click at [568, 366] on input "Concept E: Personalized Travel Planning with AI Travel Agent" at bounding box center [550, 372] width 35 height 35
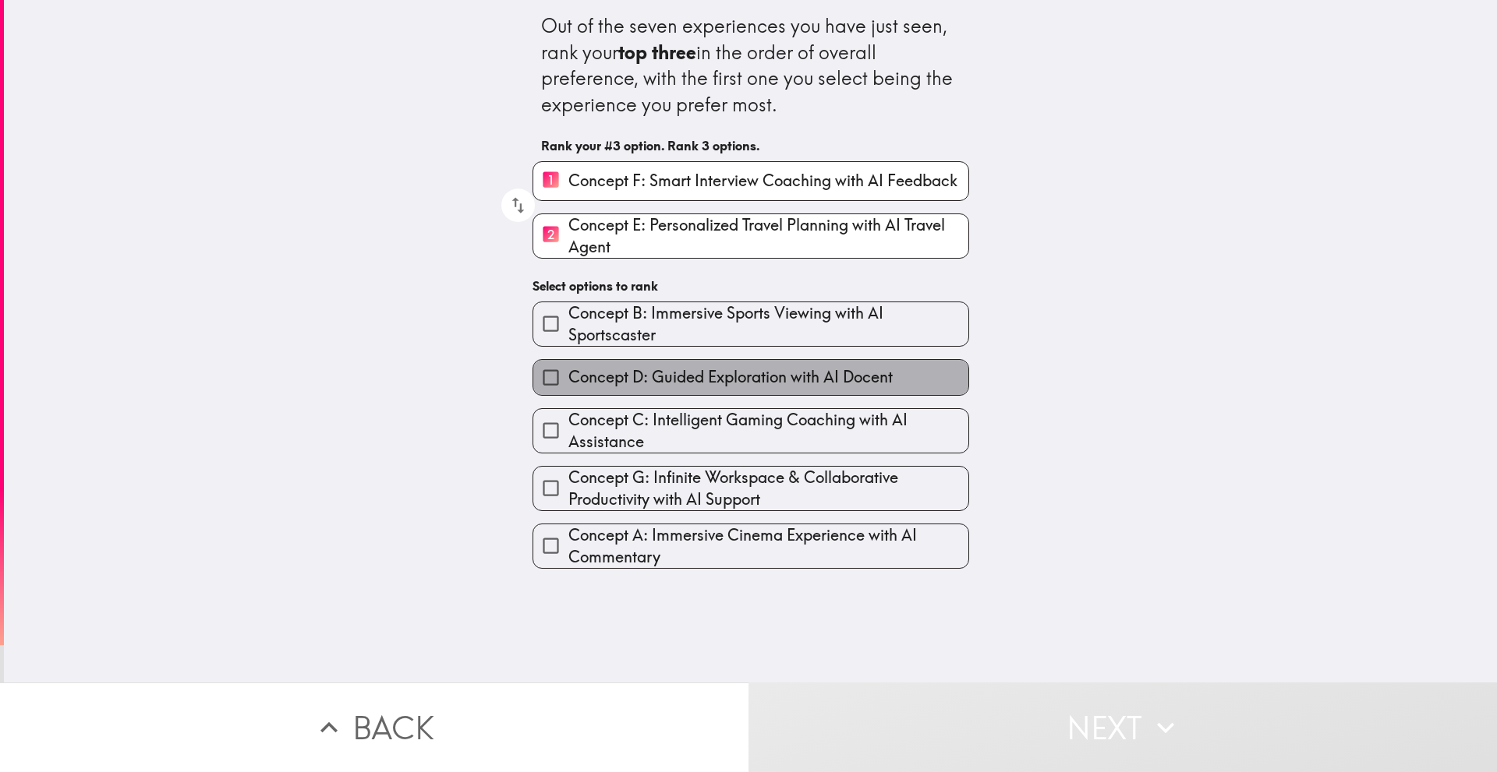
click at [878, 390] on label "Concept D: Guided Exploration with AI Docent" at bounding box center [750, 377] width 435 height 35
click at [568, 390] on input "Concept D: Guided Exploration with AI Docent" at bounding box center [550, 377] width 35 height 35
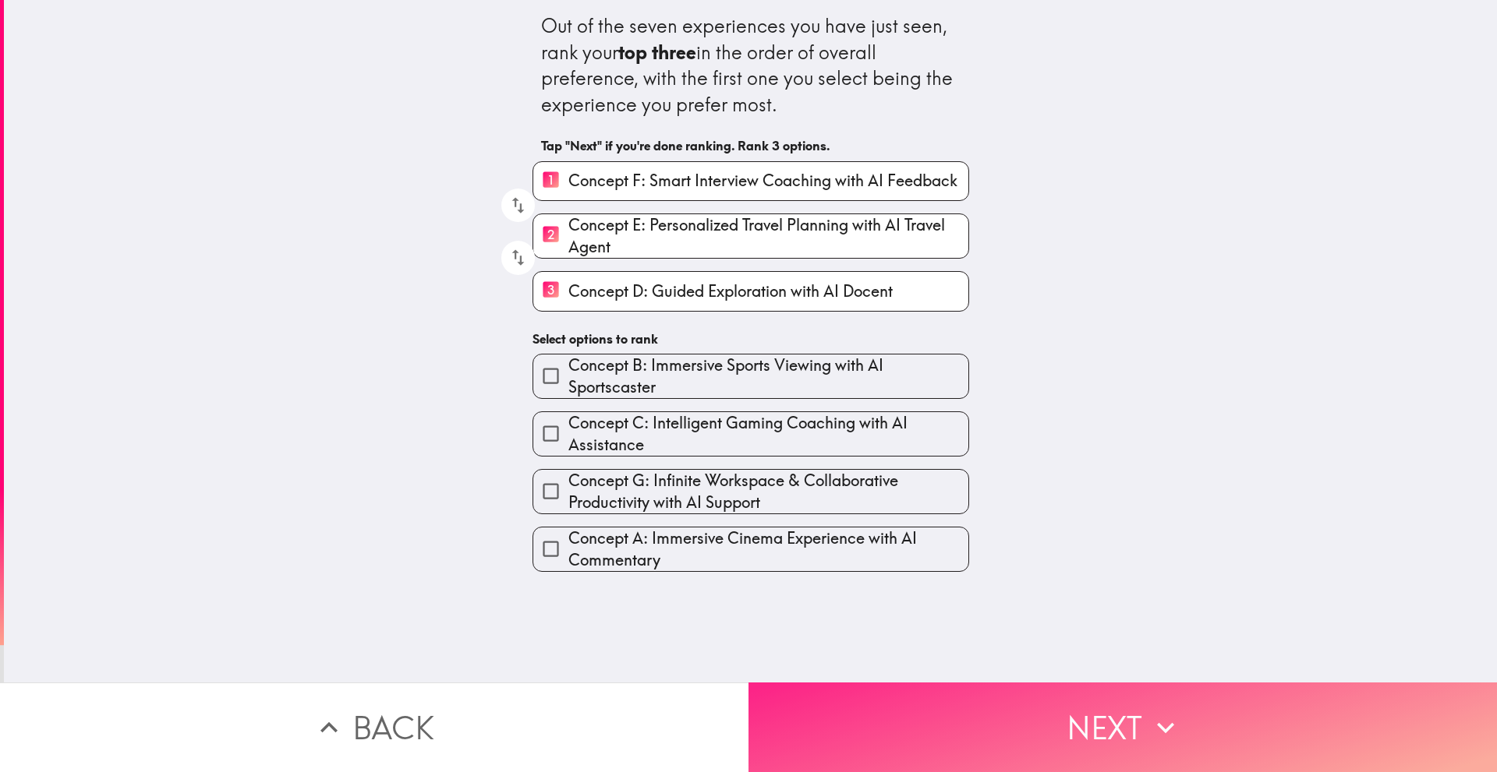
click at [1071, 744] on button "Next" at bounding box center [1122, 728] width 748 height 90
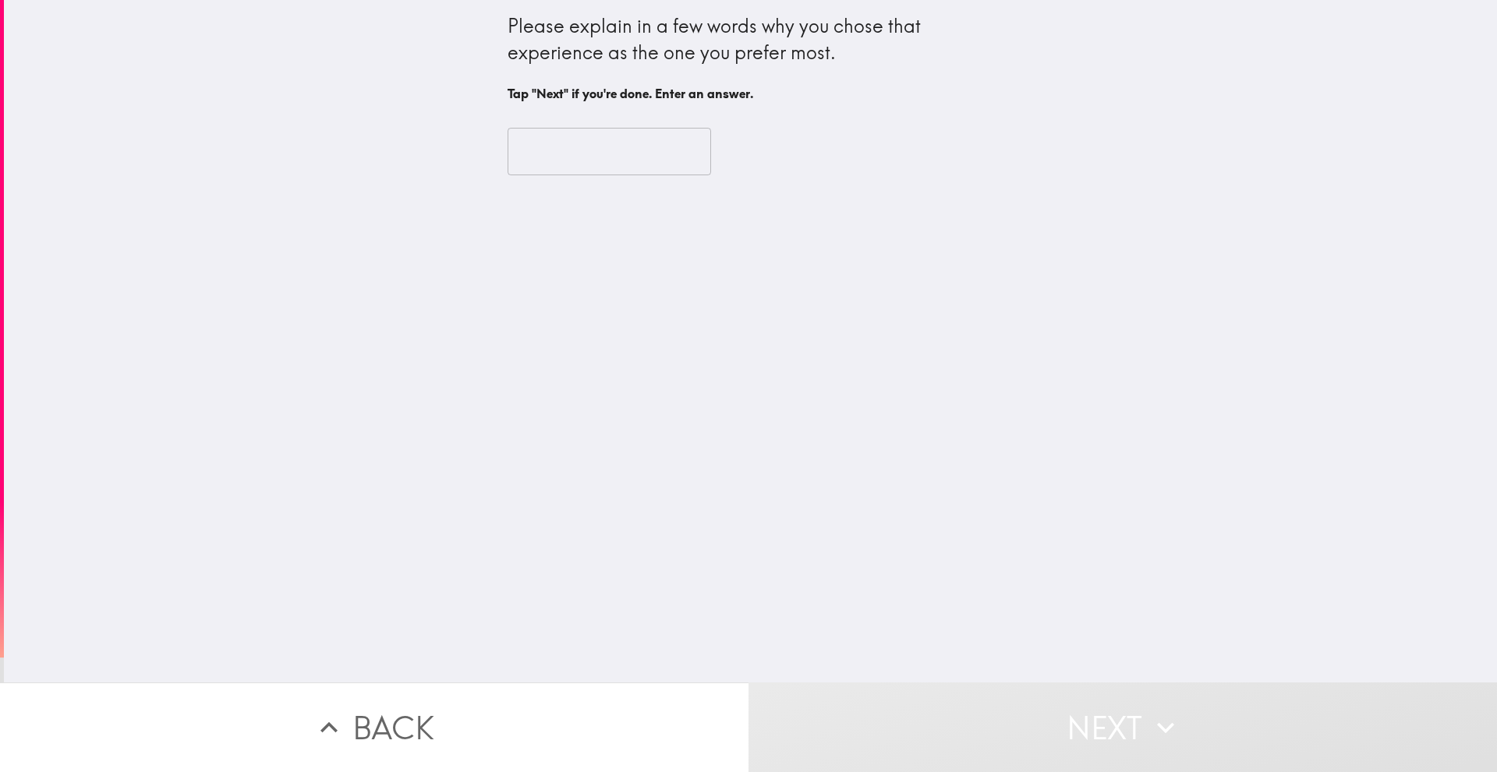
click at [546, 147] on input "text" at bounding box center [608, 152] width 203 height 48
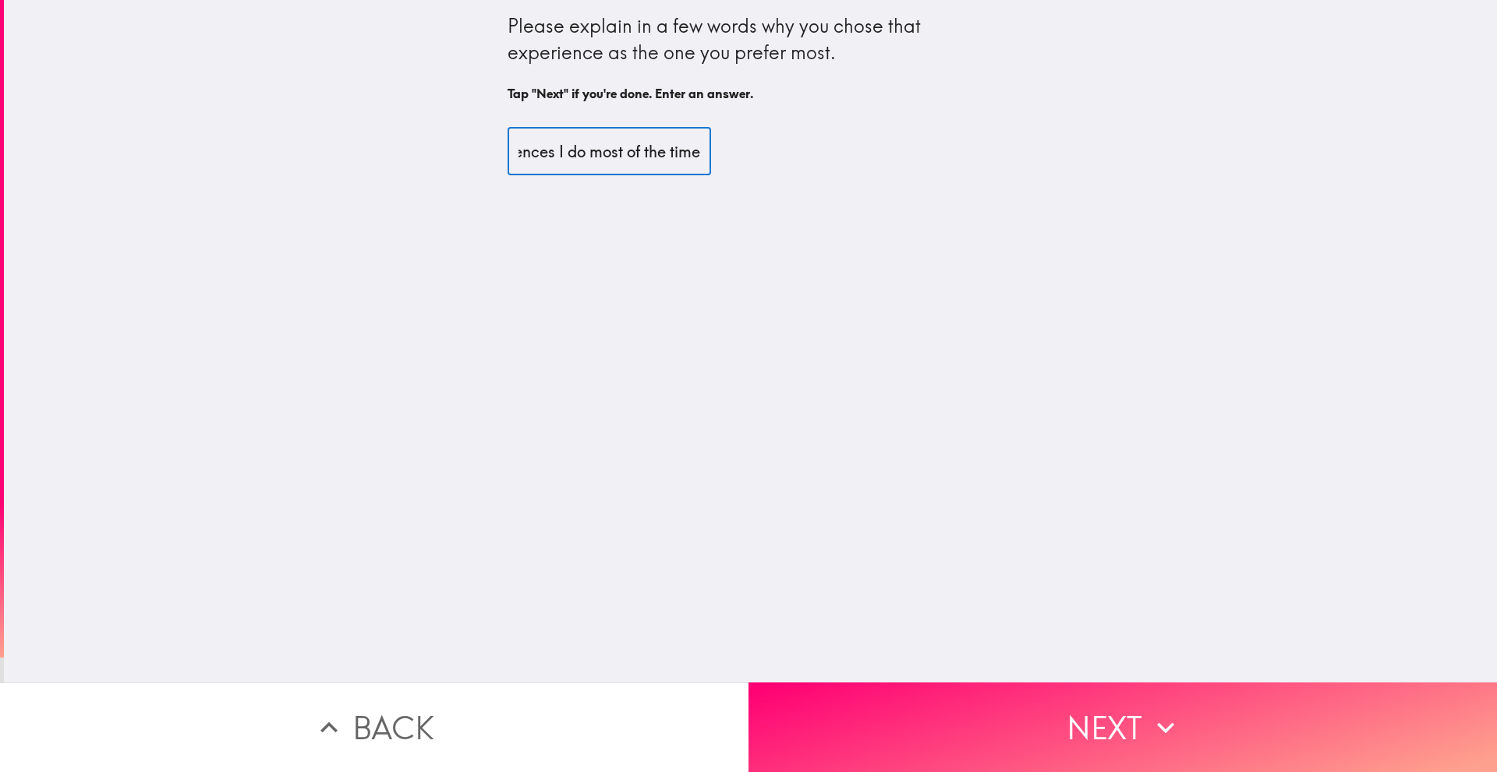
scroll to position [0, 165]
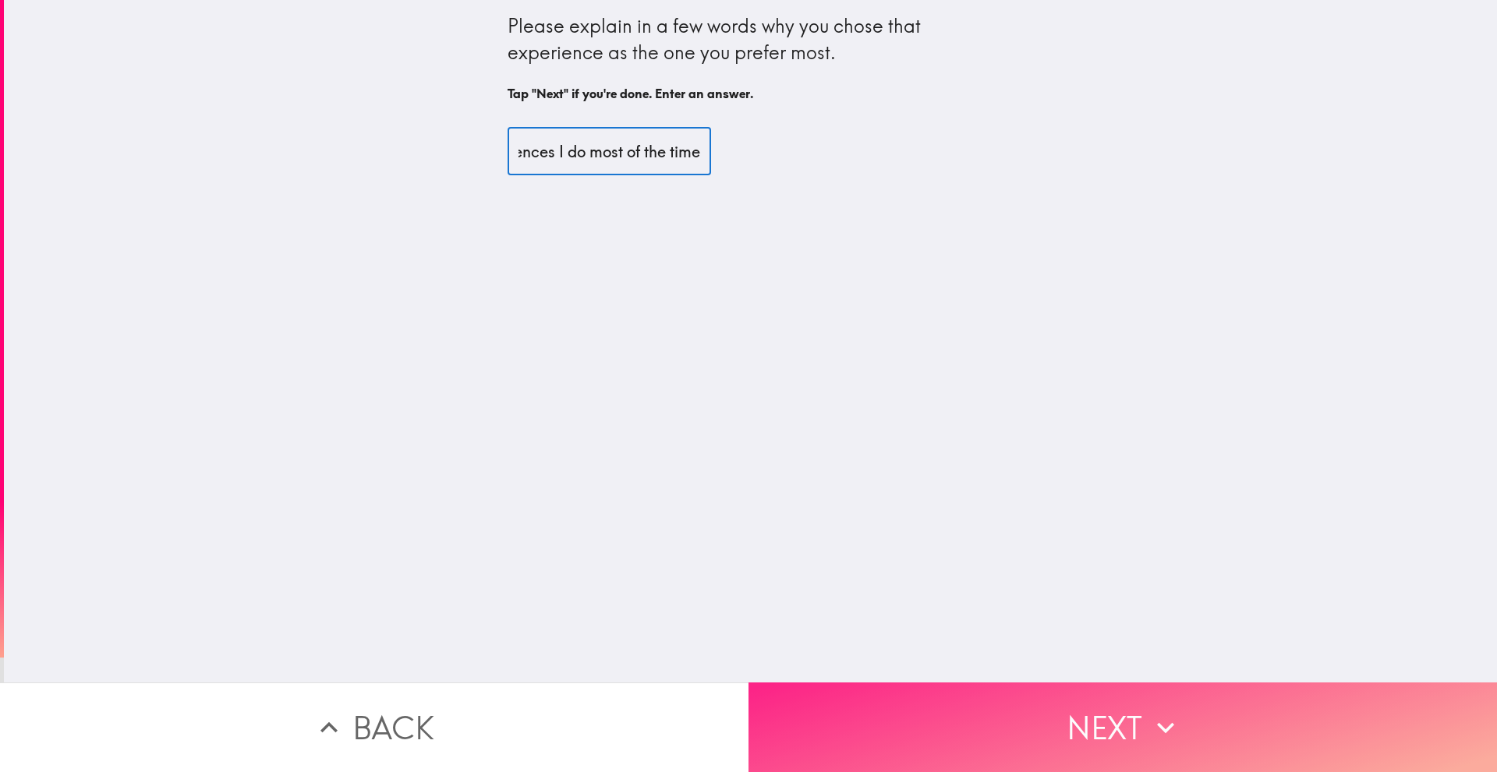
type input "Those are the experiences I do most of the time"
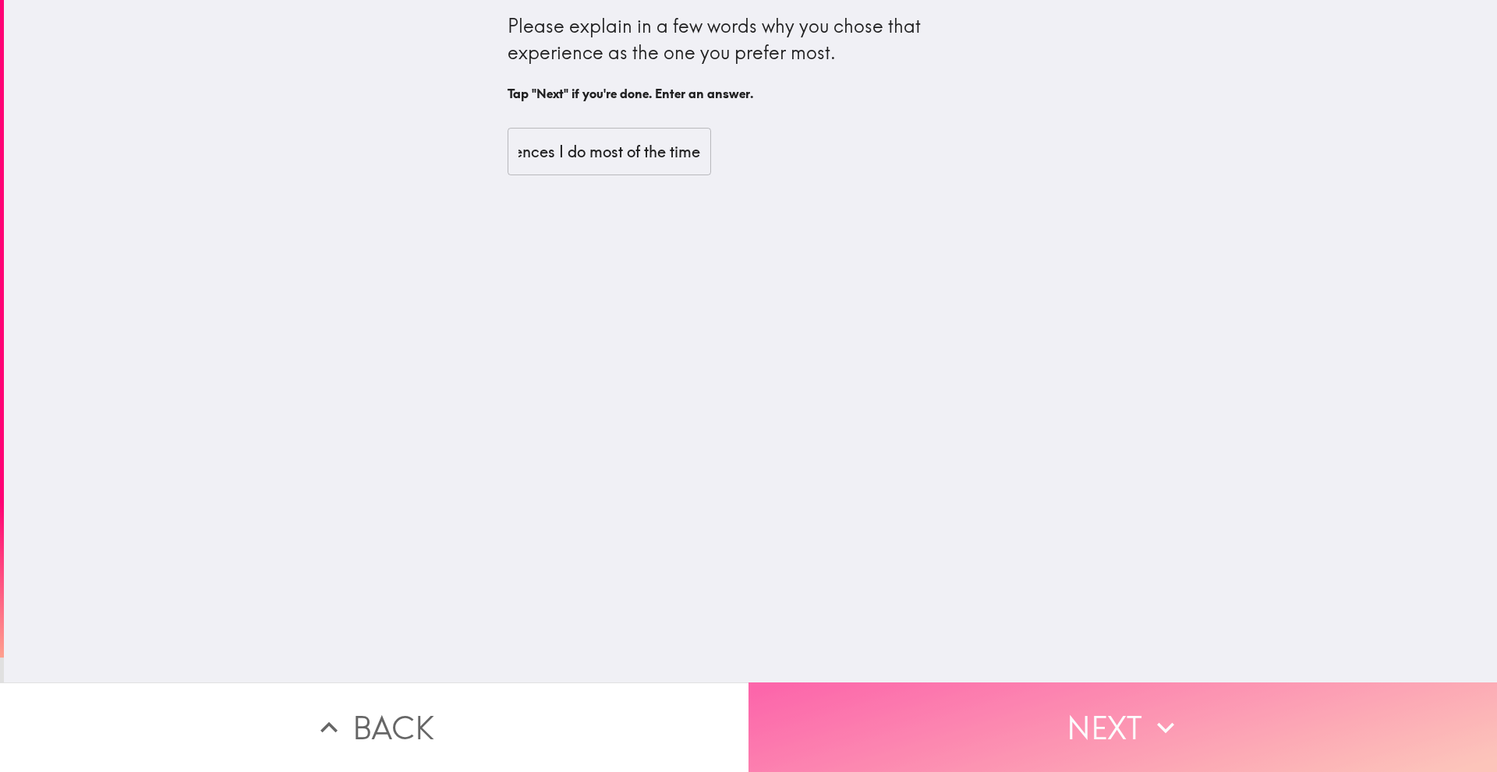
click at [1061, 713] on button "Next" at bounding box center [1122, 728] width 748 height 90
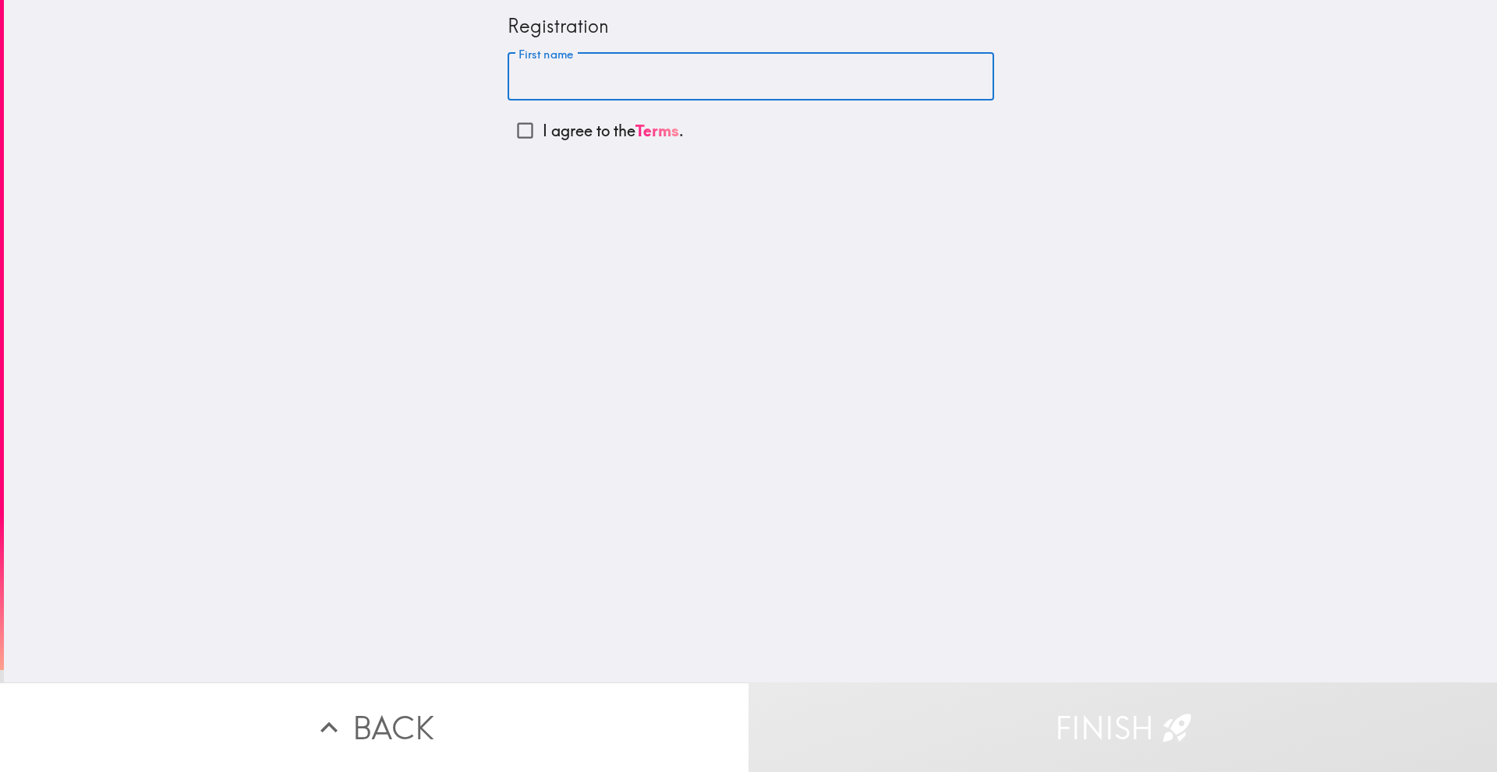
click at [675, 84] on input "First name" at bounding box center [750, 77] width 486 height 48
type input "[PERSON_NAME]"
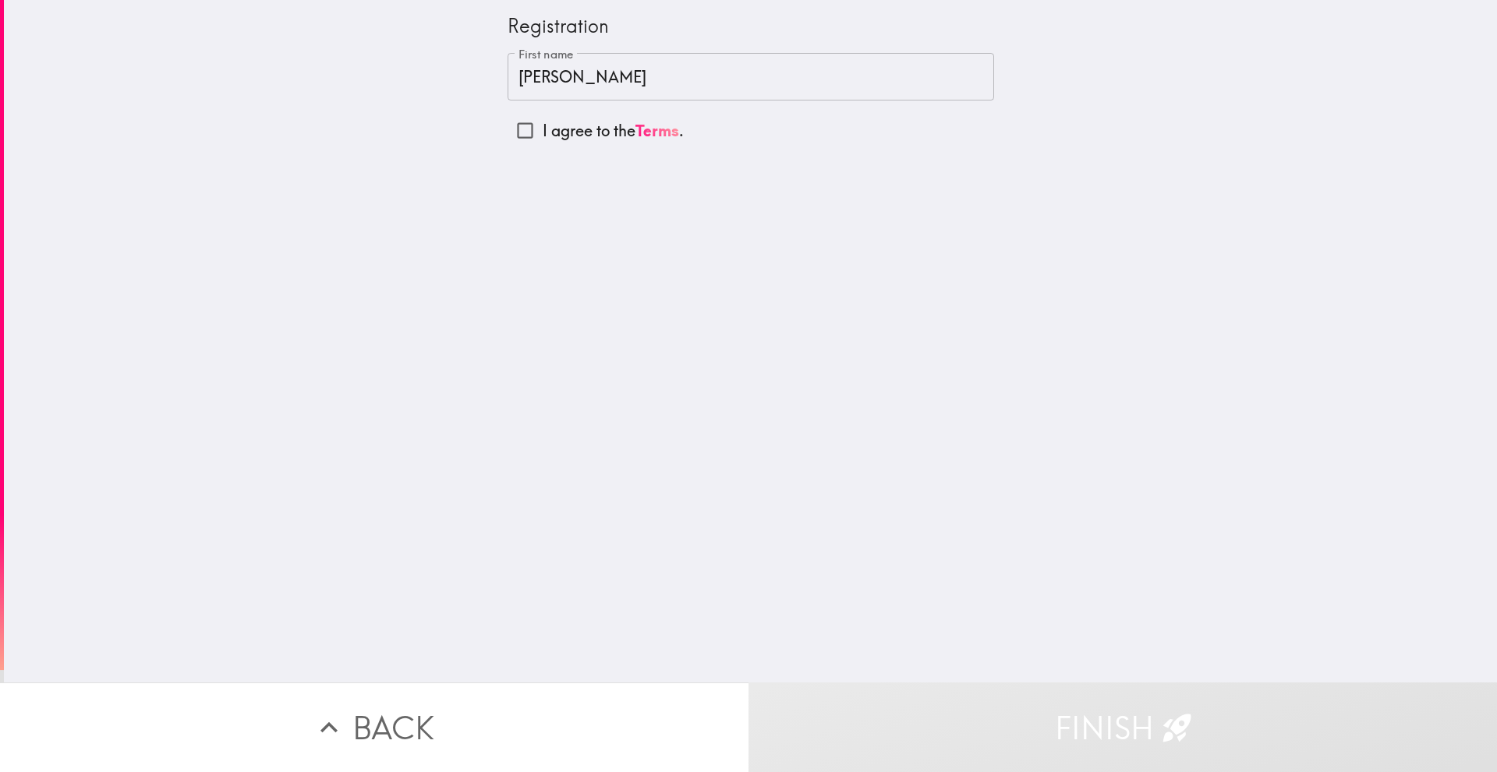
click at [542, 128] on p "I agree to the Terms ." at bounding box center [612, 131] width 141 height 22
click at [539, 128] on input "I agree to the Terms ." at bounding box center [524, 130] width 35 height 35
checkbox input "true"
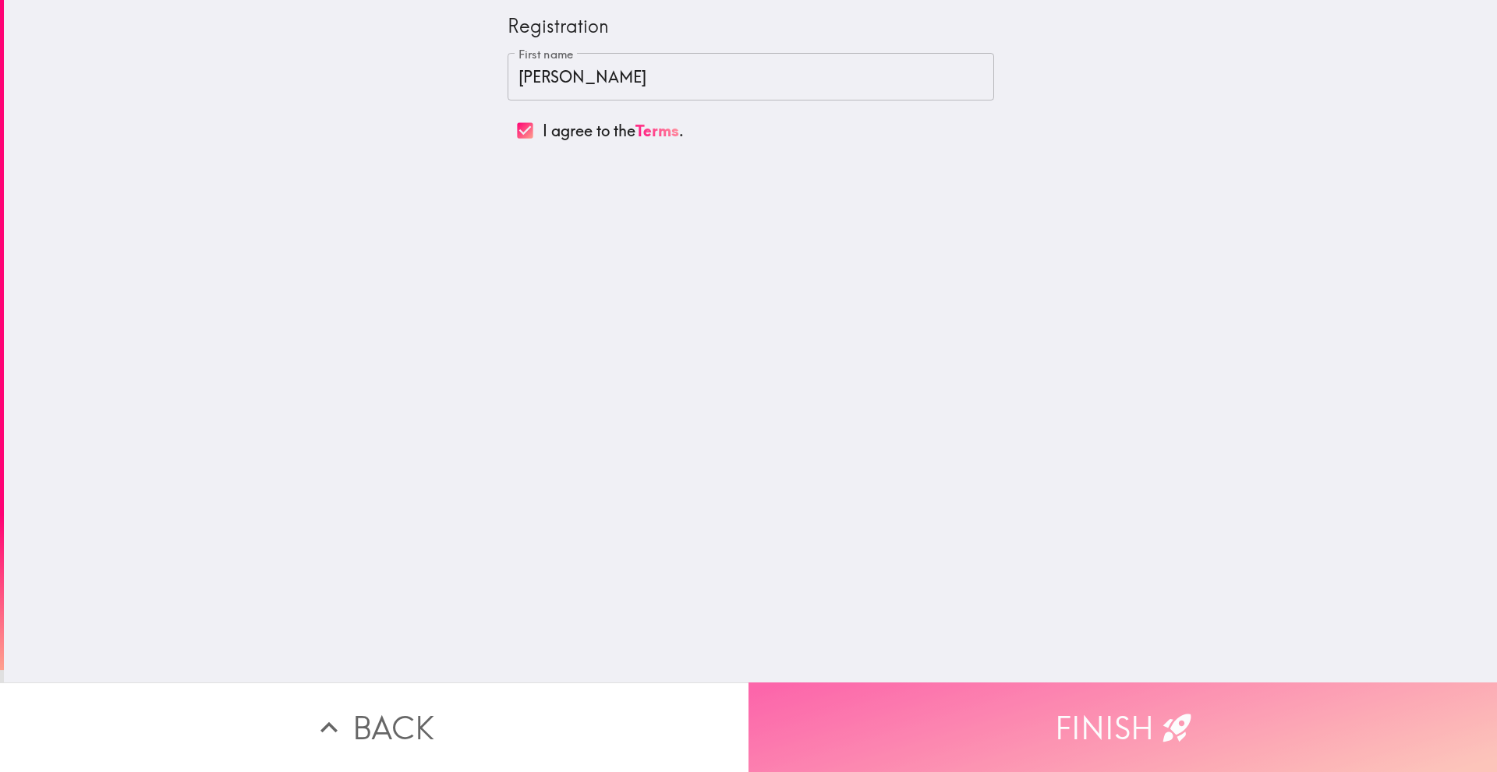
click at [1047, 733] on button "Finish" at bounding box center [1122, 728] width 748 height 90
